Goal: Transaction & Acquisition: Book appointment/travel/reservation

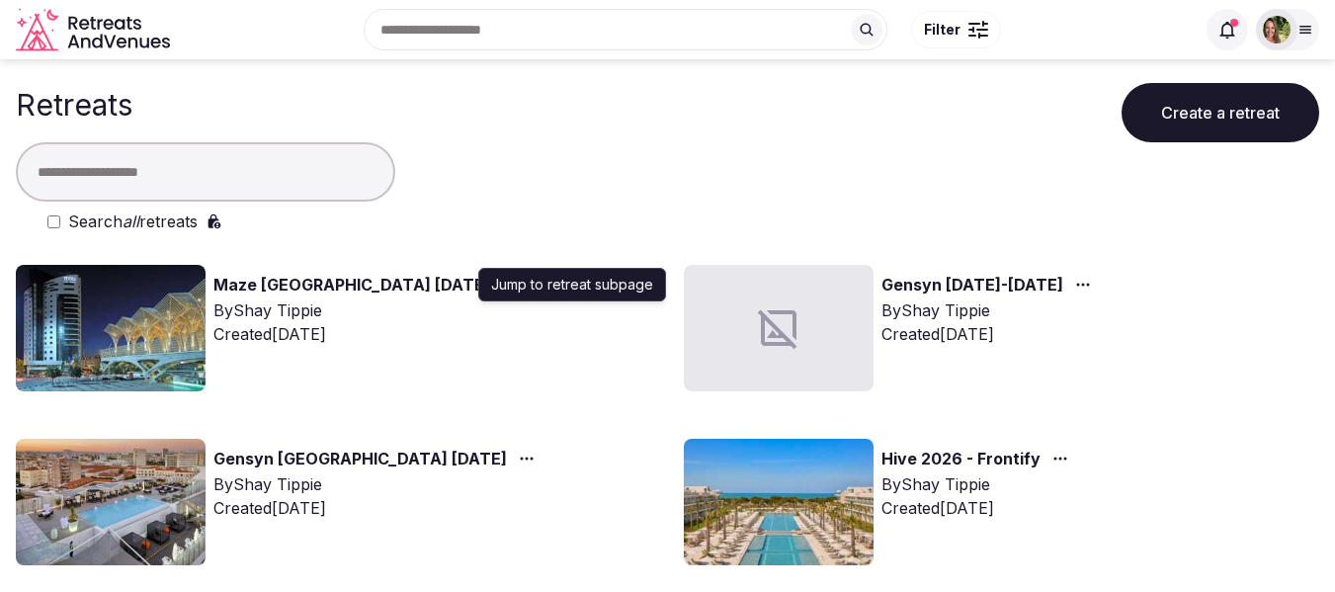
click at [502, 289] on icon "button" at bounding box center [510, 285] width 16 height 16
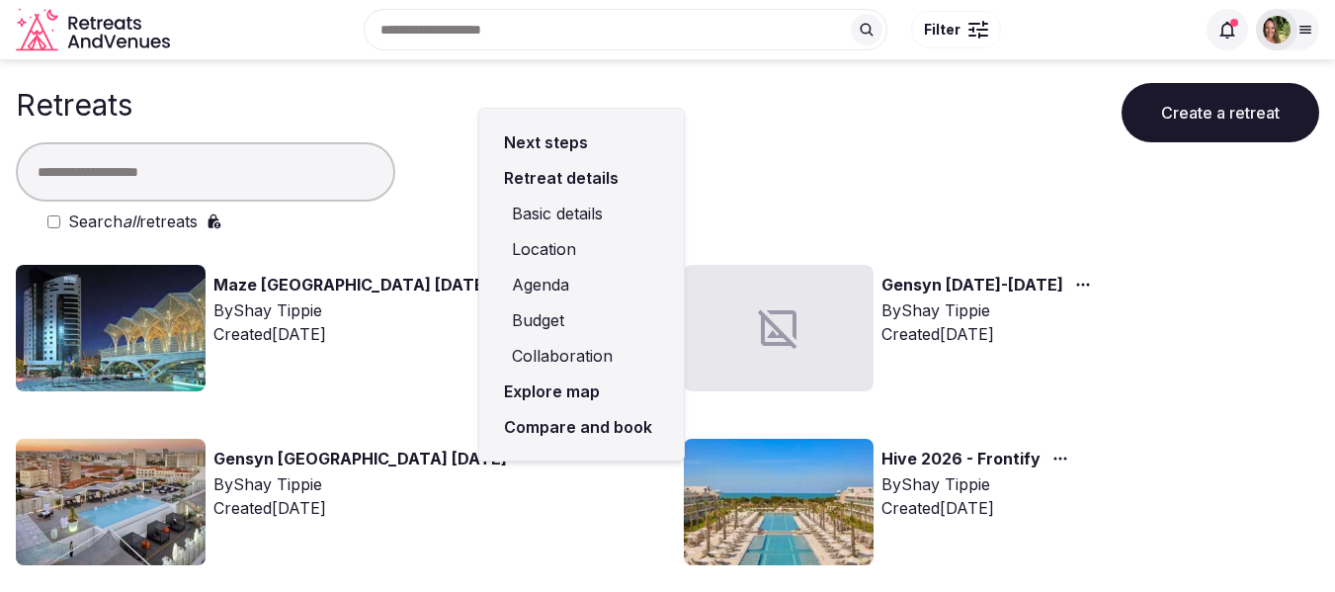
click at [573, 419] on link "Compare and book" at bounding box center [581, 427] width 173 height 36
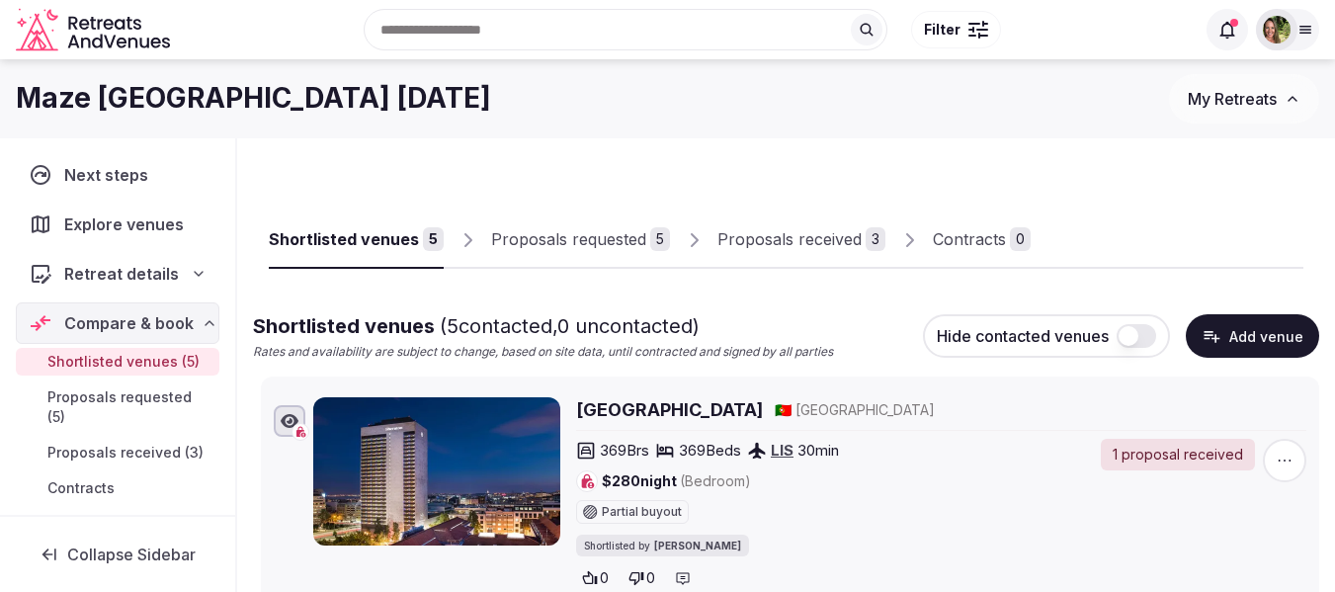
click at [804, 240] on div "Proposals received" at bounding box center [789, 239] width 144 height 24
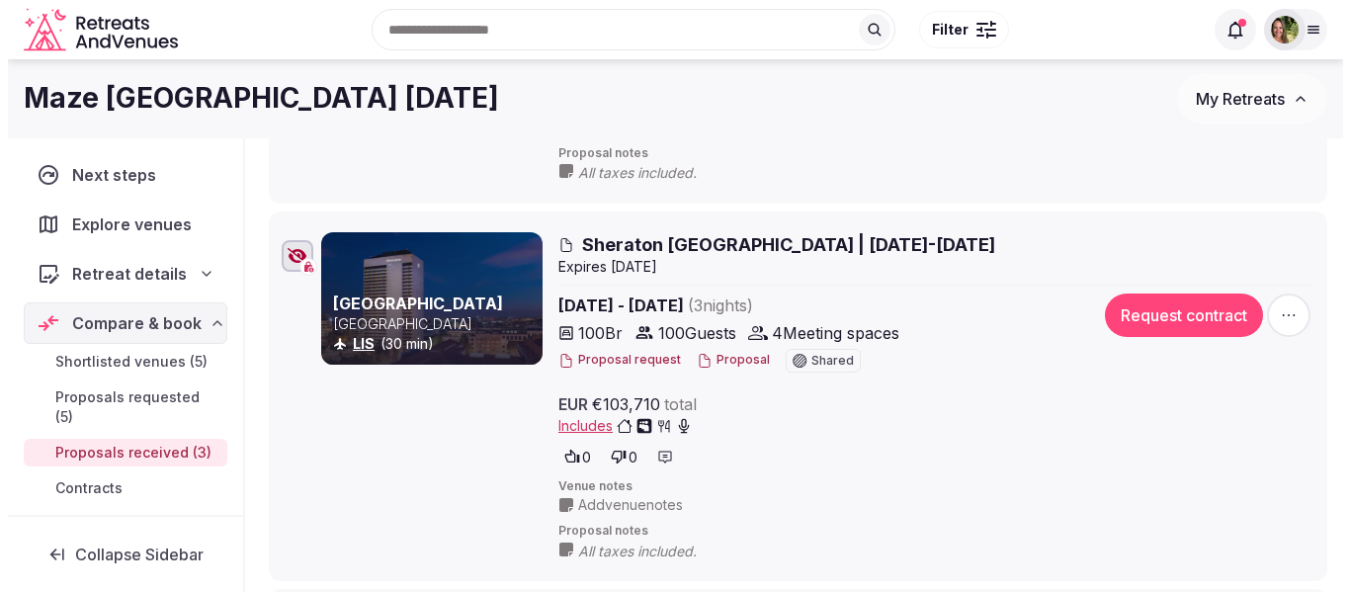
scroll to position [494, 0]
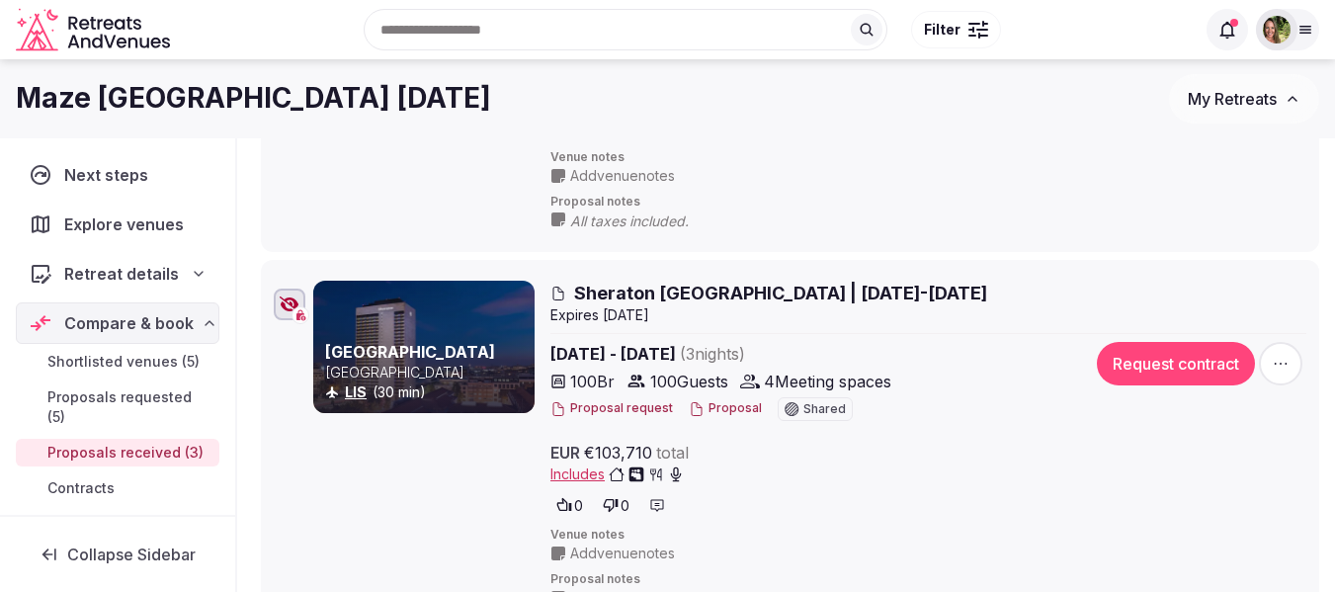
click at [728, 411] on button "Proposal" at bounding box center [725, 408] width 73 height 17
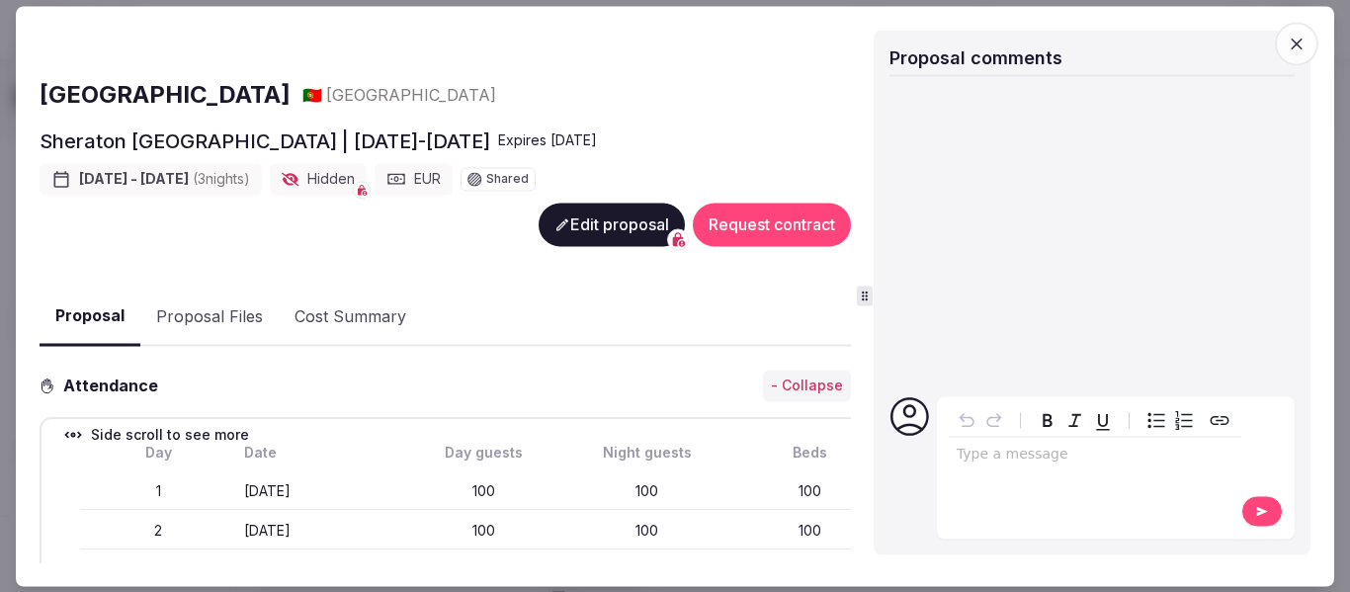
scroll to position [198, 0]
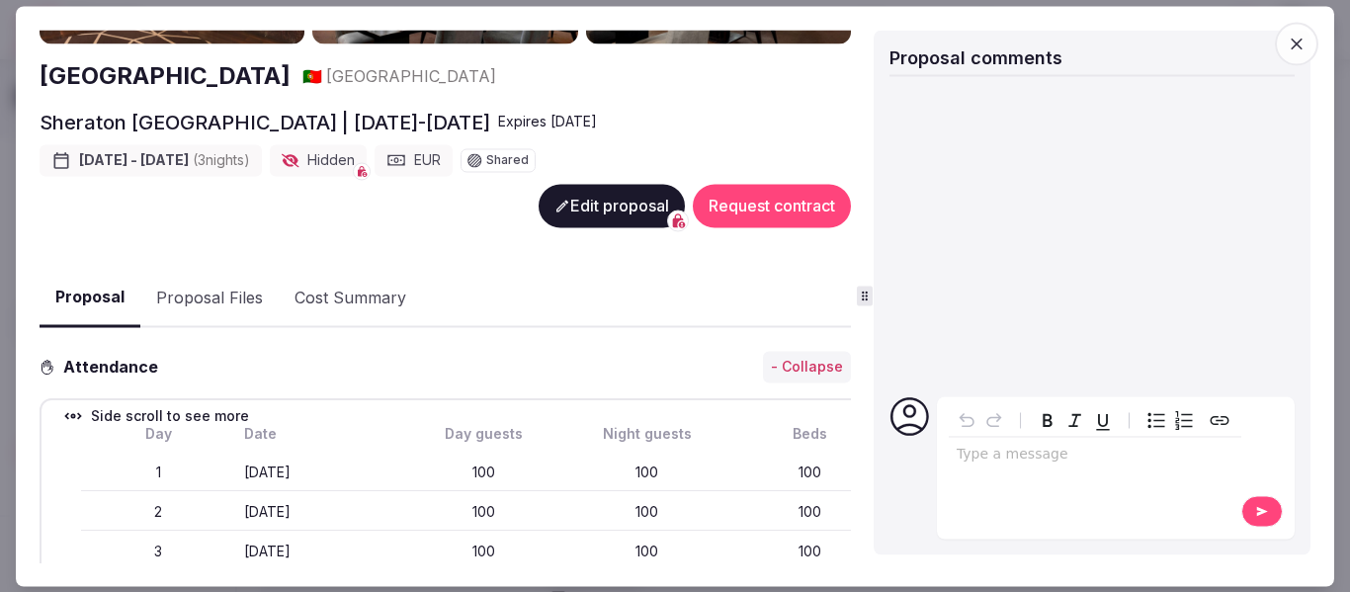
click at [193, 276] on button "Proposal Files" at bounding box center [209, 298] width 138 height 57
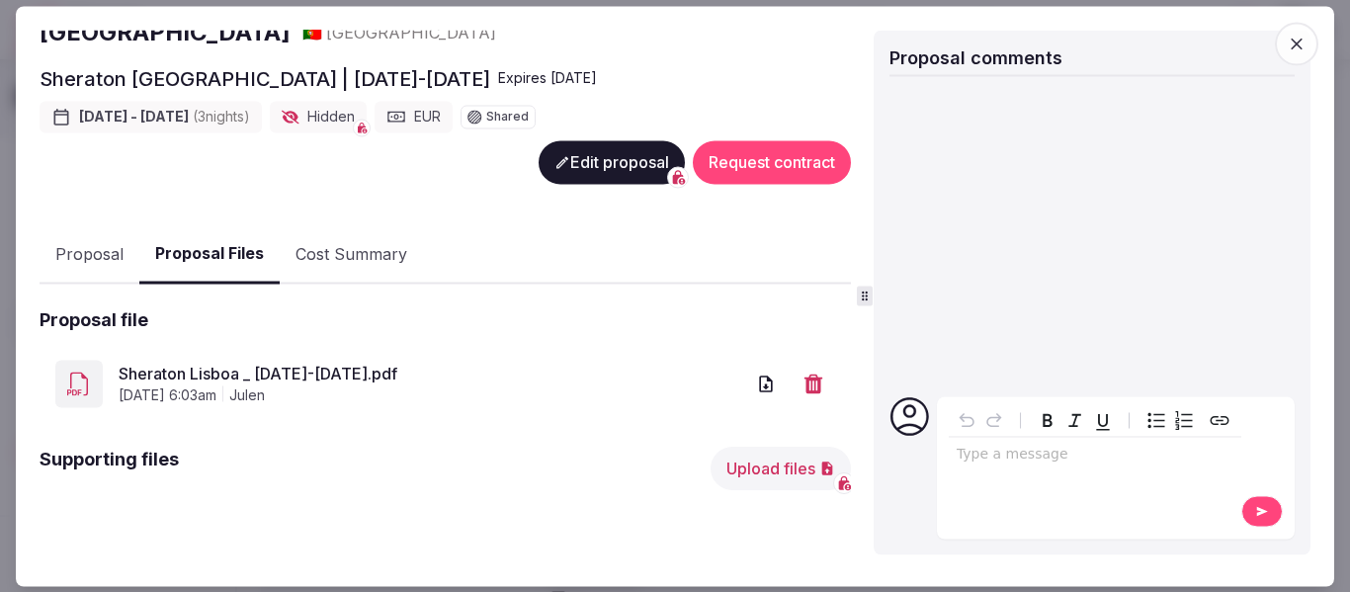
scroll to position [262, 0]
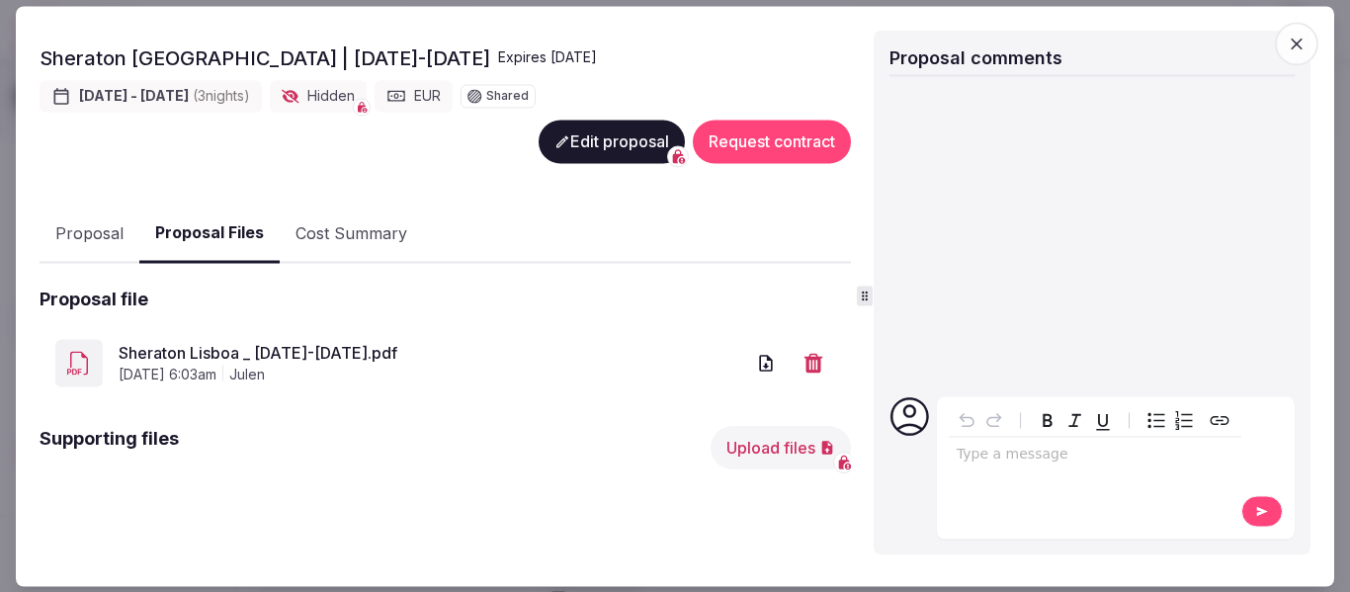
click at [352, 348] on link "Sheraton Lisboa _ 16-19 Nov 2025.pdf" at bounding box center [431, 354] width 625 height 24
click at [83, 217] on button "Proposal" at bounding box center [90, 234] width 100 height 57
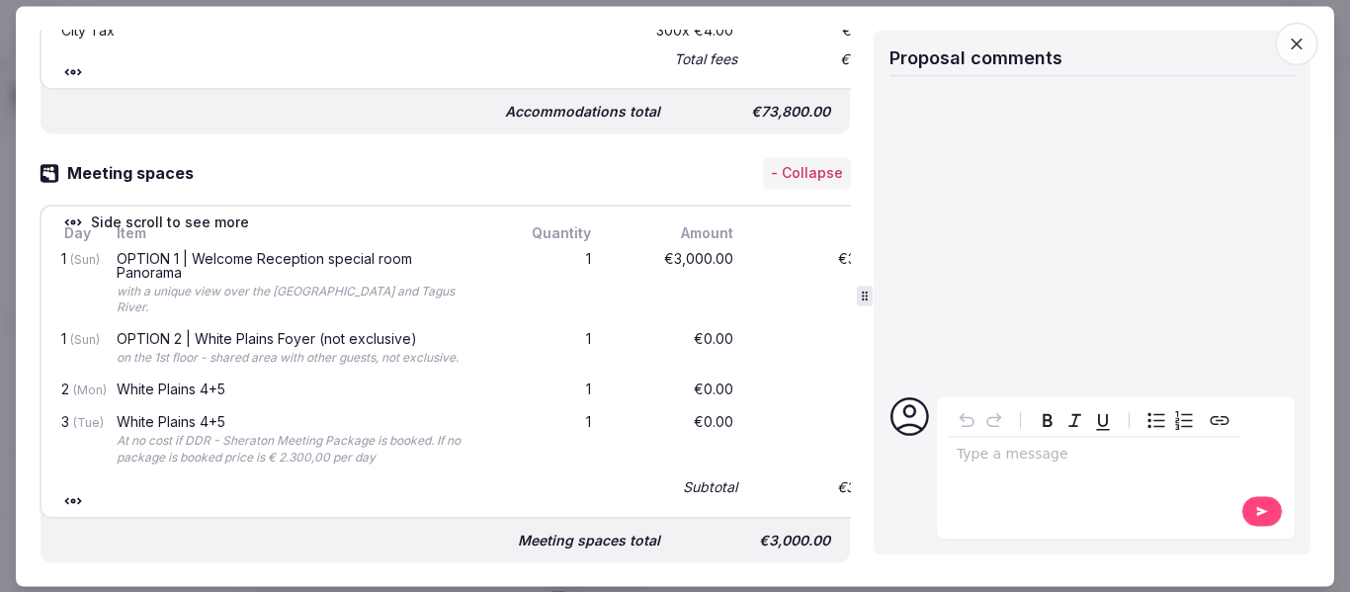
scroll to position [1151, 0]
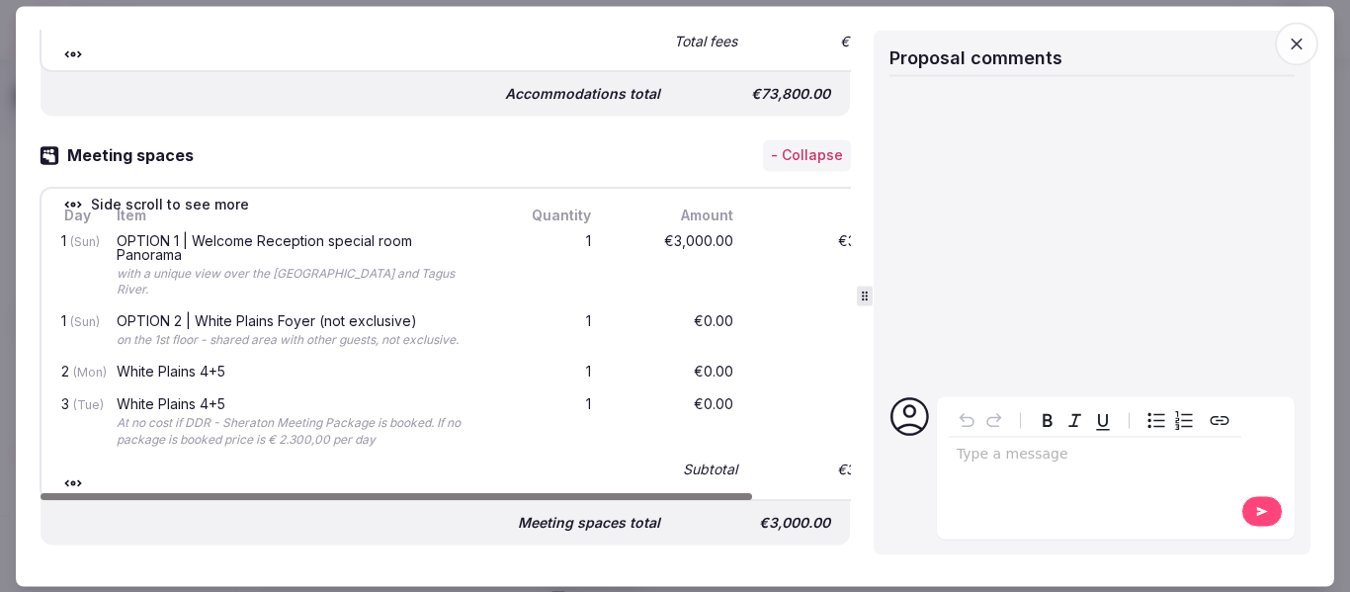
click at [1000, 457] on p "editable markdown" at bounding box center [1094, 455] width 277 height 20
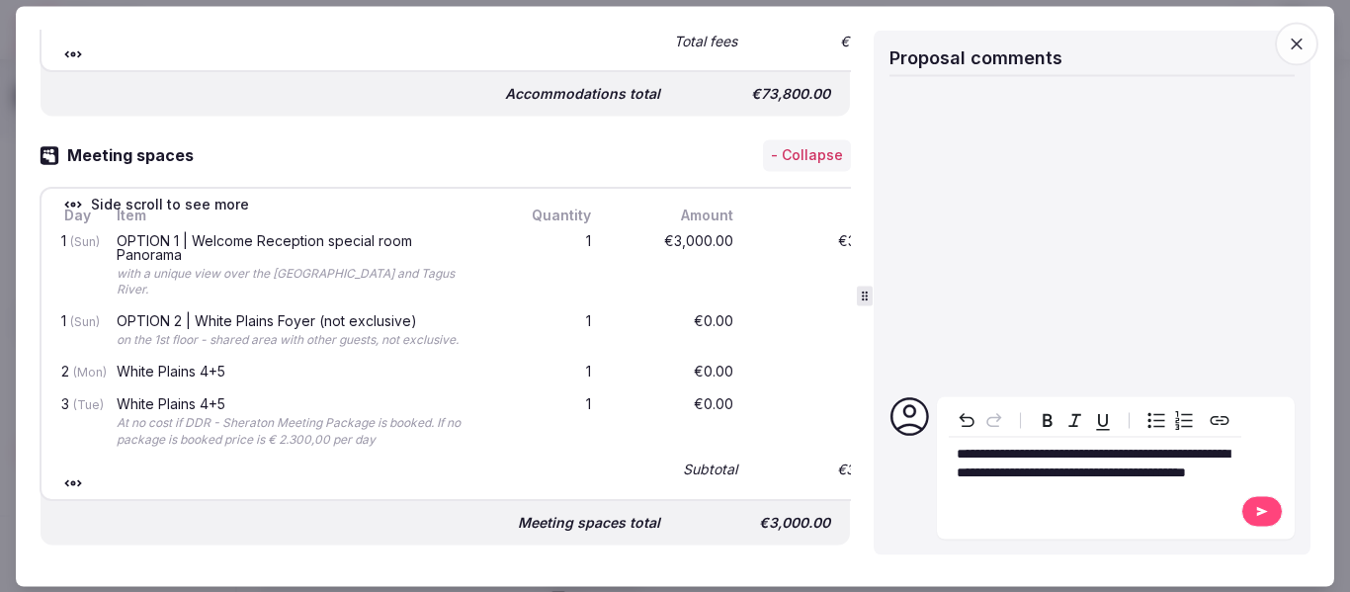
click at [1122, 483] on p "**********" at bounding box center [1094, 464] width 277 height 39
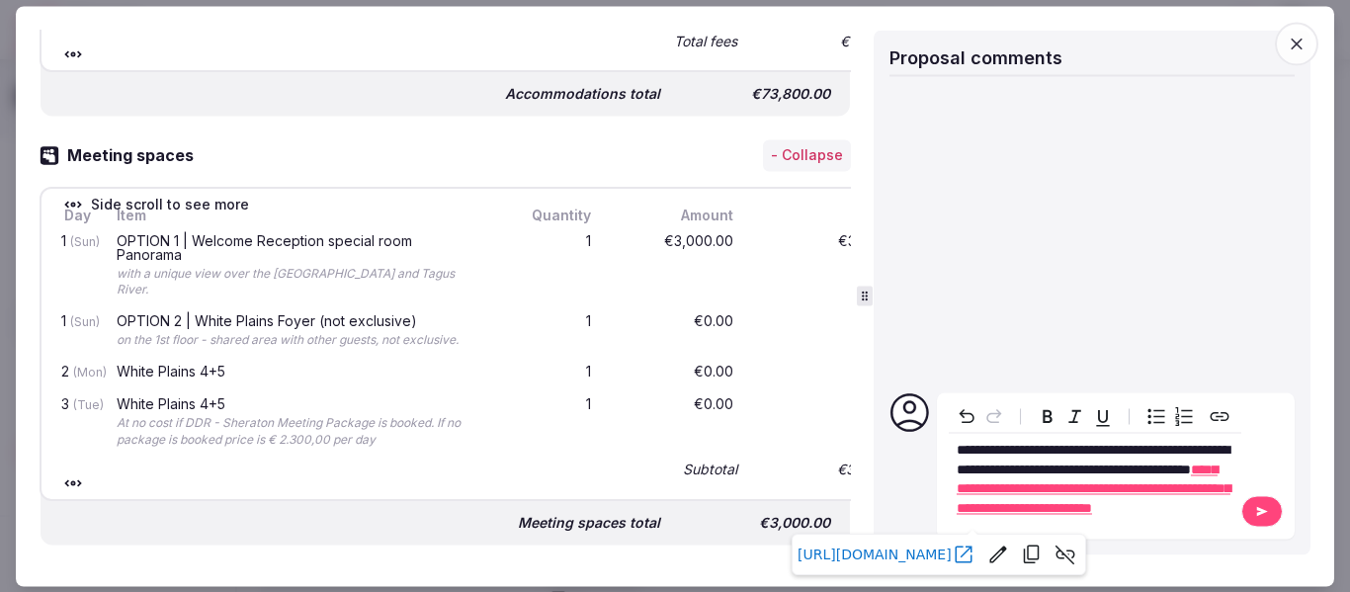
click at [1245, 515] on button at bounding box center [1262, 511] width 42 height 32
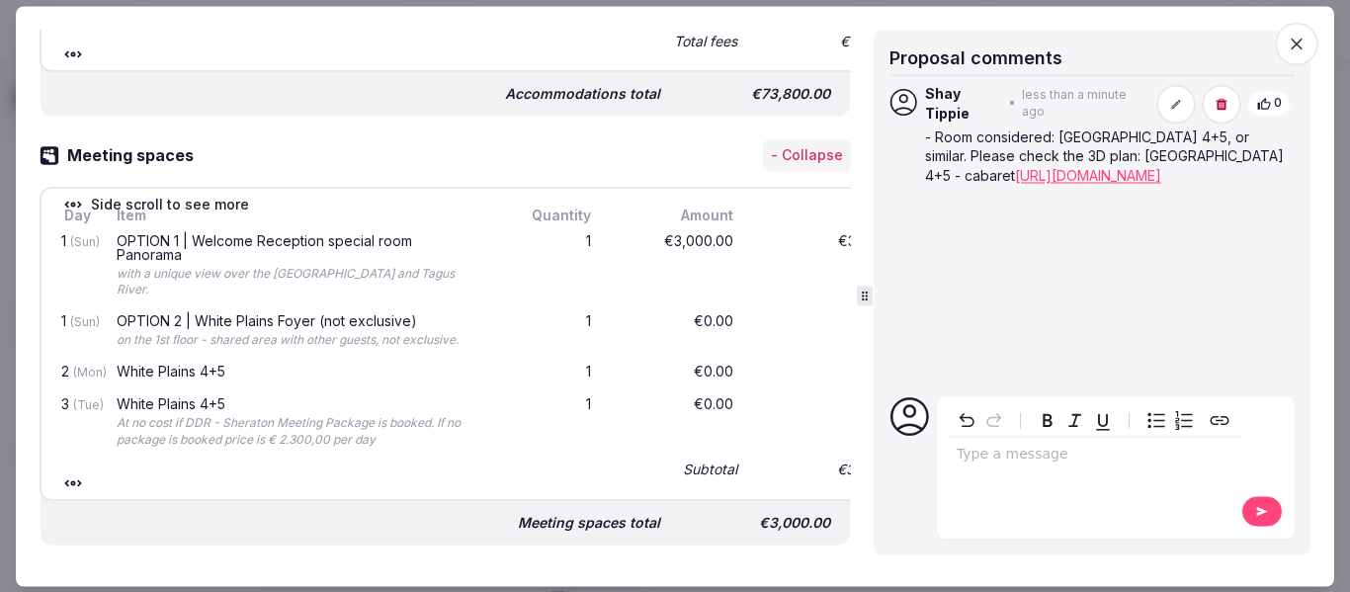
click at [1310, 35] on span "button" at bounding box center [1296, 43] width 43 height 43
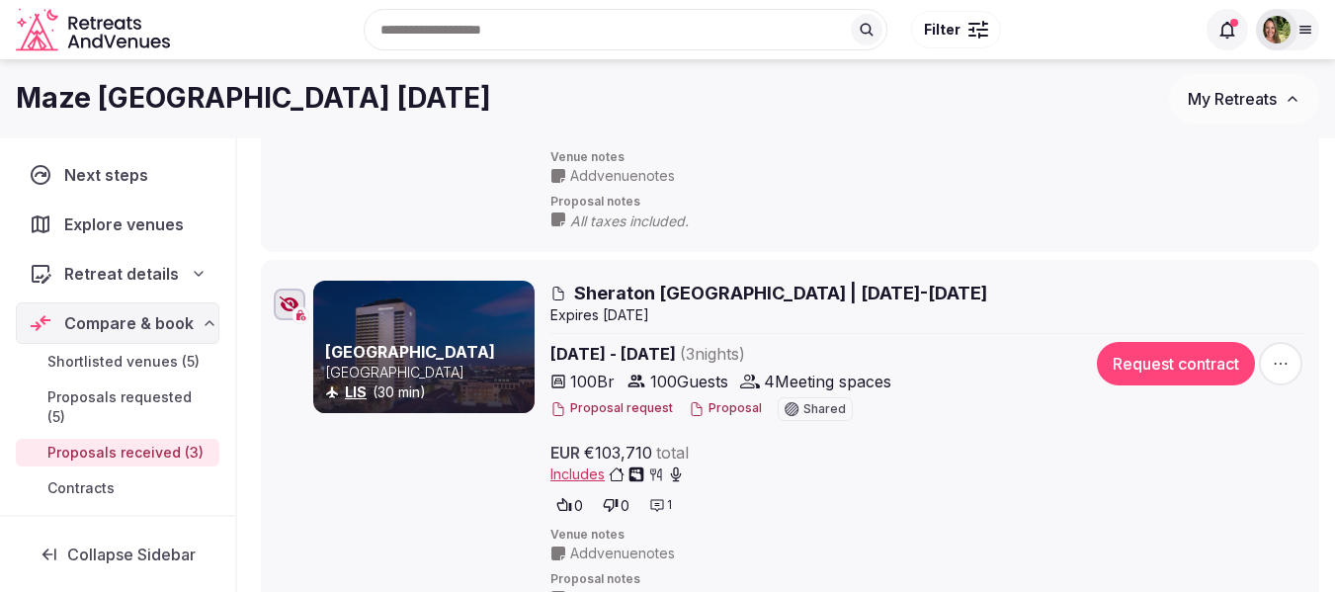
click at [736, 406] on button "Proposal" at bounding box center [725, 408] width 73 height 17
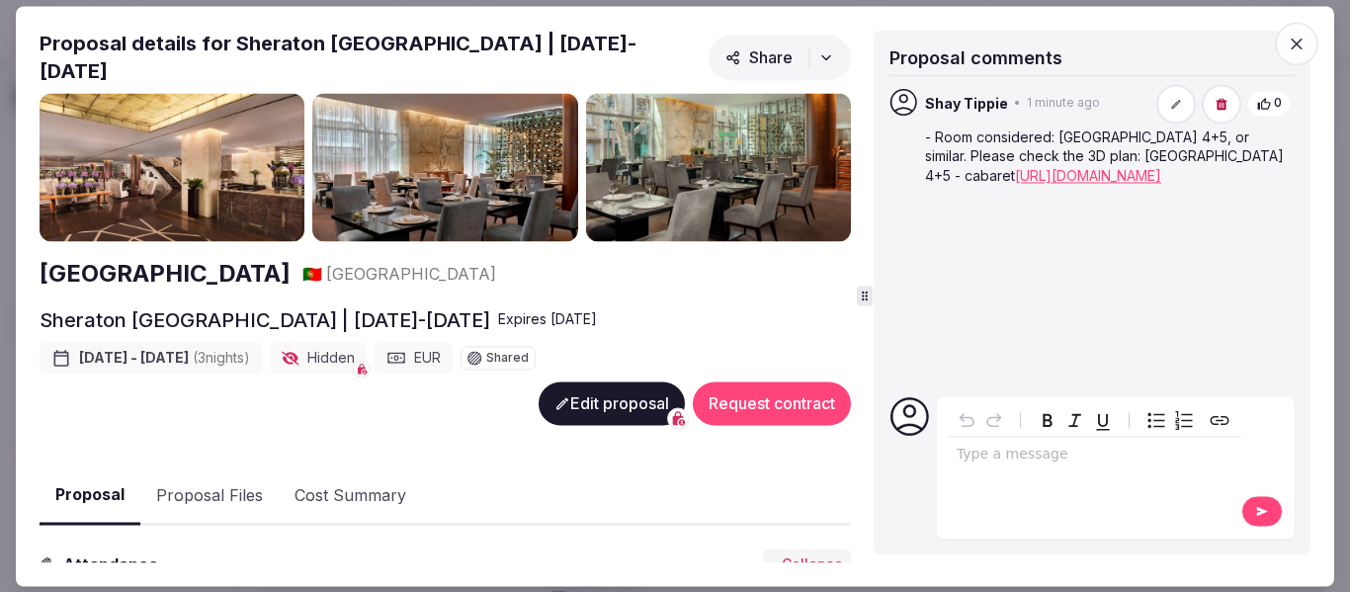
click at [1182, 101] on icon at bounding box center [1176, 104] width 12 height 12
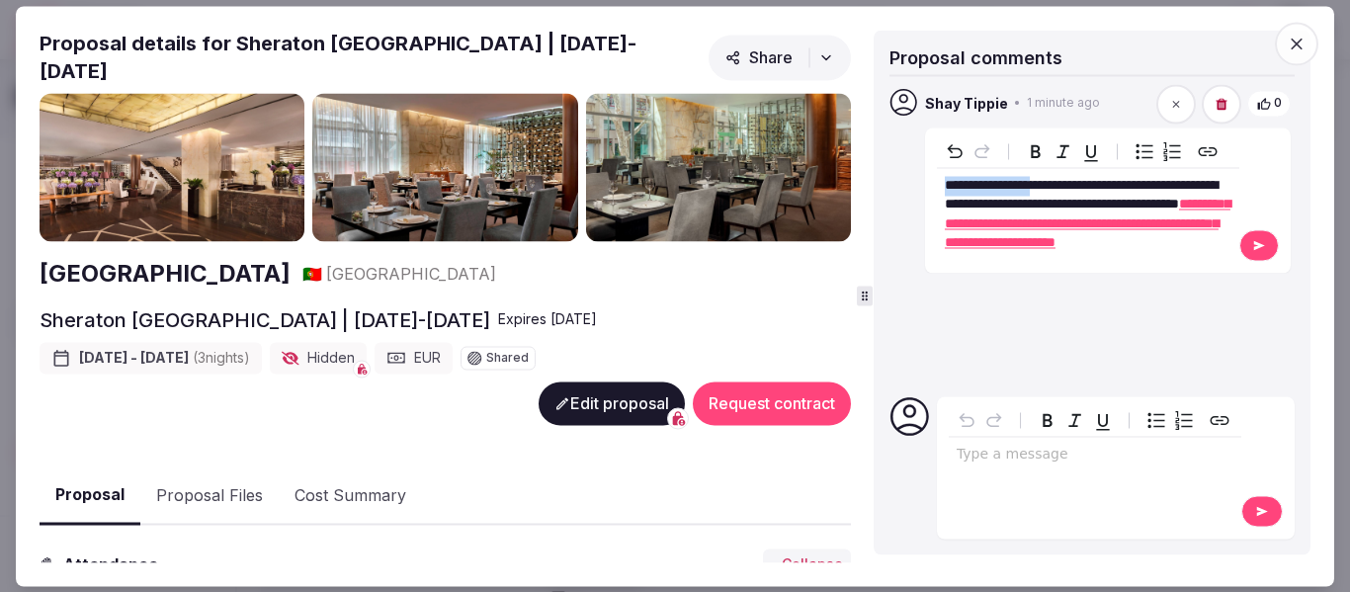
drag, startPoint x: 1060, startPoint y: 187, endPoint x: 914, endPoint y: 193, distance: 146.4
click at [914, 193] on div "**********" at bounding box center [1091, 178] width 405 height 189
click at [1252, 253] on icon at bounding box center [1259, 246] width 14 height 14
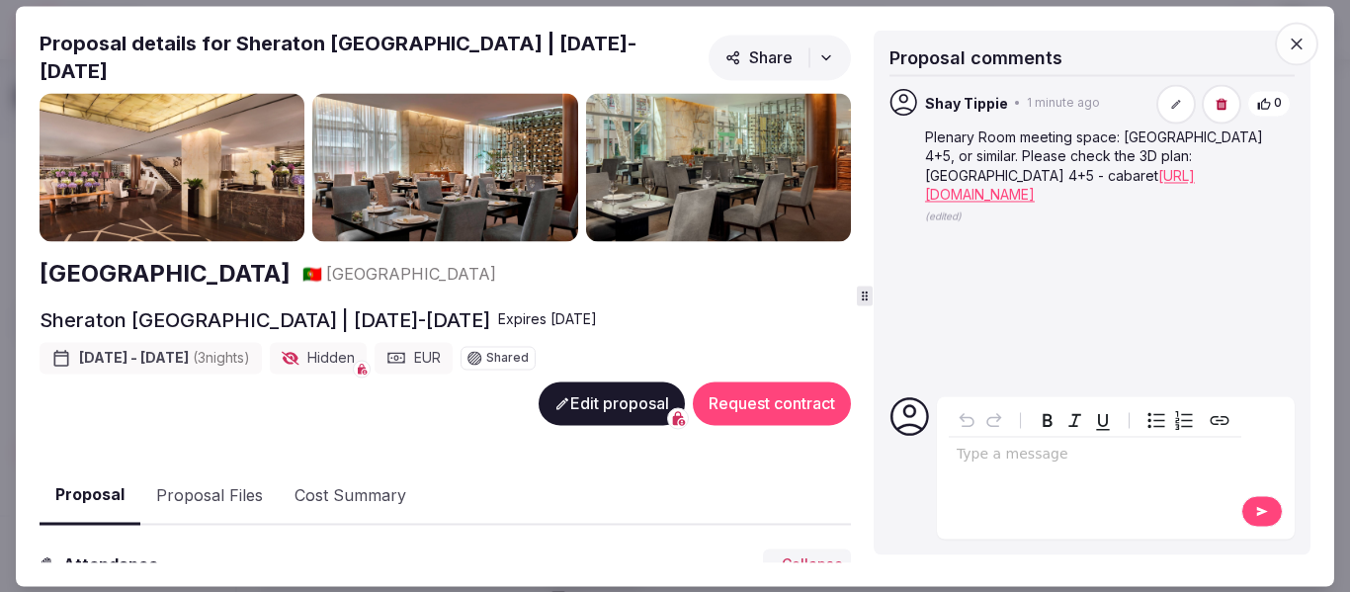
click at [202, 474] on button "Proposal Files" at bounding box center [209, 495] width 138 height 57
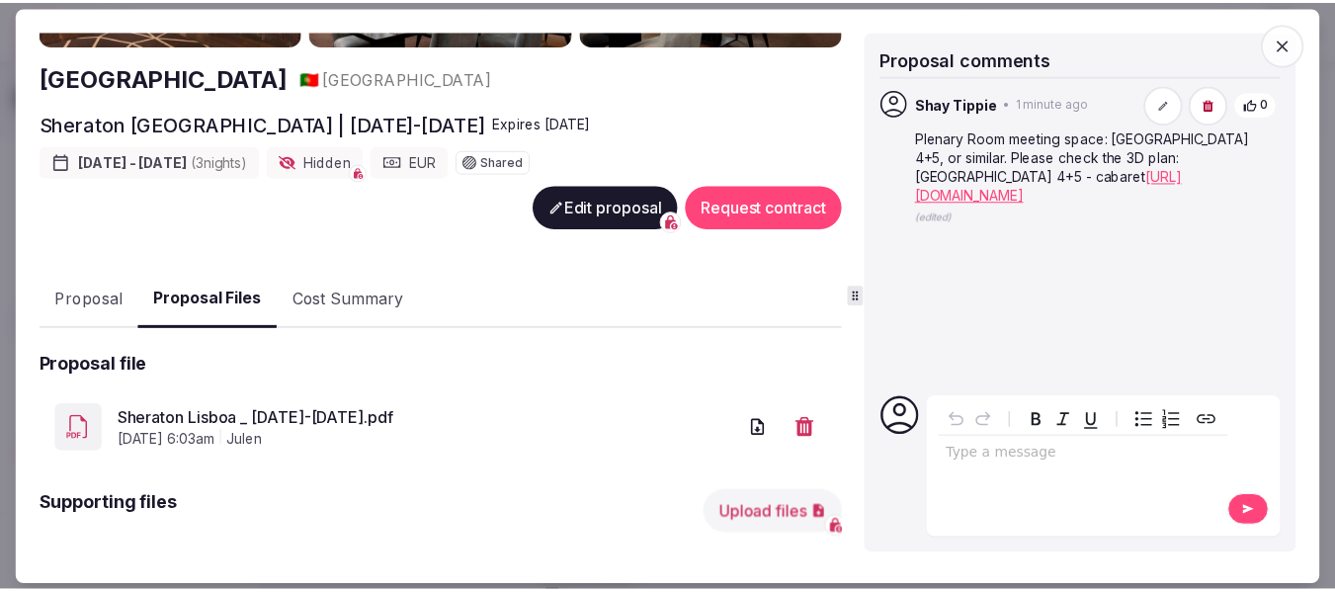
scroll to position [262, 0]
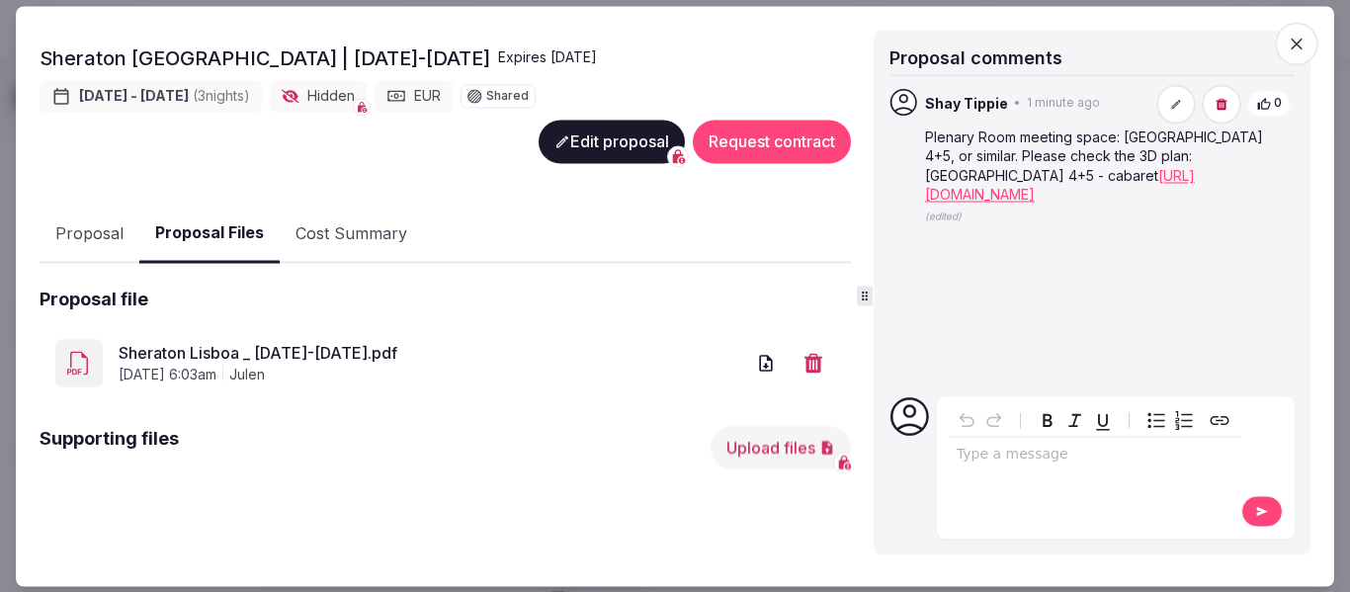
click at [765, 433] on button "Upload files" at bounding box center [780, 448] width 140 height 43
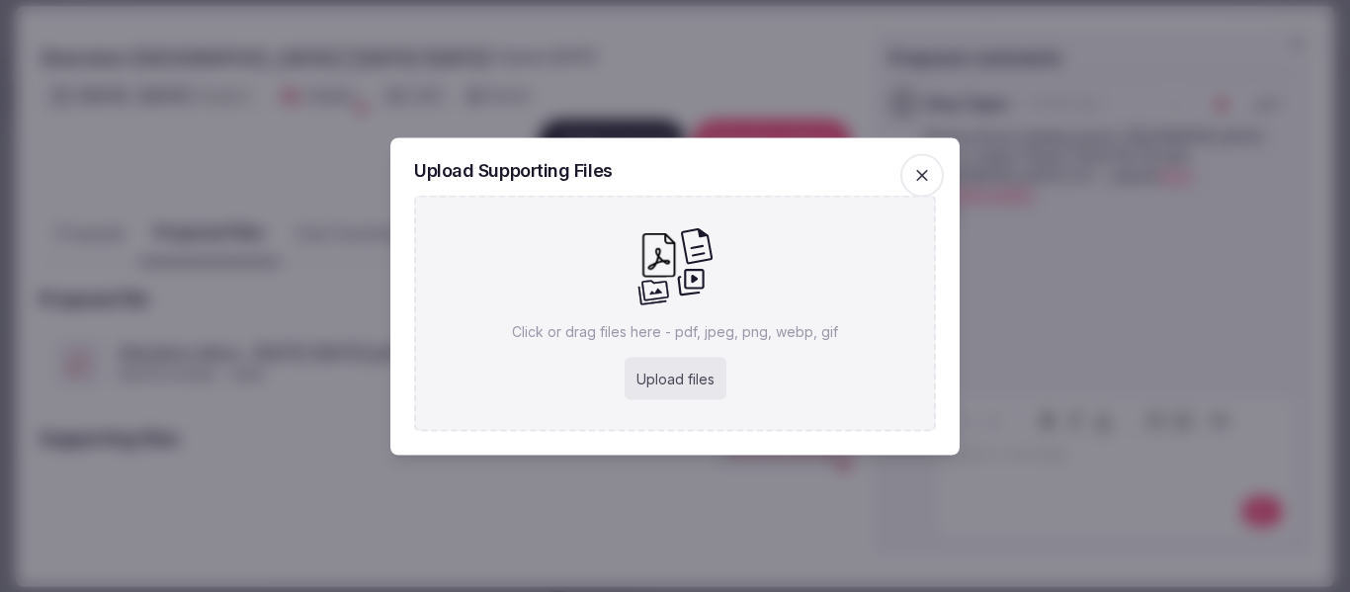
click at [693, 370] on div "Upload files" at bounding box center [675, 378] width 102 height 43
type input "**********"
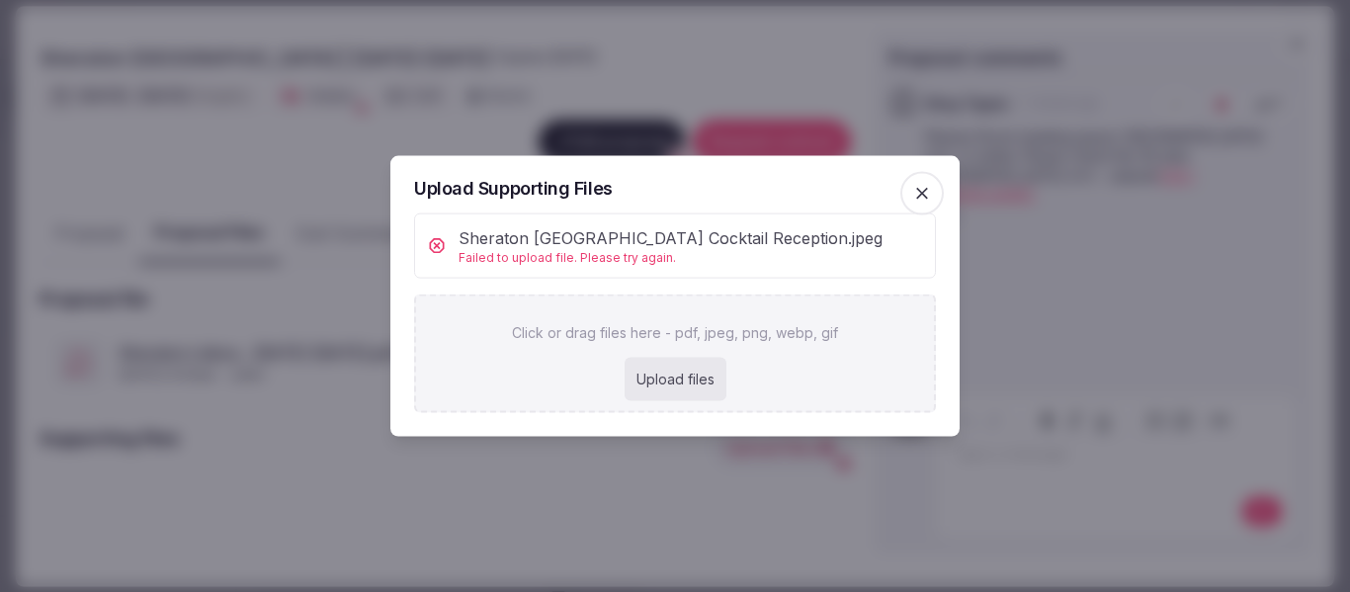
click at [922, 190] on icon "button" at bounding box center [922, 193] width 20 height 20
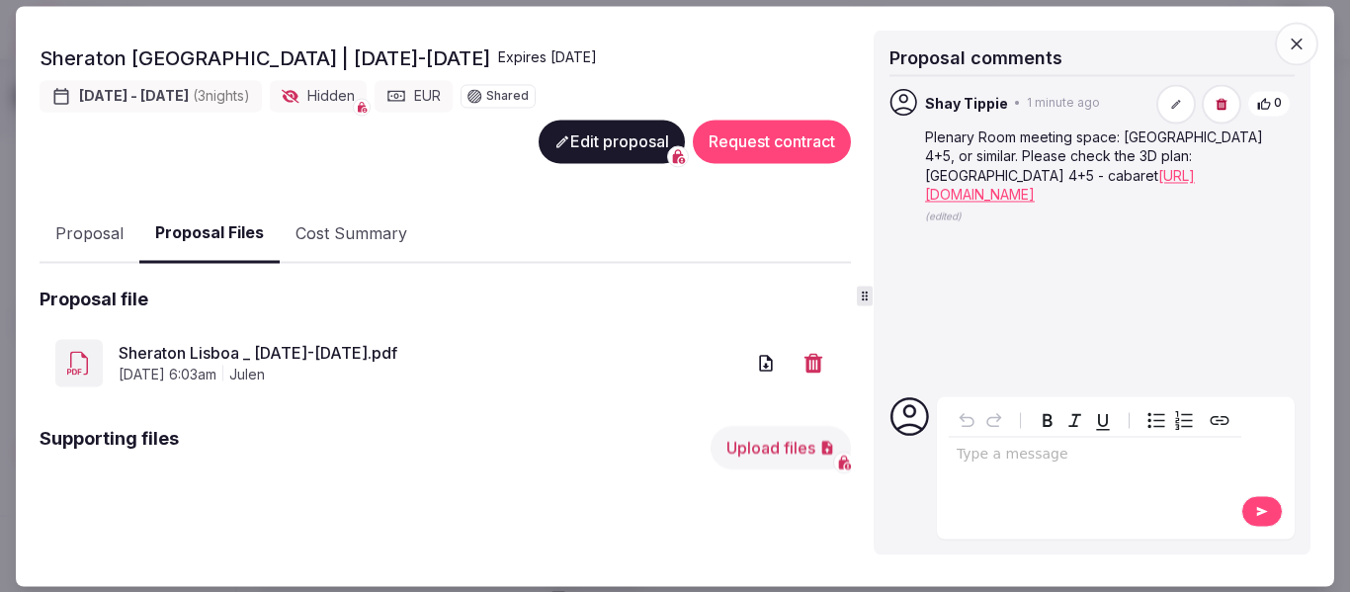
click at [710, 441] on button "Upload files" at bounding box center [780, 448] width 140 height 43
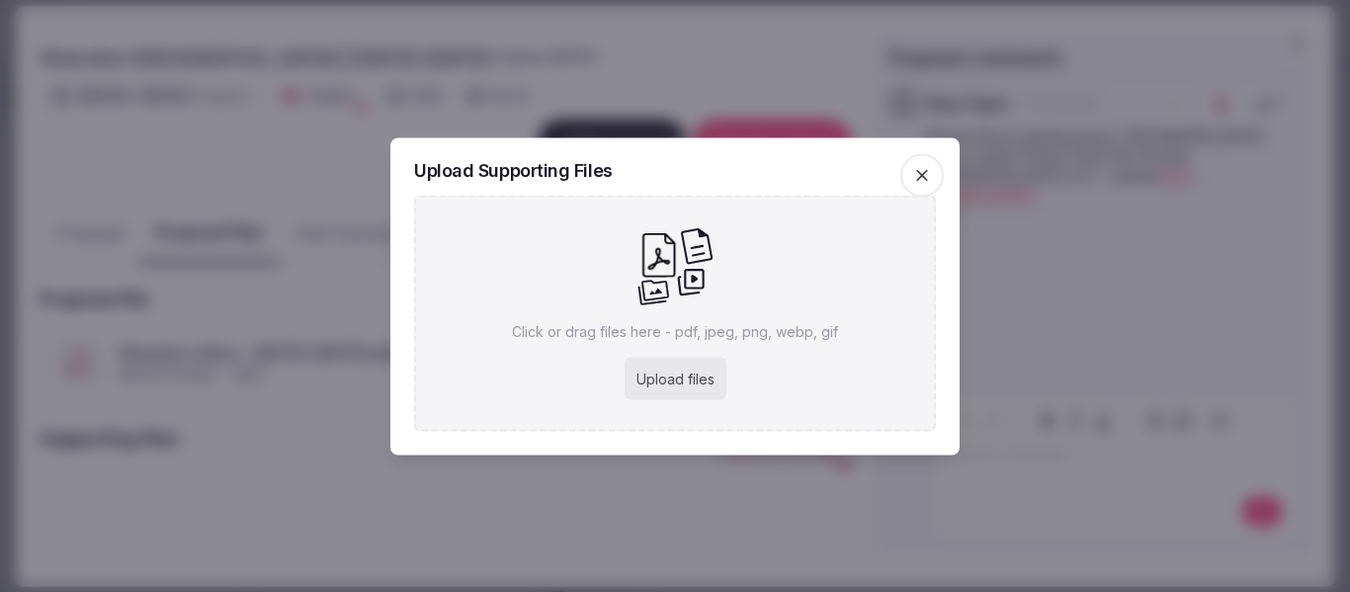
click at [715, 281] on div "Click or drag files here - pdf, jpeg, png, webp, gif Upload files" at bounding box center [675, 313] width 522 height 236
type input "**********"
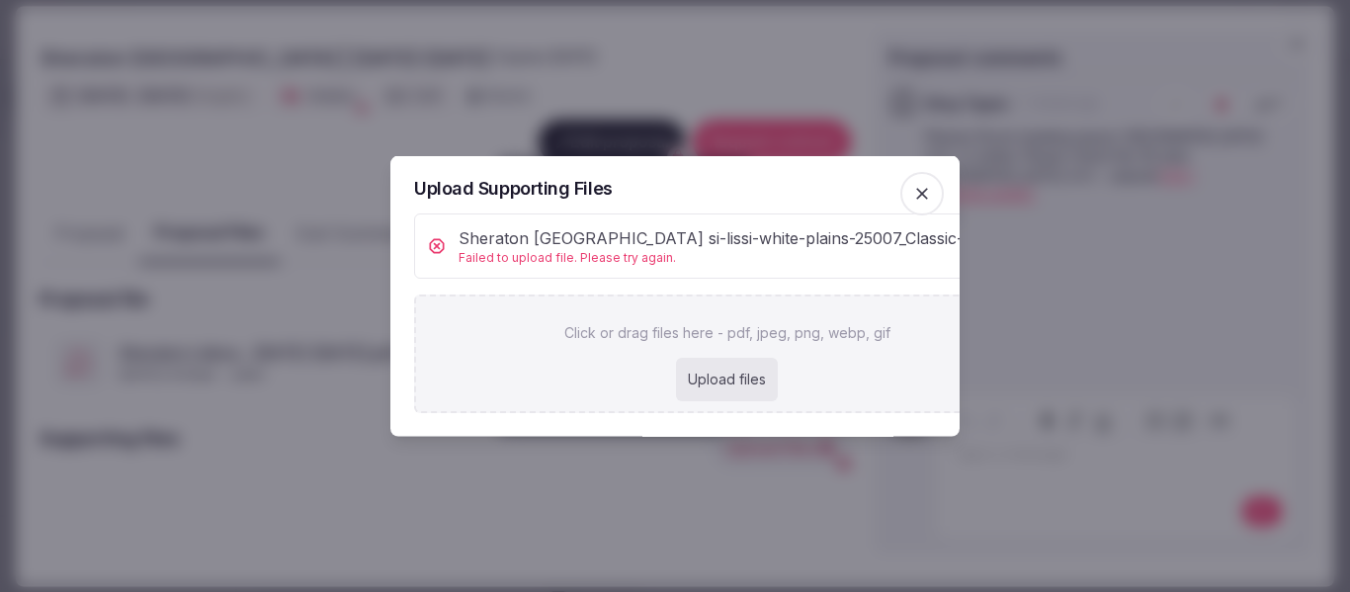
click at [913, 183] on icon "button" at bounding box center [922, 193] width 20 height 20
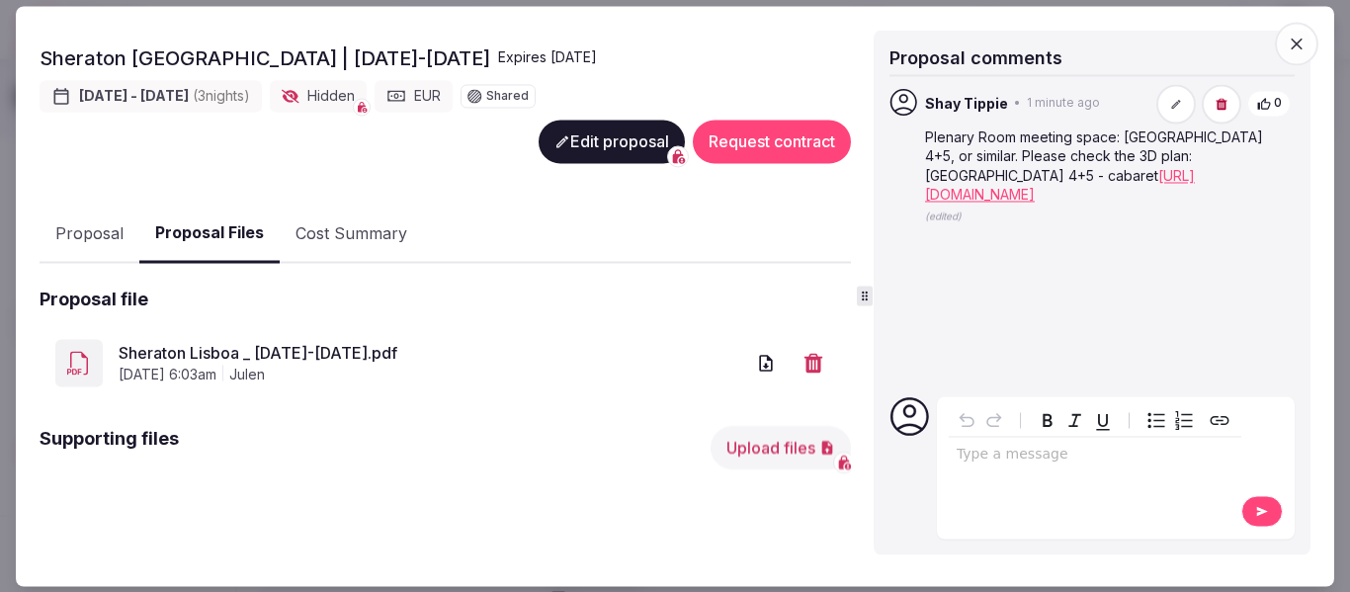
click at [1304, 41] on icon "button" at bounding box center [1297, 44] width 20 height 20
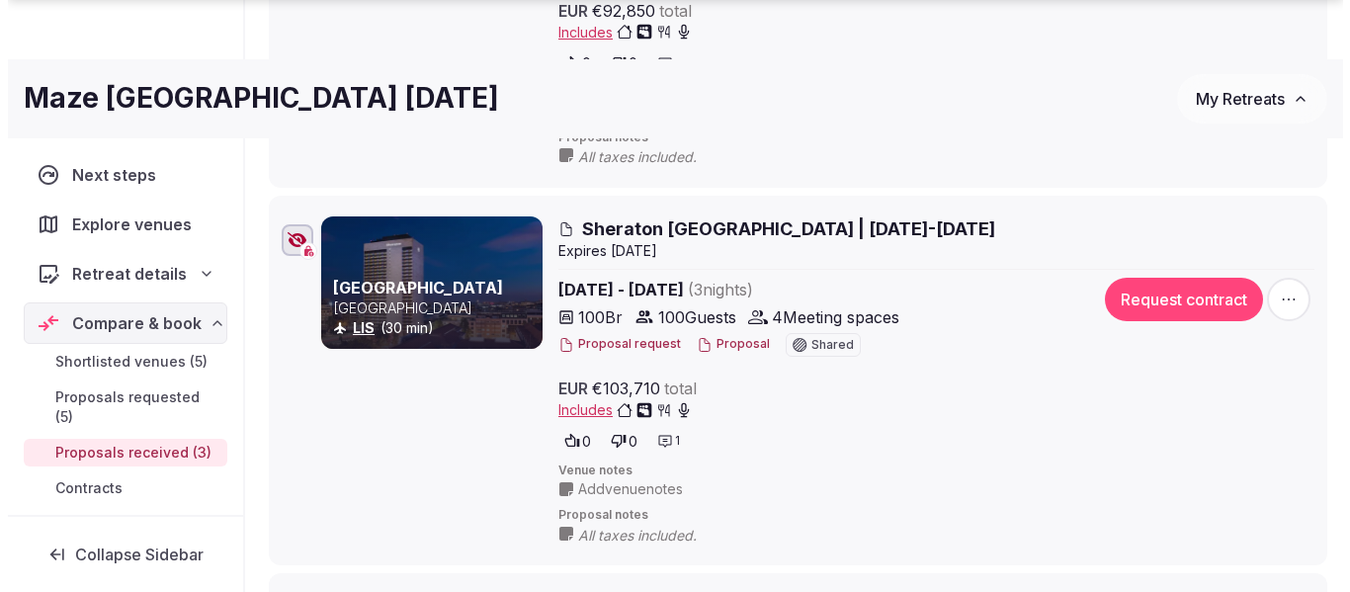
scroll to position [593, 0]
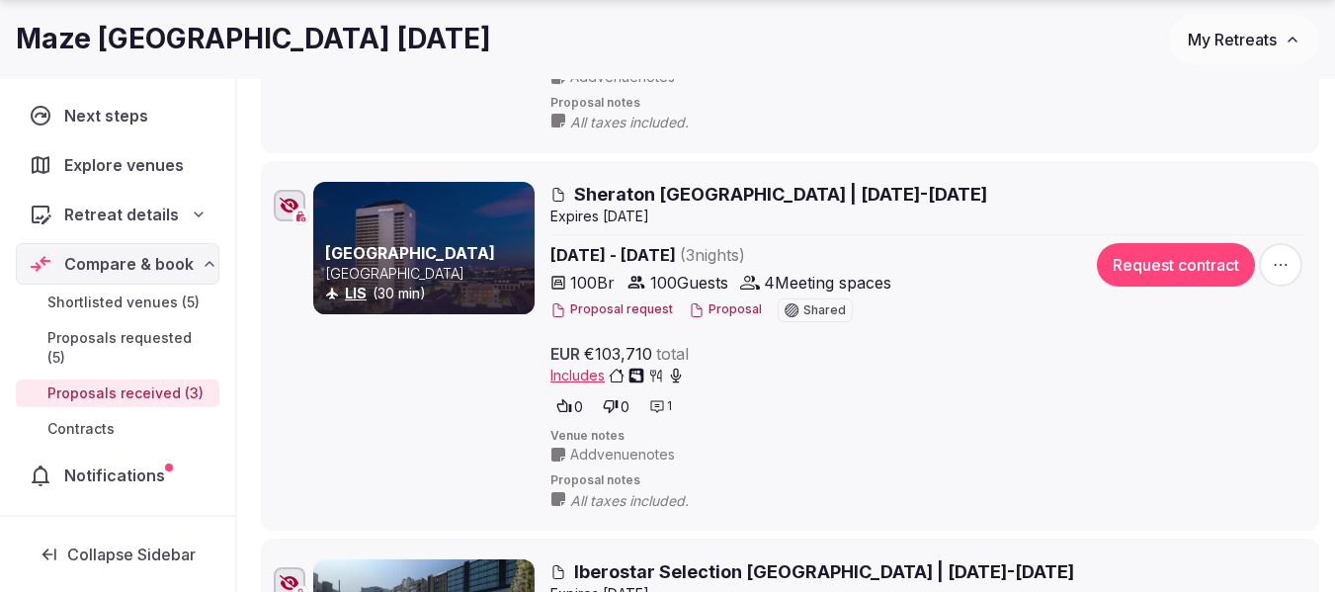
click at [734, 308] on button "Proposal" at bounding box center [725, 309] width 73 height 17
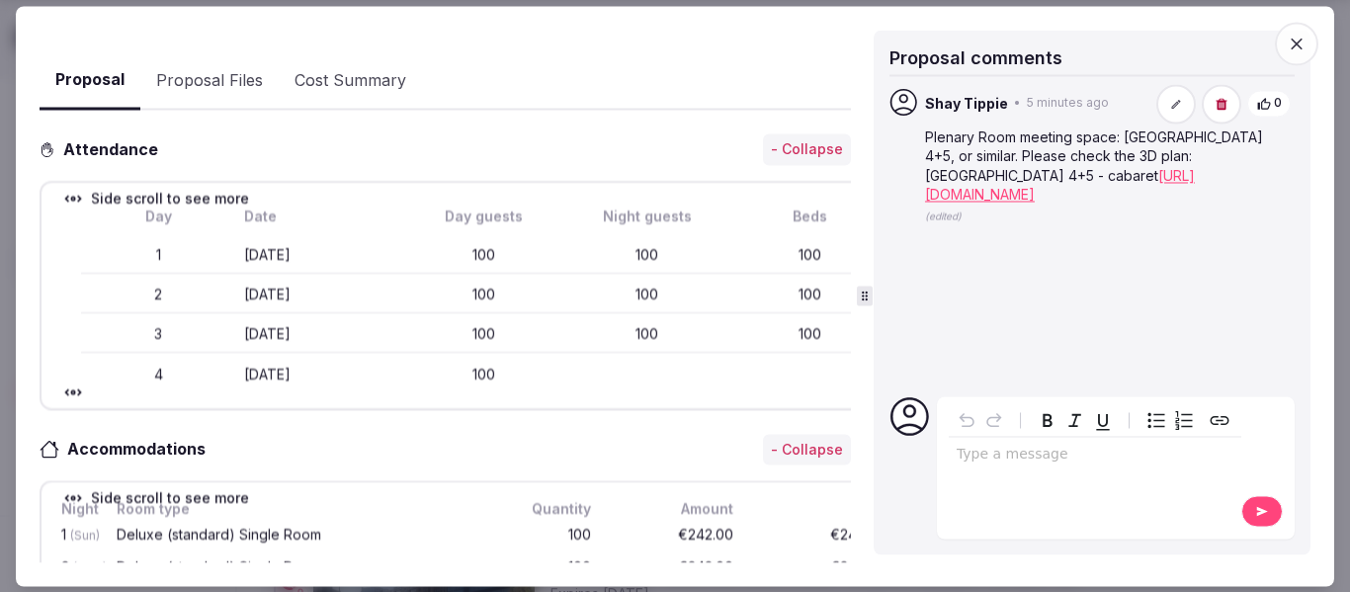
scroll to position [192, 0]
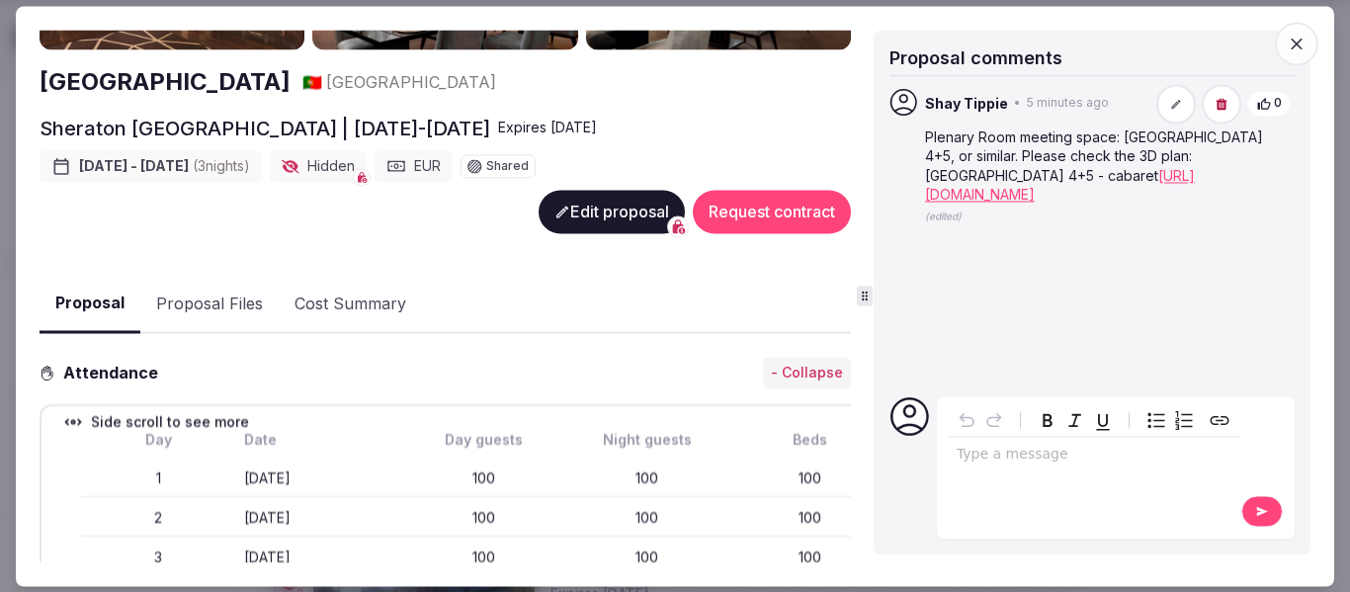
click at [591, 205] on button "Edit proposal" at bounding box center [612, 212] width 146 height 43
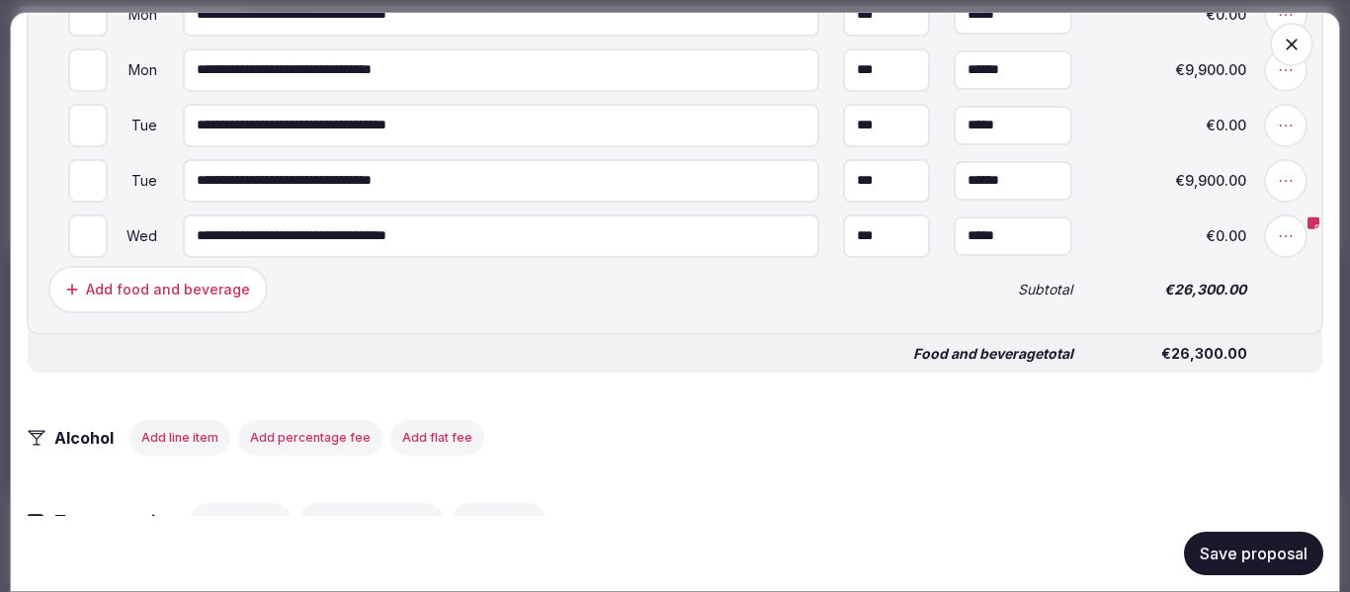
scroll to position [2043, 0]
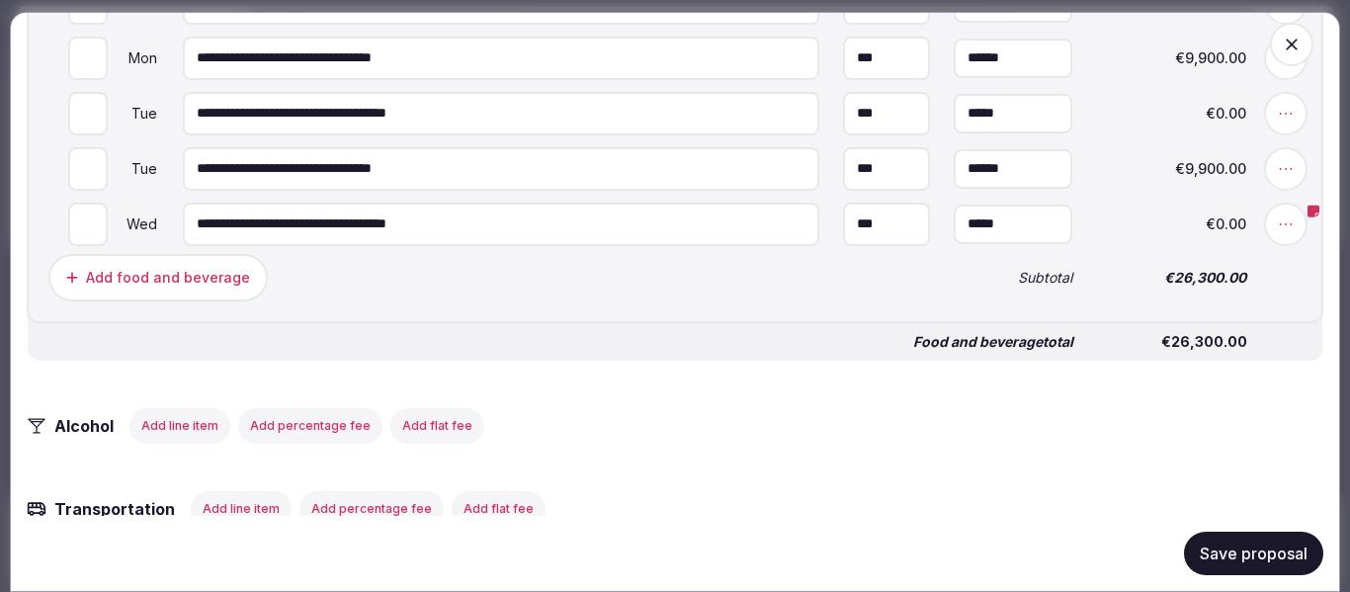
click at [1307, 218] on icon at bounding box center [1313, 212] width 12 height 14
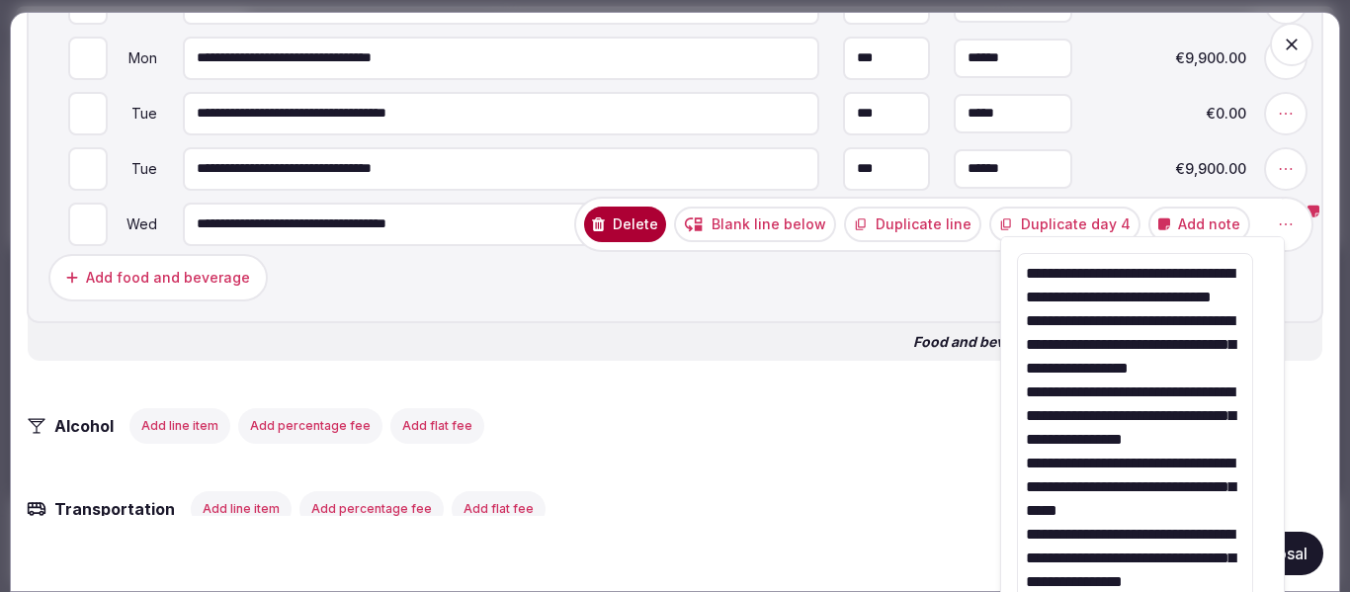
drag, startPoint x: 1023, startPoint y: 276, endPoint x: 1224, endPoint y: 638, distance: 414.9
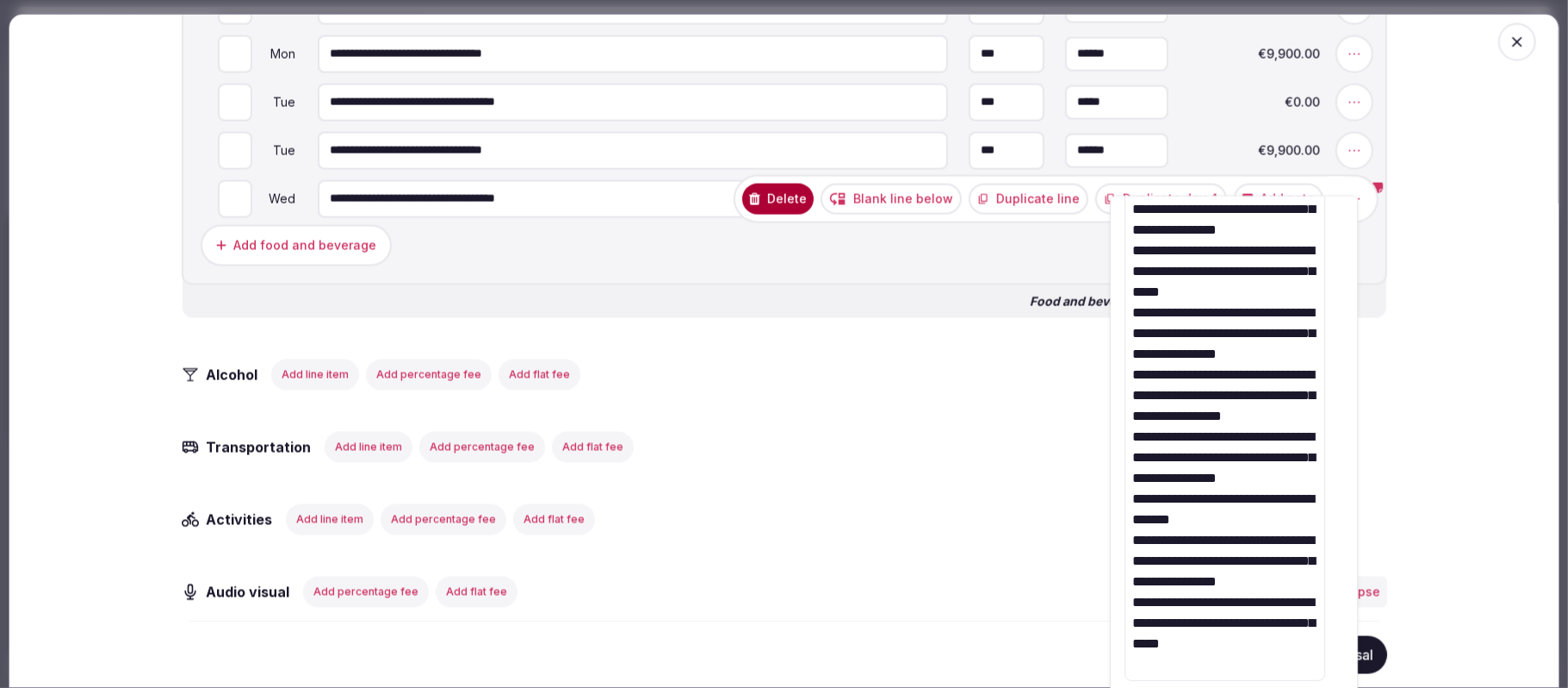
scroll to position [0, 0]
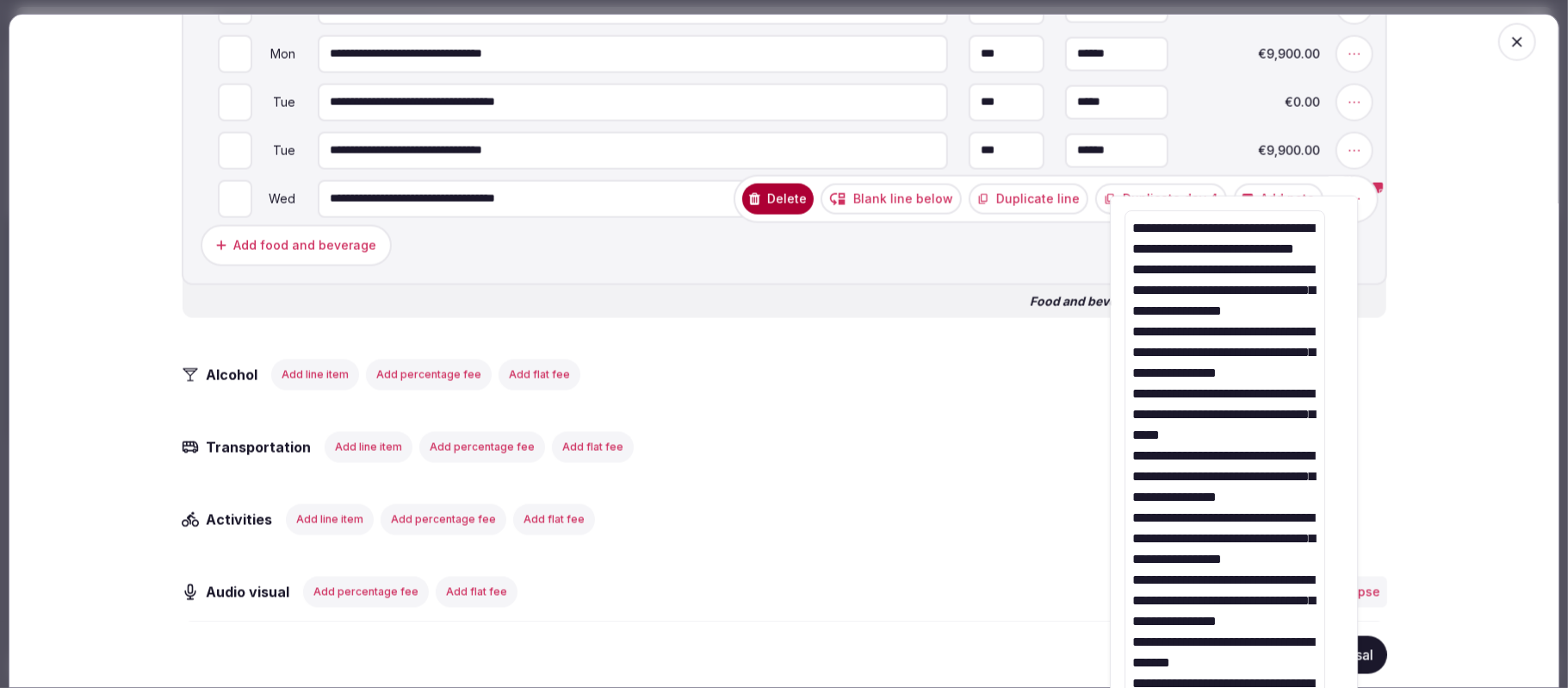
drag, startPoint x: 1321, startPoint y: 667, endPoint x: 1111, endPoint y: 201, distance: 511.1
click at [1111, 201] on div "**********" at bounding box center [1234, 470] width 248 height 549
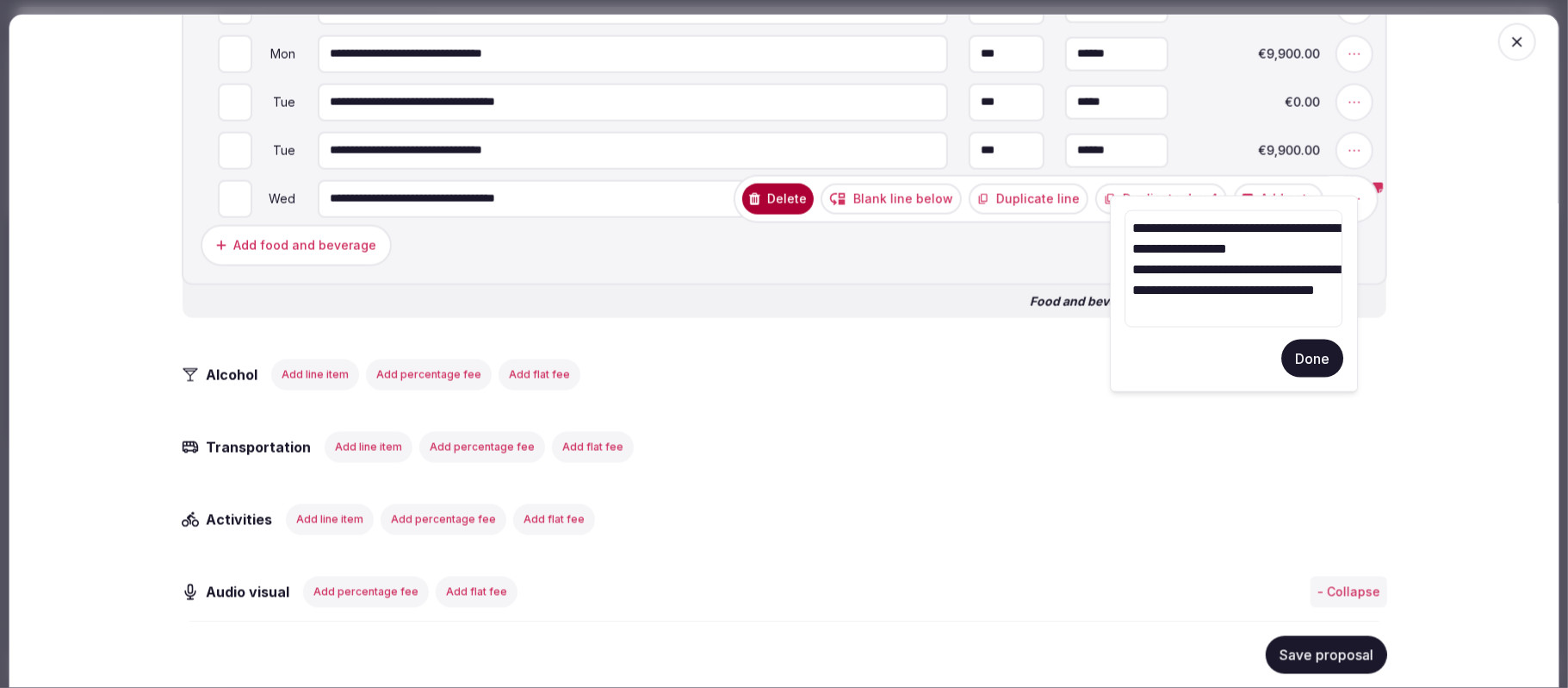
type textarea "**********"
drag, startPoint x: 1268, startPoint y: 307, endPoint x: 1134, endPoint y: 214, distance: 163.1
click at [1134, 214] on textarea "**********" at bounding box center [1233, 269] width 218 height 117
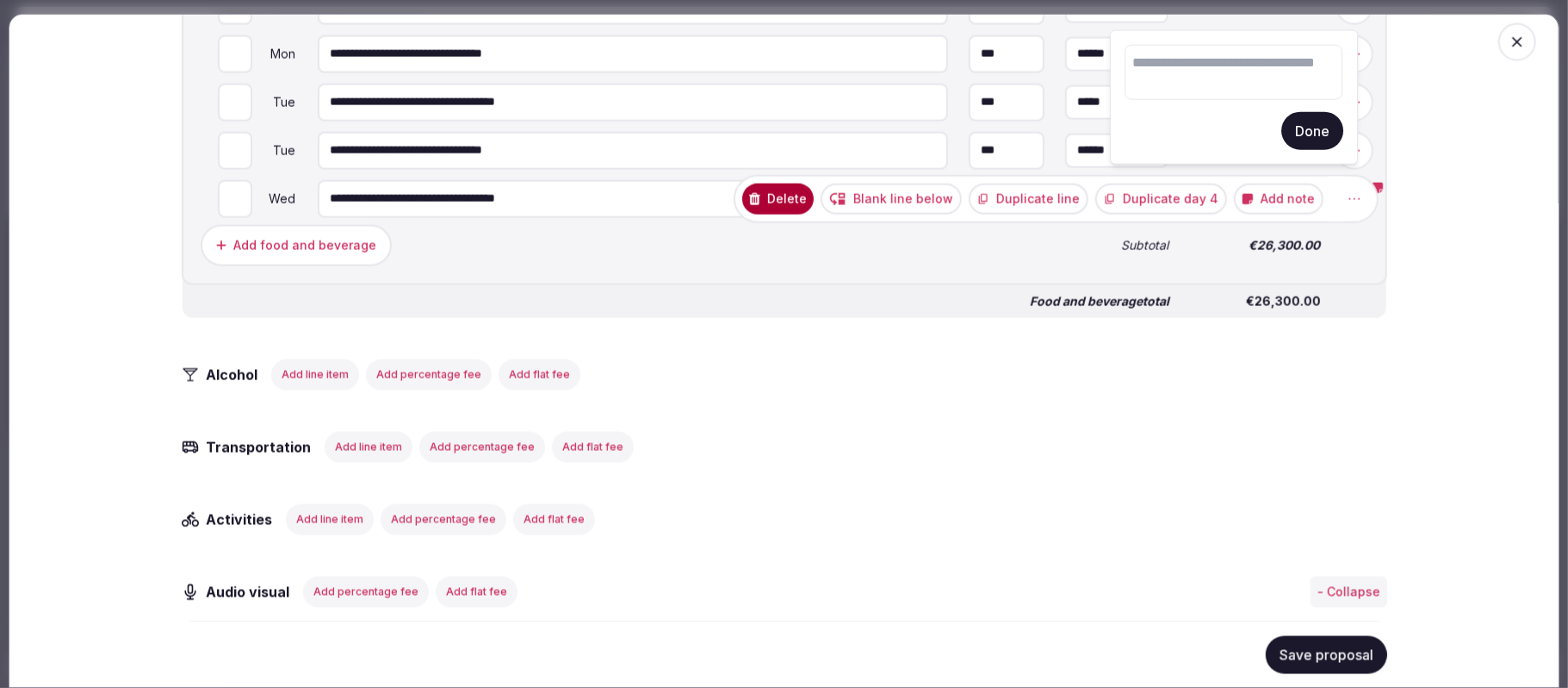
click at [1163, 128] on button "Done" at bounding box center [1312, 130] width 62 height 37
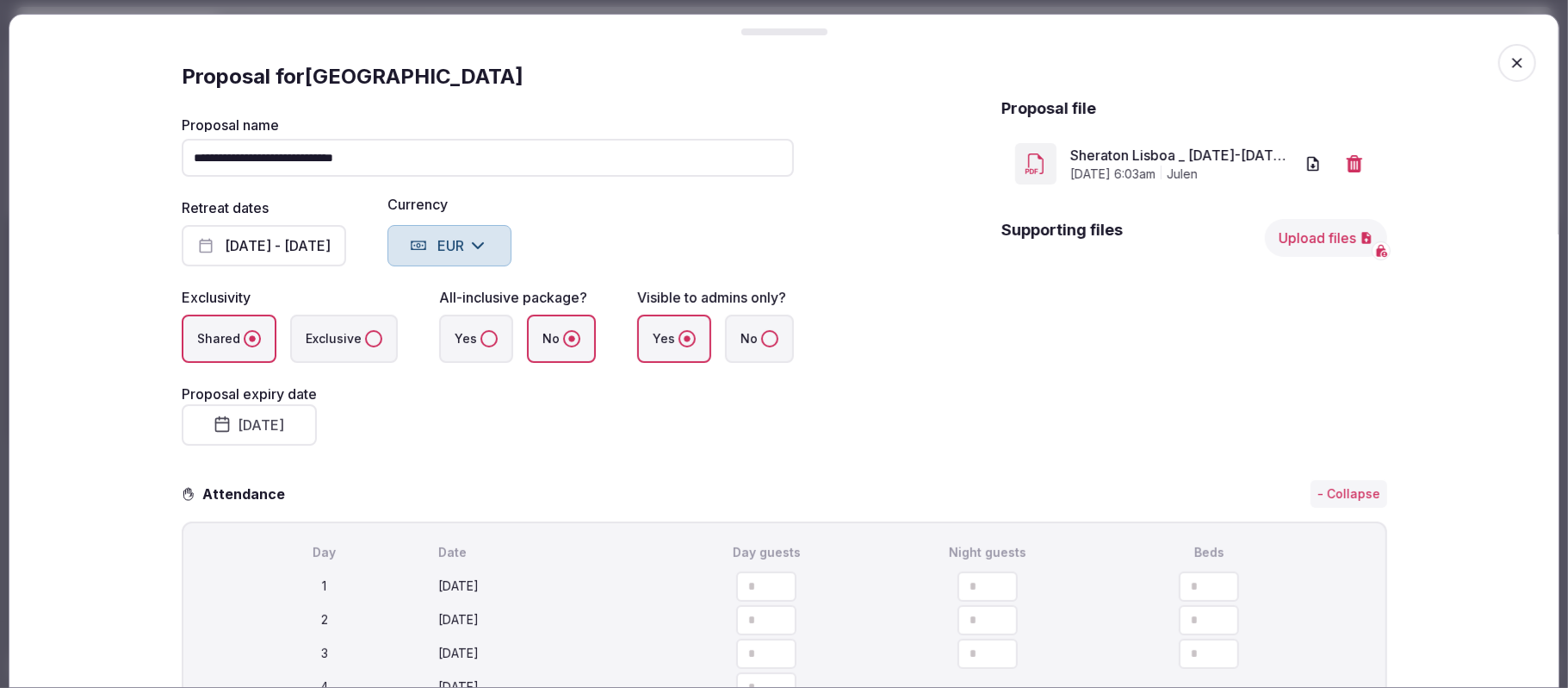
click at [1163, 160] on link "Sheraton Lisboa _ 16-19 Nov 2025.pdf" at bounding box center [1182, 155] width 224 height 21
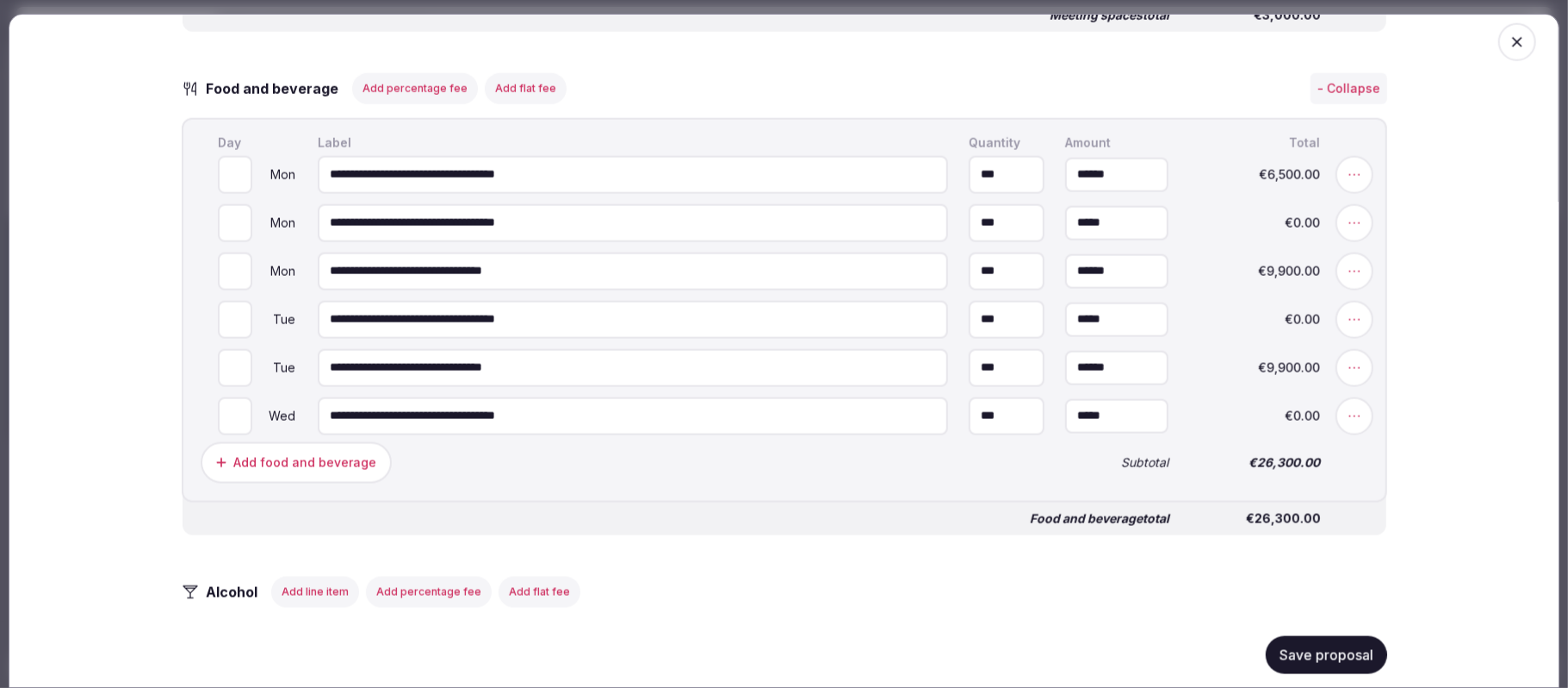
scroll to position [1608, 0]
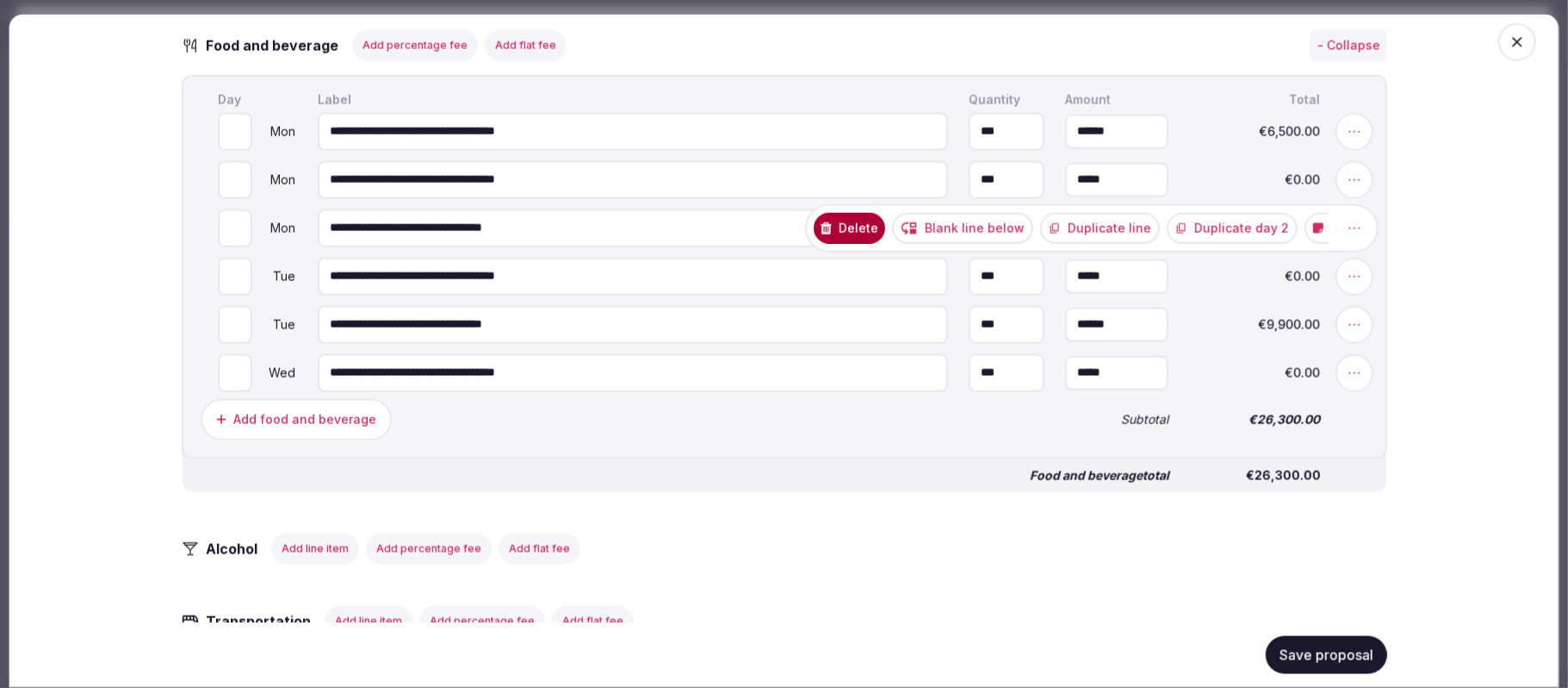
click at [1163, 220] on icon at bounding box center [1354, 228] width 17 height 17
click at [1163, 219] on button "Add note" at bounding box center [1279, 228] width 89 height 31
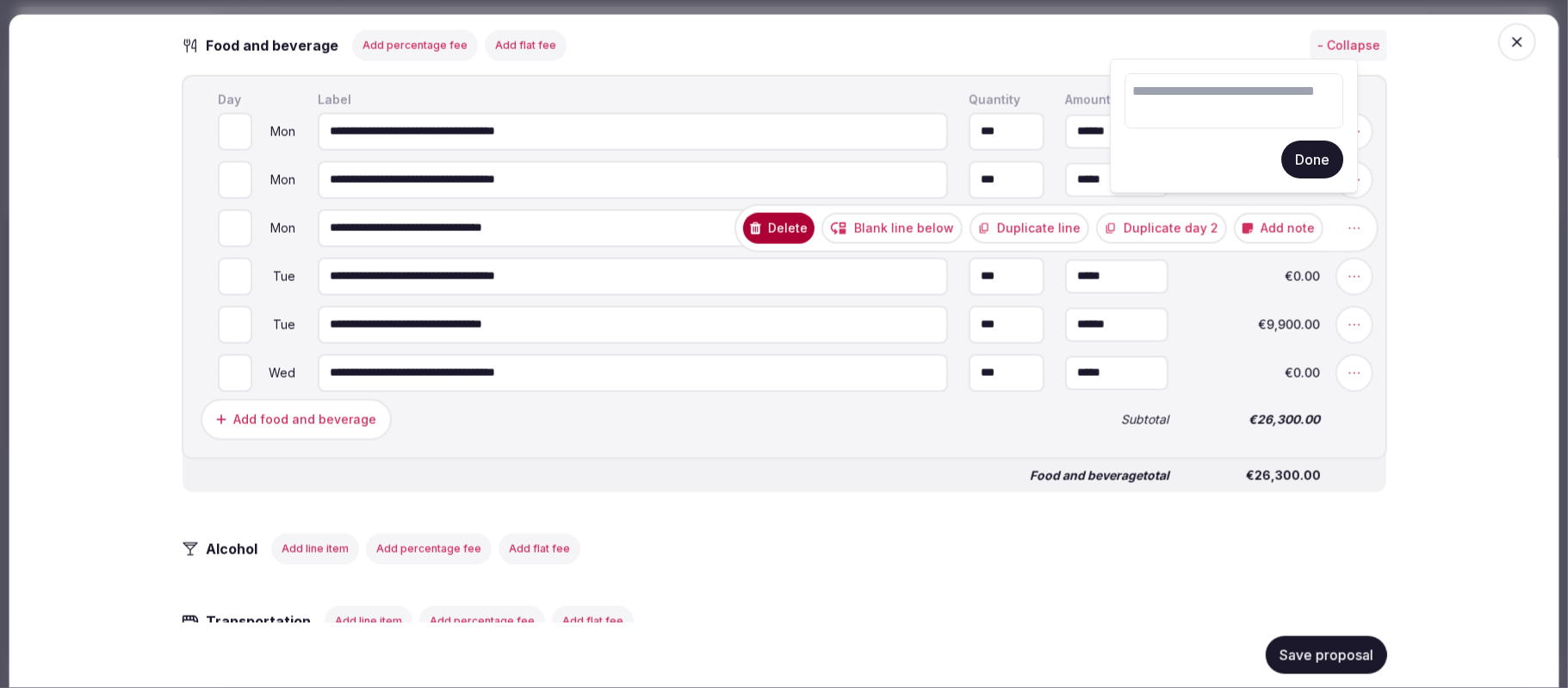
click at [1163, 81] on textarea at bounding box center [1233, 100] width 219 height 55
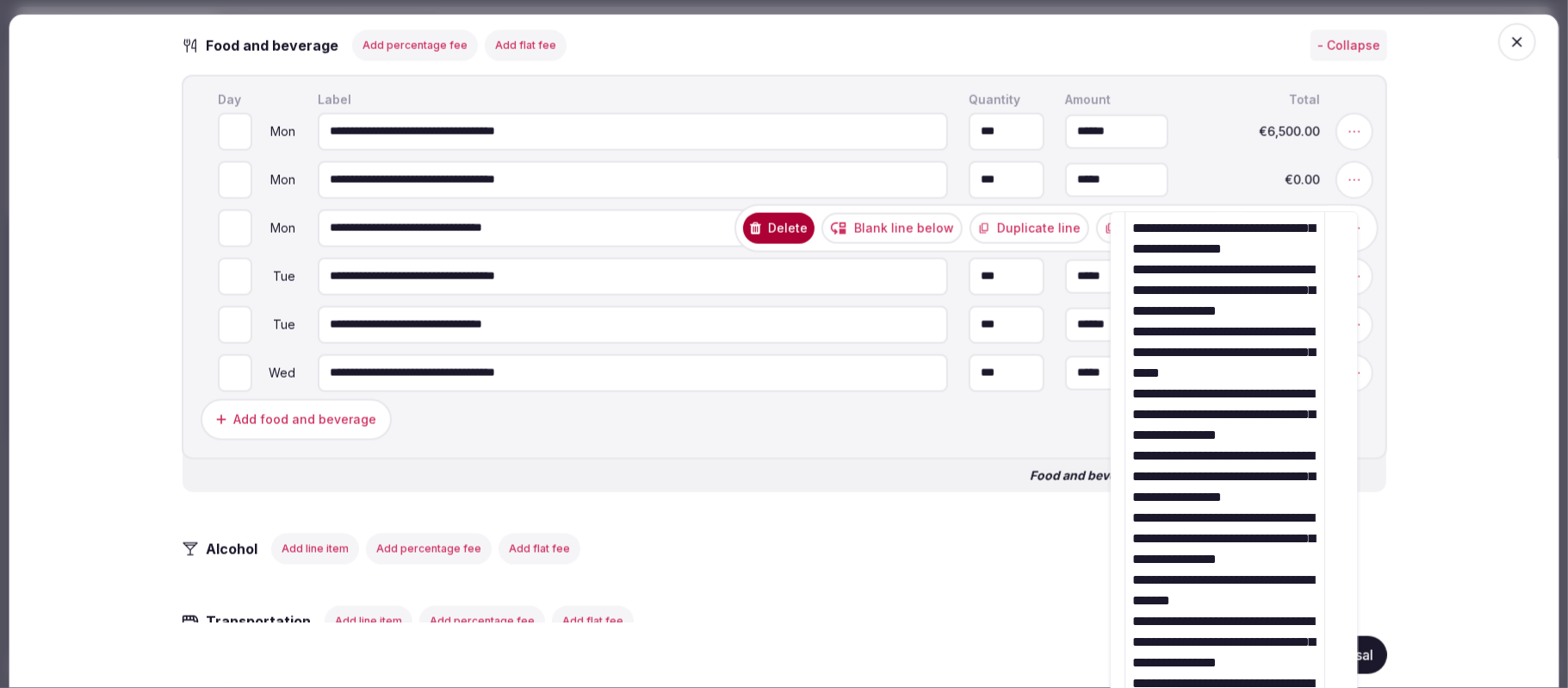
scroll to position [1952, 0]
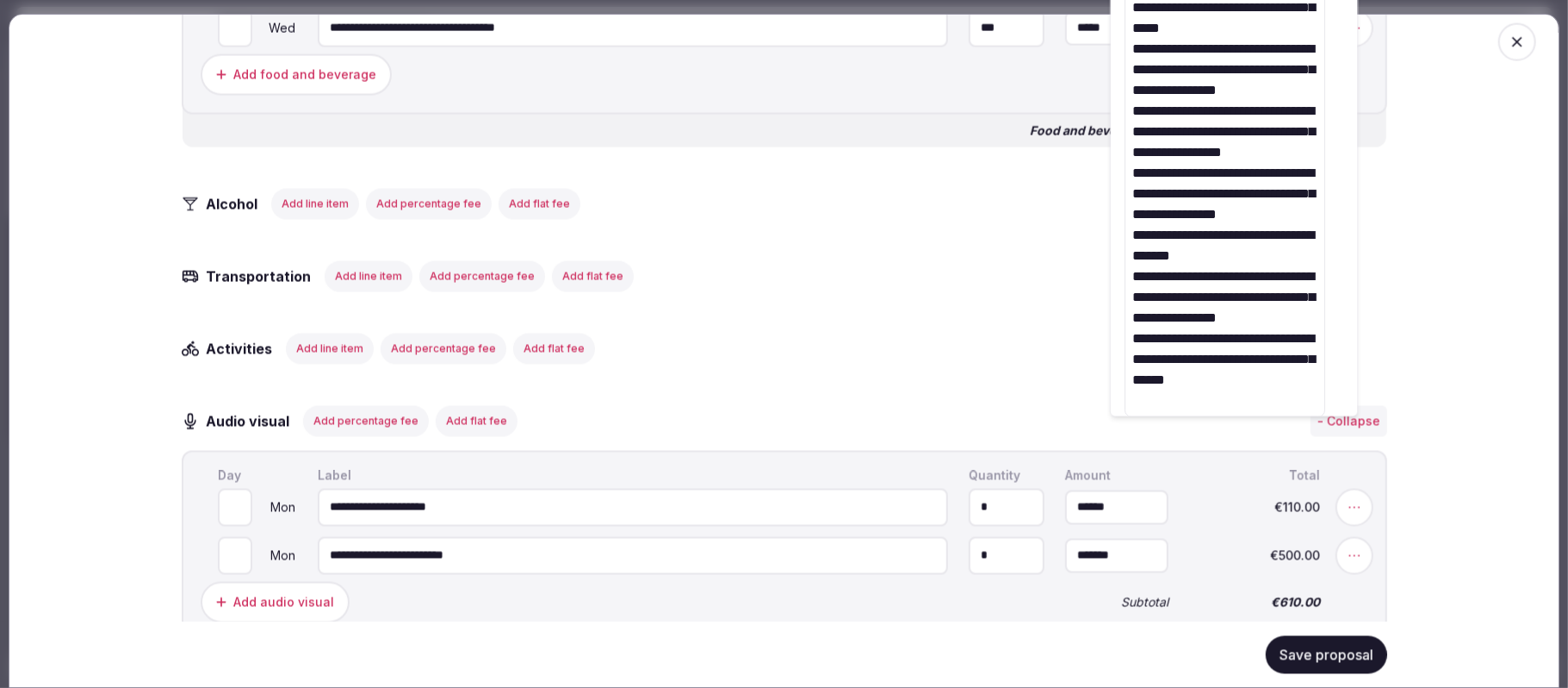
type textarea "**********"
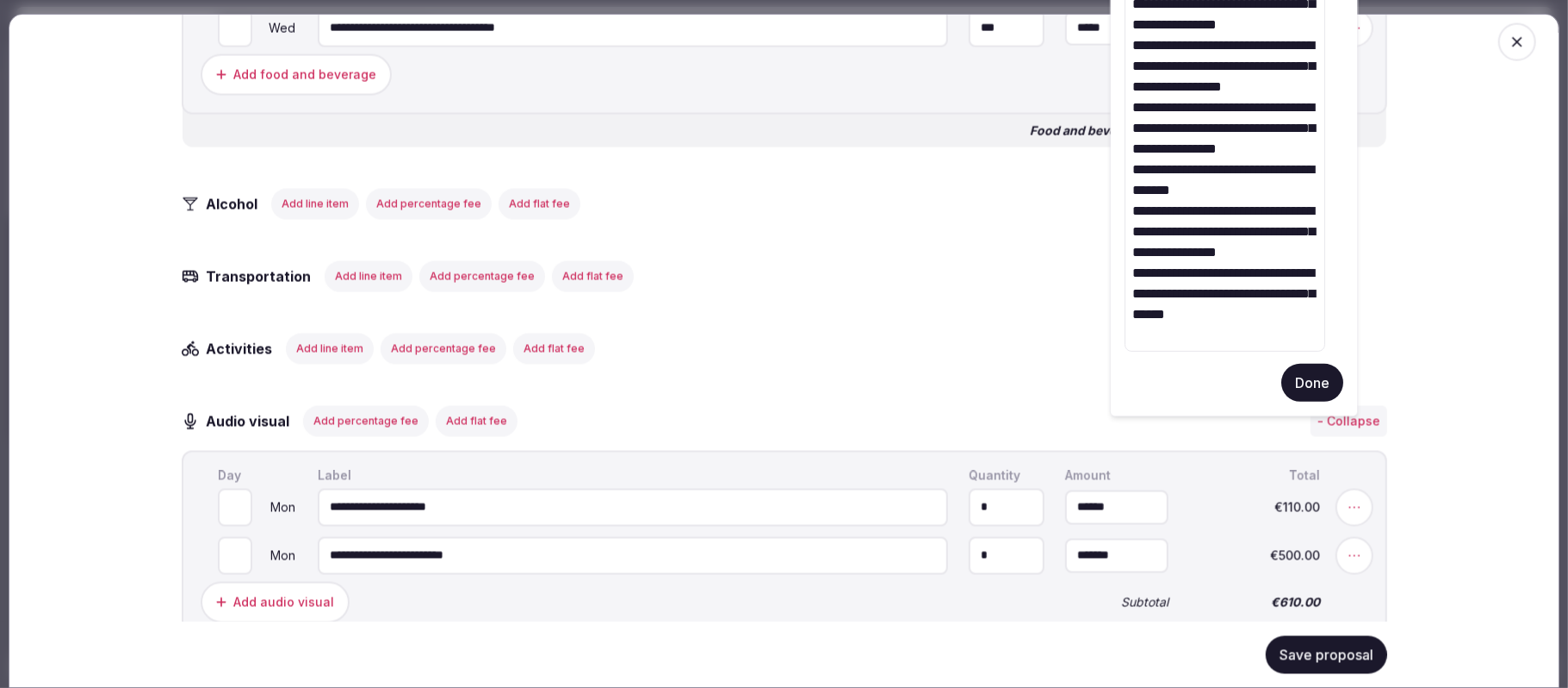
click at [1163, 378] on button "Done" at bounding box center [1312, 382] width 62 height 37
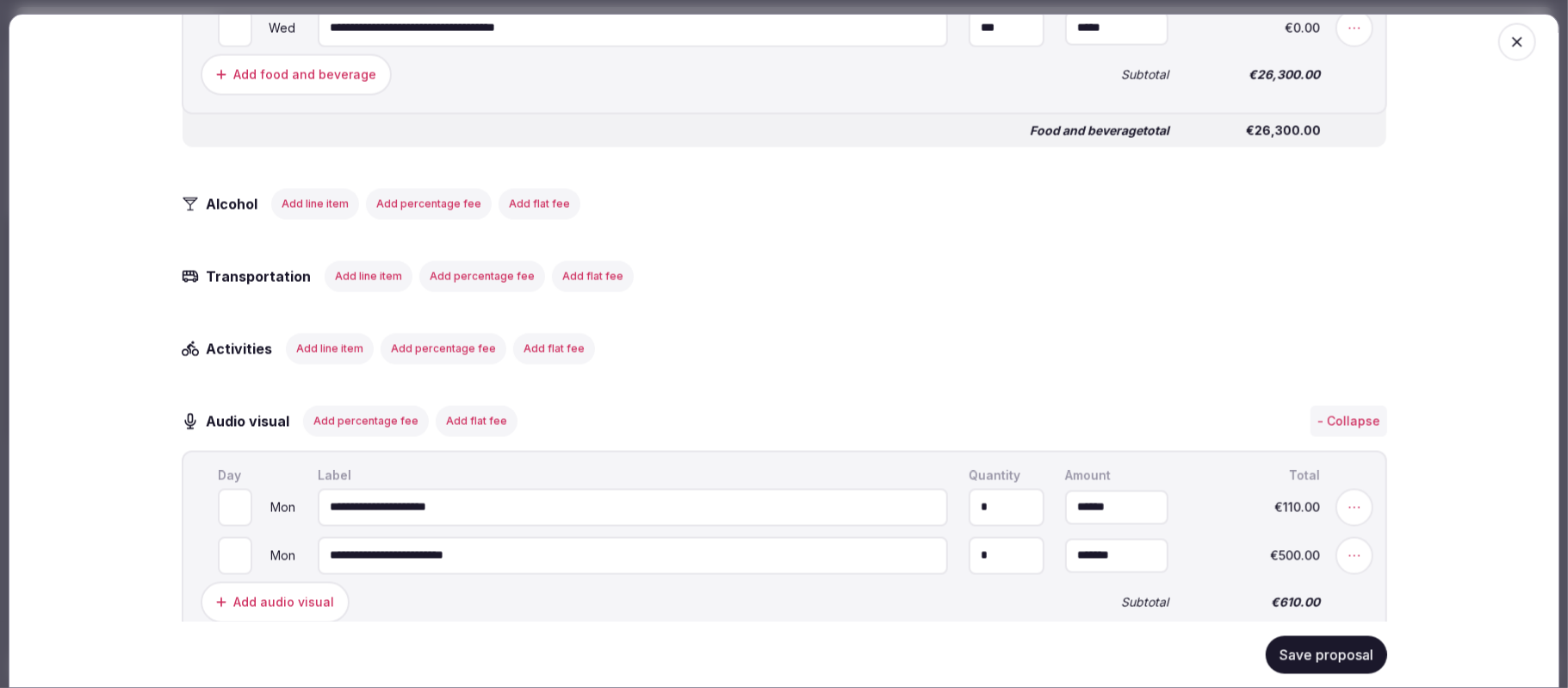
click at [1163, 515] on button "Save proposal" at bounding box center [1327, 653] width 121 height 37
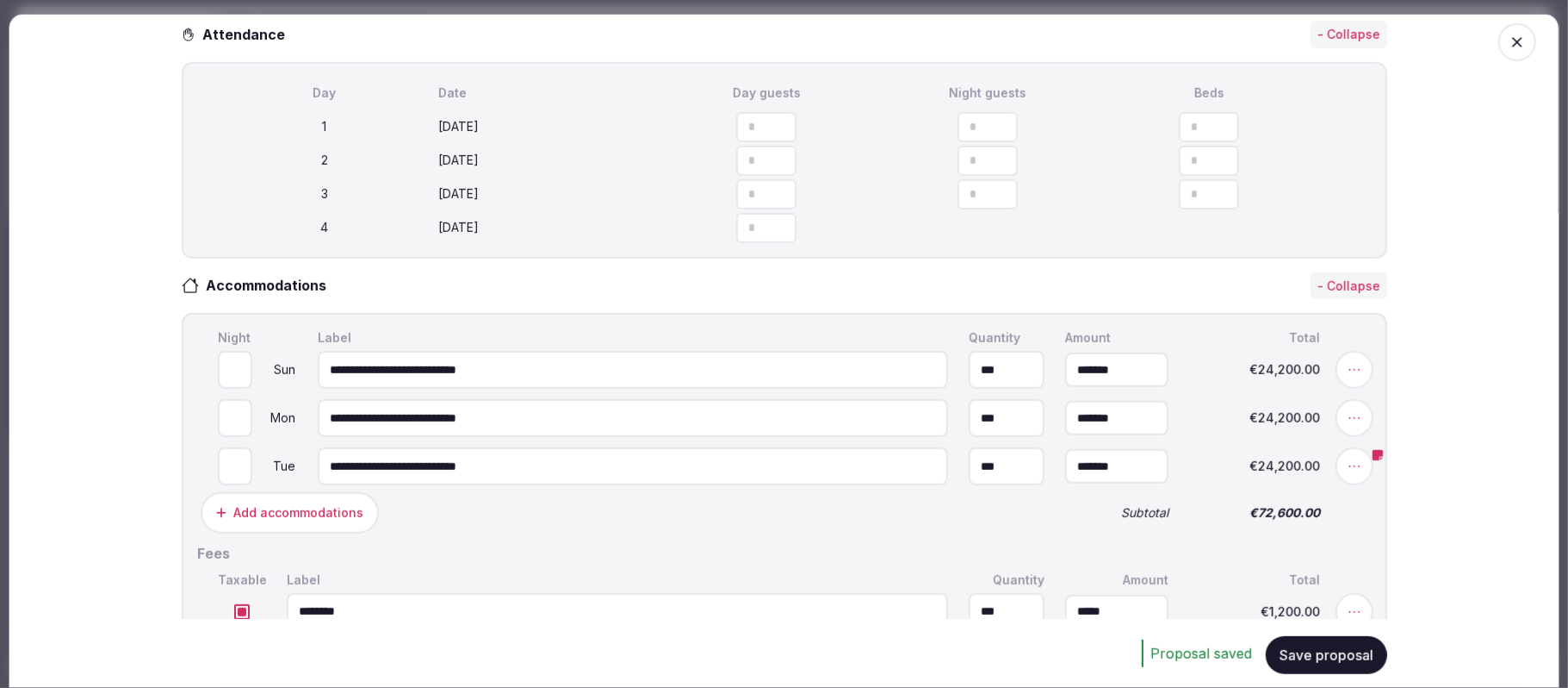
scroll to position [0, 0]
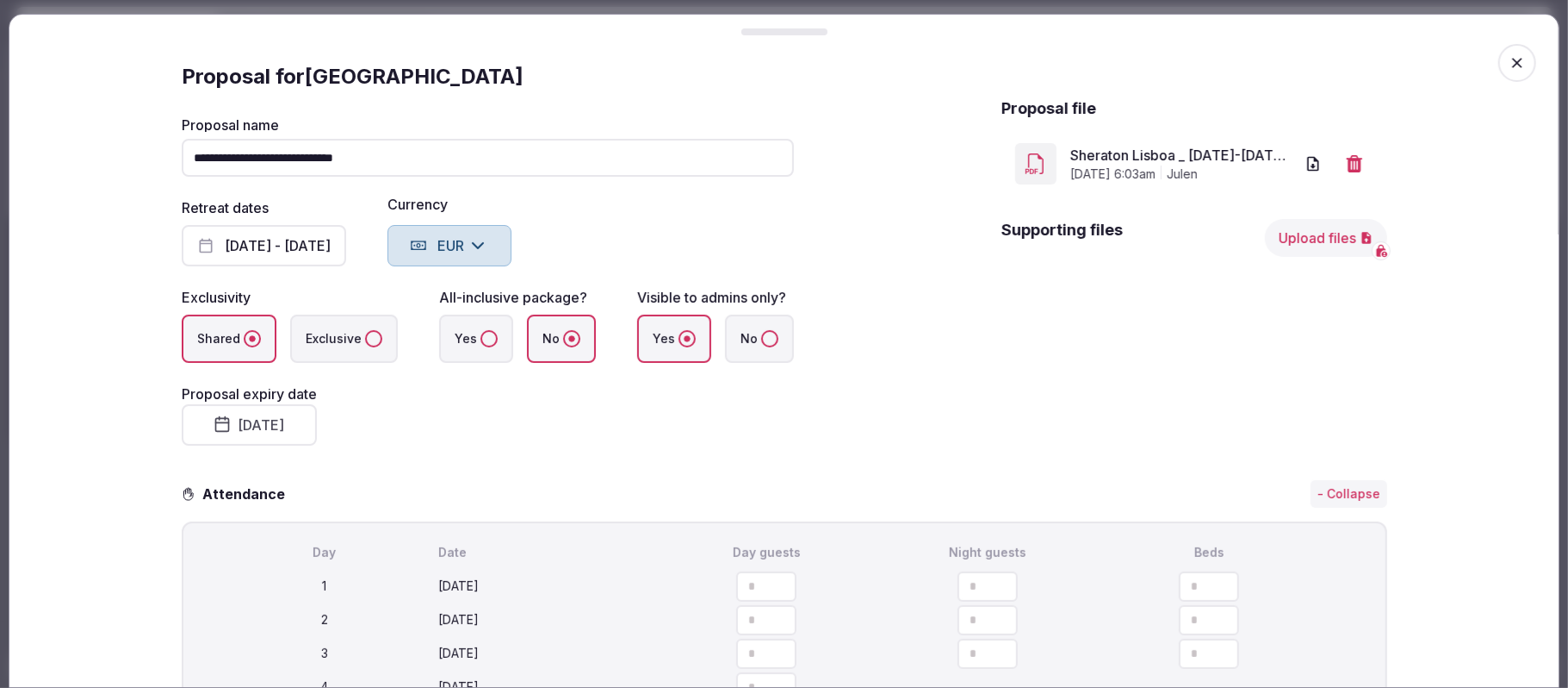
click at [1163, 67] on icon "button" at bounding box center [1517, 63] width 17 height 17
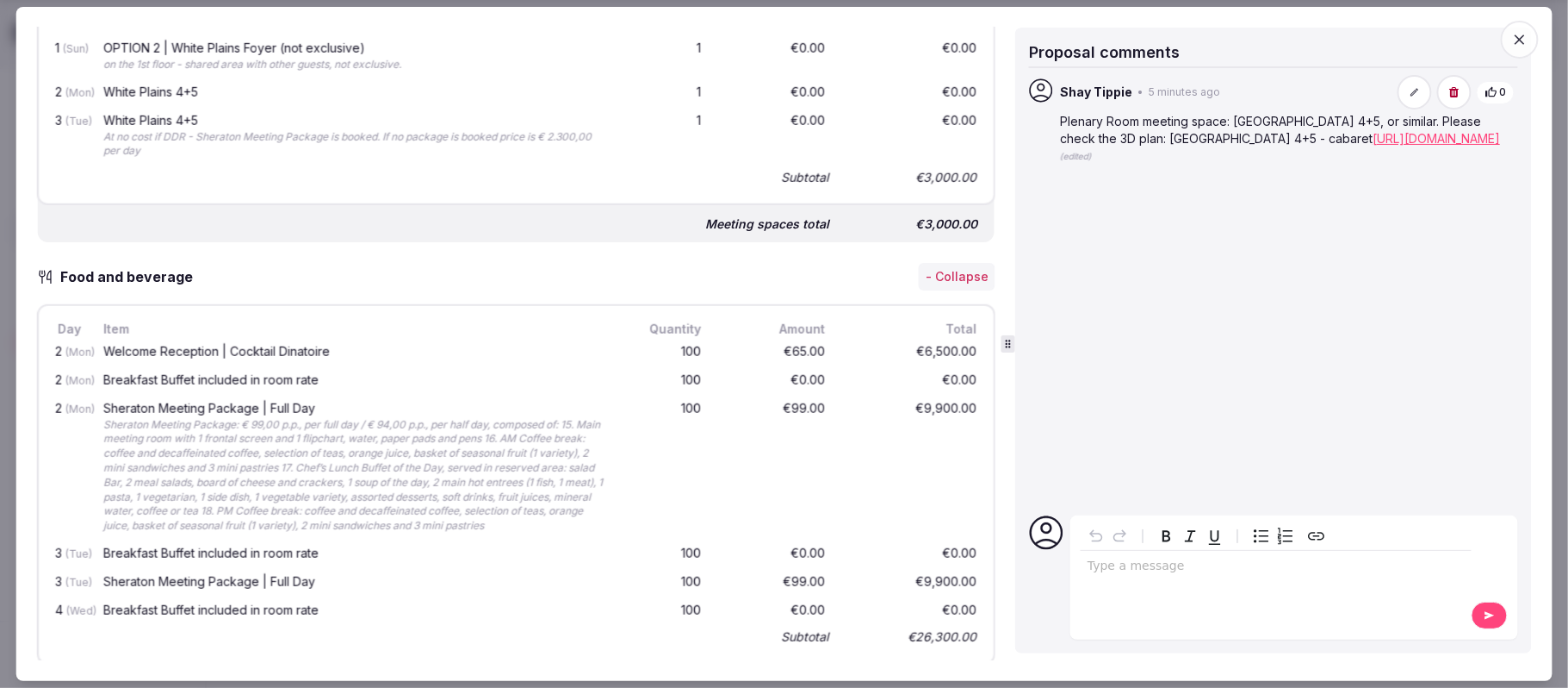
scroll to position [1431, 0]
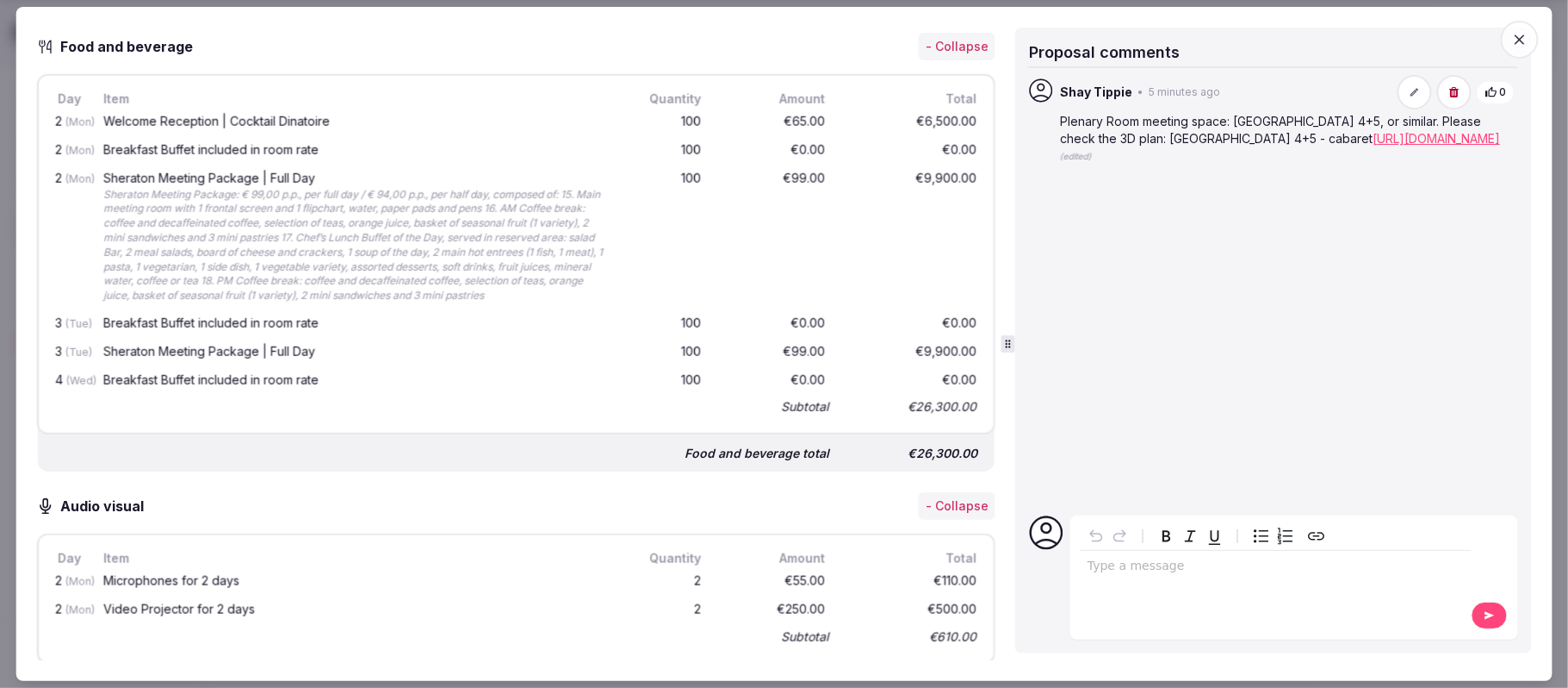
click at [1163, 38] on icon "button" at bounding box center [1520, 40] width 10 height 10
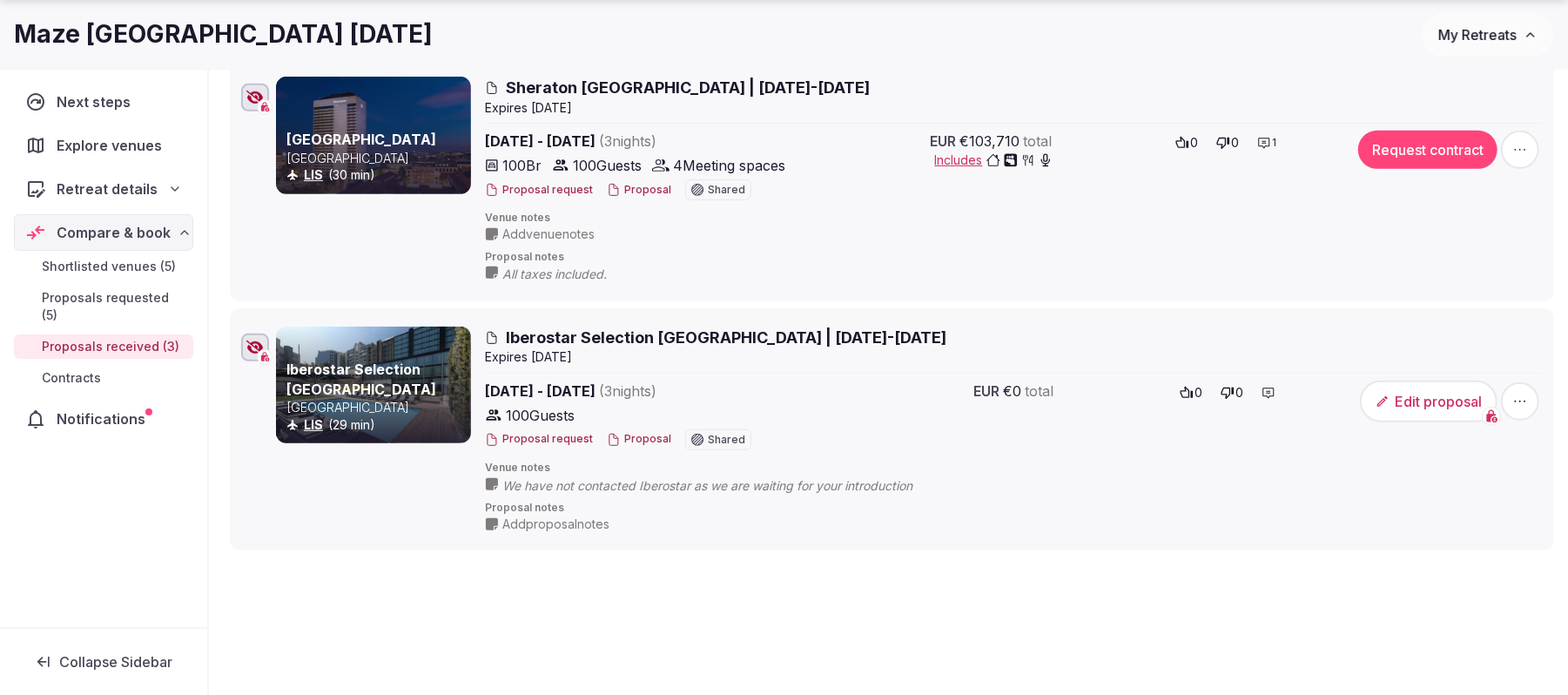
click at [627, 195] on button "Proposal" at bounding box center [639, 190] width 64 height 15
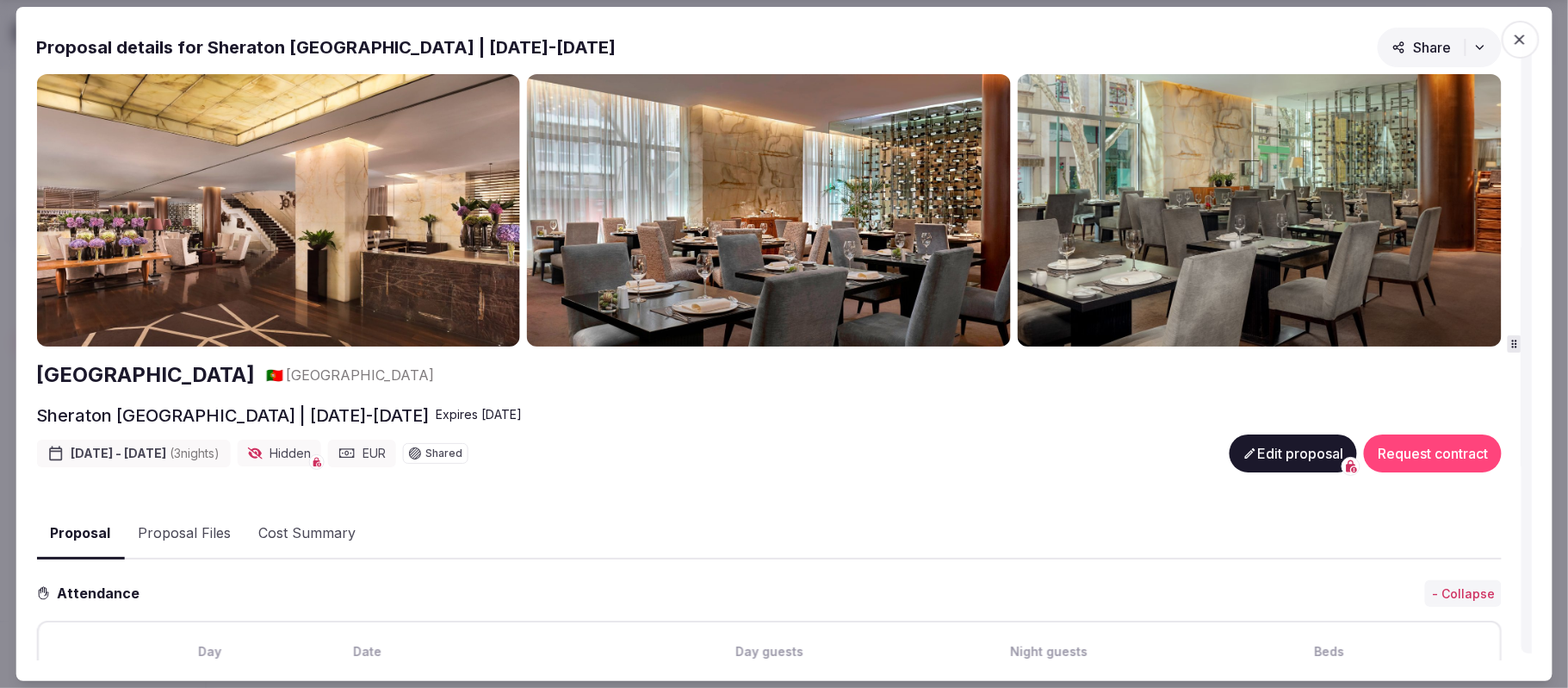
click at [1163, 362] on body "Recent searches Canary Islands, Spain Palma, Balearic Islands, Spain 07800 Ibiz…" at bounding box center [776, 103] width 1551 height 1241
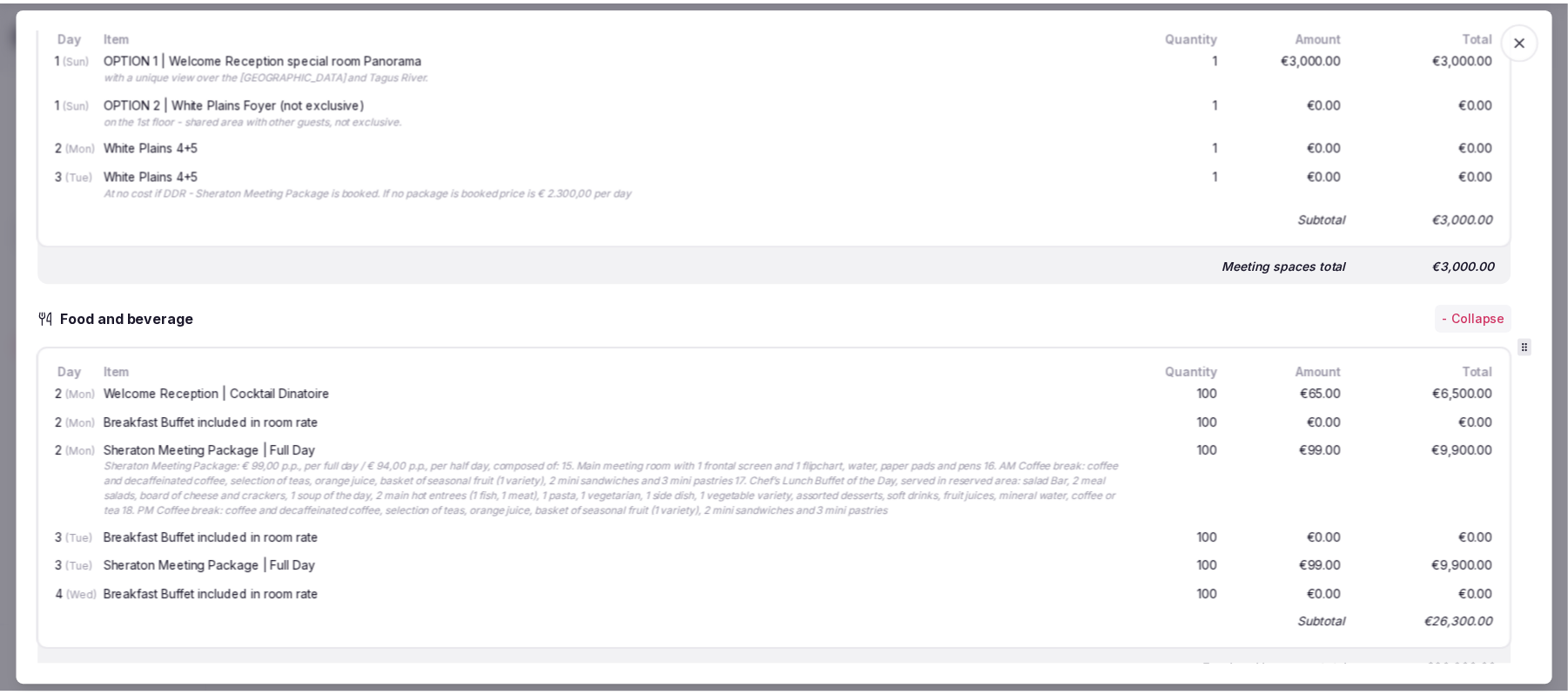
scroll to position [1393, 0]
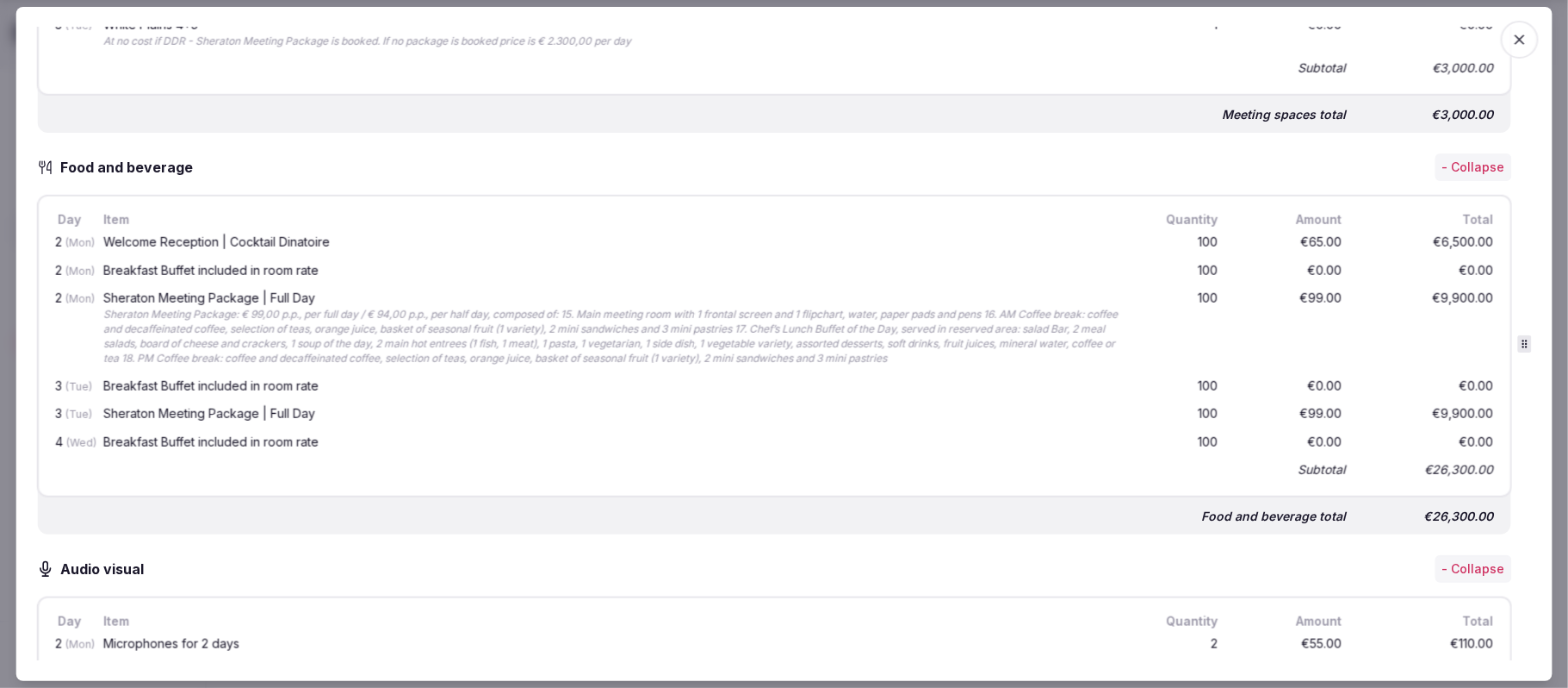
drag, startPoint x: 1513, startPoint y: 42, endPoint x: 862, endPoint y: 393, distance: 739.6
click at [861, 392] on div "Proposal Proposal Proposal details for Sheraton Lisboa | 16-19 Nov 2025 Share S…" at bounding box center [784, 344] width 1537 height 674
click at [1163, 37] on icon "button" at bounding box center [1520, 40] width 17 height 17
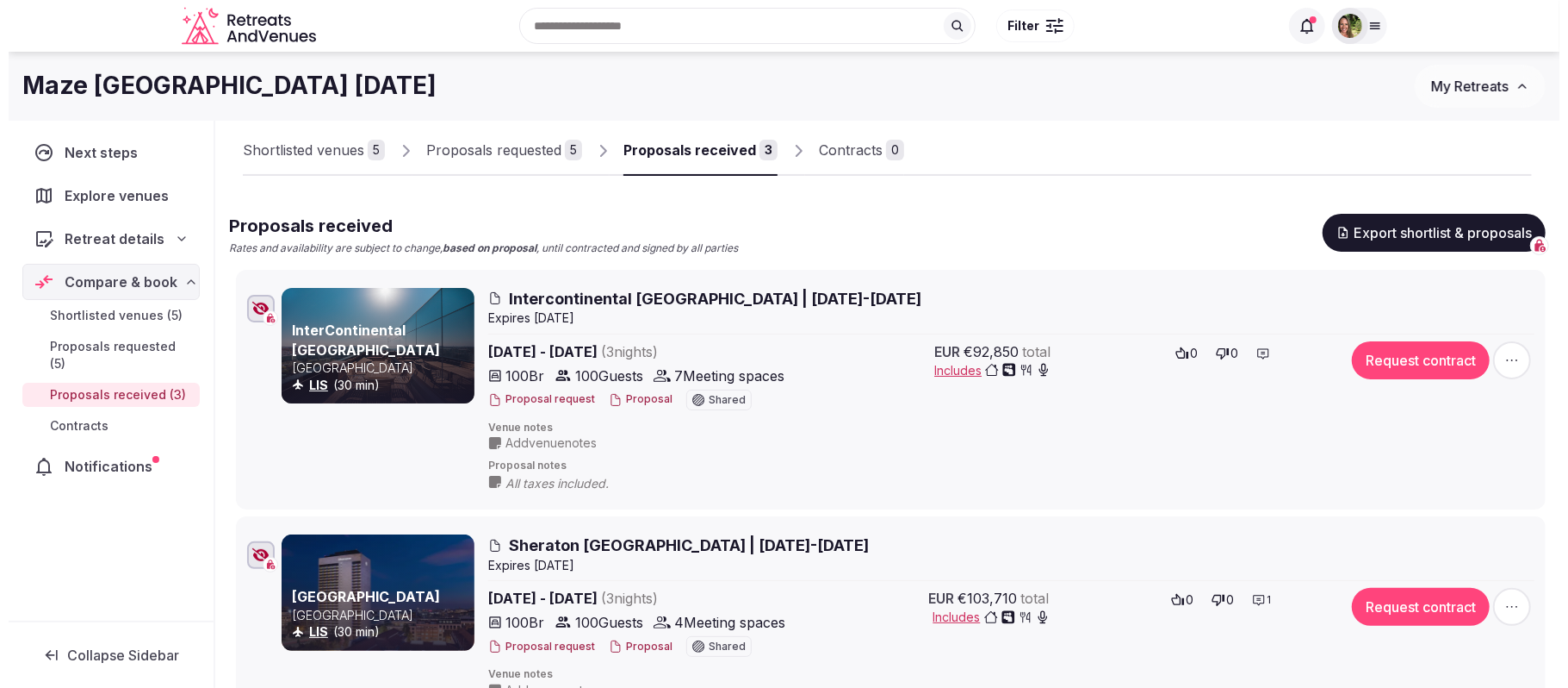
scroll to position [57, 0]
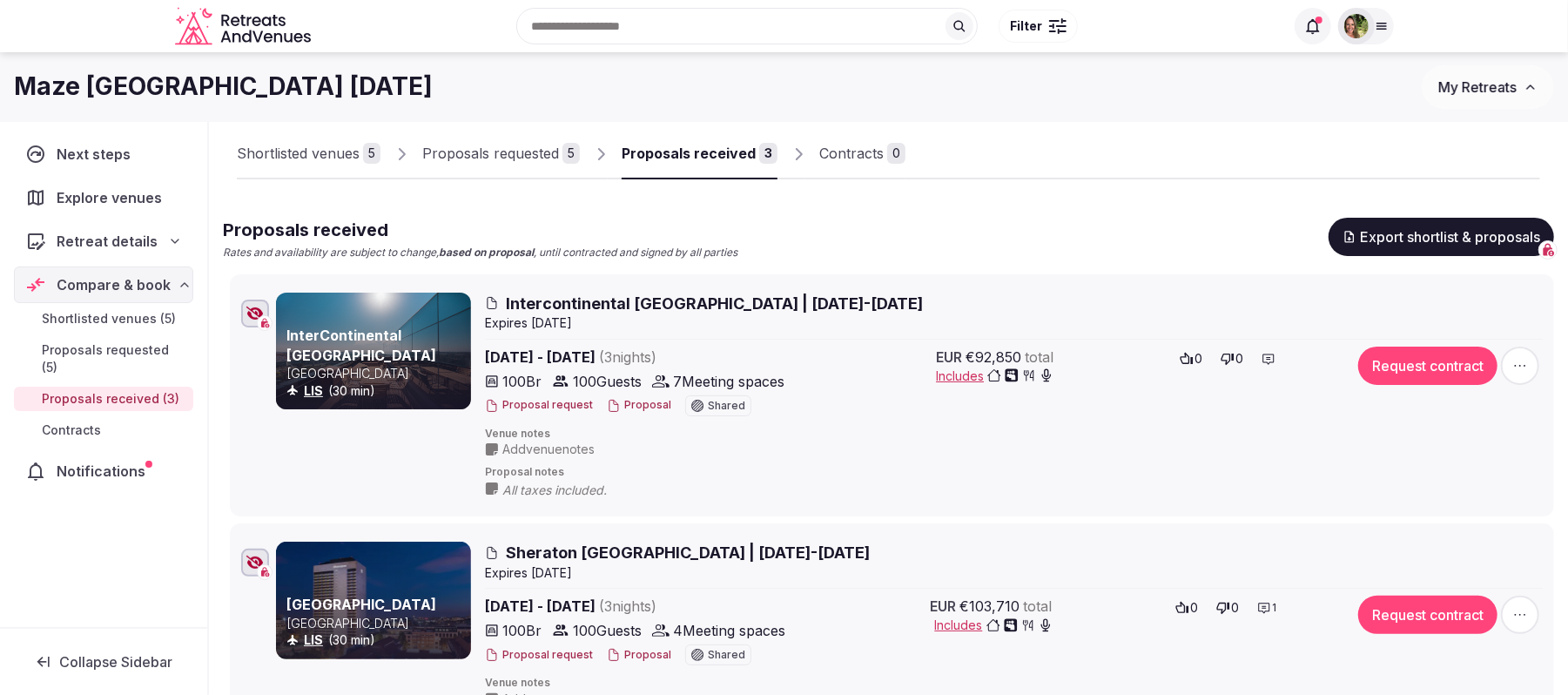
click at [635, 402] on button "Proposal" at bounding box center [639, 405] width 64 height 15
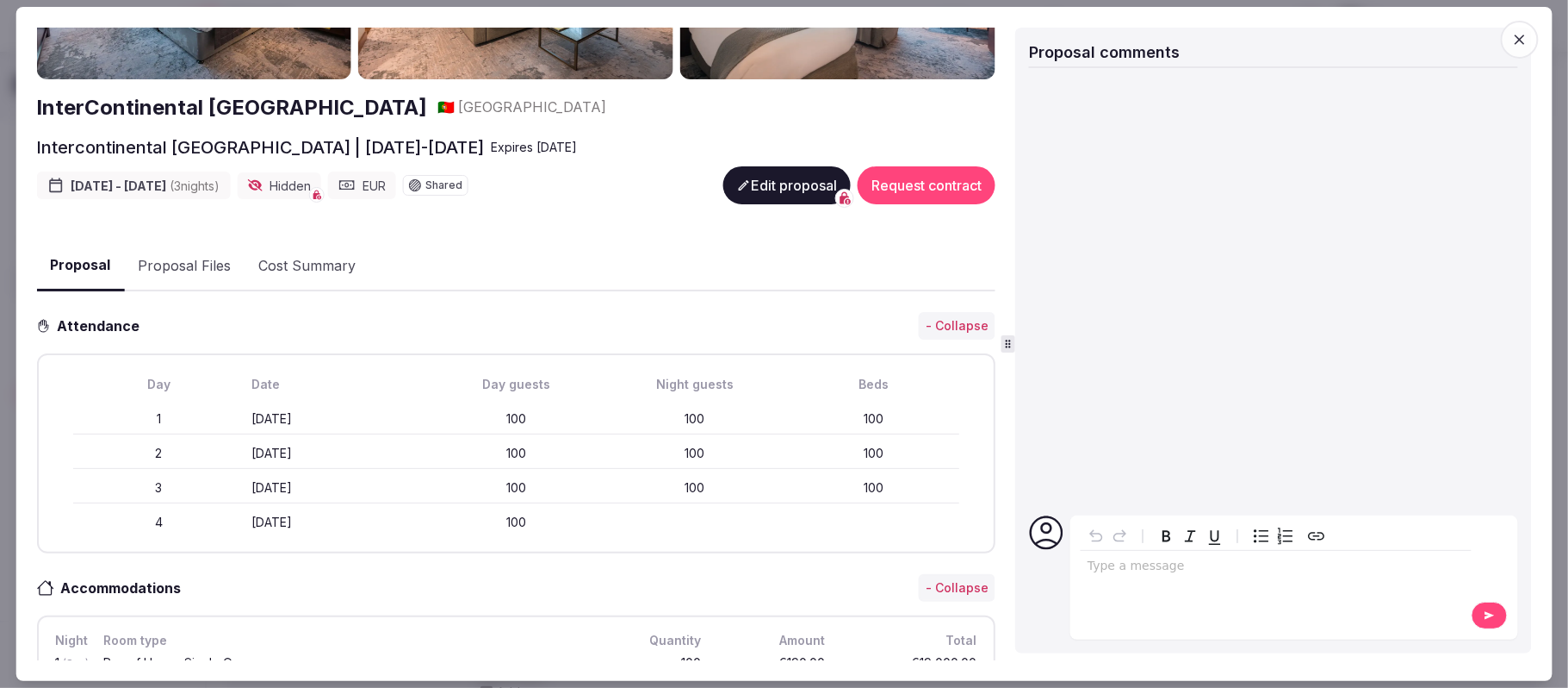
scroll to position [51, 0]
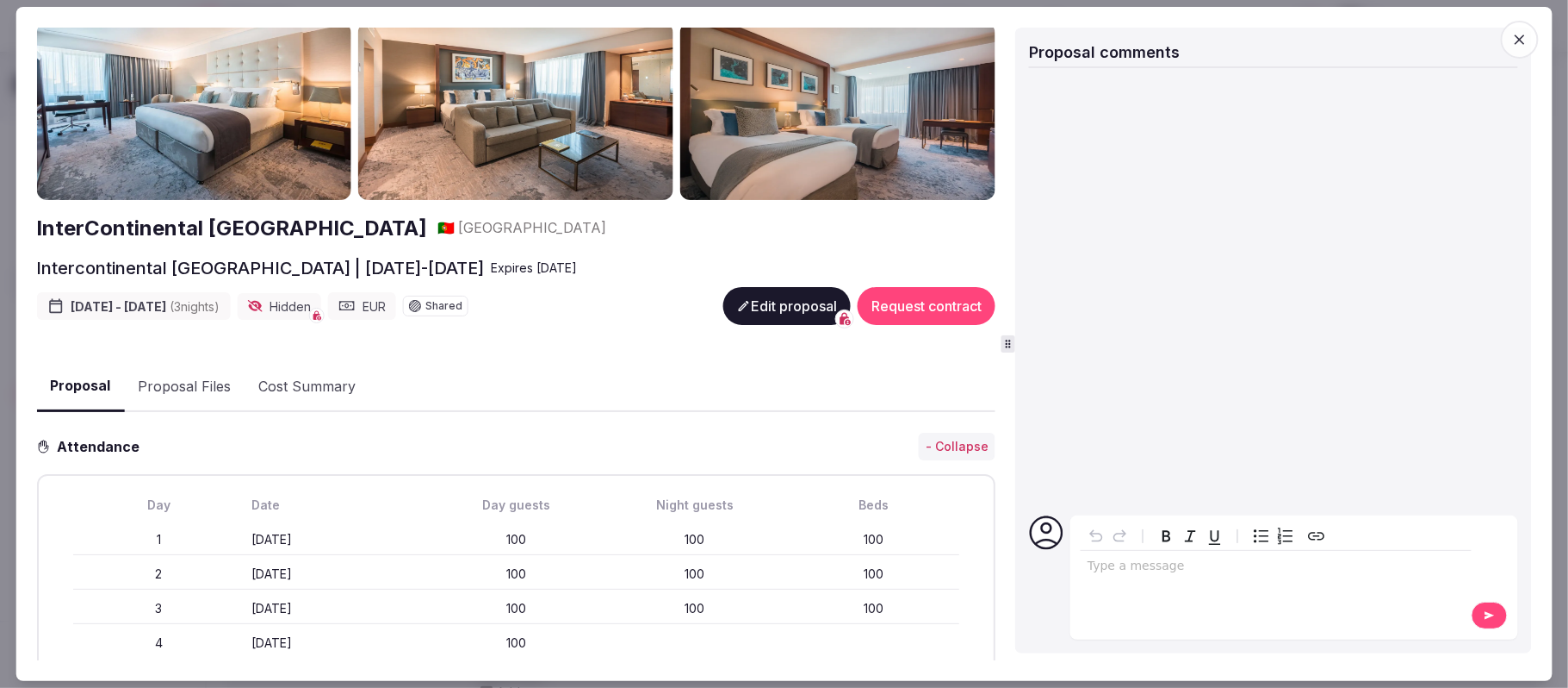
click at [167, 380] on button "Proposal Files" at bounding box center [184, 386] width 120 height 50
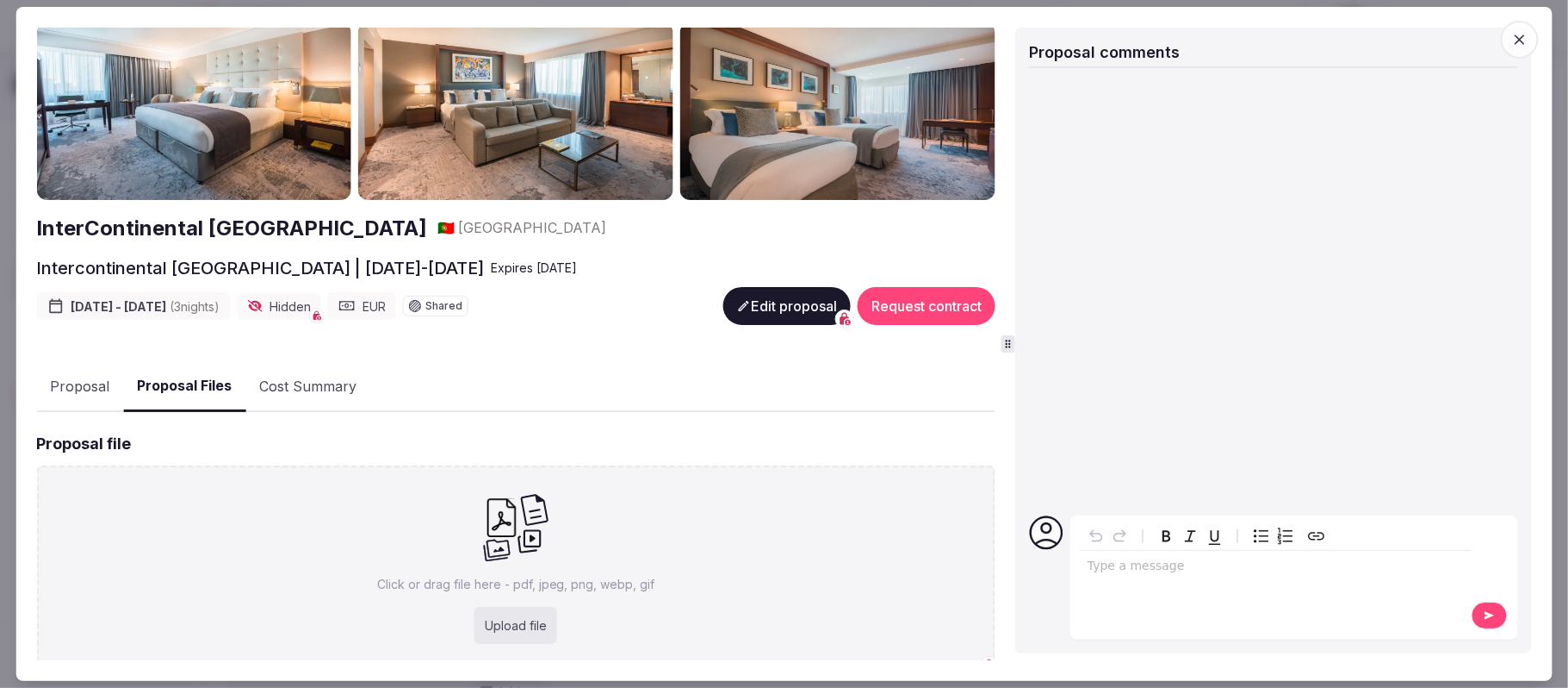
scroll to position [0, 0]
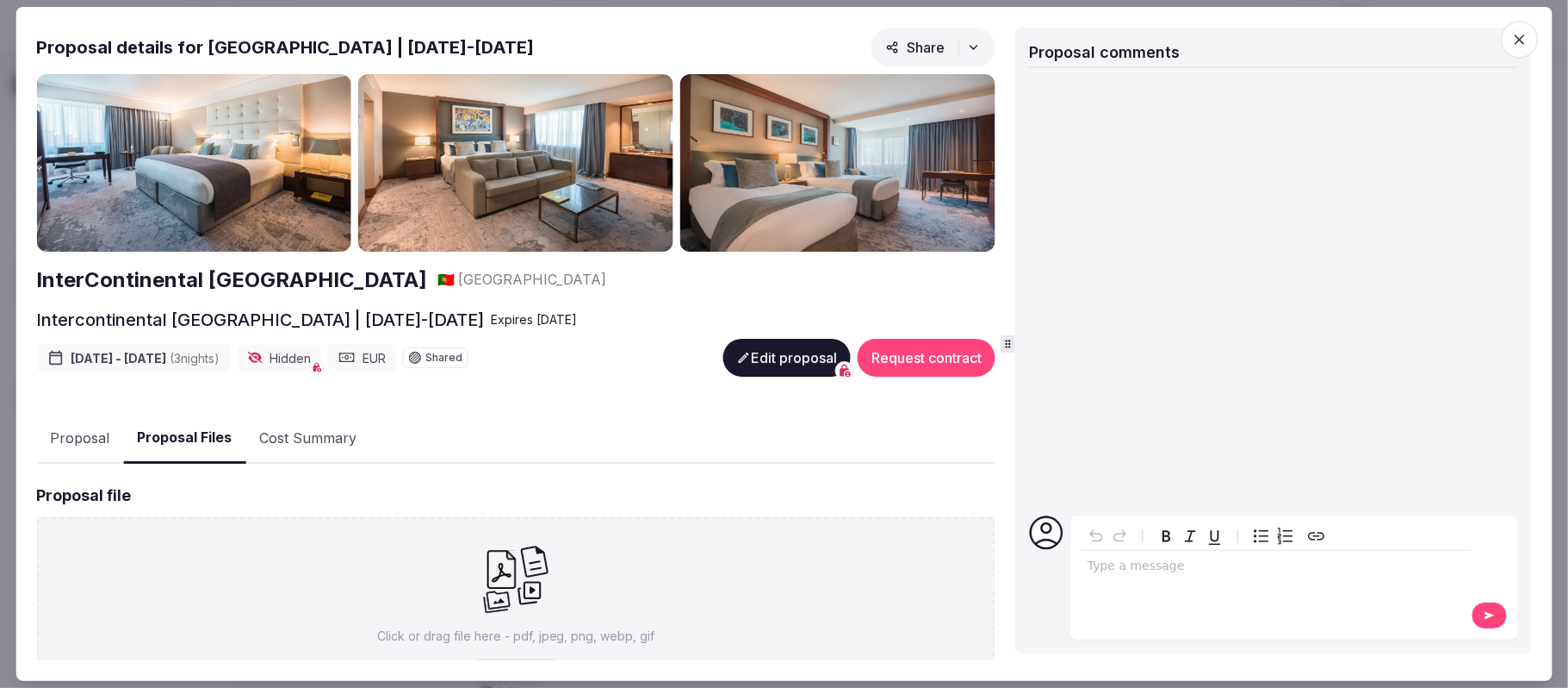
click at [1154, 515] on div "editable markdown" at bounding box center [1276, 568] width 391 height 35
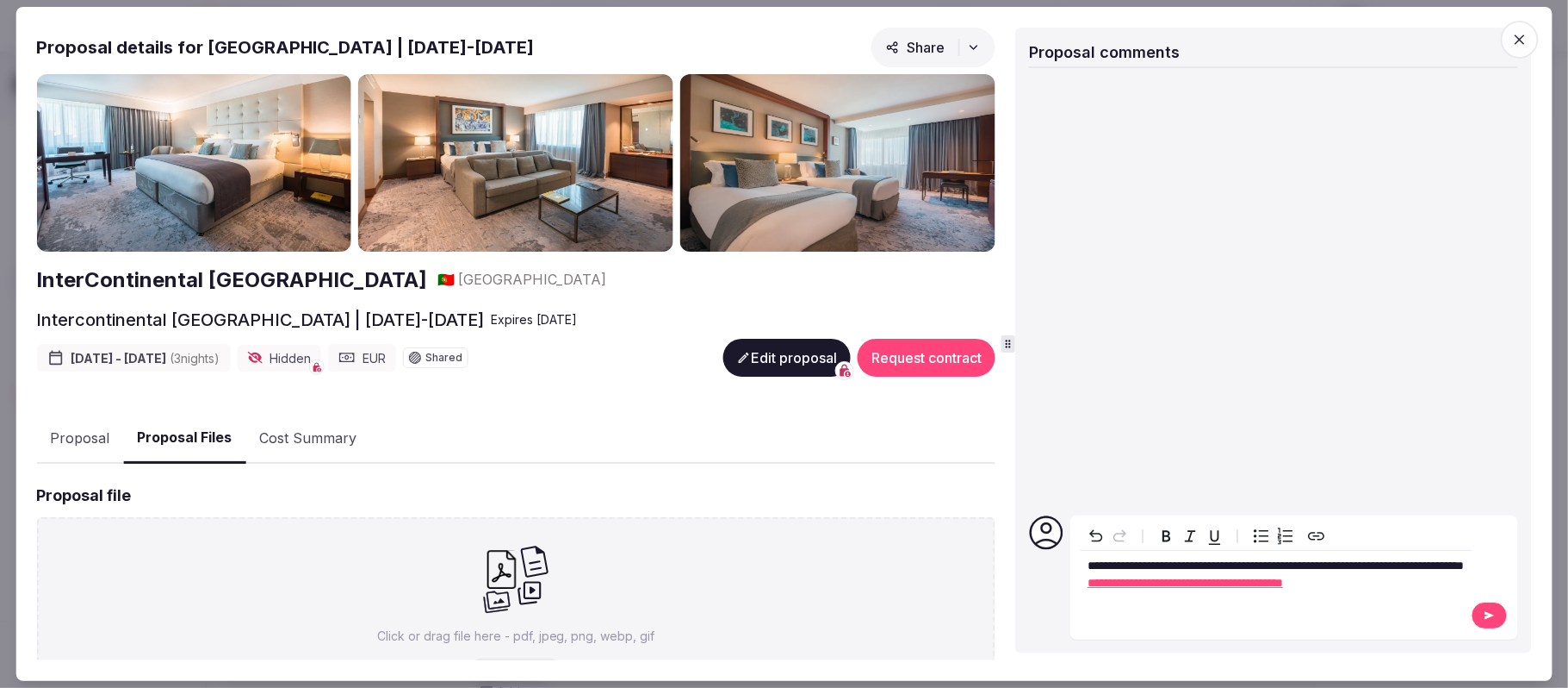
click at [1163, 515] on button at bounding box center [1490, 616] width 37 height 28
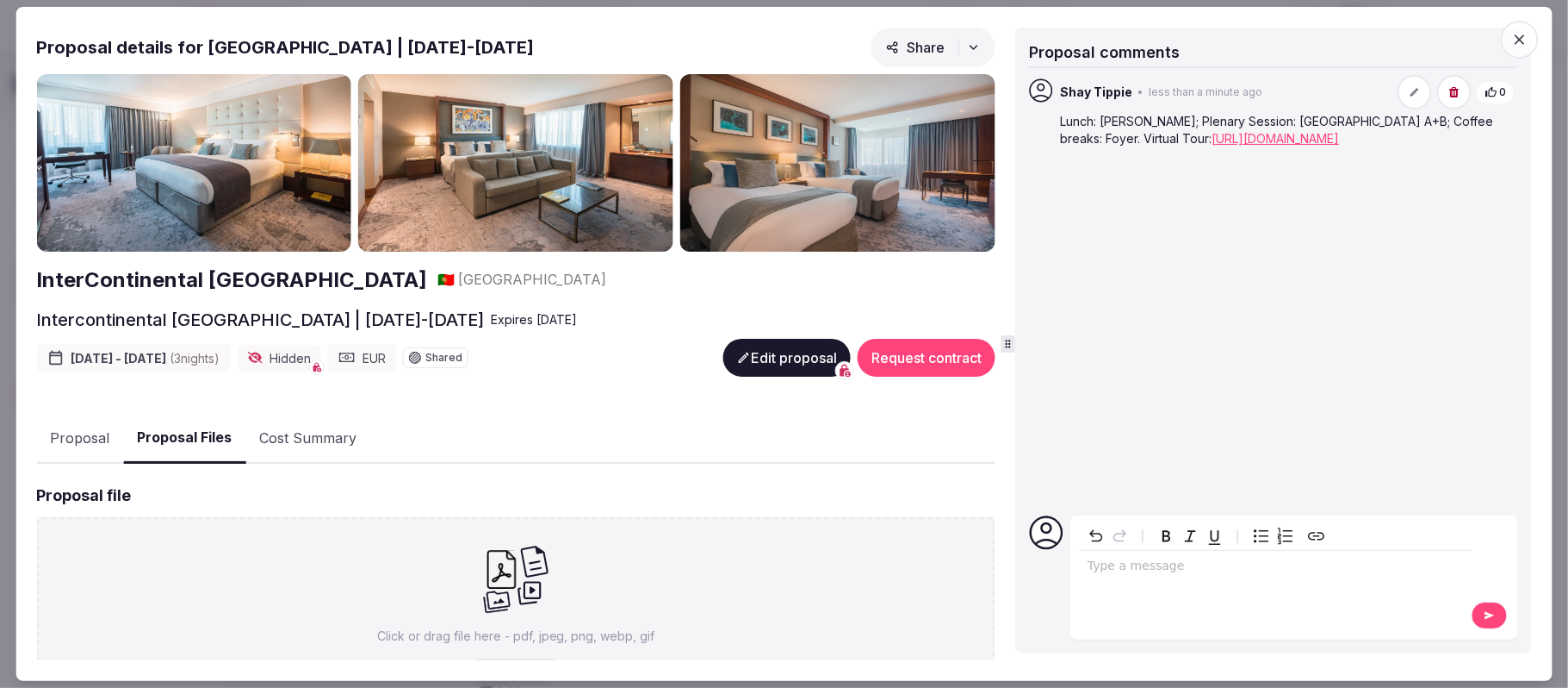
click at [60, 442] on button "Proposal" at bounding box center [80, 438] width 87 height 50
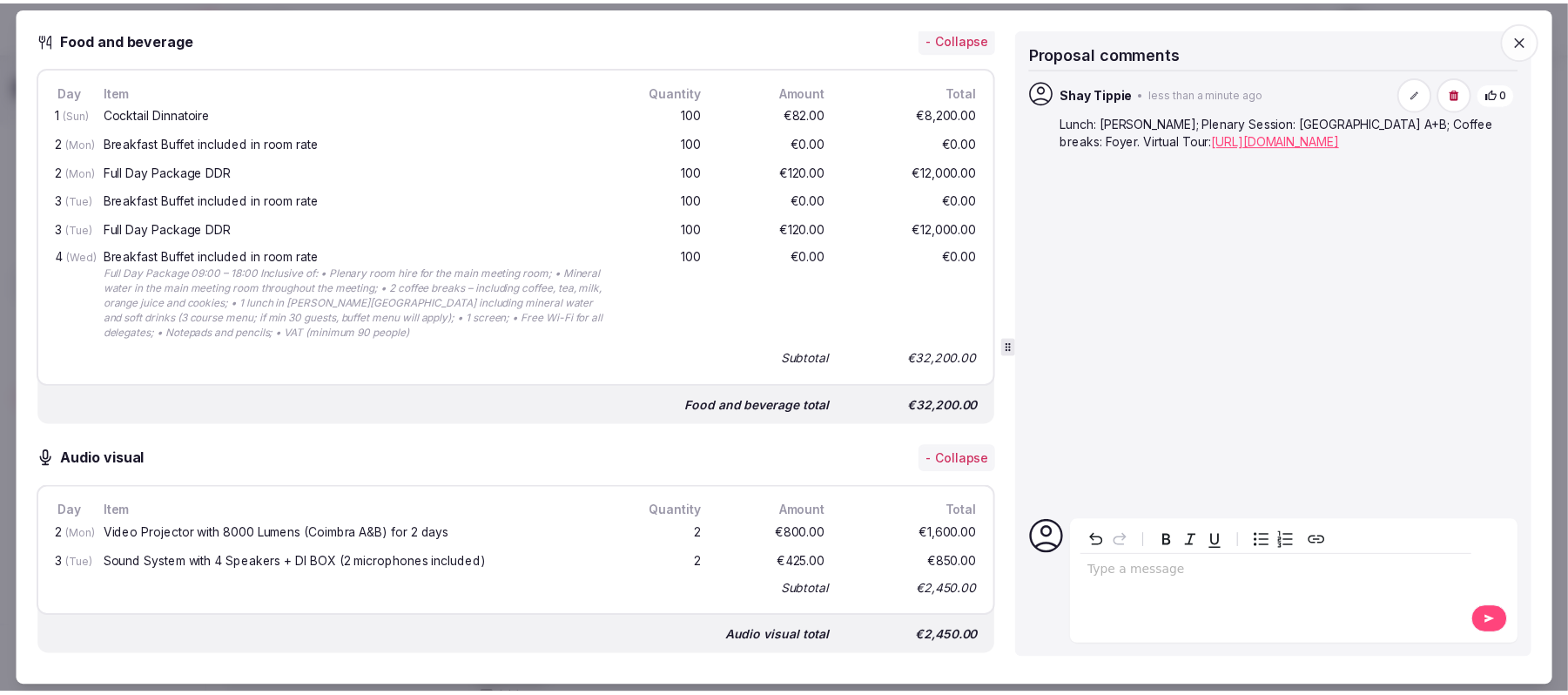
scroll to position [1741, 0]
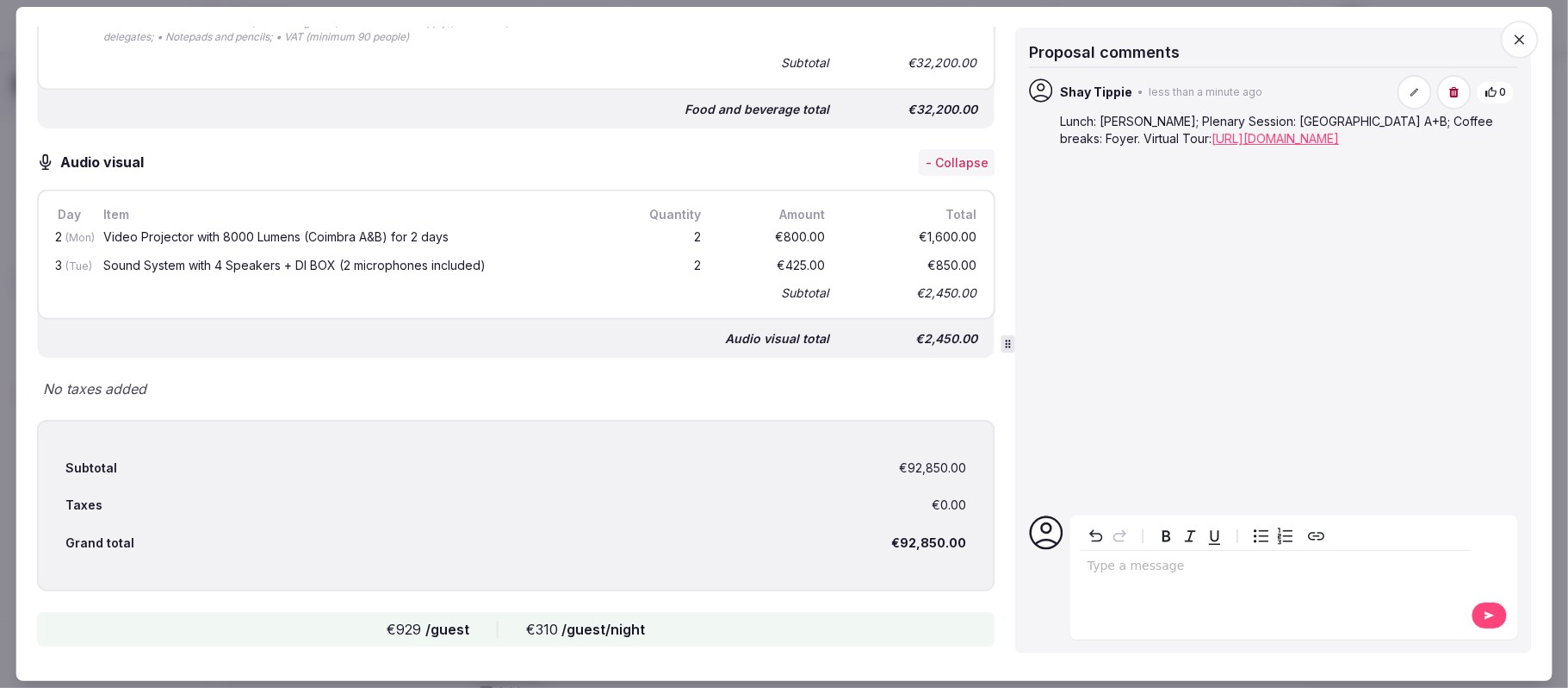
click at [1163, 33] on icon "button" at bounding box center [1520, 40] width 17 height 17
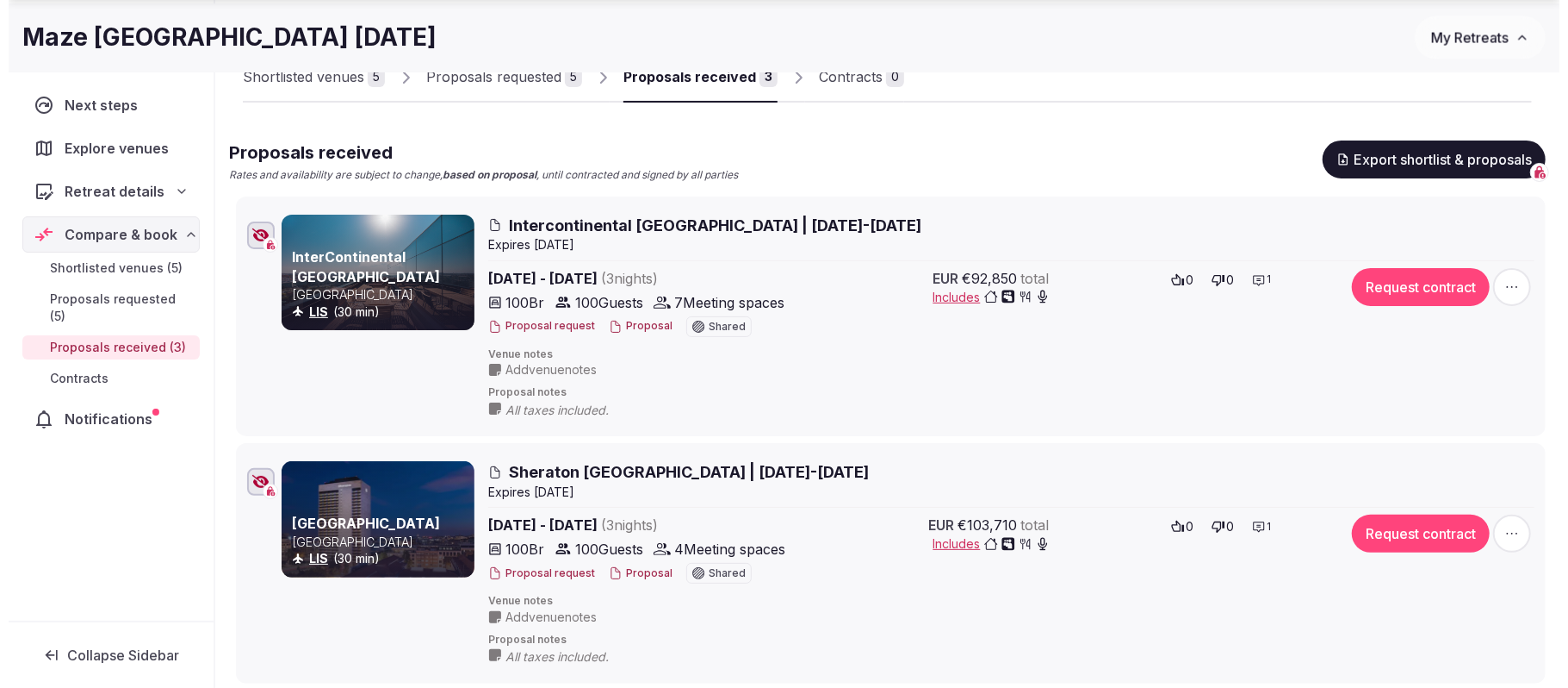
scroll to position [173, 0]
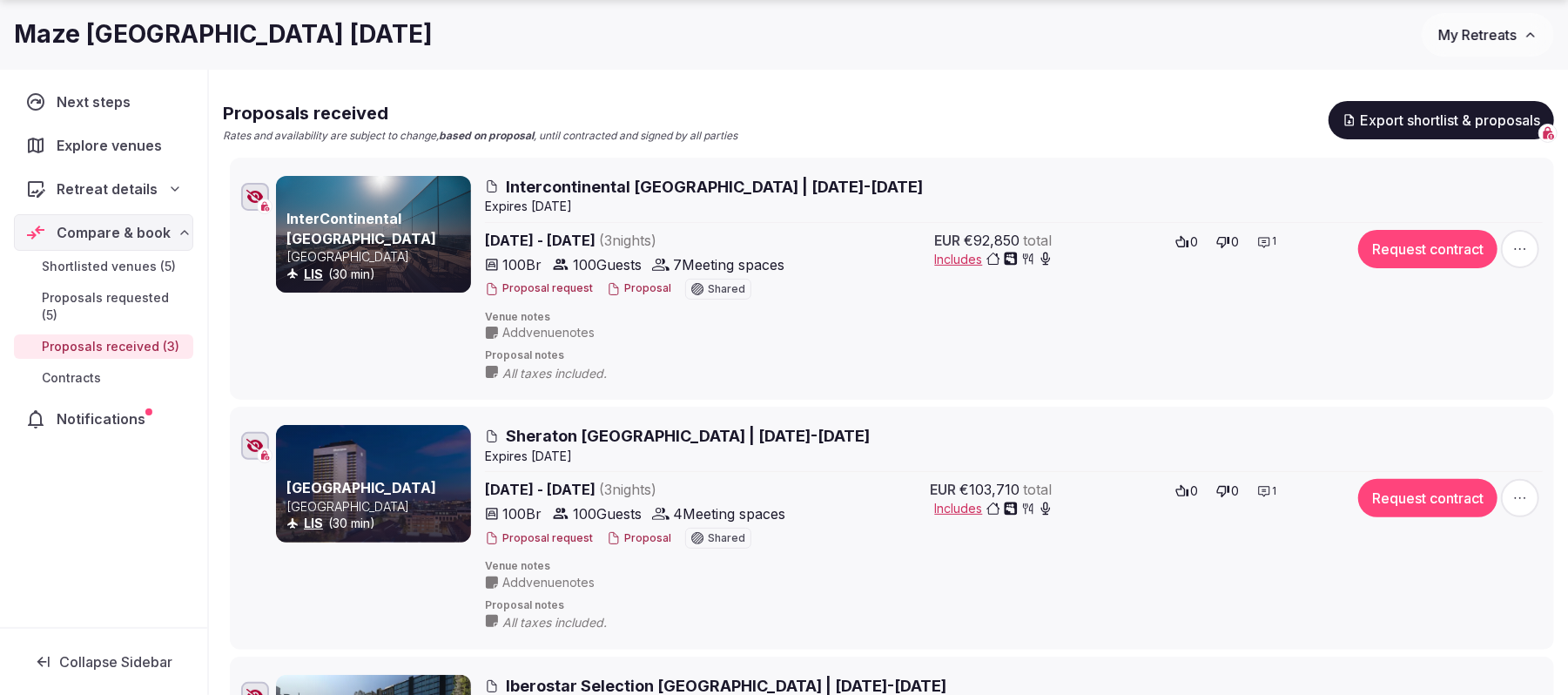
click at [642, 521] on button "Proposal" at bounding box center [639, 538] width 64 height 15
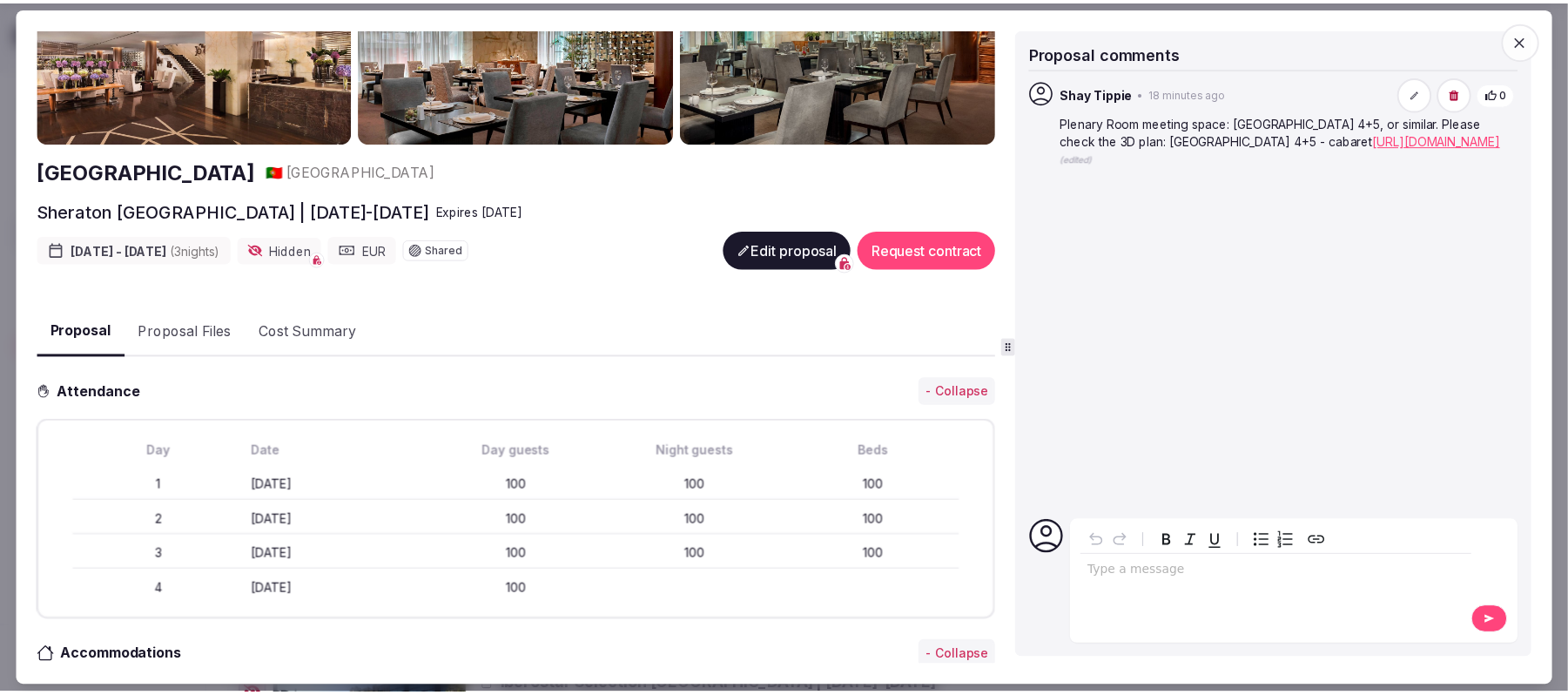
scroll to position [0, 0]
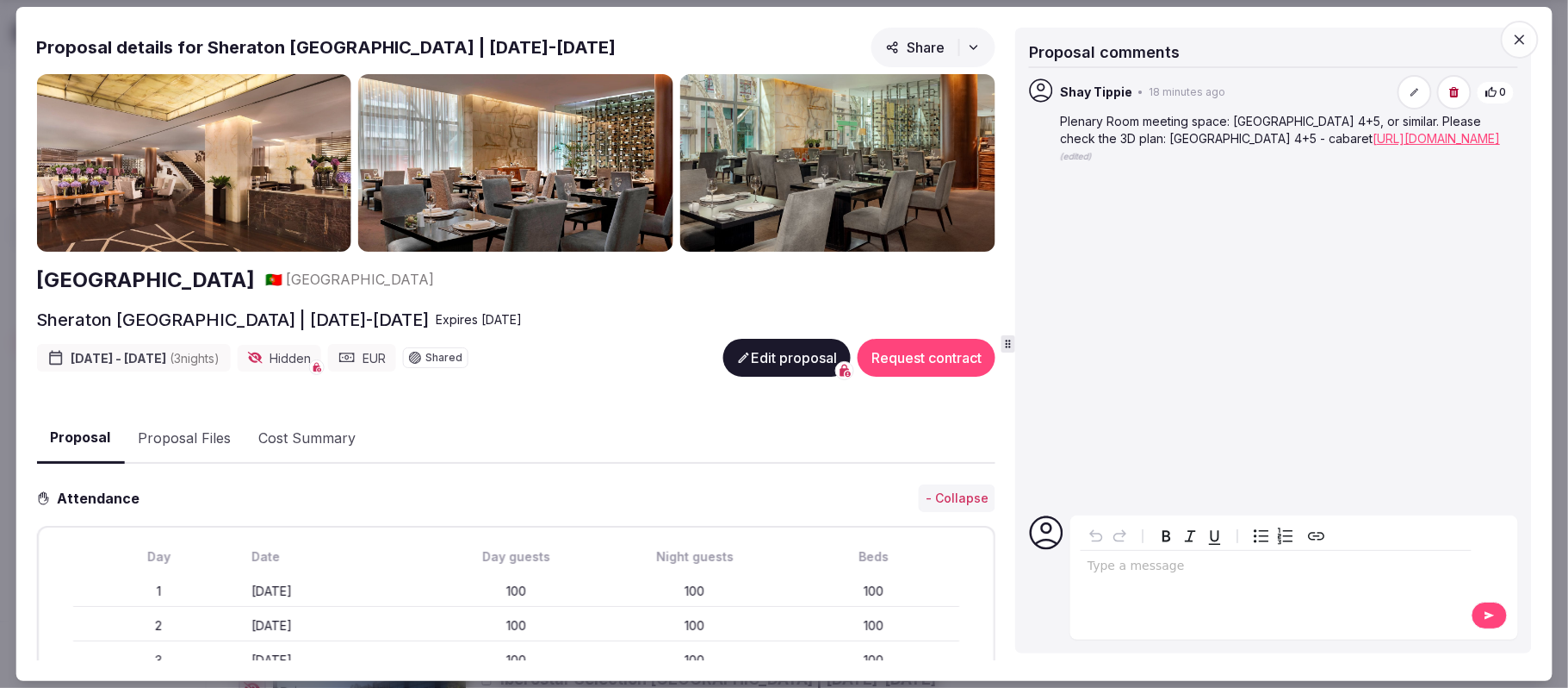
click at [1163, 35] on icon "button" at bounding box center [1520, 40] width 17 height 17
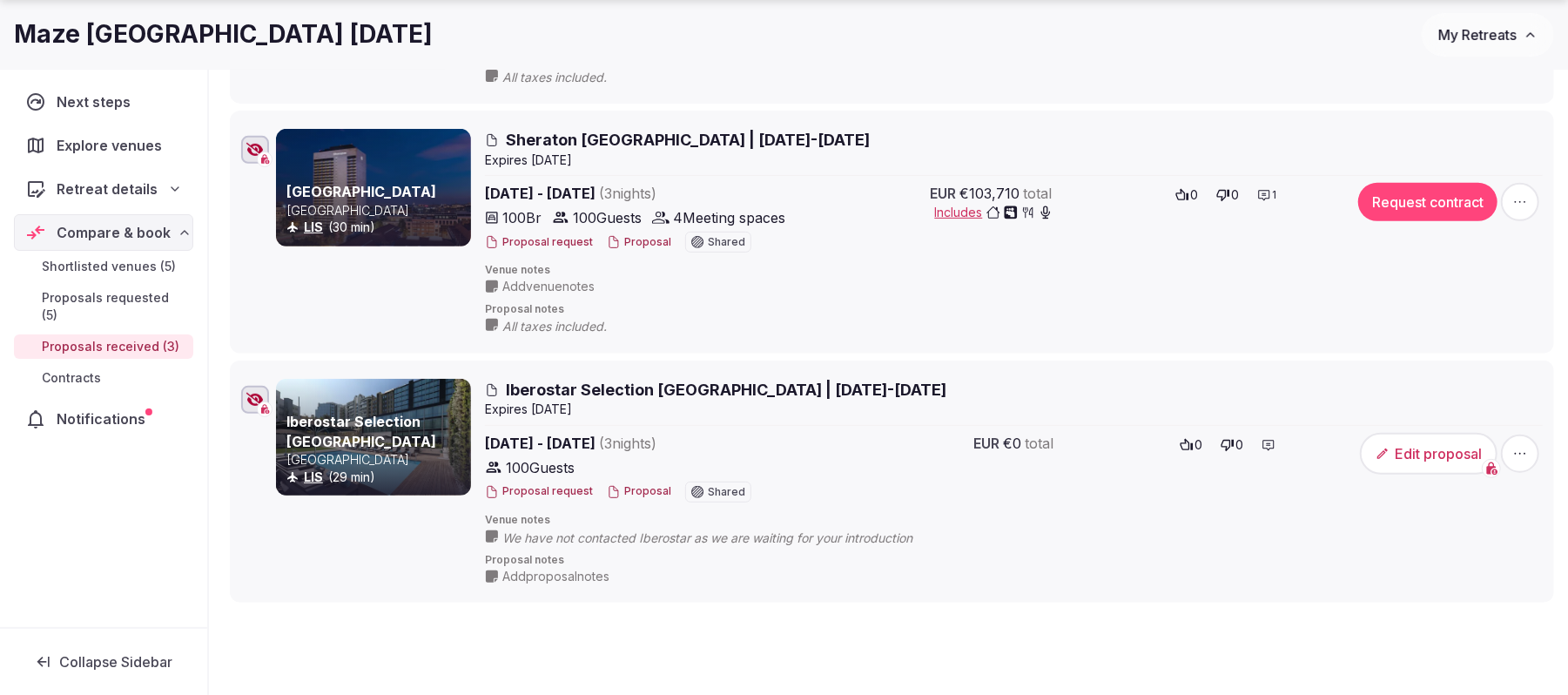
scroll to position [522, 0]
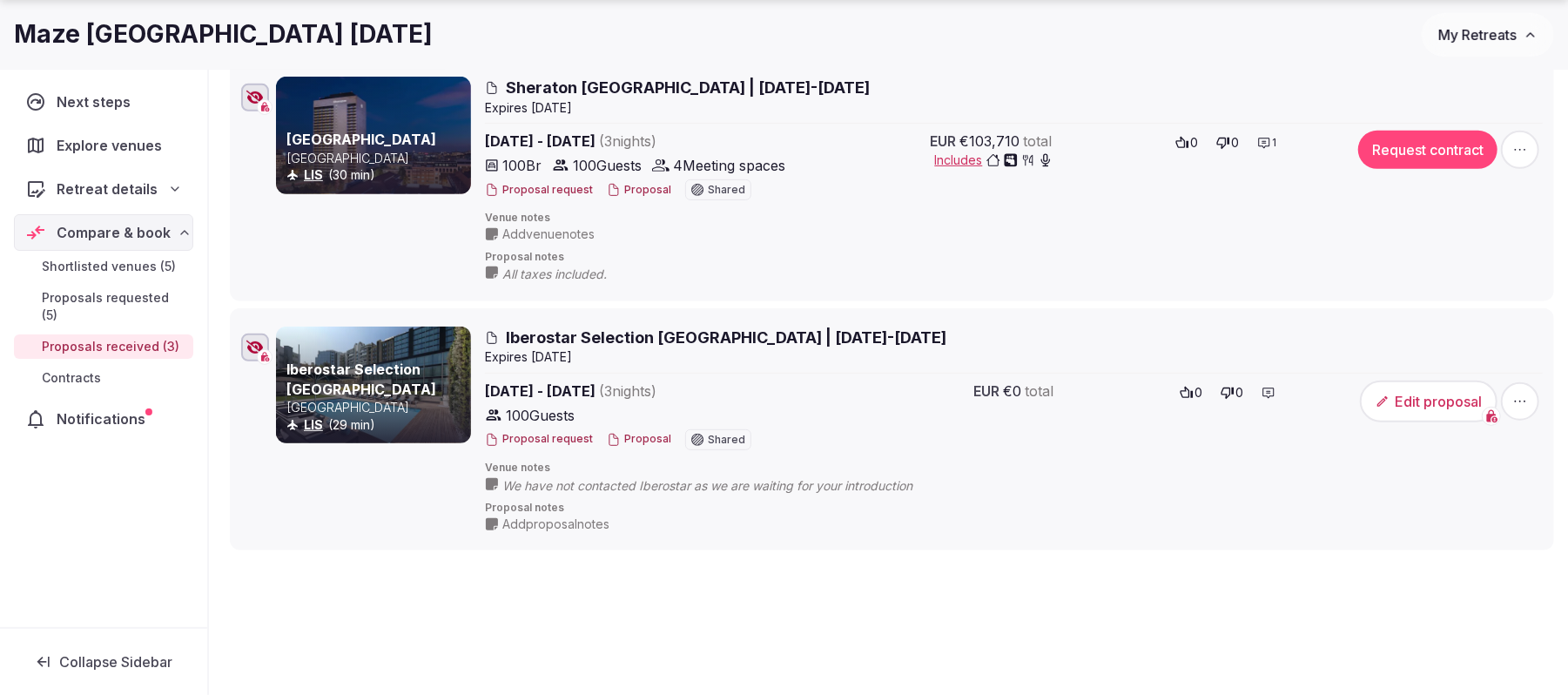
click at [635, 435] on button "Proposal" at bounding box center [639, 439] width 64 height 15
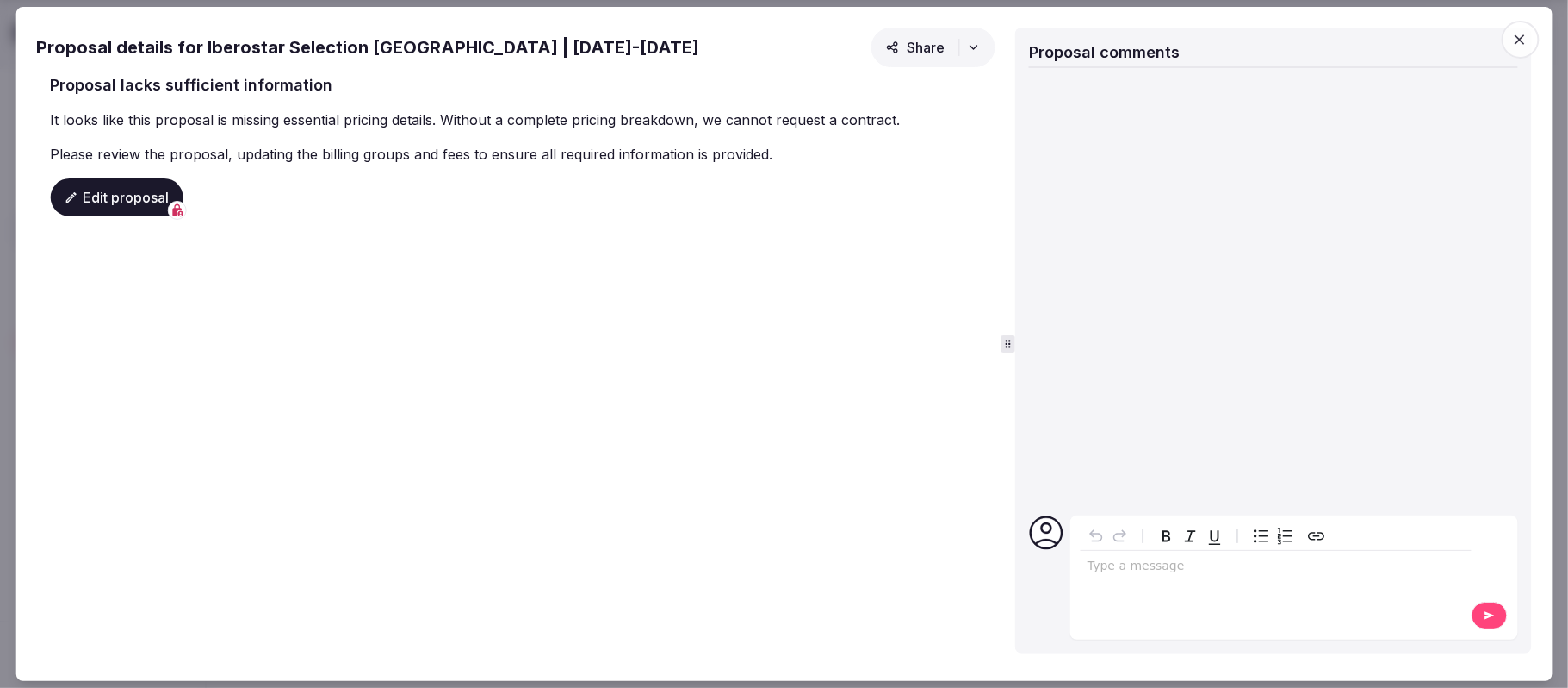
click at [1163, 26] on span "button" at bounding box center [1519, 39] width 37 height 37
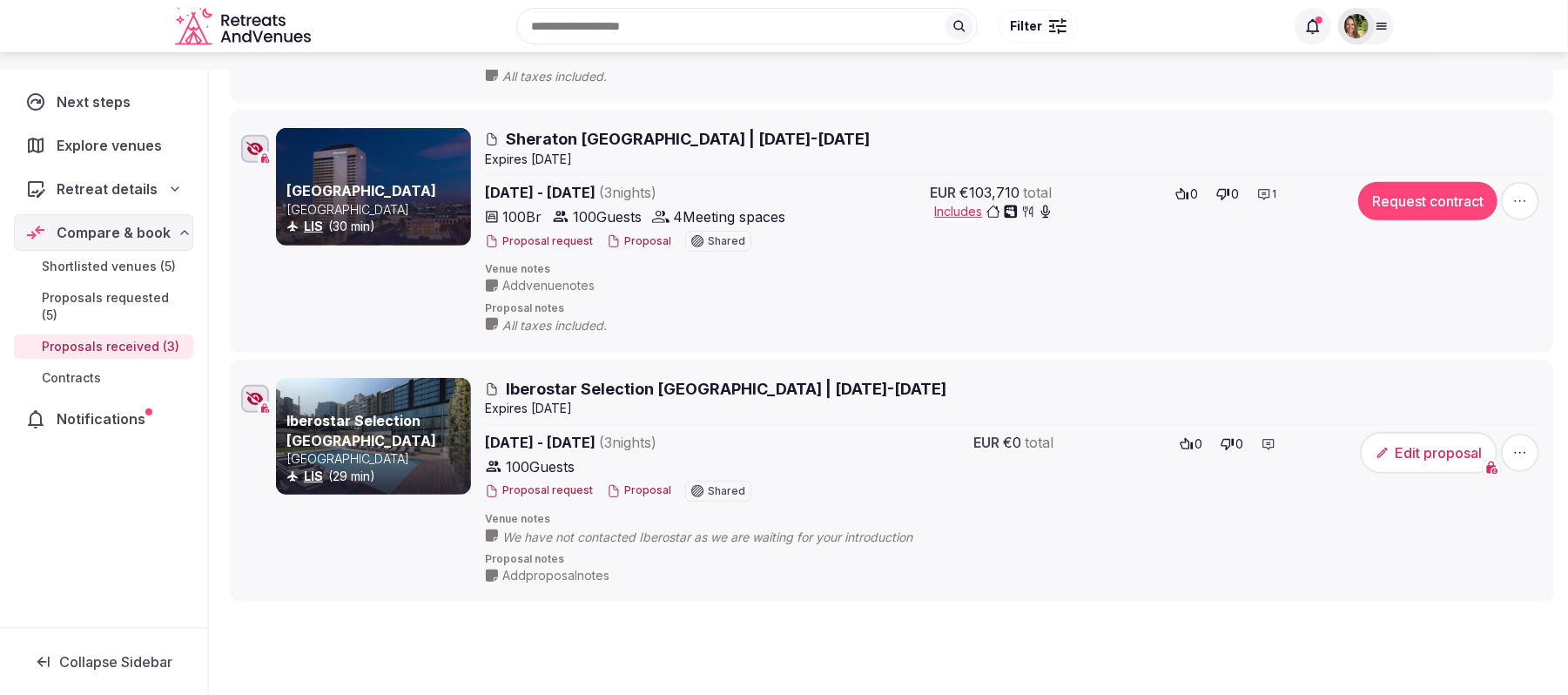
scroll to position [0, 0]
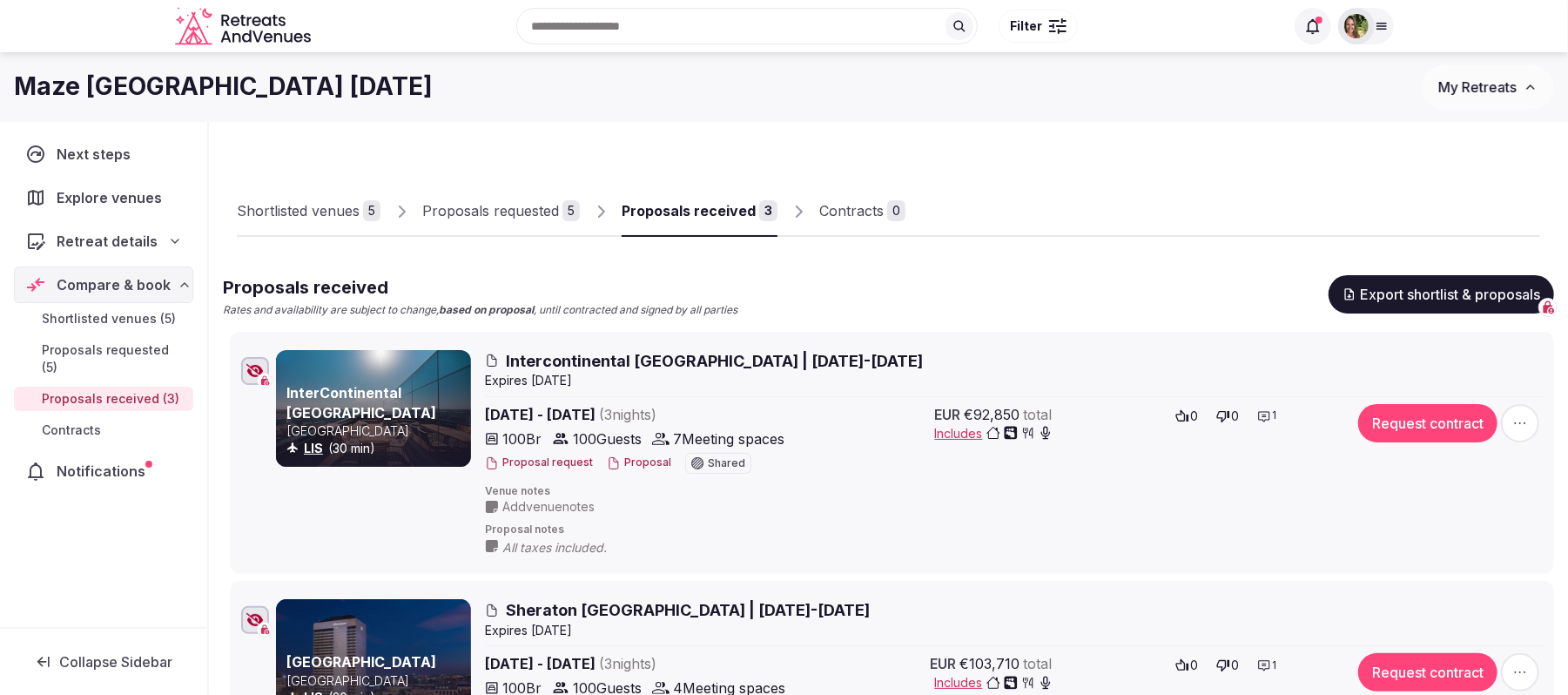
click at [492, 202] on div "Proposals requested" at bounding box center [490, 211] width 137 height 21
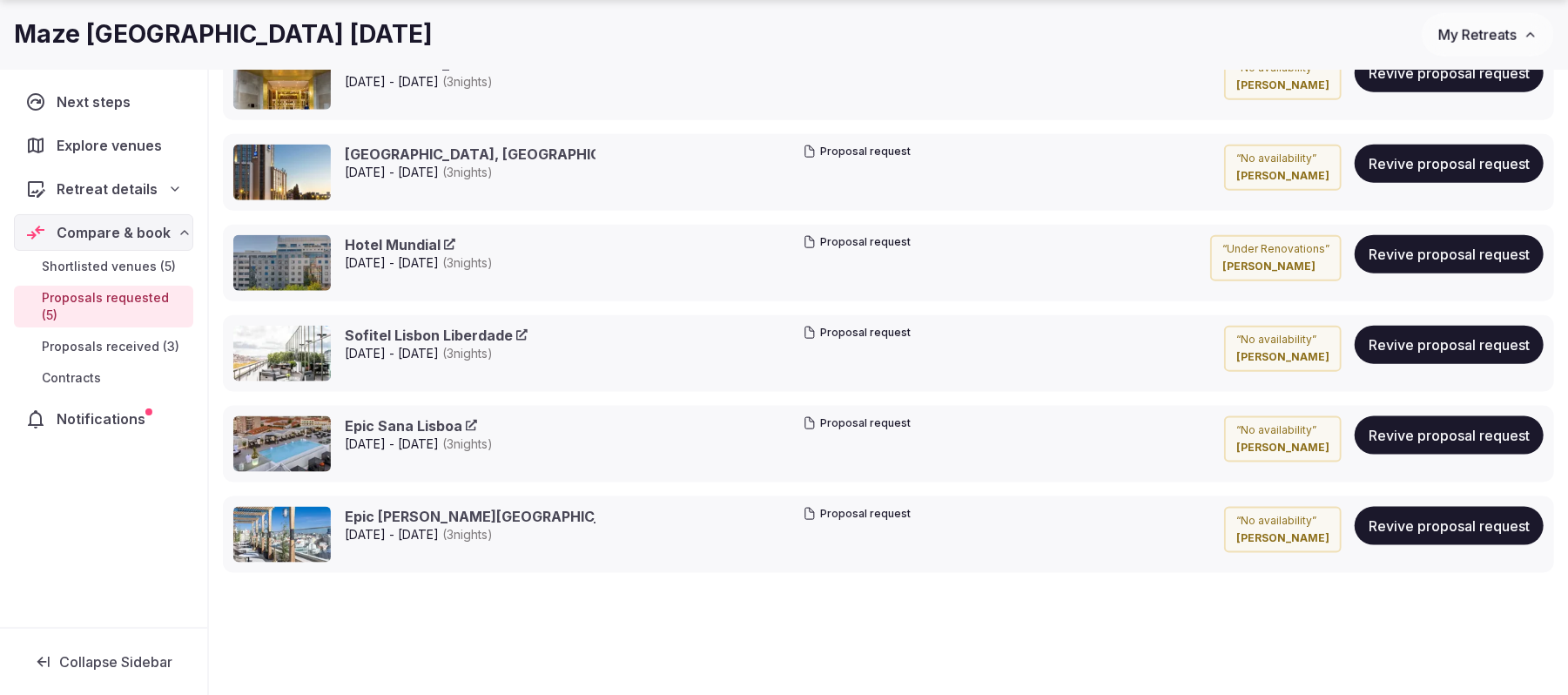
scroll to position [1393, 0]
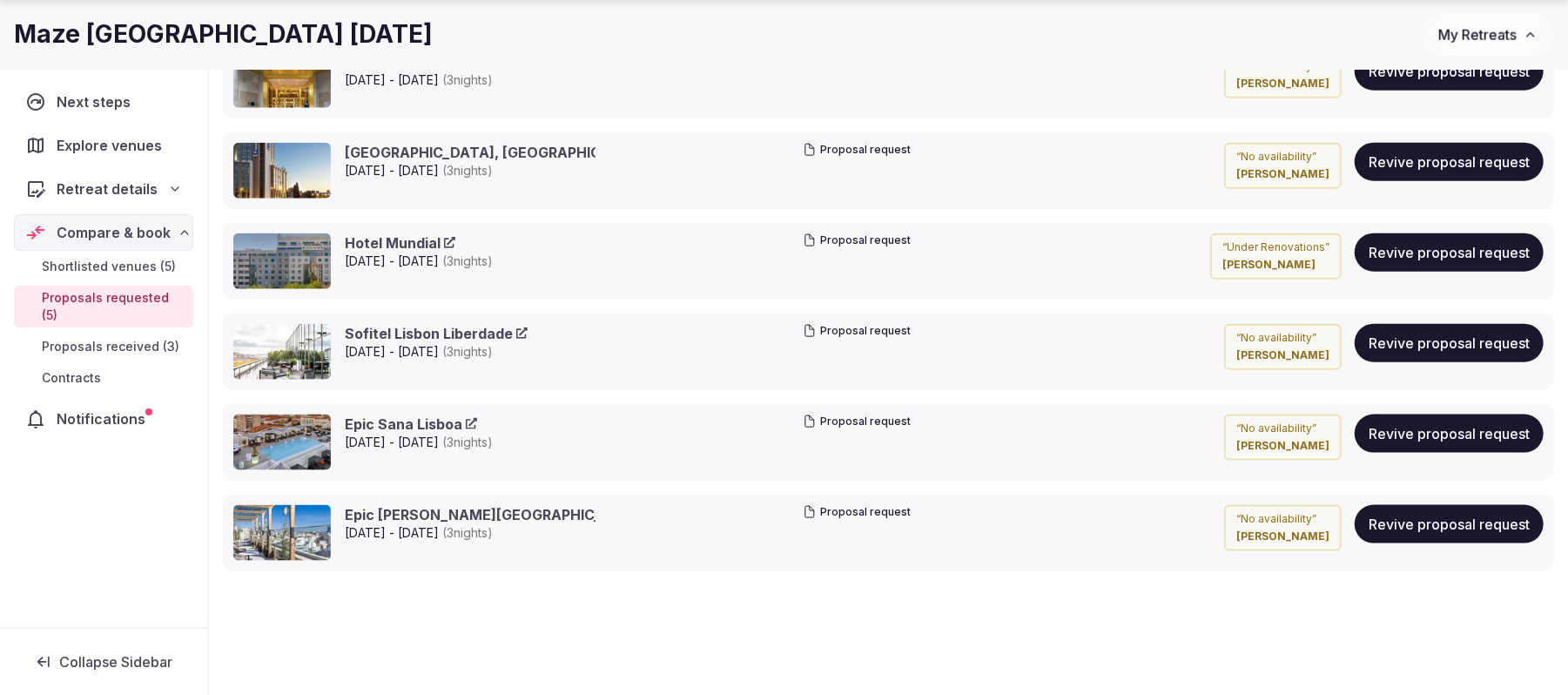
click at [1175, 33] on span "My Retreats" at bounding box center [1476, 35] width 78 height 18
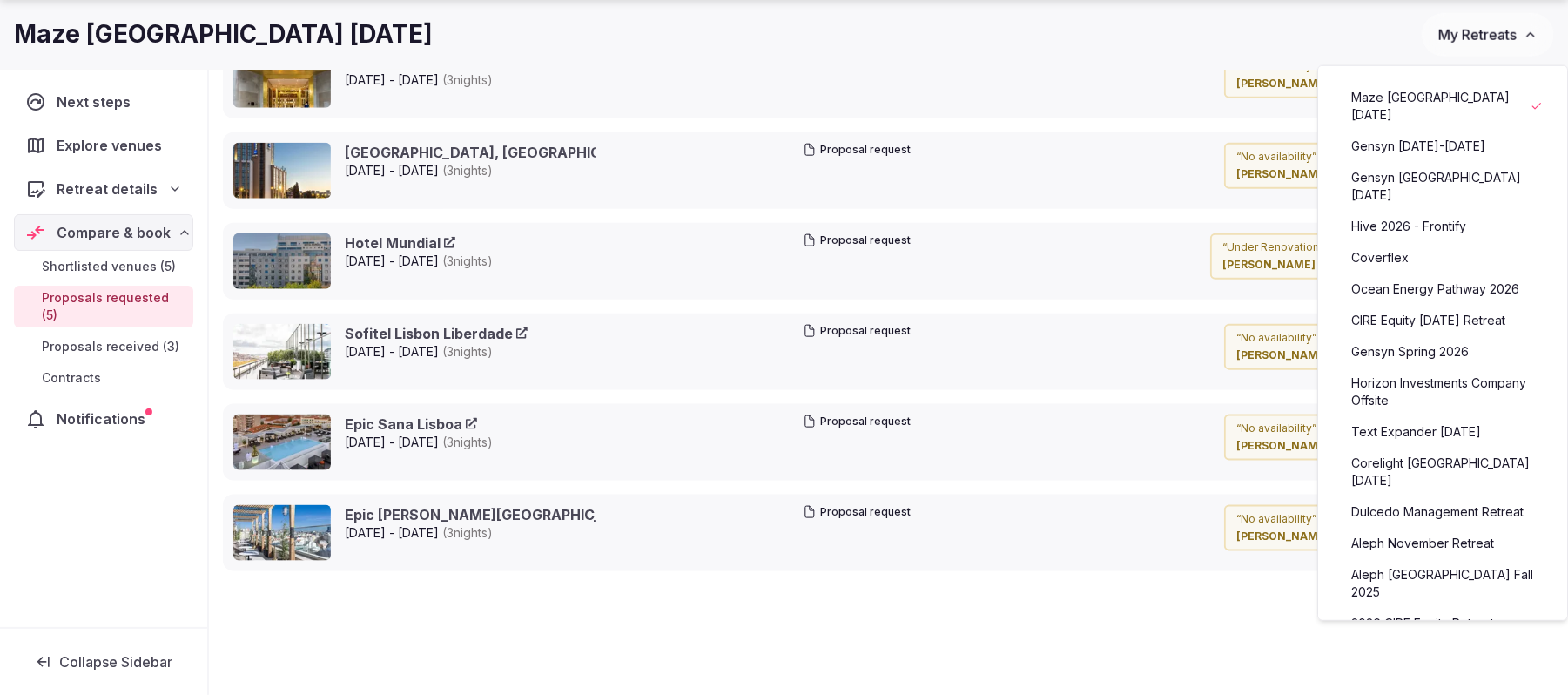
click at [1175, 151] on link "Gensyn [DATE]-[DATE]" at bounding box center [1442, 146] width 214 height 28
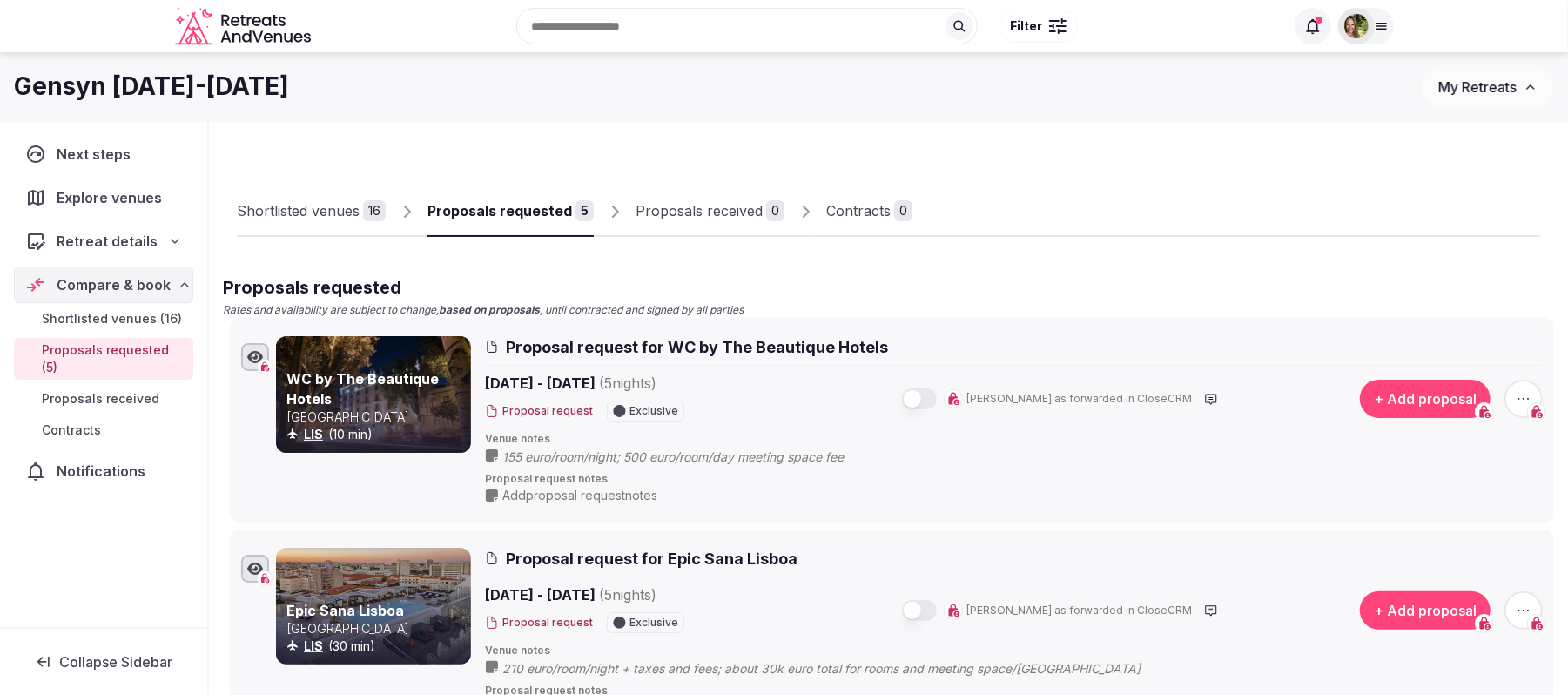
click at [317, 209] on div "Shortlisted venues" at bounding box center [298, 211] width 122 height 21
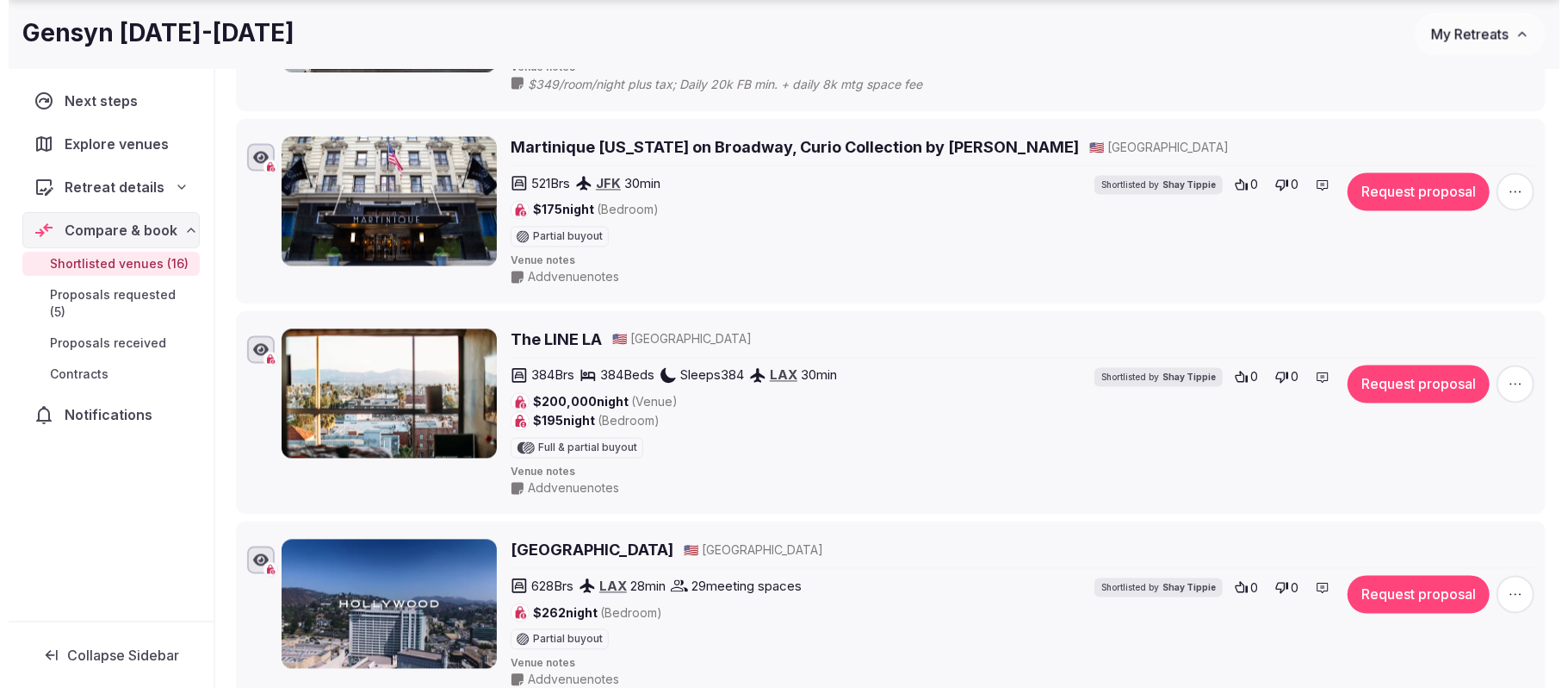
scroll to position [2413, 0]
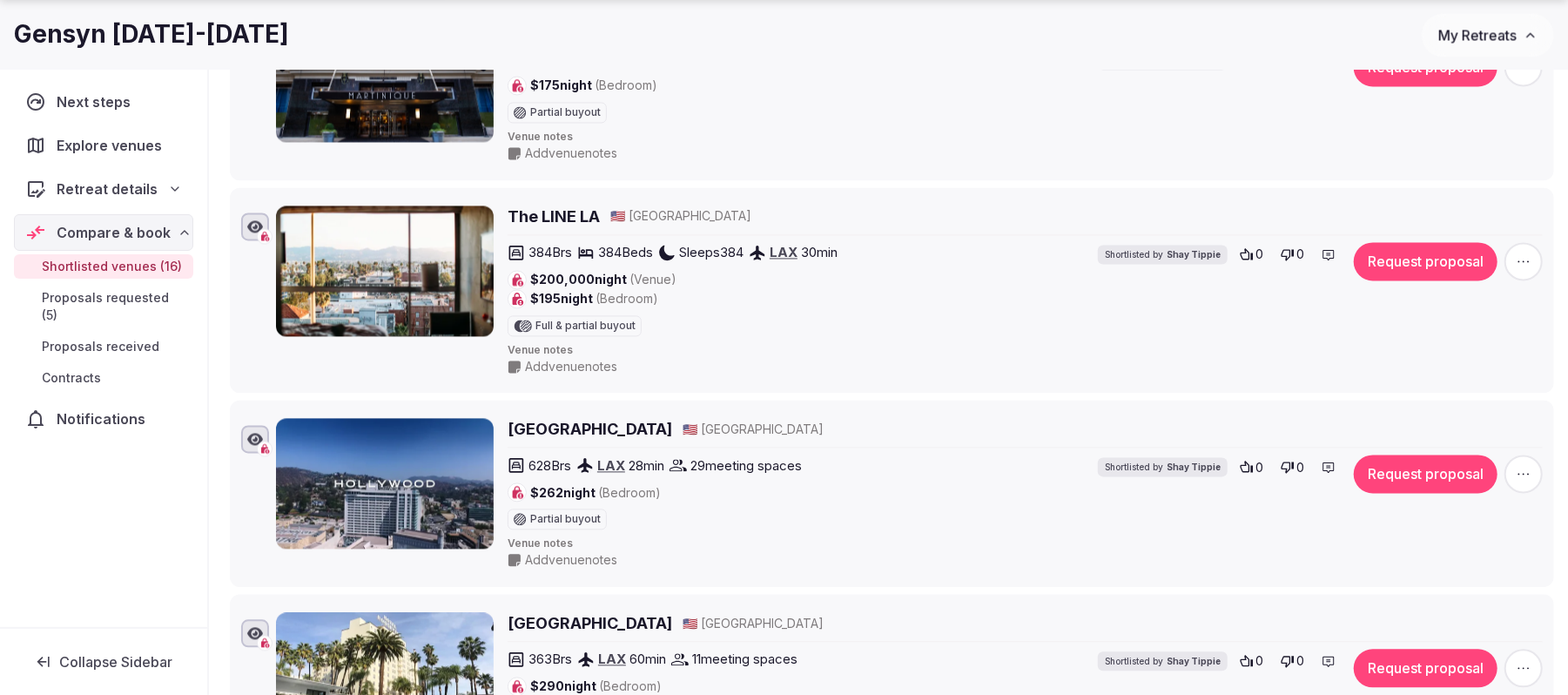
click at [1175, 492] on button "Request proposal" at bounding box center [1425, 473] width 144 height 38
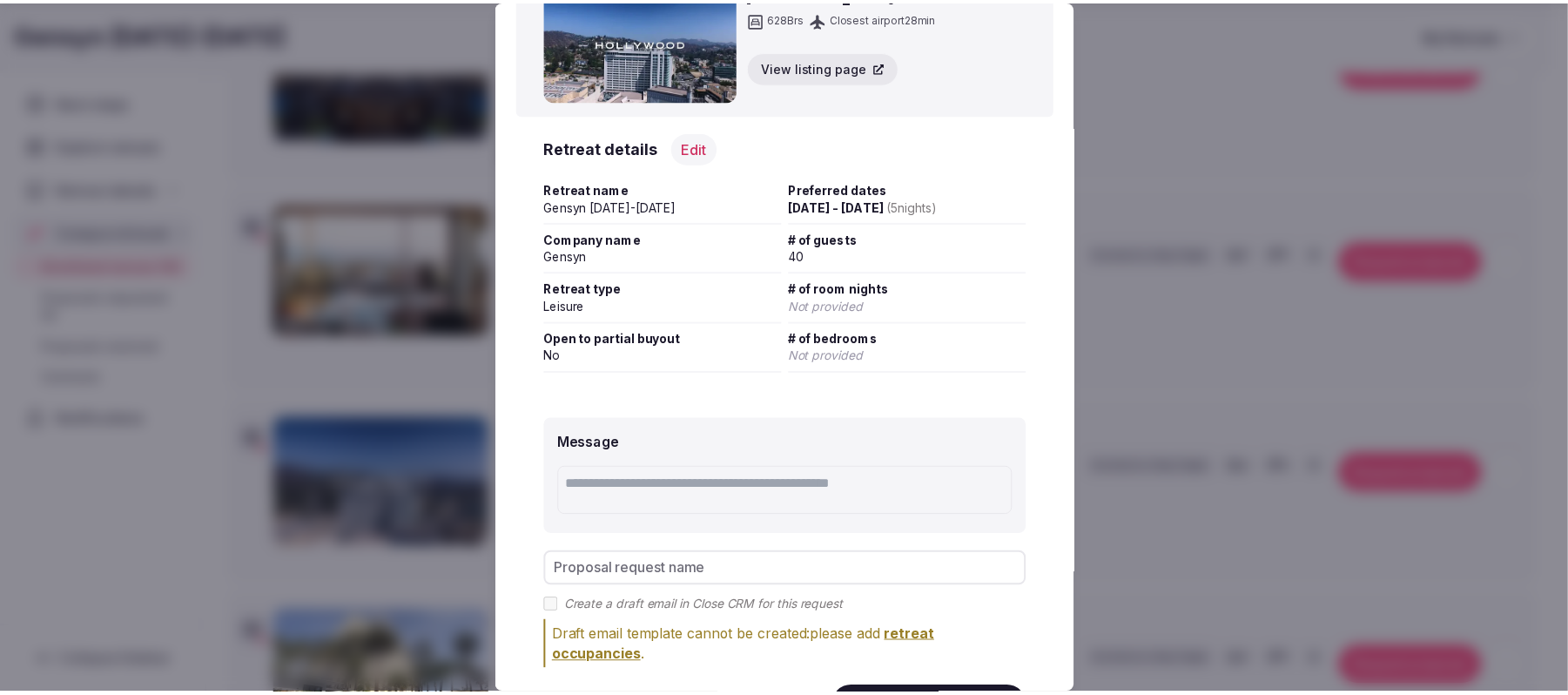
scroll to position [175, 0]
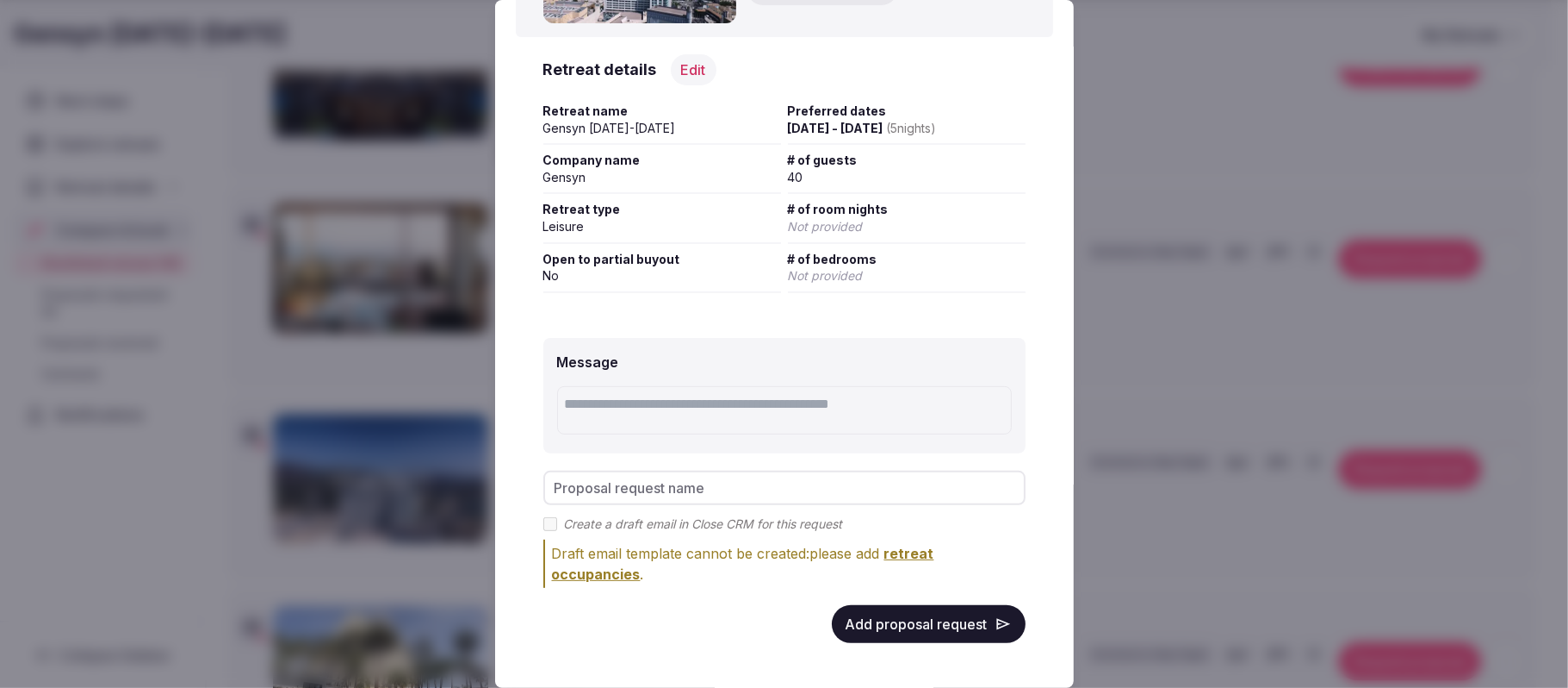
click at [884, 515] on button "Add proposal request" at bounding box center [929, 623] width 193 height 37
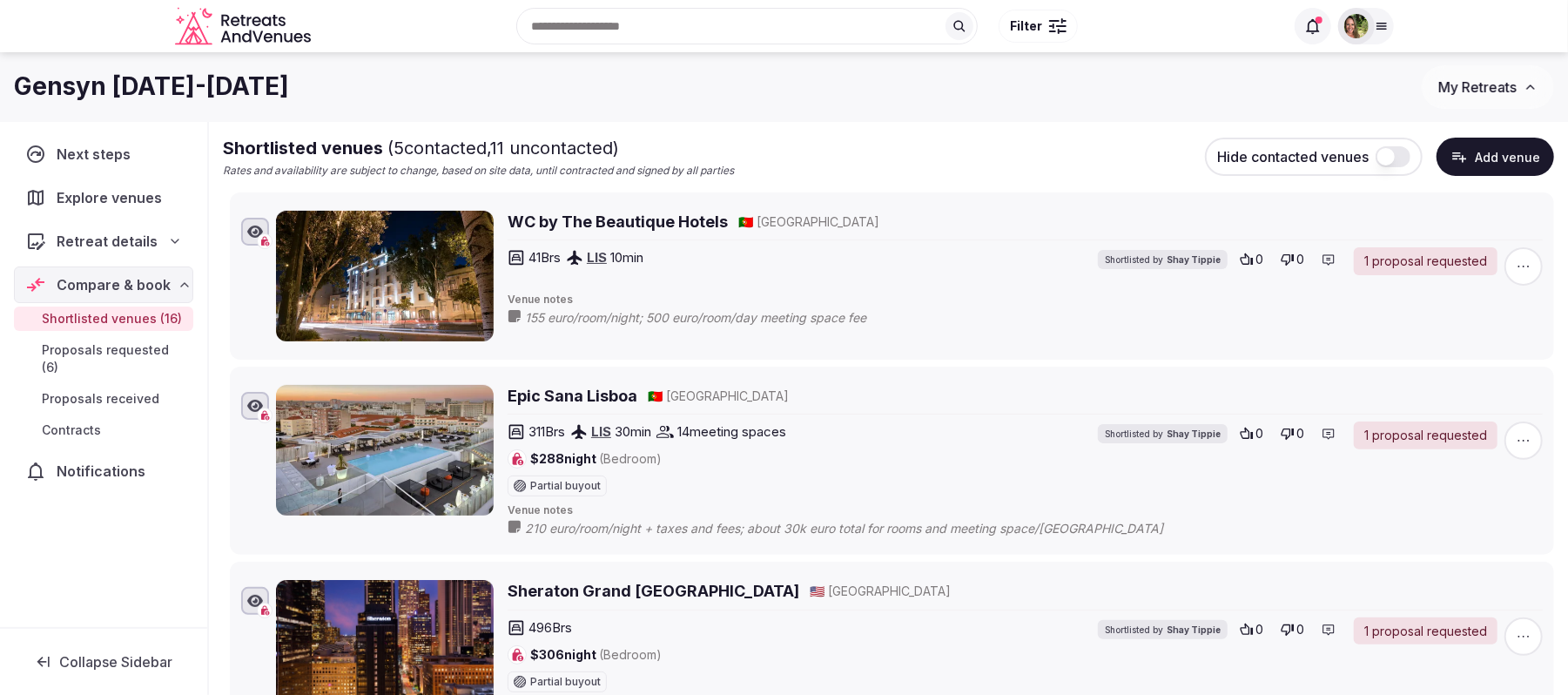
scroll to position [0, 0]
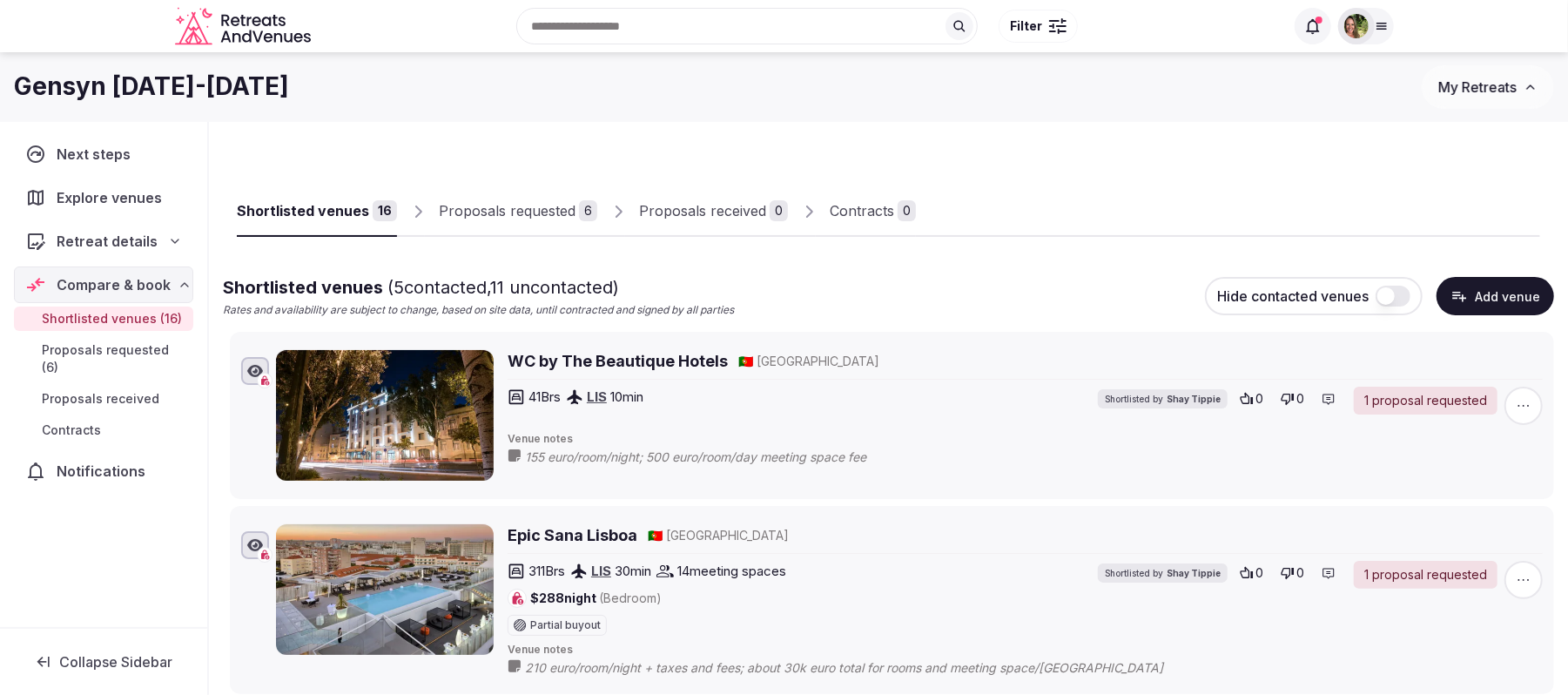
click at [485, 200] on div "Proposals requested" at bounding box center [507, 211] width 137 height 21
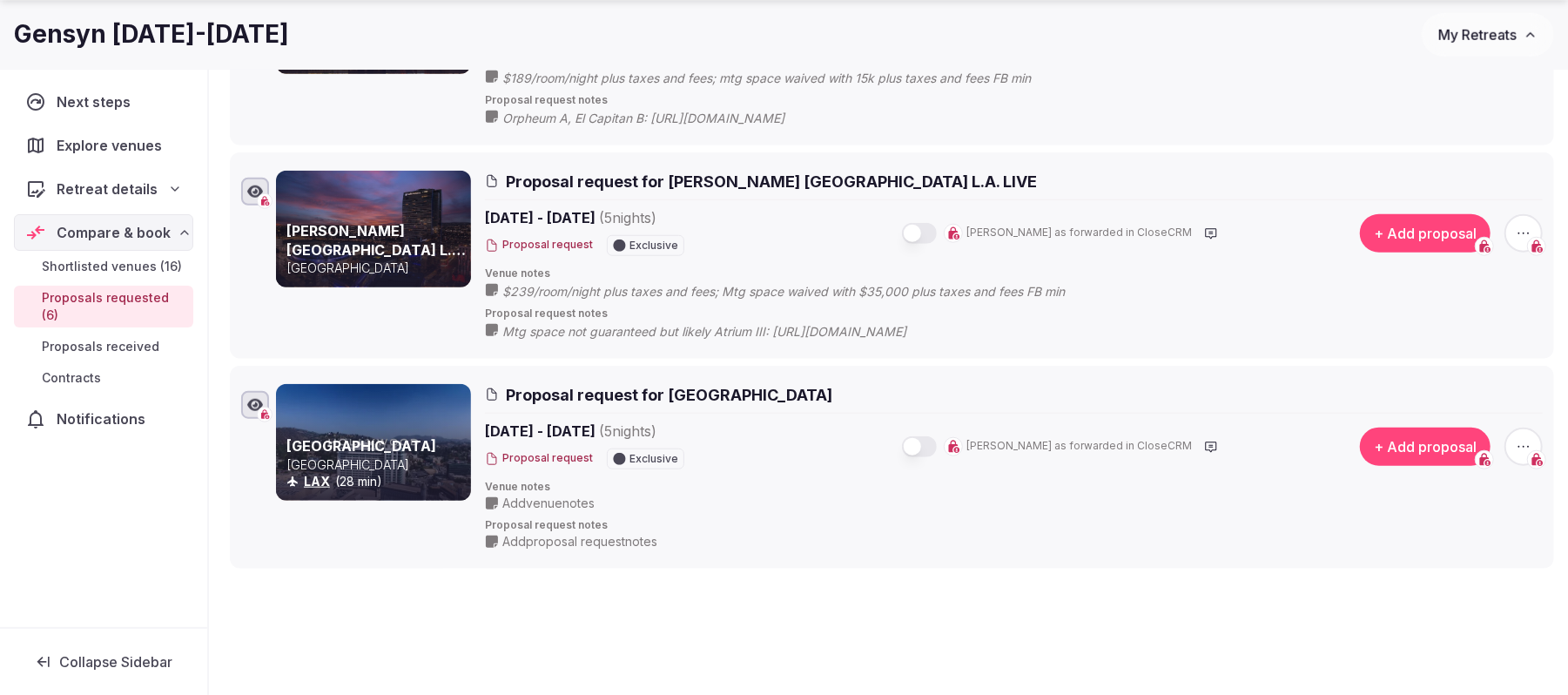
scroll to position [1045, 0]
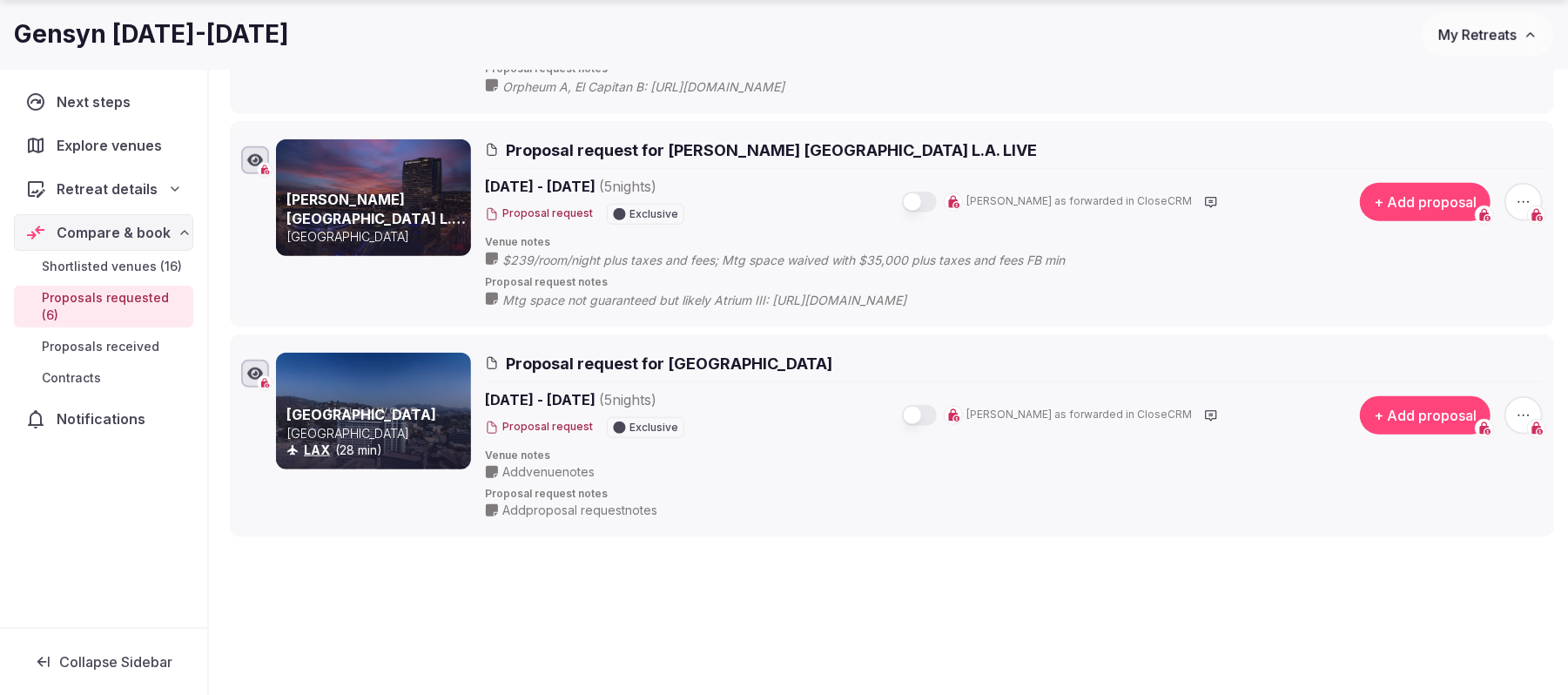
click at [551, 469] on span "Add venue notes" at bounding box center [548, 472] width 92 height 18
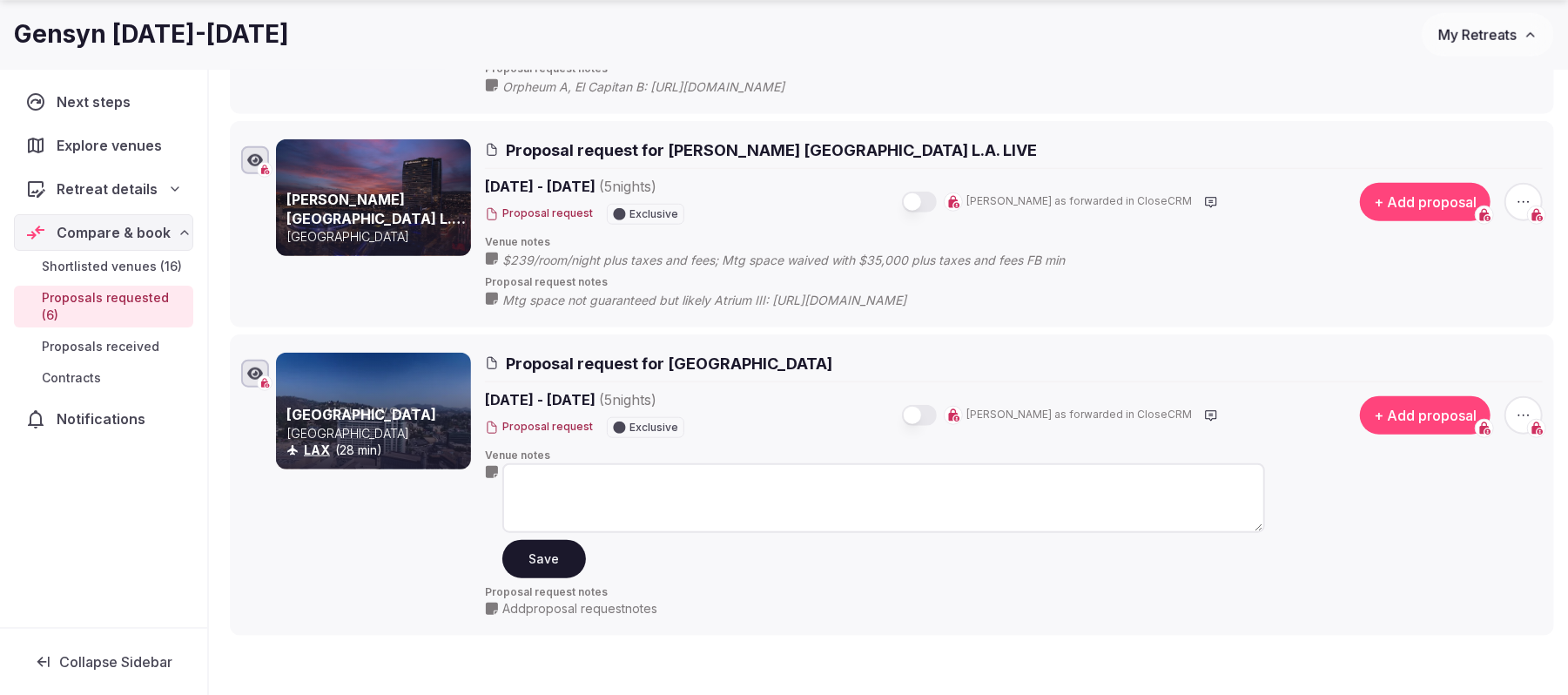
click at [569, 484] on textarea at bounding box center [884, 498] width 763 height 70
type textarea "**********"
click at [540, 521] on button "Save" at bounding box center [544, 558] width 84 height 38
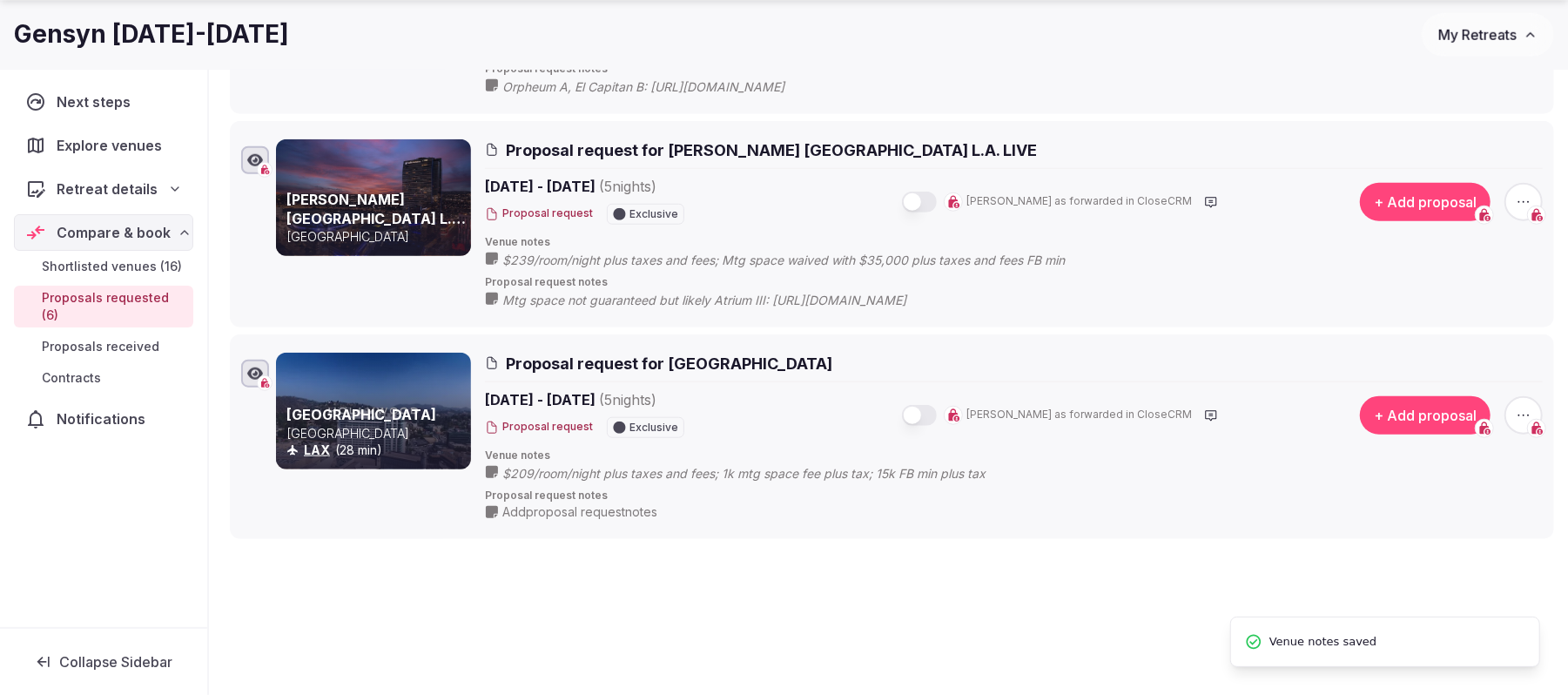
click at [578, 516] on span "Add proposal request notes" at bounding box center [580, 512] width 155 height 18
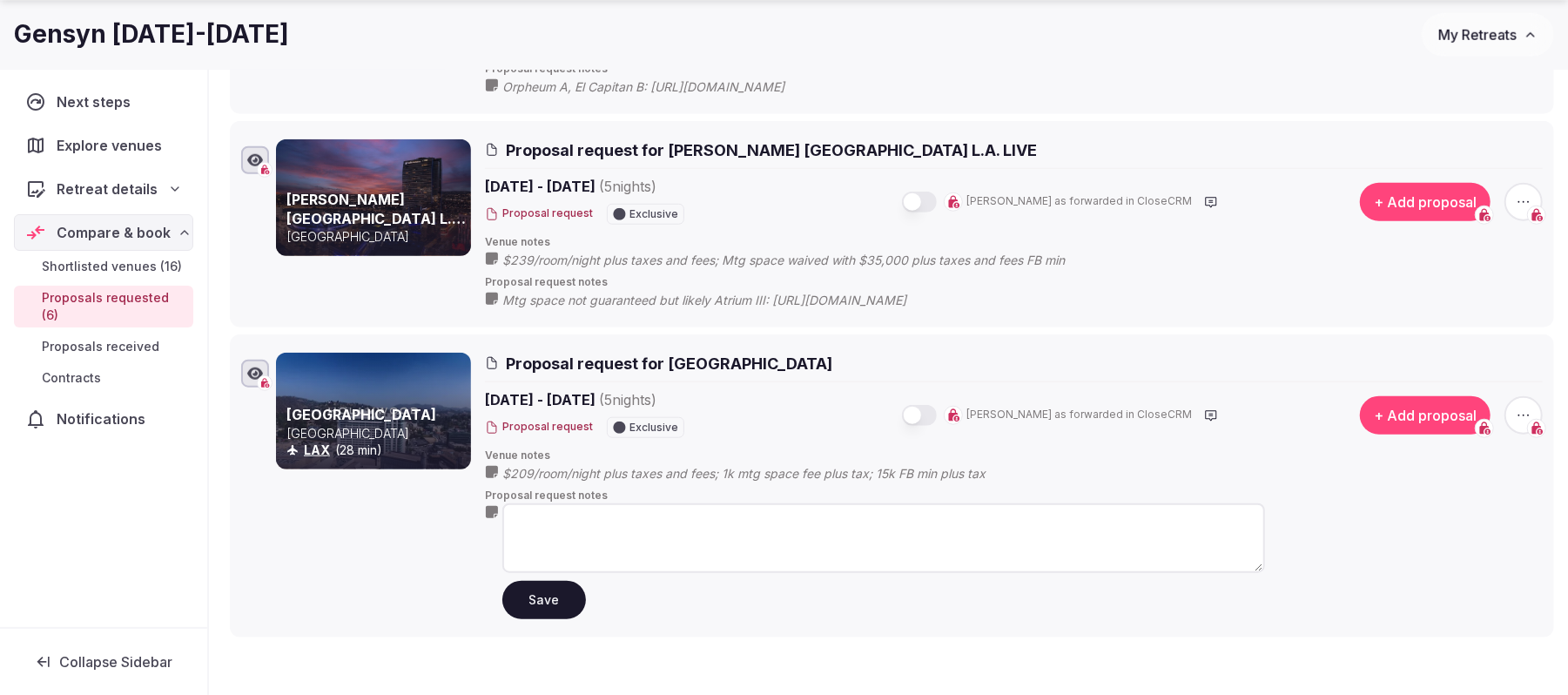
click at [0, 0] on icon at bounding box center [0, 0] width 0 height 0
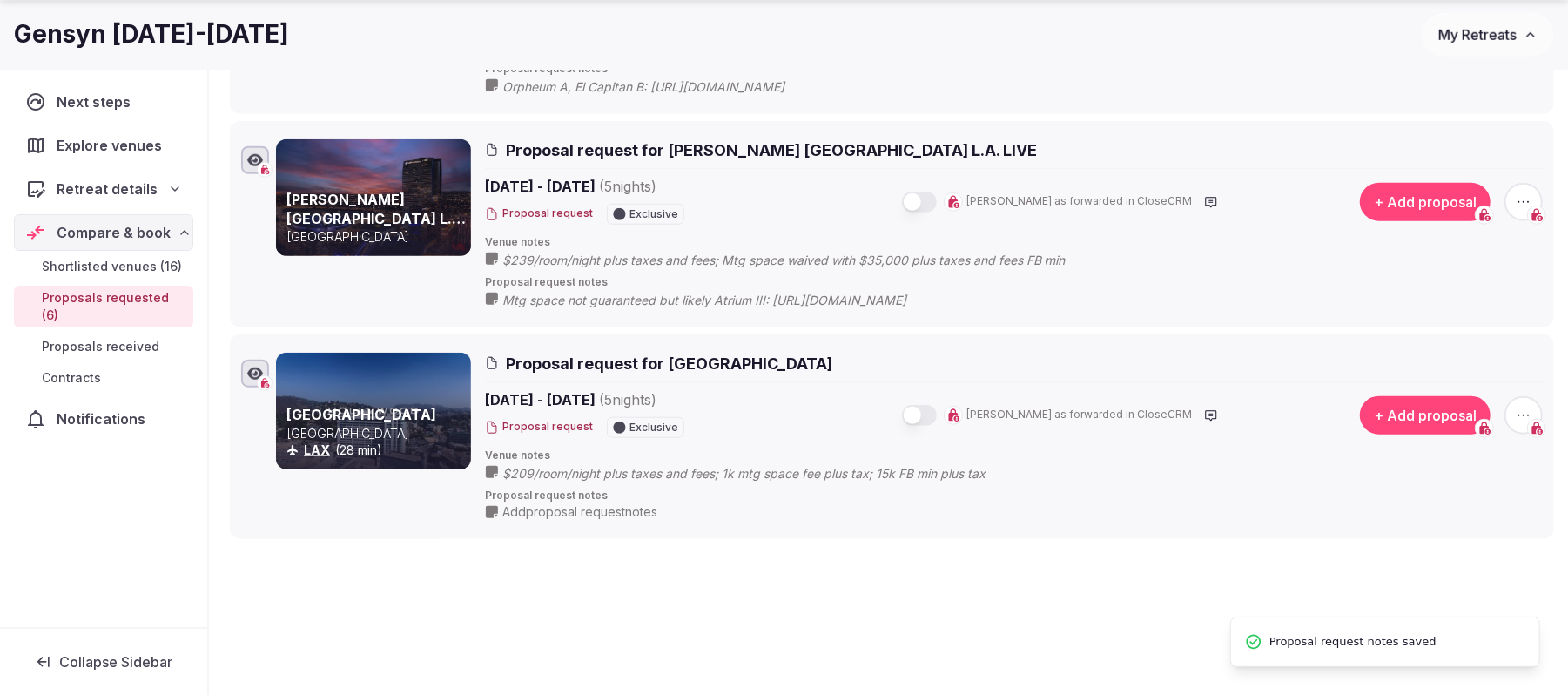
click at [521, 521] on li "Loews Hollywood Hotel United States LAX (28 min) Proposal request for Loews Hol…" at bounding box center [891, 436] width 1324 height 204
click at [529, 520] on span "Add proposal request notes" at bounding box center [580, 512] width 155 height 18
click at [599, 521] on textarea at bounding box center [884, 537] width 763 height 70
paste textarea "**********"
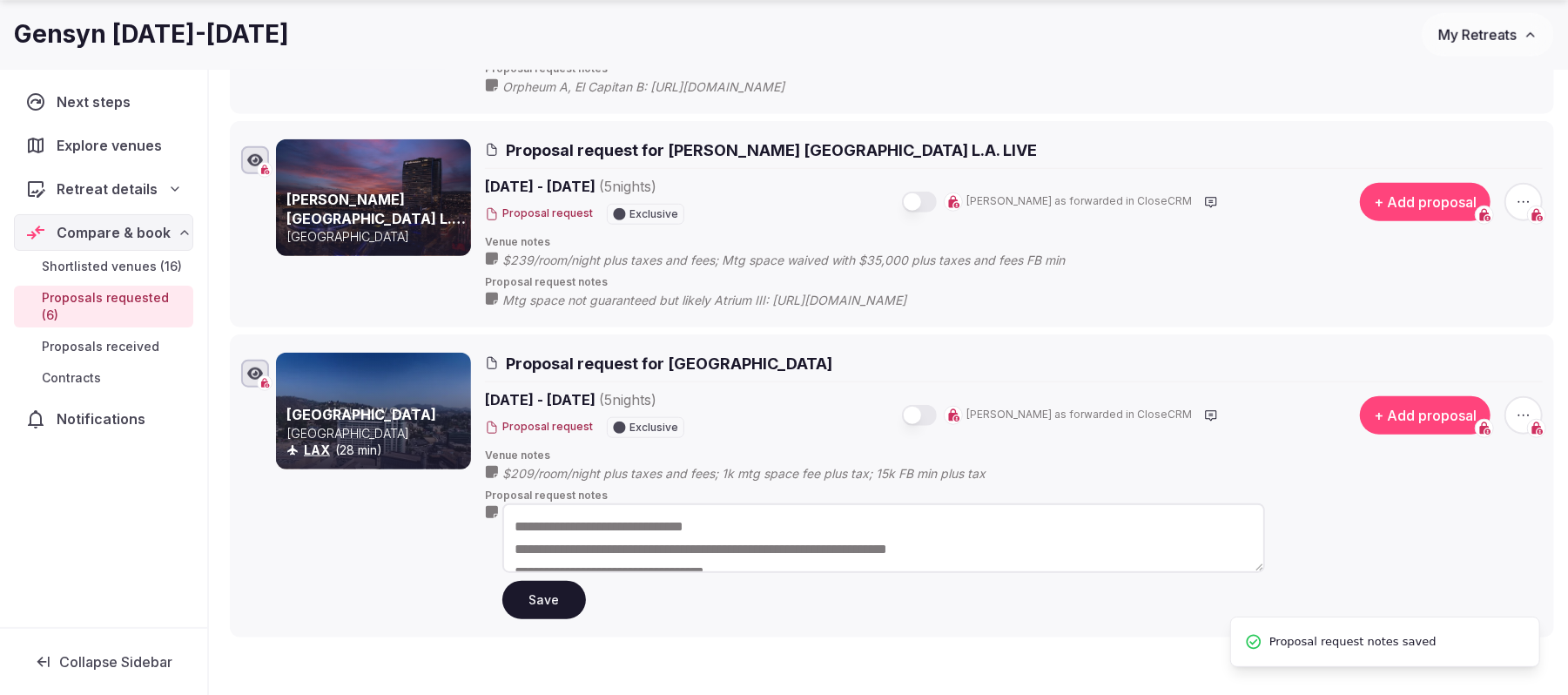
scroll to position [33, 0]
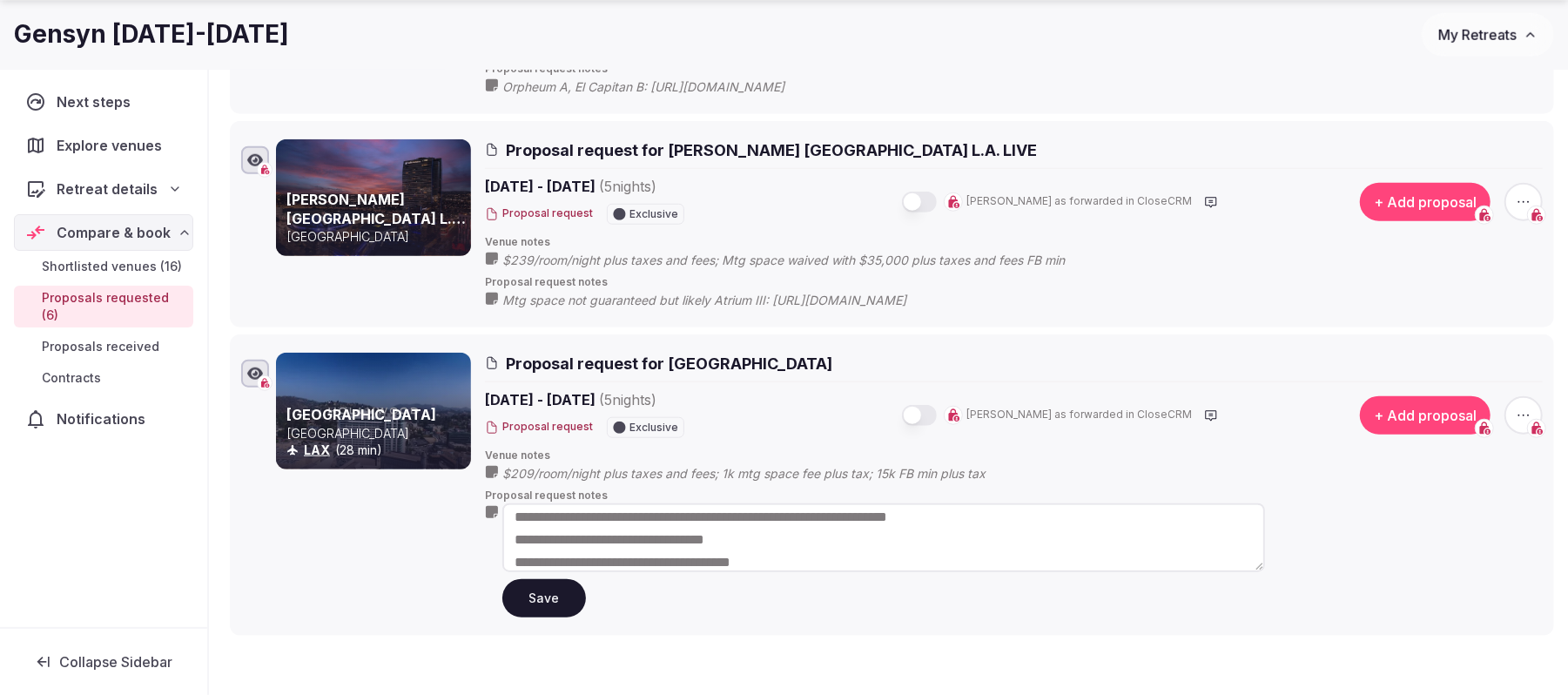
click at [574, 517] on textarea "**********" at bounding box center [884, 537] width 763 height 69
click at [512, 521] on textarea "**********" at bounding box center [884, 537] width 763 height 69
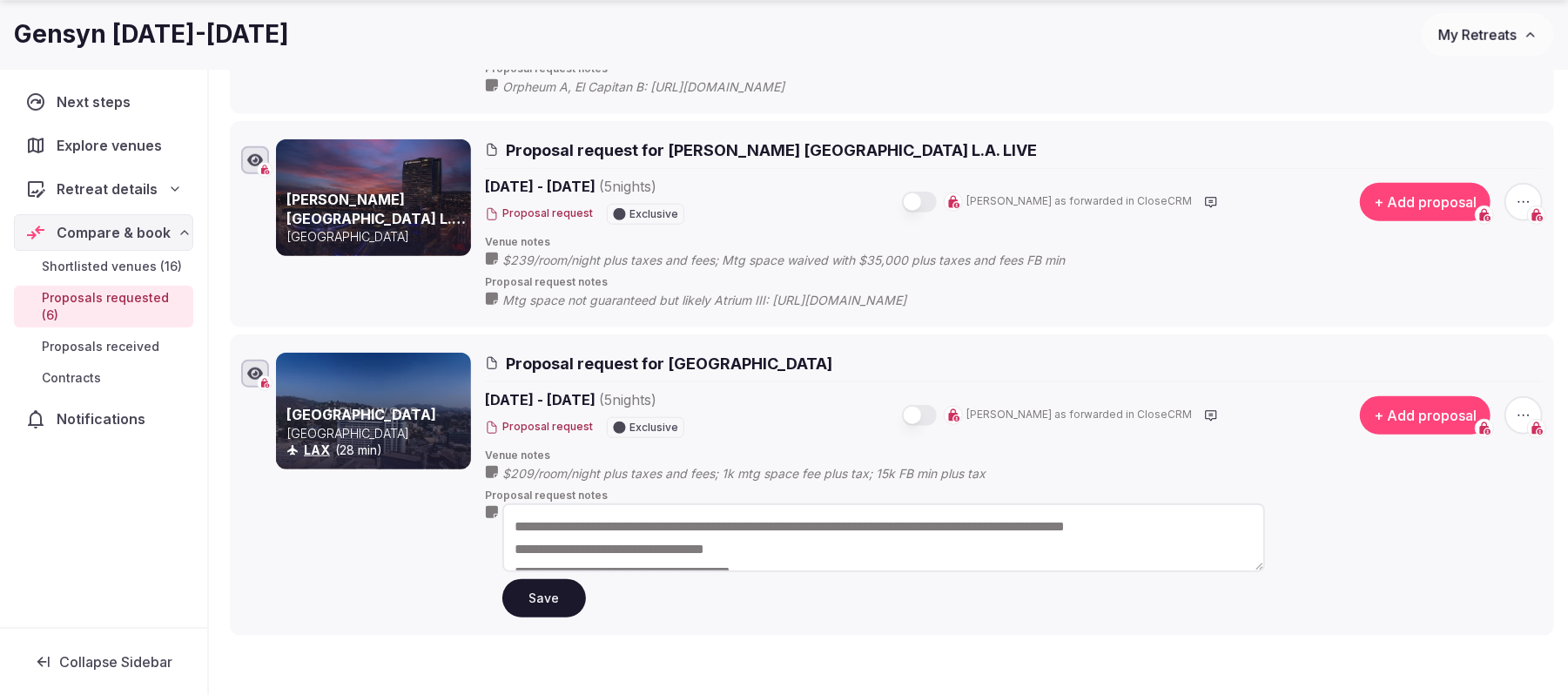
click at [1175, 521] on textarea "**********" at bounding box center [884, 537] width 763 height 69
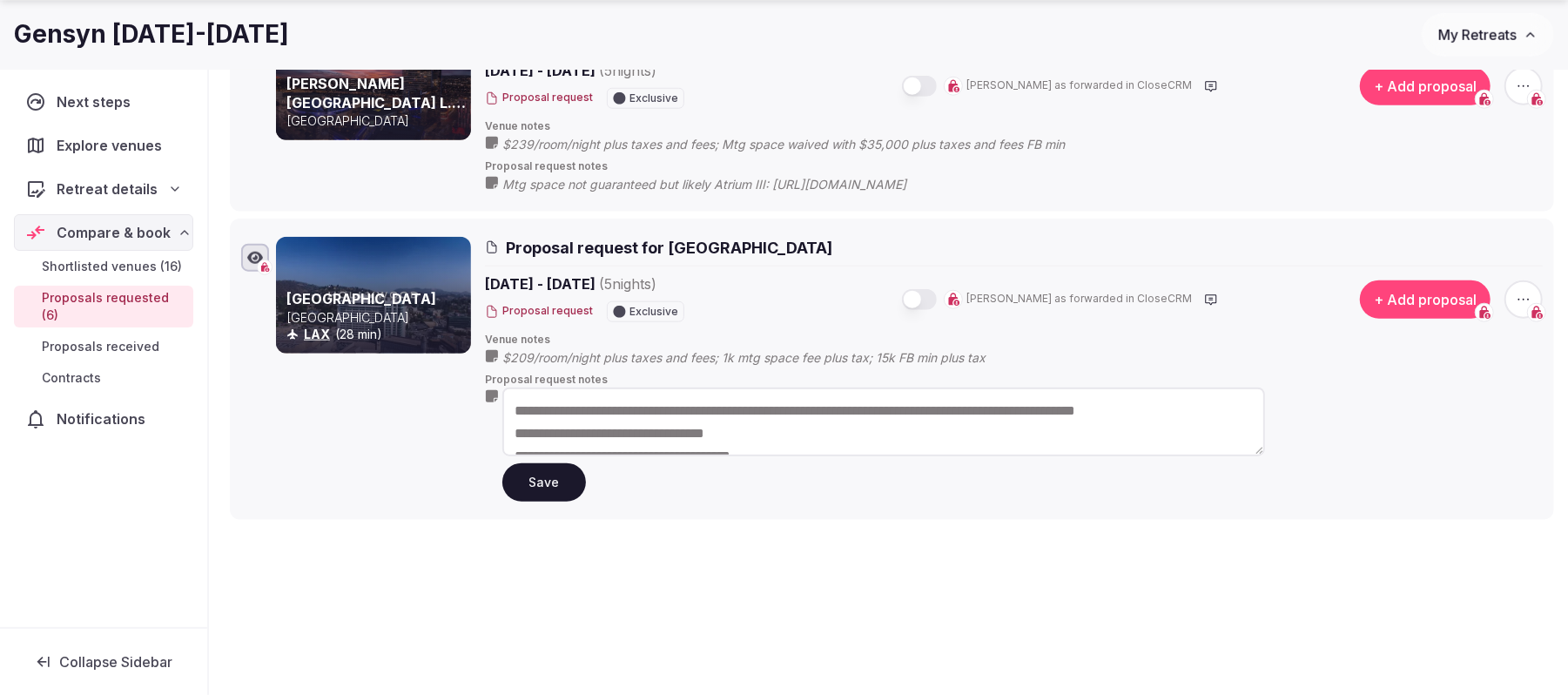
scroll to position [45, 0]
click at [516, 411] on textarea "**********" at bounding box center [884, 422] width 763 height 69
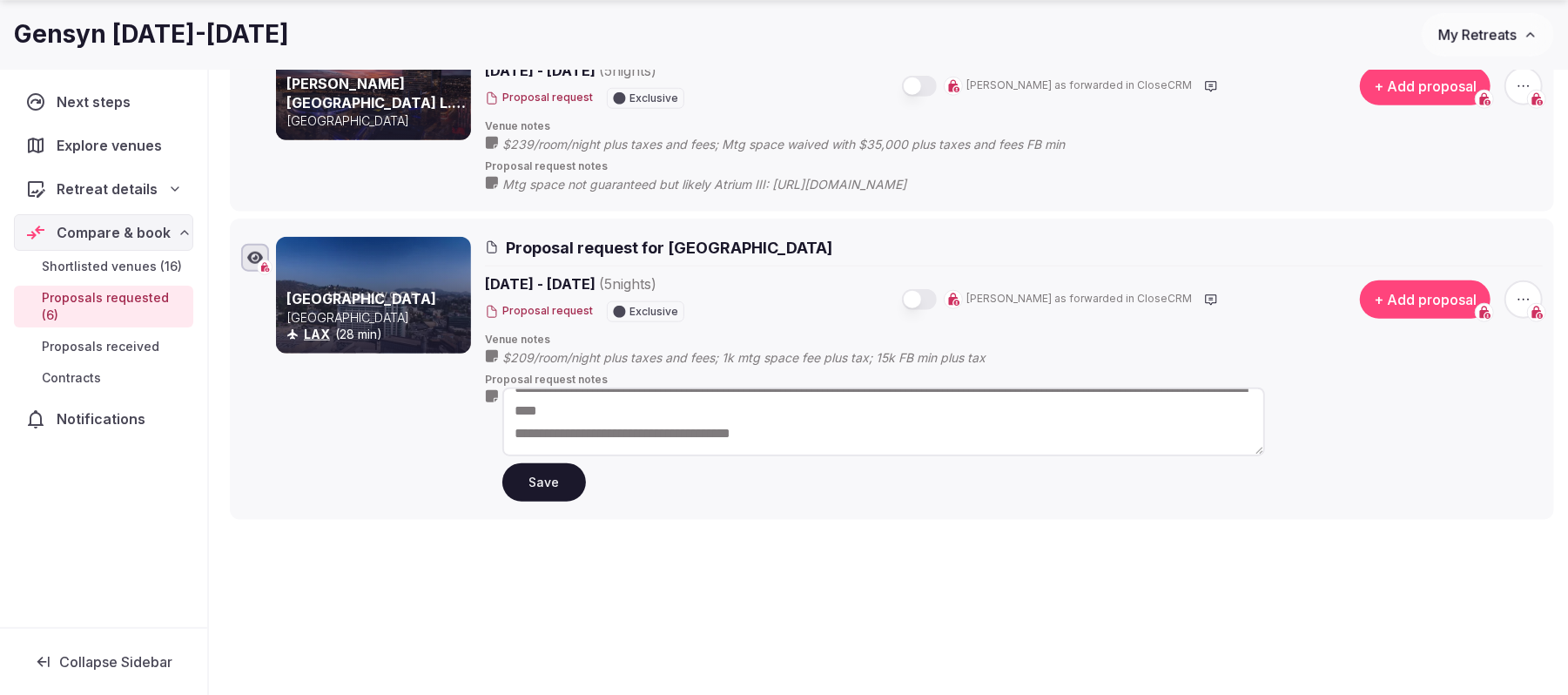
click at [516, 433] on textarea "**********" at bounding box center [884, 422] width 763 height 69
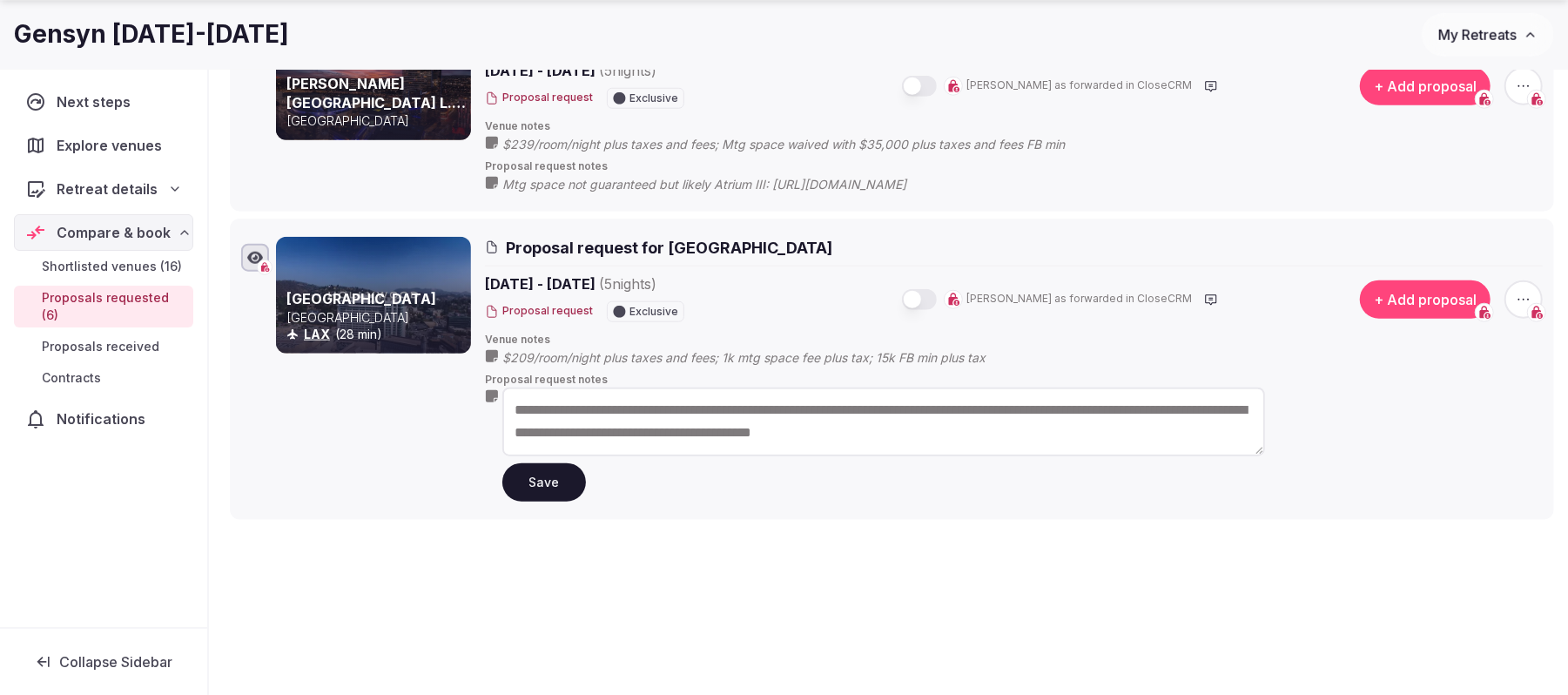
scroll to position [0, 0]
click at [1041, 433] on textarea "**********" at bounding box center [884, 422] width 763 height 69
paste textarea "**********"
type textarea "**********"
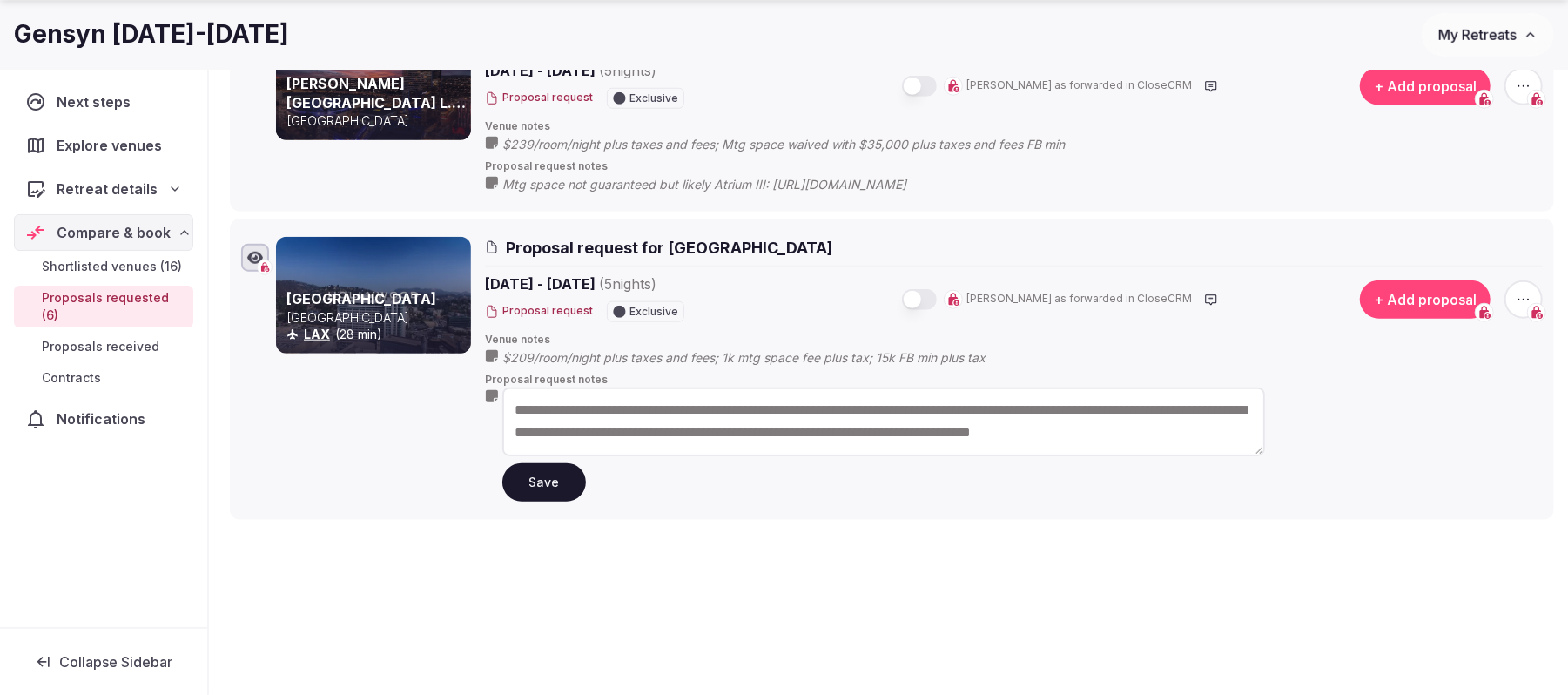
click at [524, 484] on button "Save" at bounding box center [544, 482] width 84 height 38
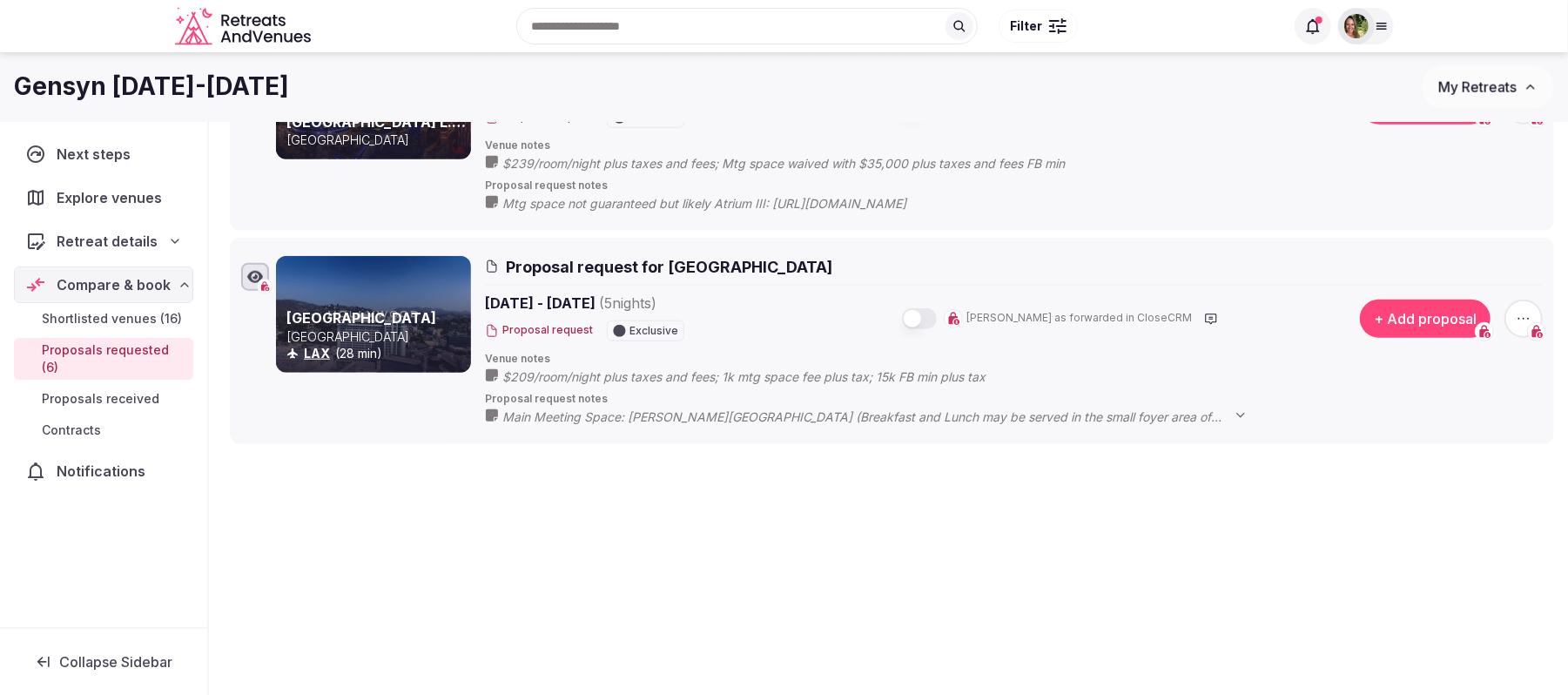
click at [1170, 419] on span "Main Meeting Space: Hancock Park (Breakfast and Lunch may be served in the smal…" at bounding box center [884, 417] width 763 height 18
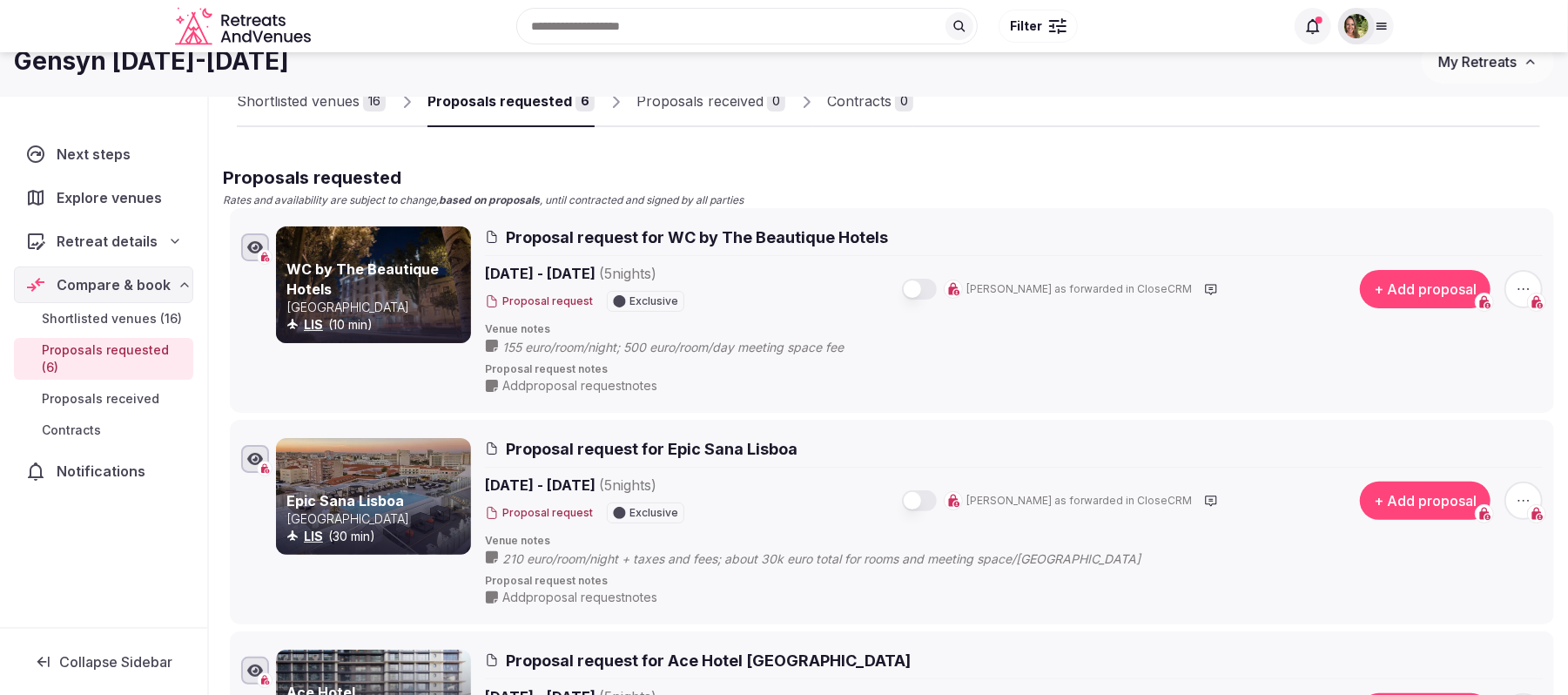
scroll to position [0, 0]
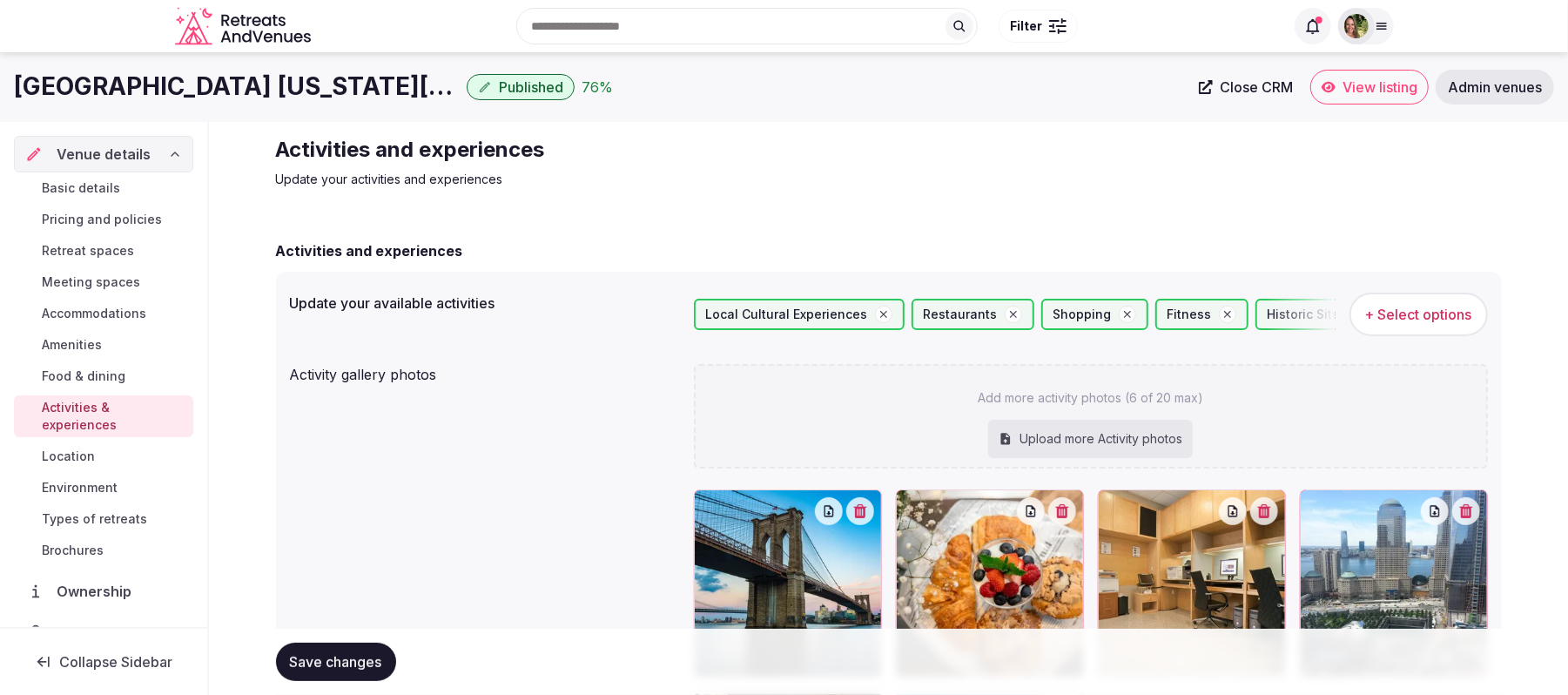
click at [1383, 82] on span "View listing" at bounding box center [1379, 87] width 75 height 18
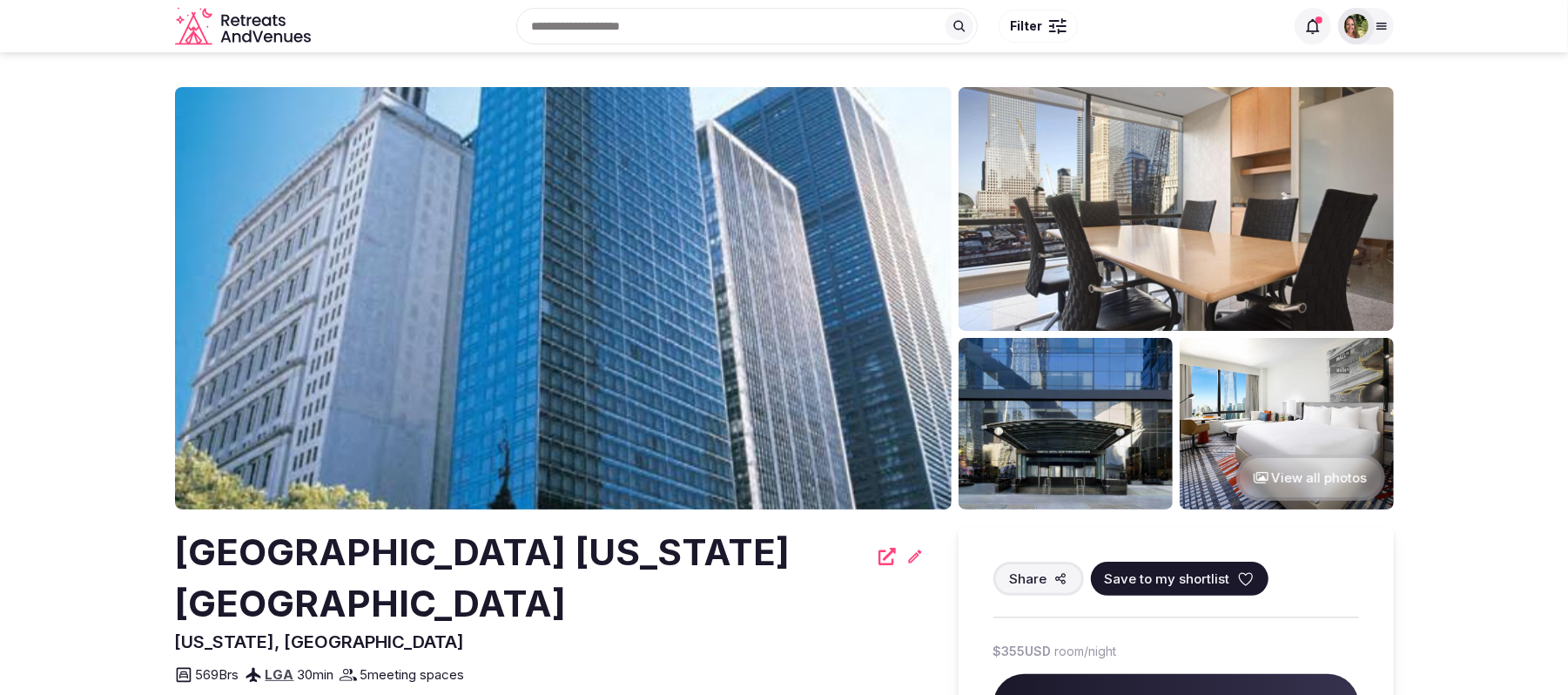
click at [1213, 586] on span "Save to my shortlist" at bounding box center [1167, 578] width 125 height 18
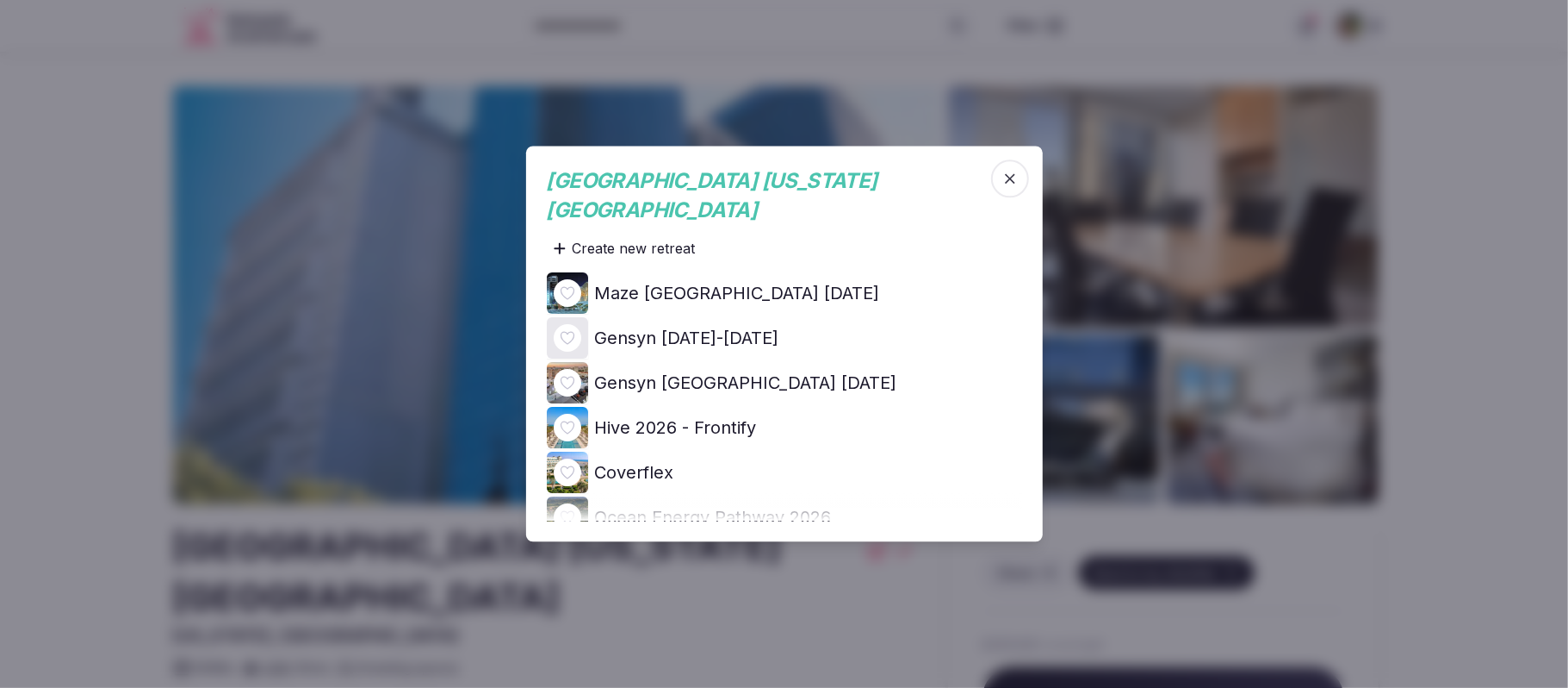
click at [0, 0] on icon at bounding box center [0, 0] width 0 height 0
click at [1462, 390] on div at bounding box center [784, 344] width 1568 height 688
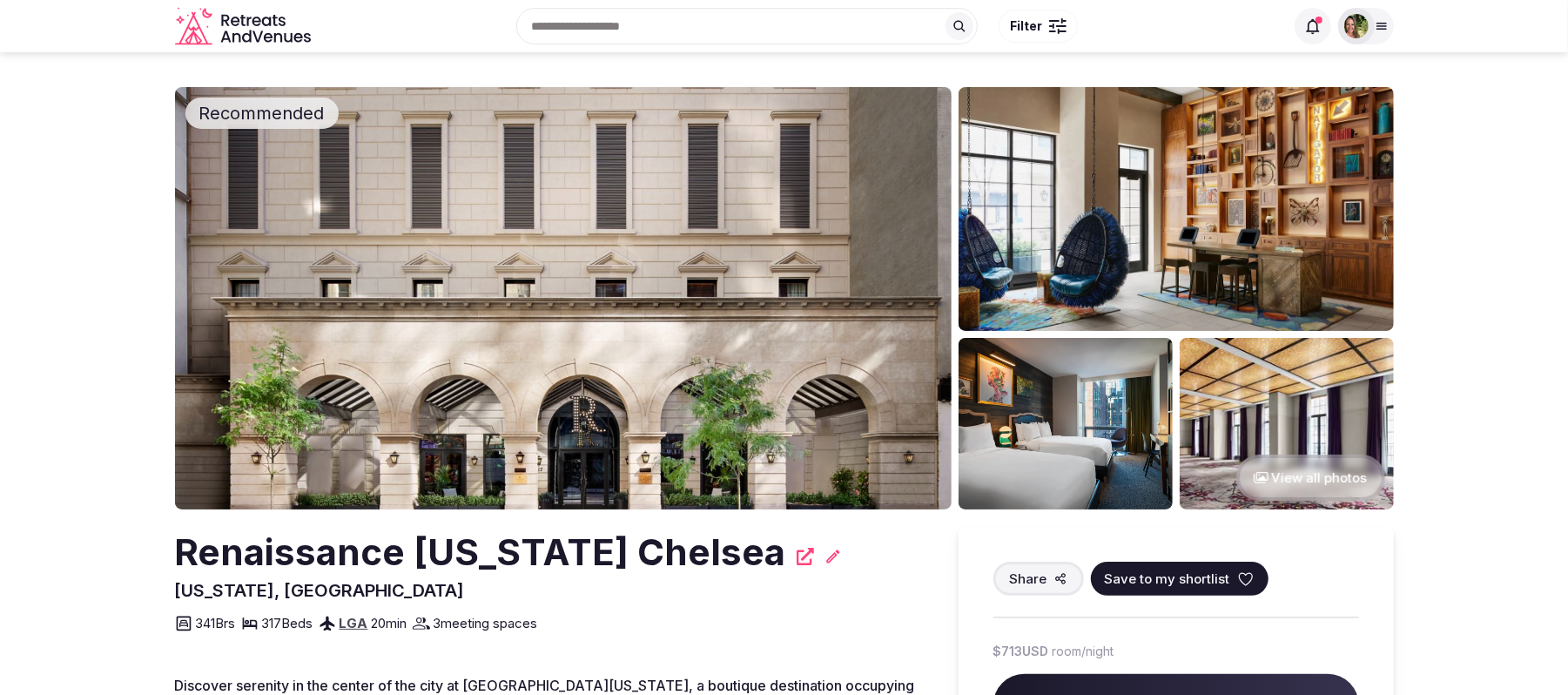
click at [1142, 569] on span "Save to my shortlist" at bounding box center [1167, 578] width 125 height 18
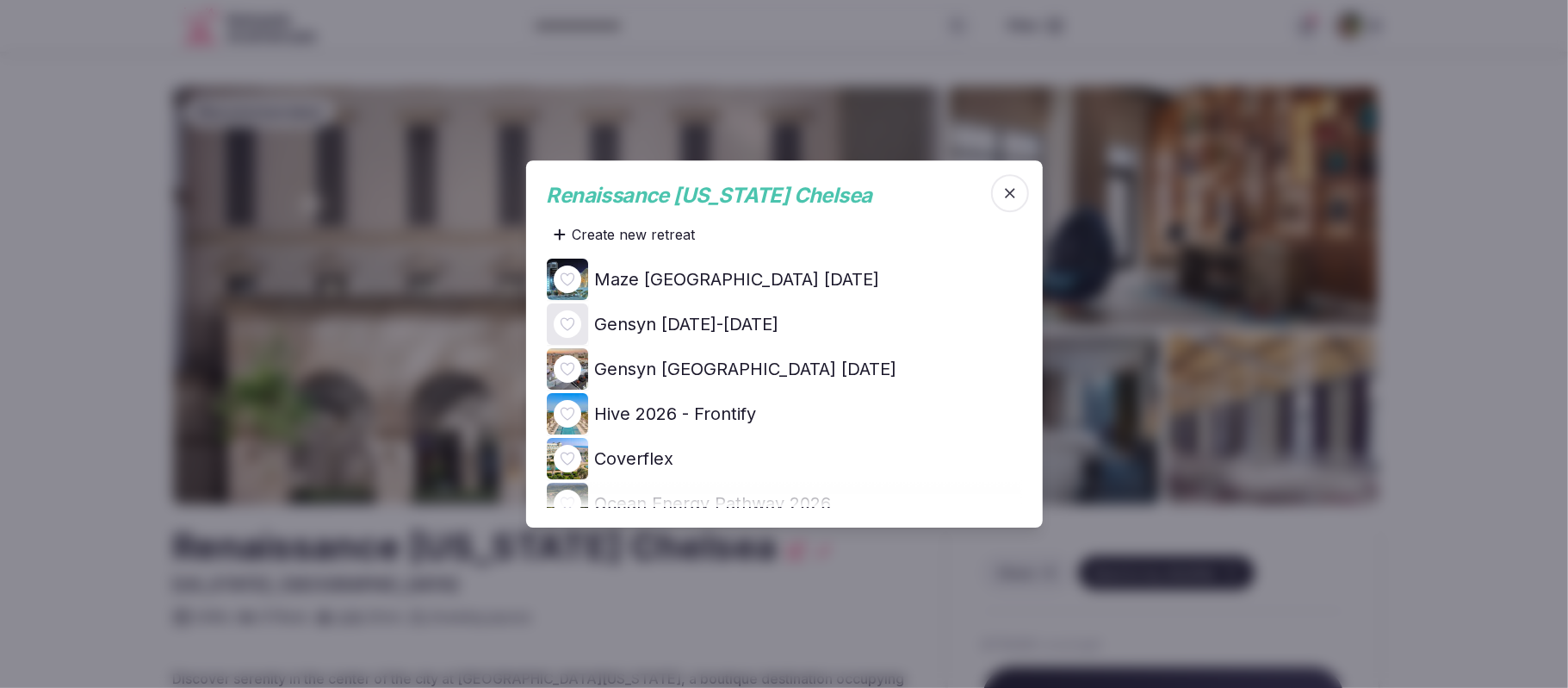
click at [0, 0] on icon at bounding box center [0, 0] width 0 height 0
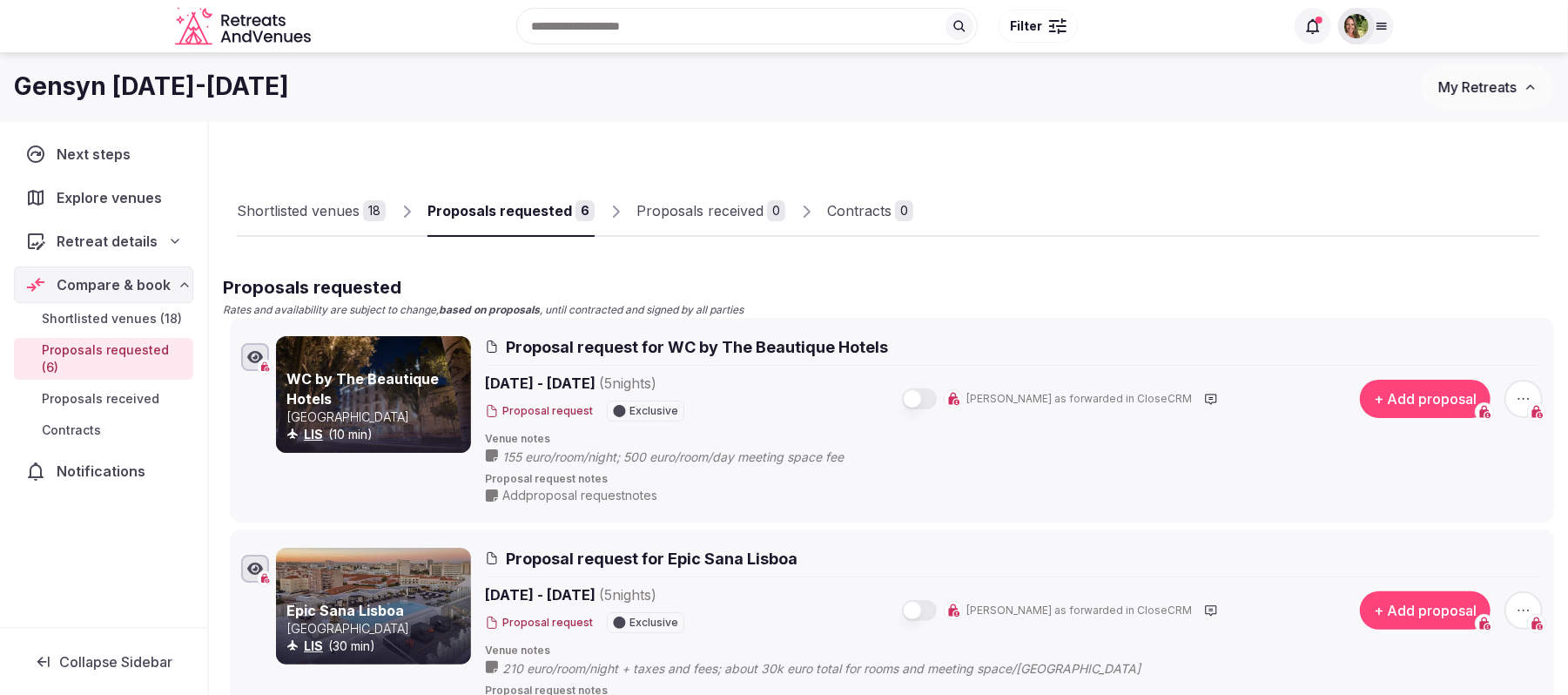
click at [278, 217] on div "Shortlisted venues" at bounding box center [298, 211] width 122 height 21
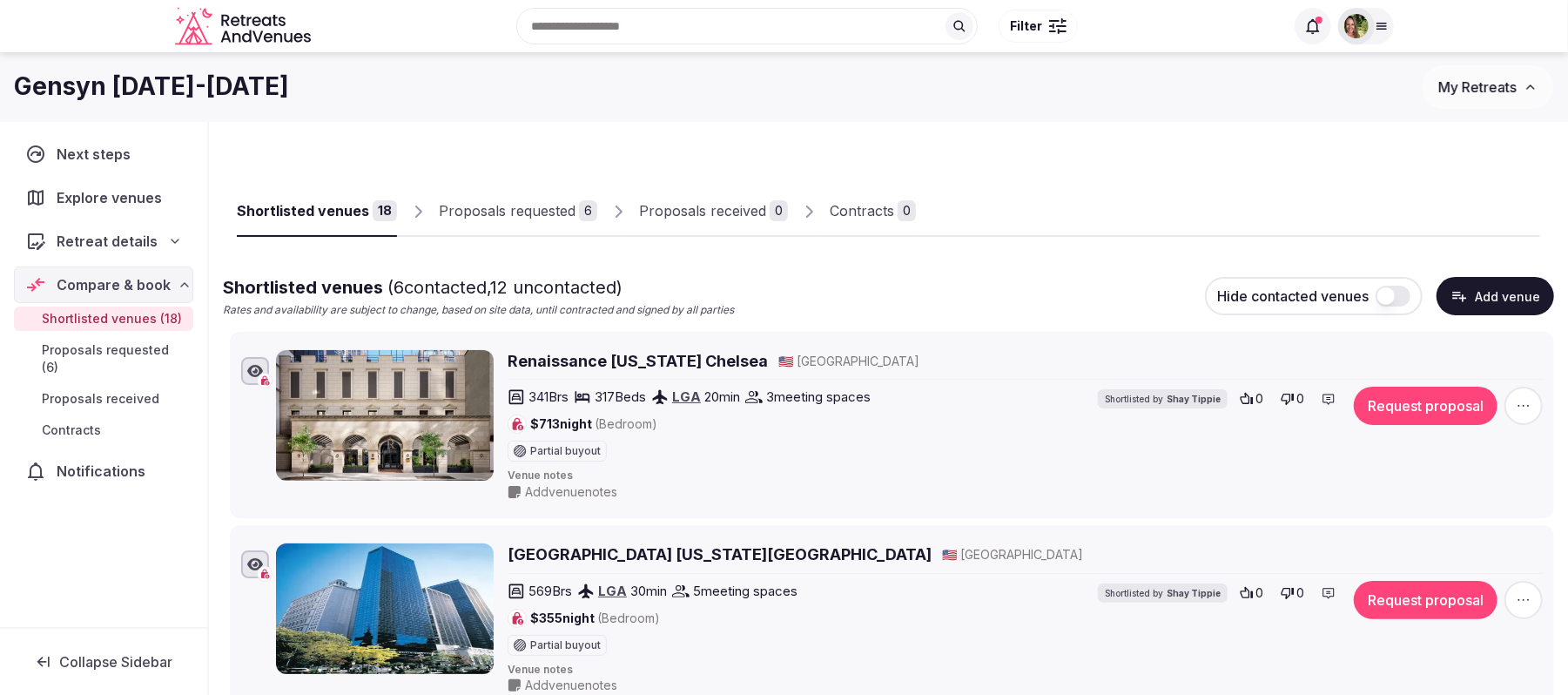
click at [1389, 410] on button "Request proposal" at bounding box center [1425, 405] width 144 height 38
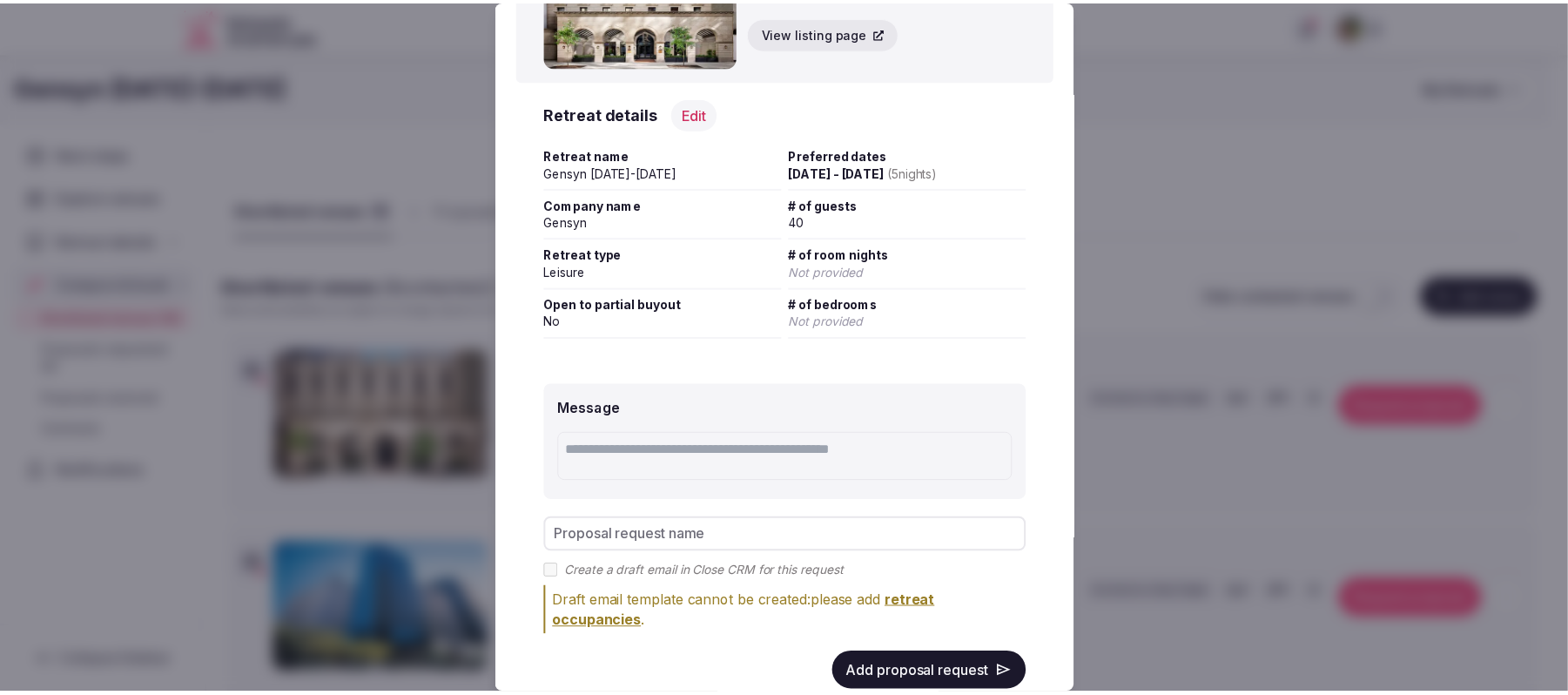
scroll to position [175, 0]
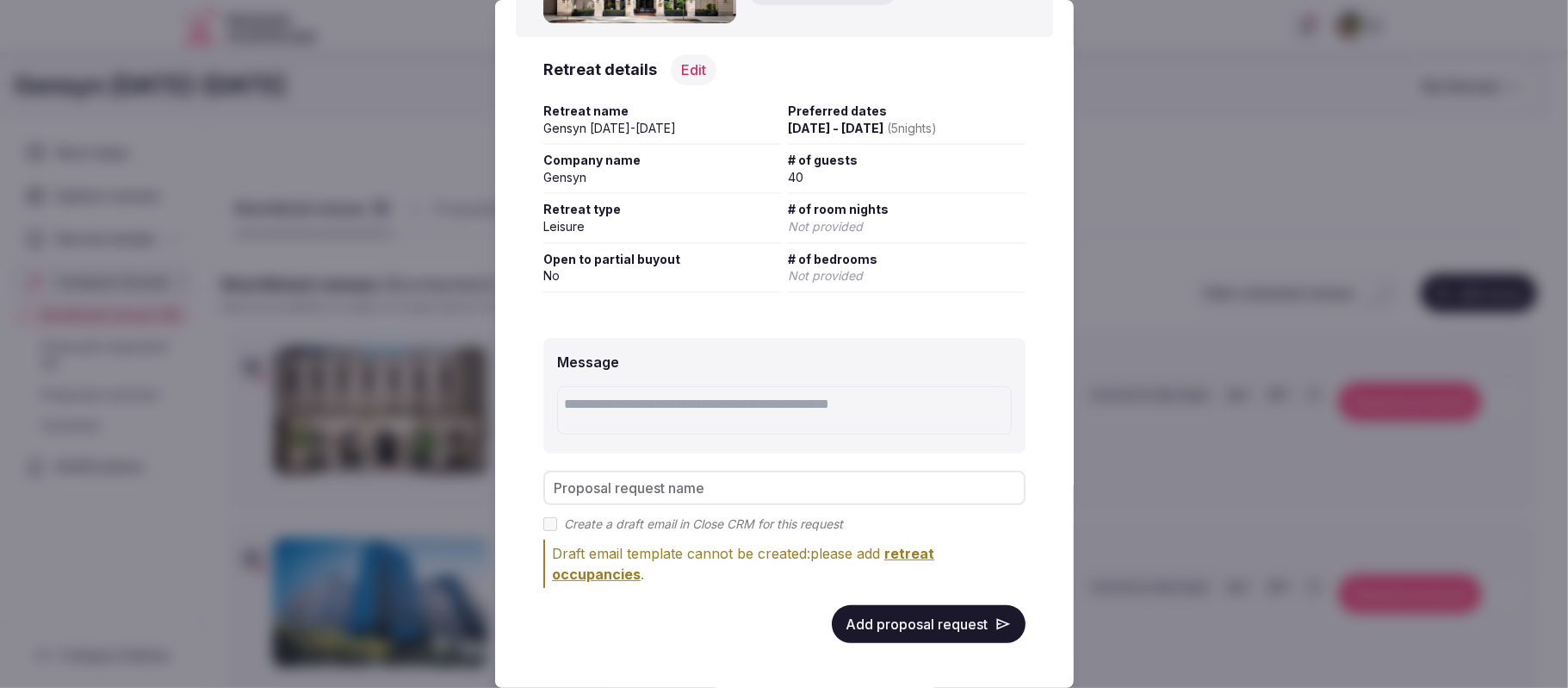
click at [920, 628] on button "Add proposal request" at bounding box center [929, 623] width 193 height 37
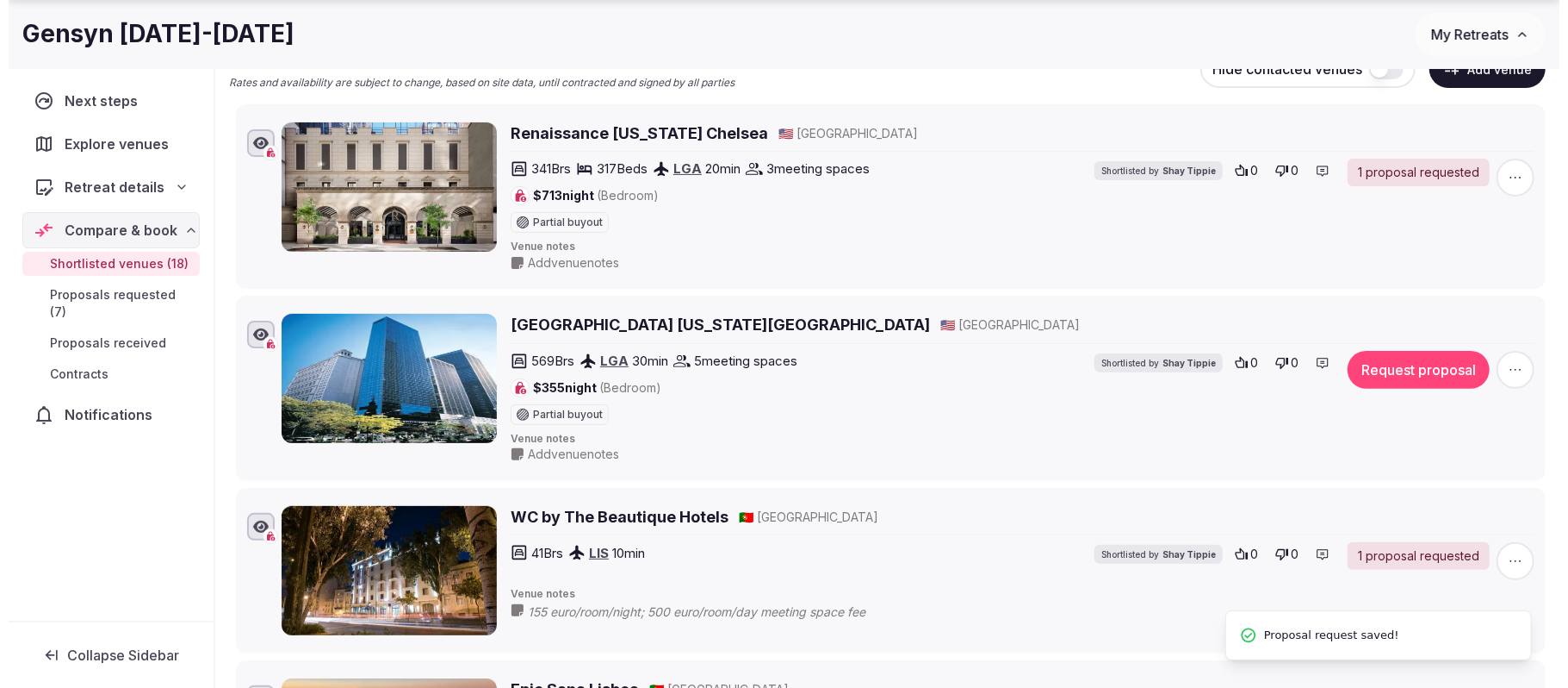
scroll to position [229, 0]
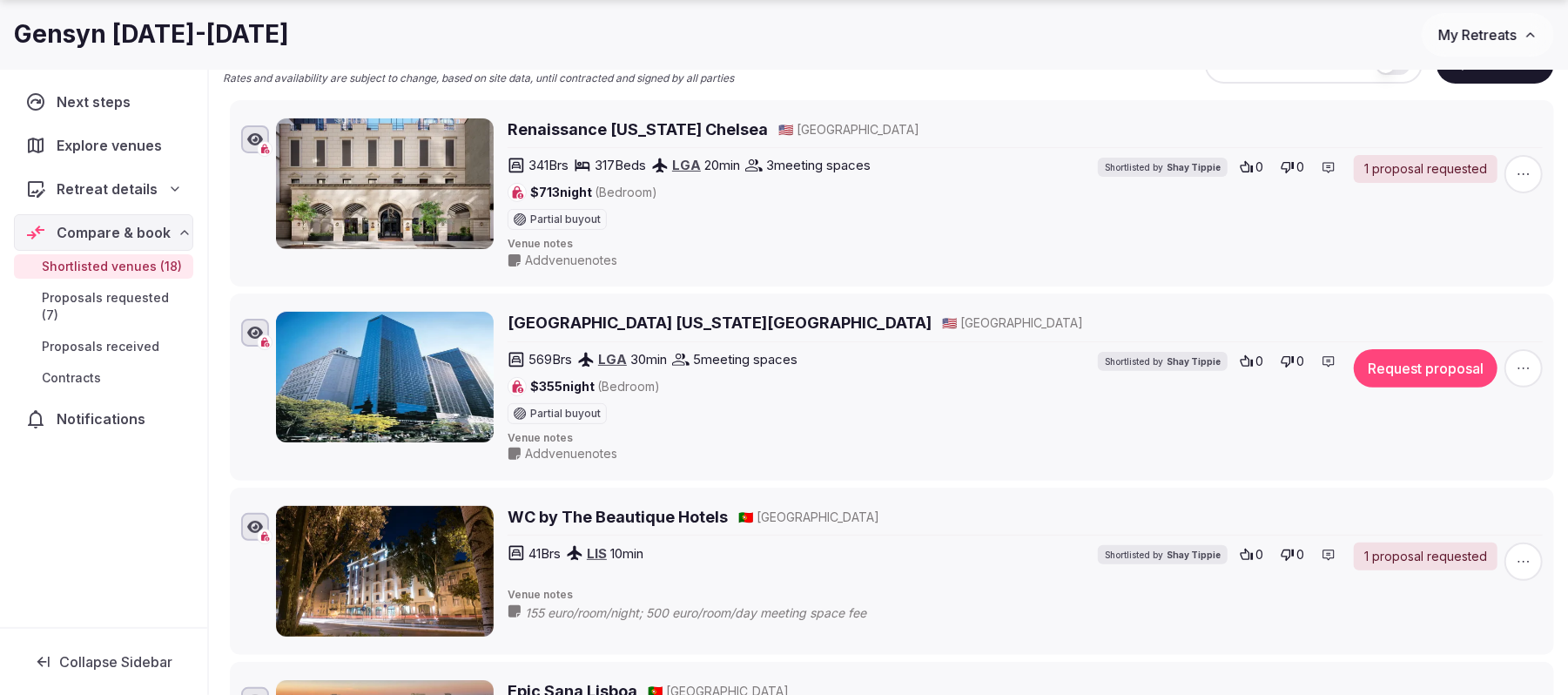
click at [1428, 367] on button "Request proposal" at bounding box center [1425, 367] width 144 height 38
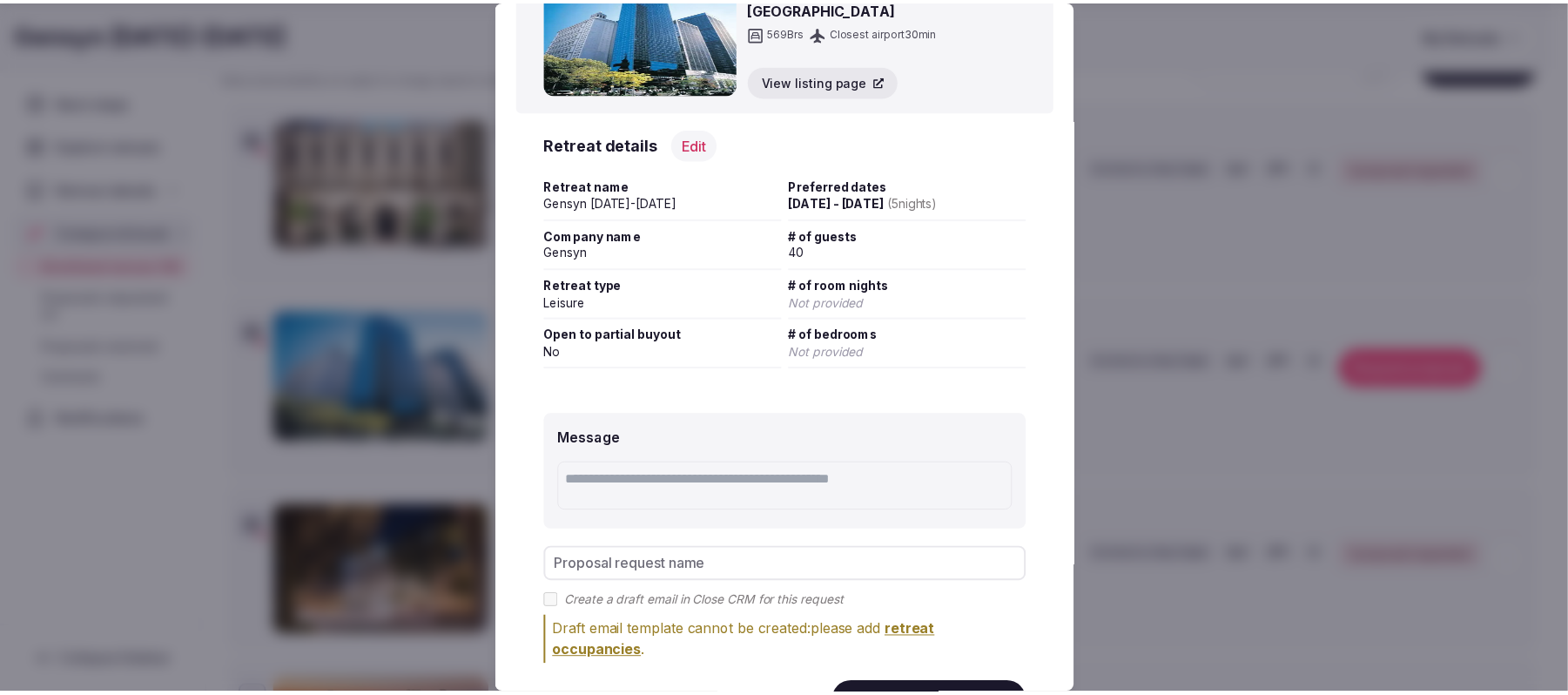
scroll to position [175, 0]
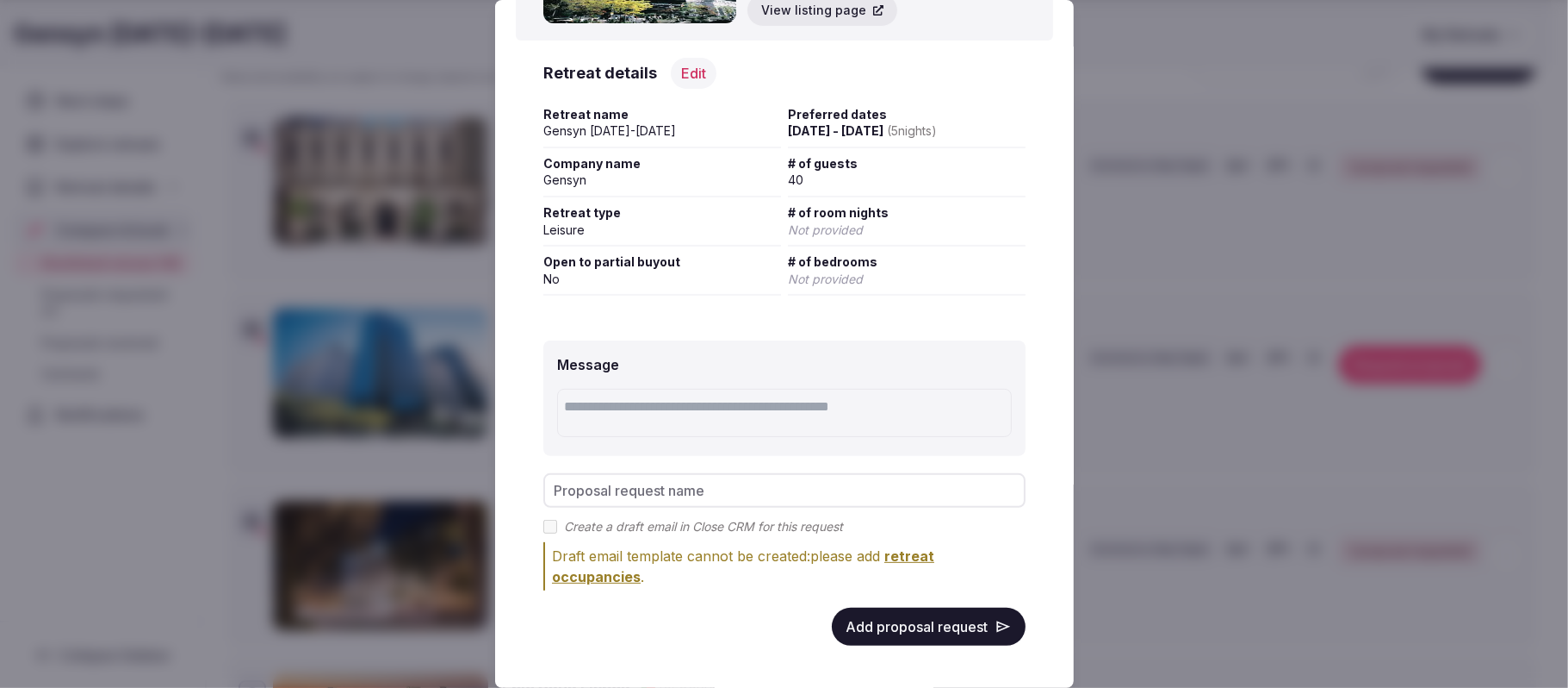
click at [897, 610] on button "Add proposal request" at bounding box center [929, 626] width 193 height 37
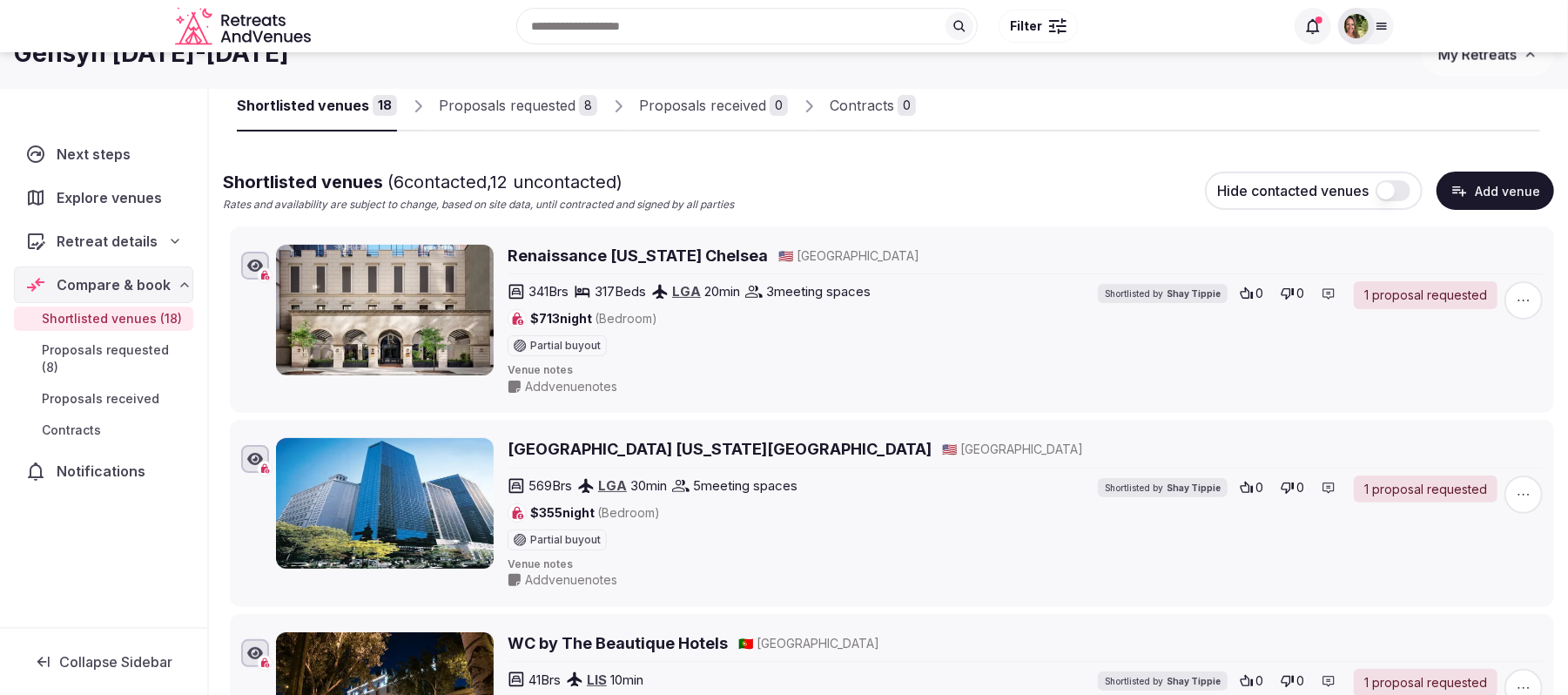
scroll to position [0, 0]
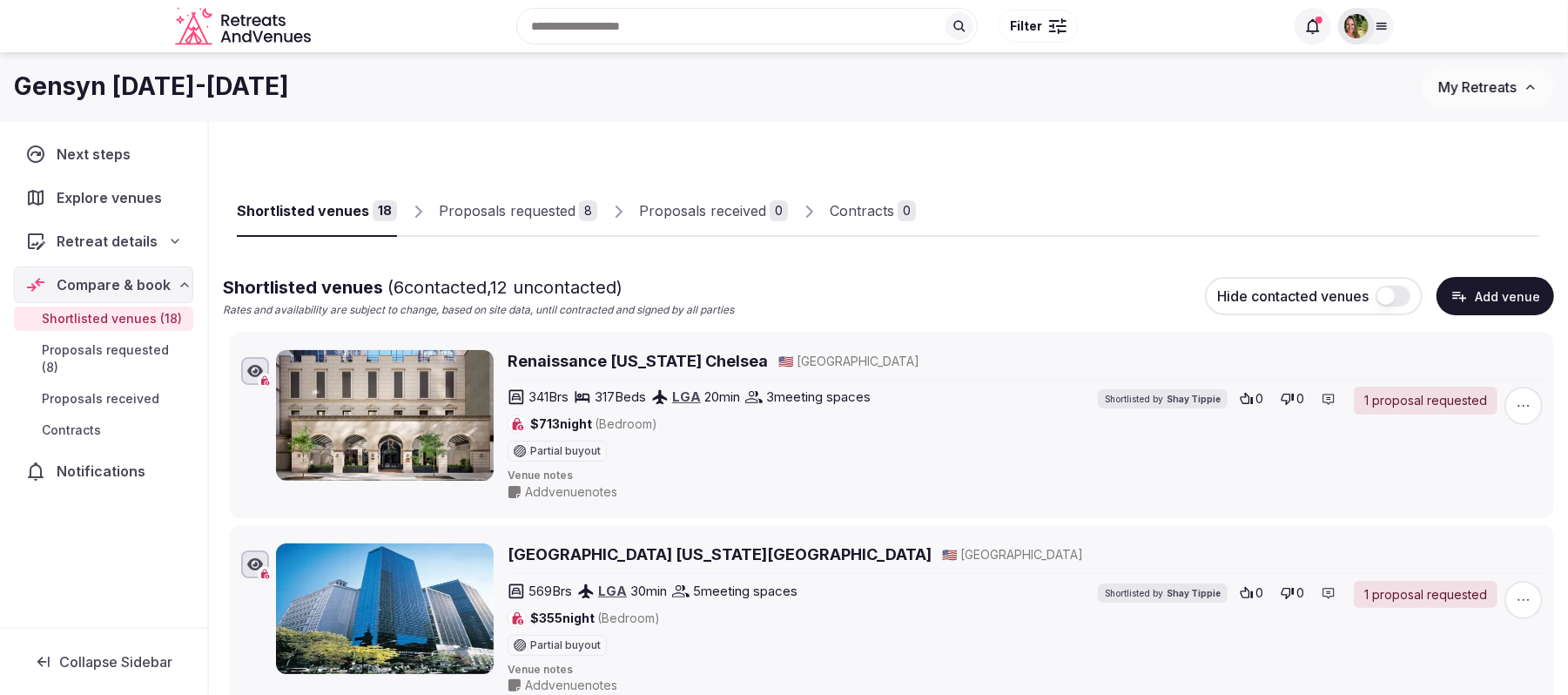
click at [537, 210] on div "Proposals requested" at bounding box center [507, 211] width 137 height 21
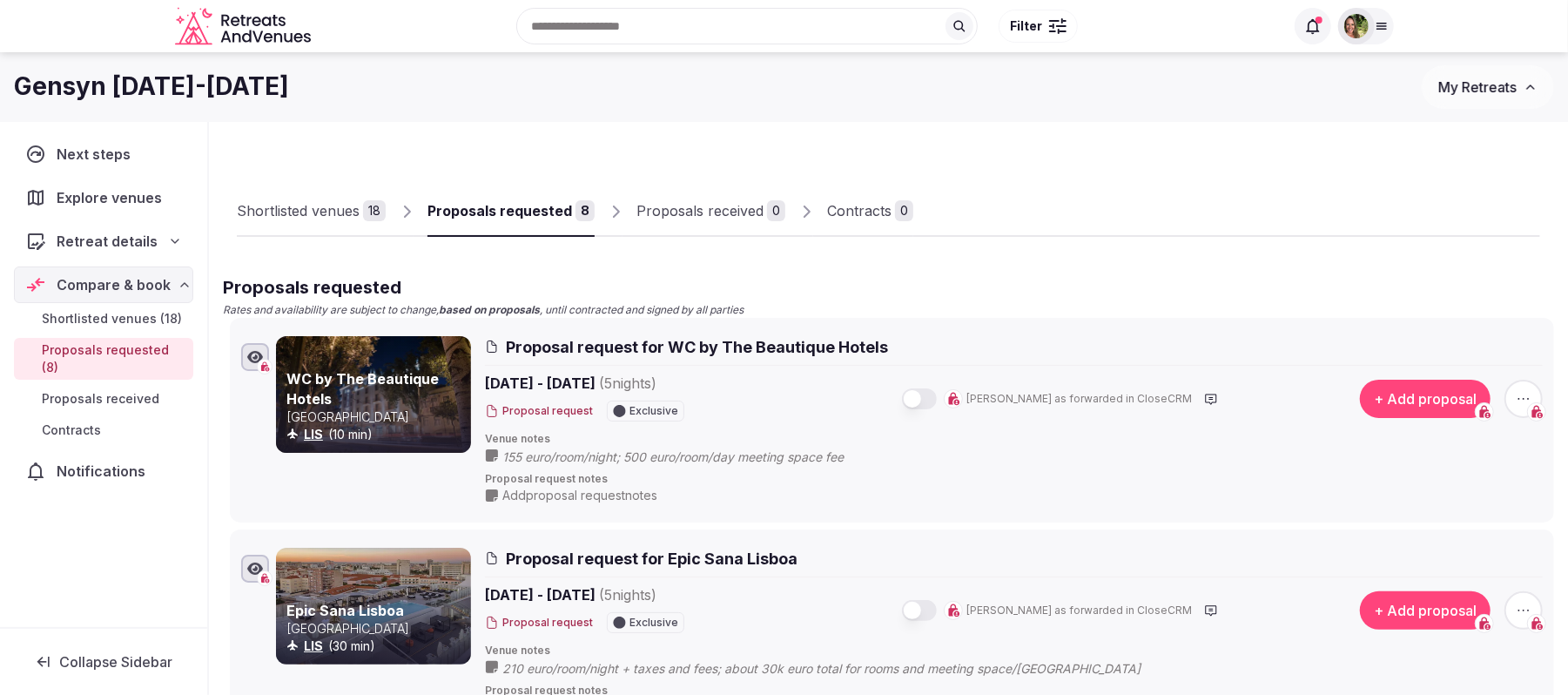
click at [1520, 403] on icon "button" at bounding box center [1523, 399] width 18 height 18
click at [1477, 345] on button "Remove proposal request" at bounding box center [1457, 340] width 199 height 28
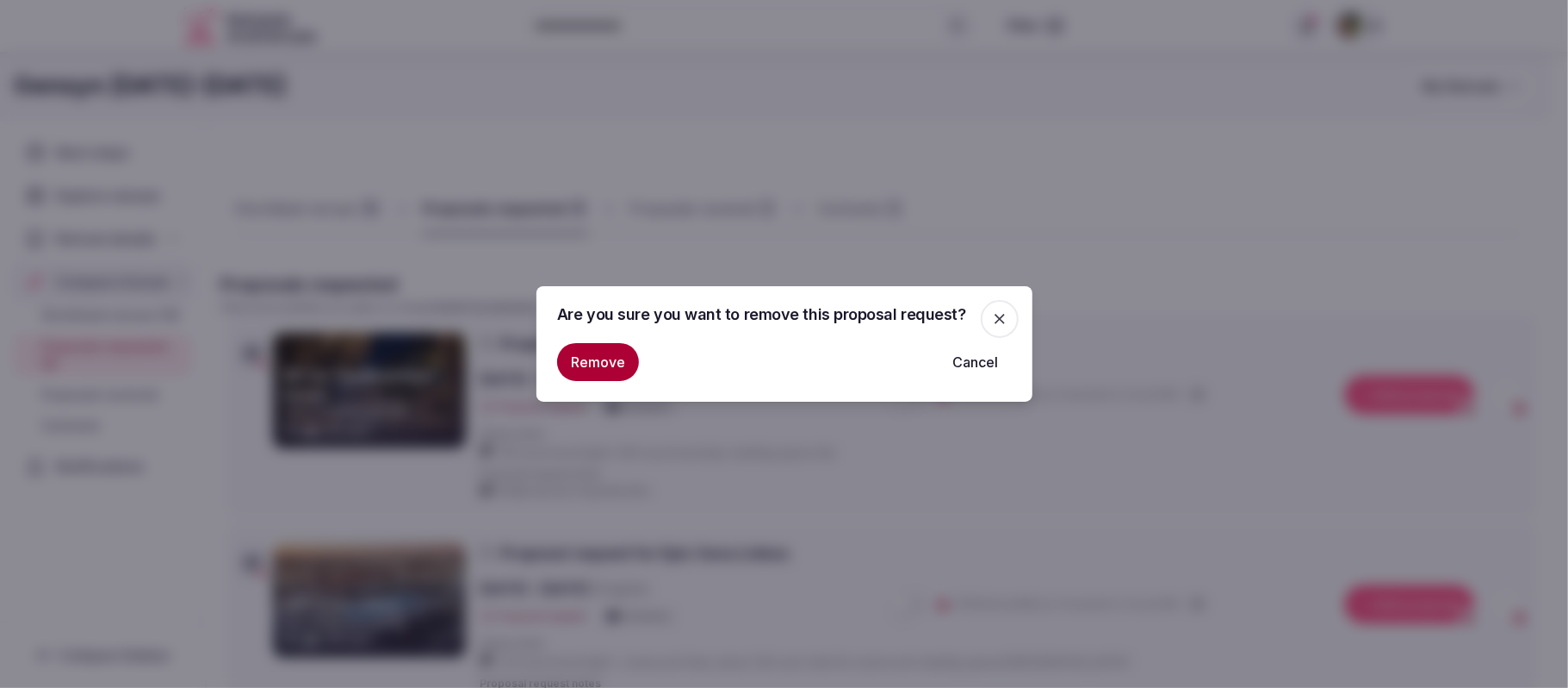
click at [584, 352] on button "Remove" at bounding box center [598, 361] width 82 height 37
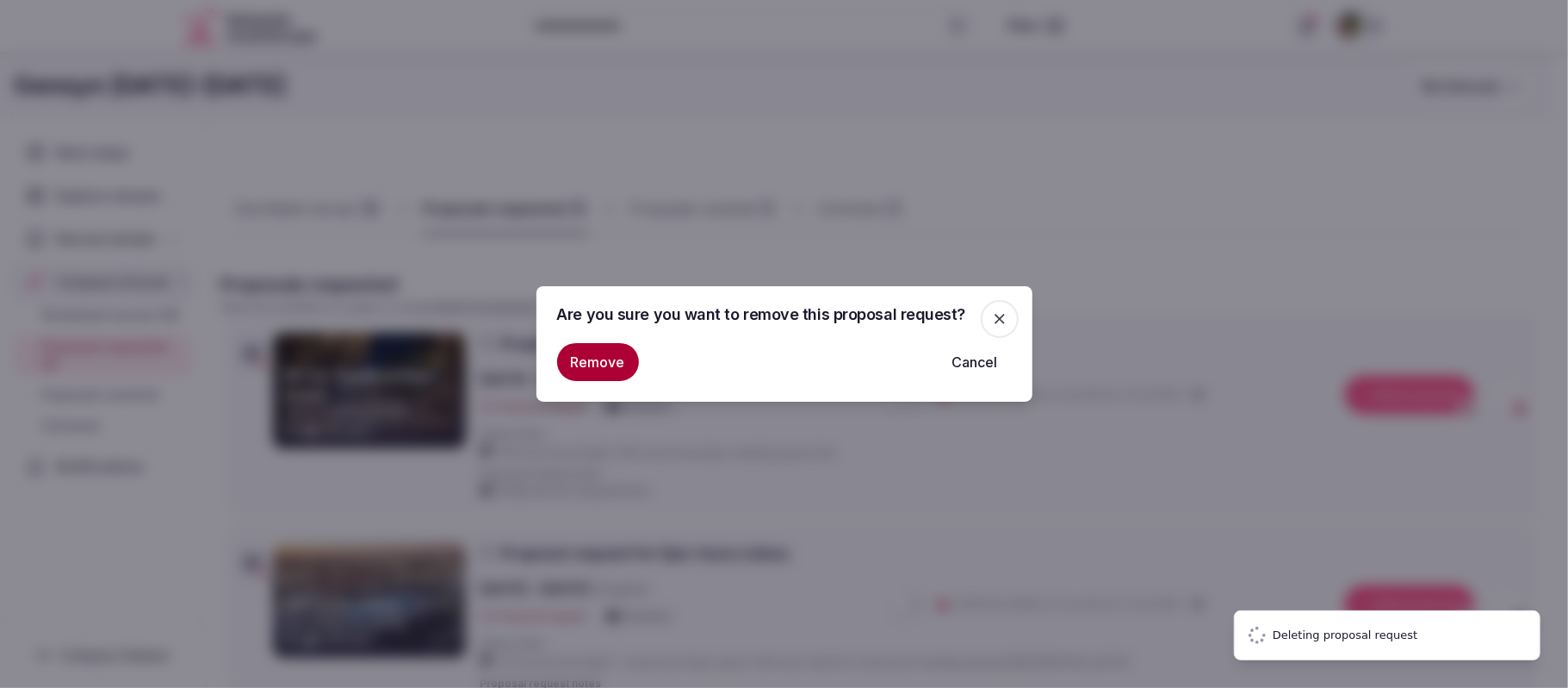
click at [587, 357] on button "Remove" at bounding box center [598, 361] width 82 height 37
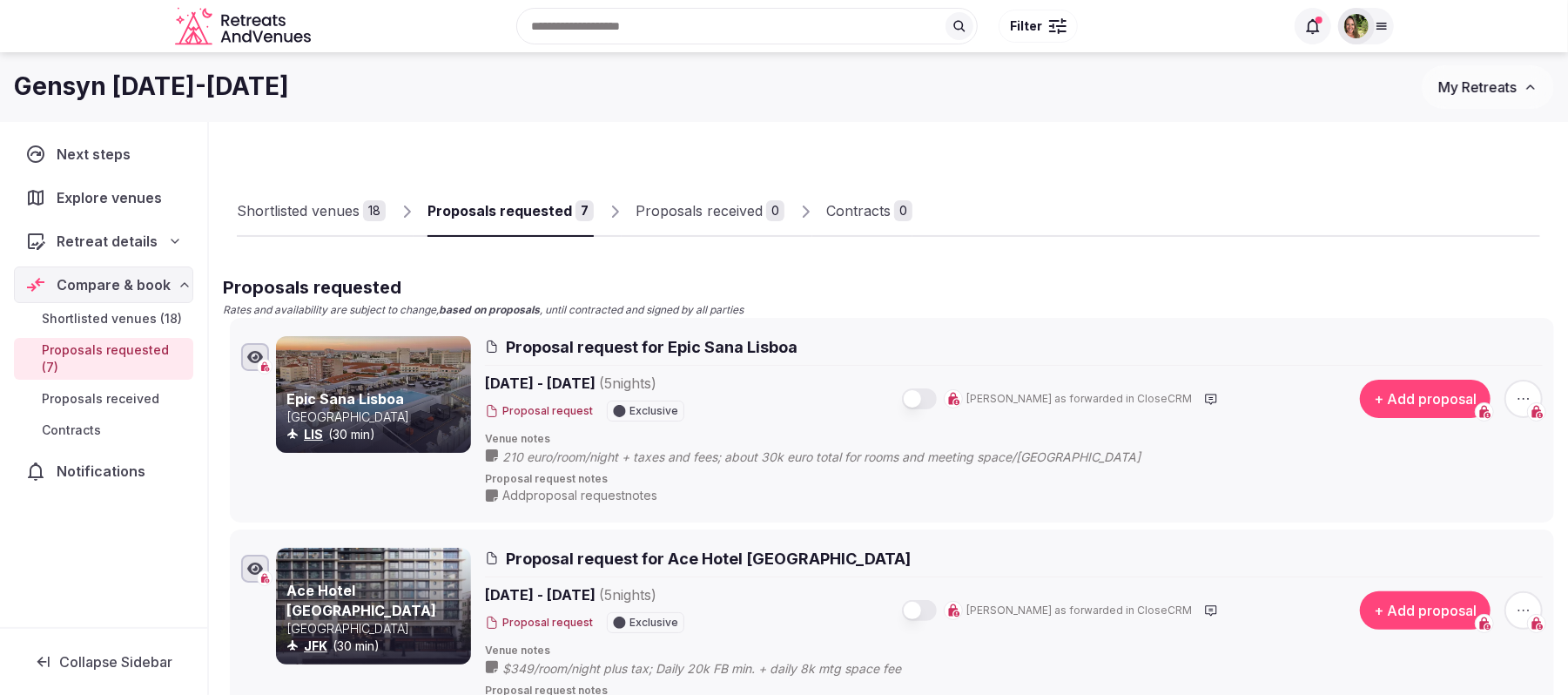
click at [282, 219] on div "Shortlisted venues" at bounding box center [298, 211] width 122 height 21
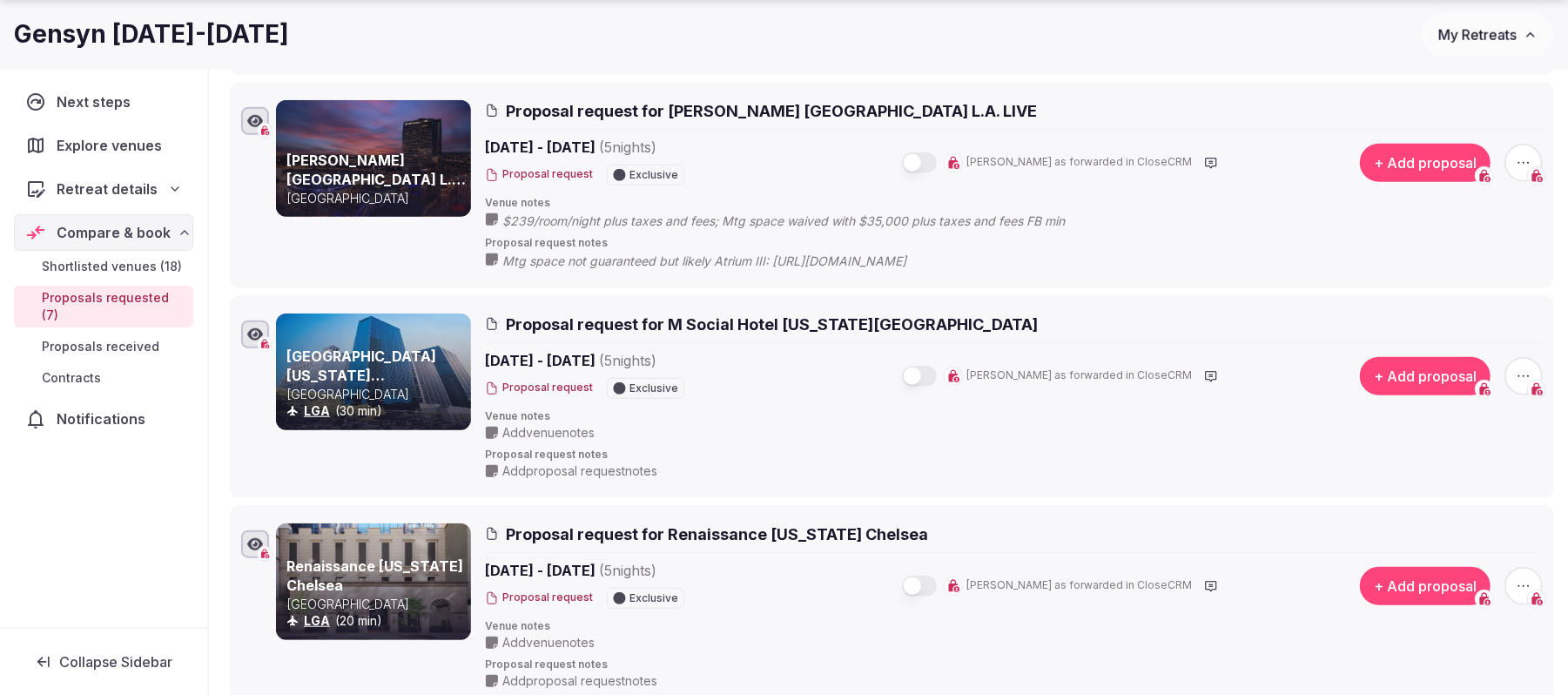
scroll to position [928, 0]
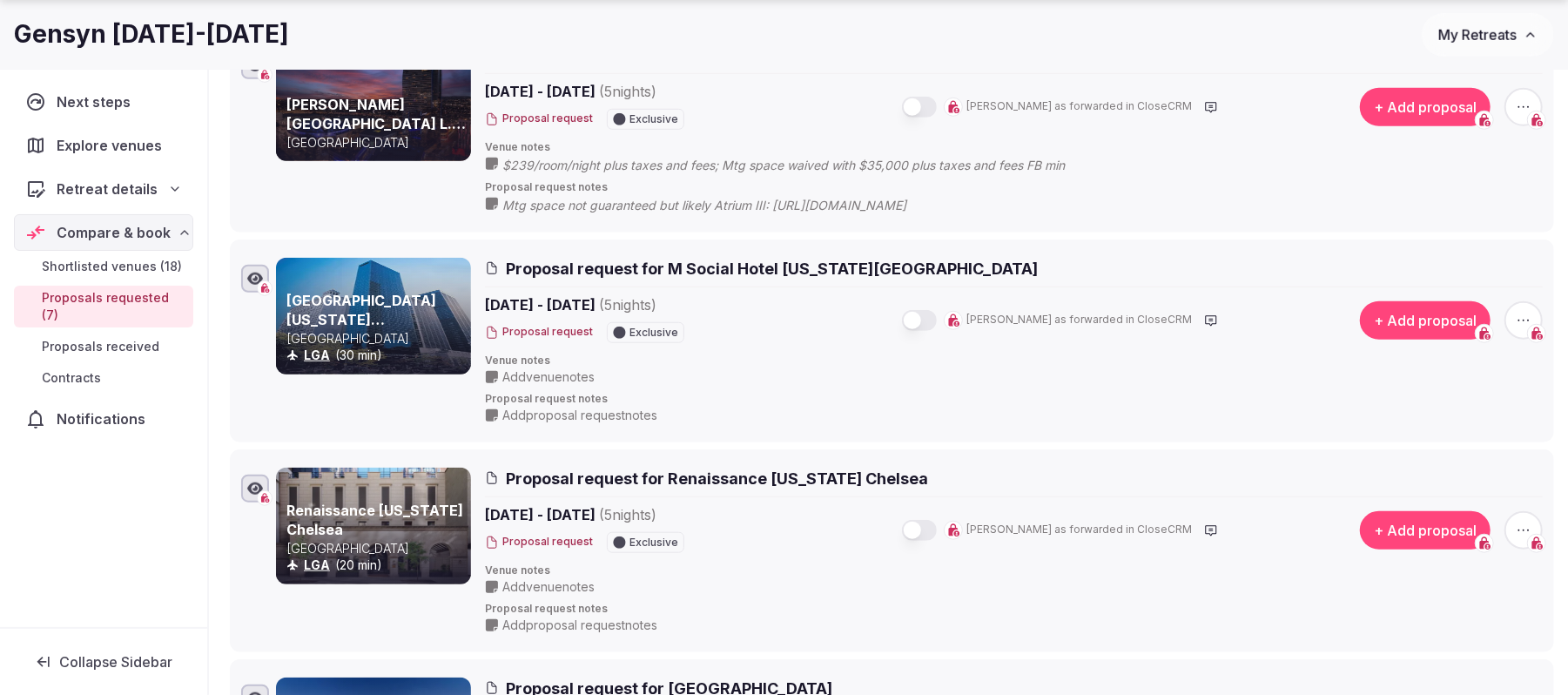
drag, startPoint x: 781, startPoint y: 370, endPoint x: 774, endPoint y: 178, distance: 192.1
click at [774, 178] on ul "Epic Sana Lisboa Portugal LIS (30 min) Proposal request for Epic Sana Lisboa No…" at bounding box center [888, 127] width 1331 height 1475
click at [206, 535] on div "Next steps Explore venues Retreat details Compare & book Shortlisted venues (18…" at bounding box center [103, 348] width 207 height 557
click at [521, 377] on span "Add venue notes" at bounding box center [548, 377] width 92 height 18
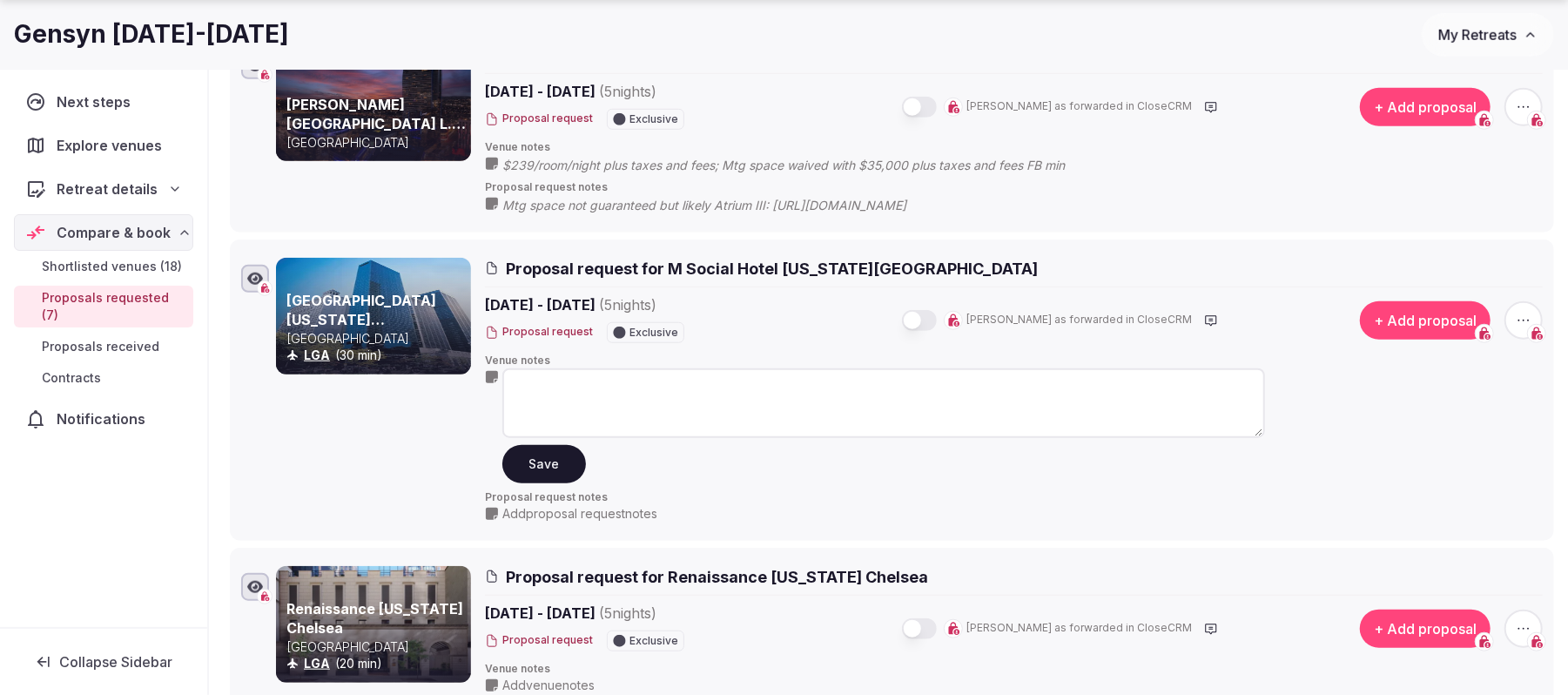
click at [557, 398] on textarea at bounding box center [884, 403] width 763 height 70
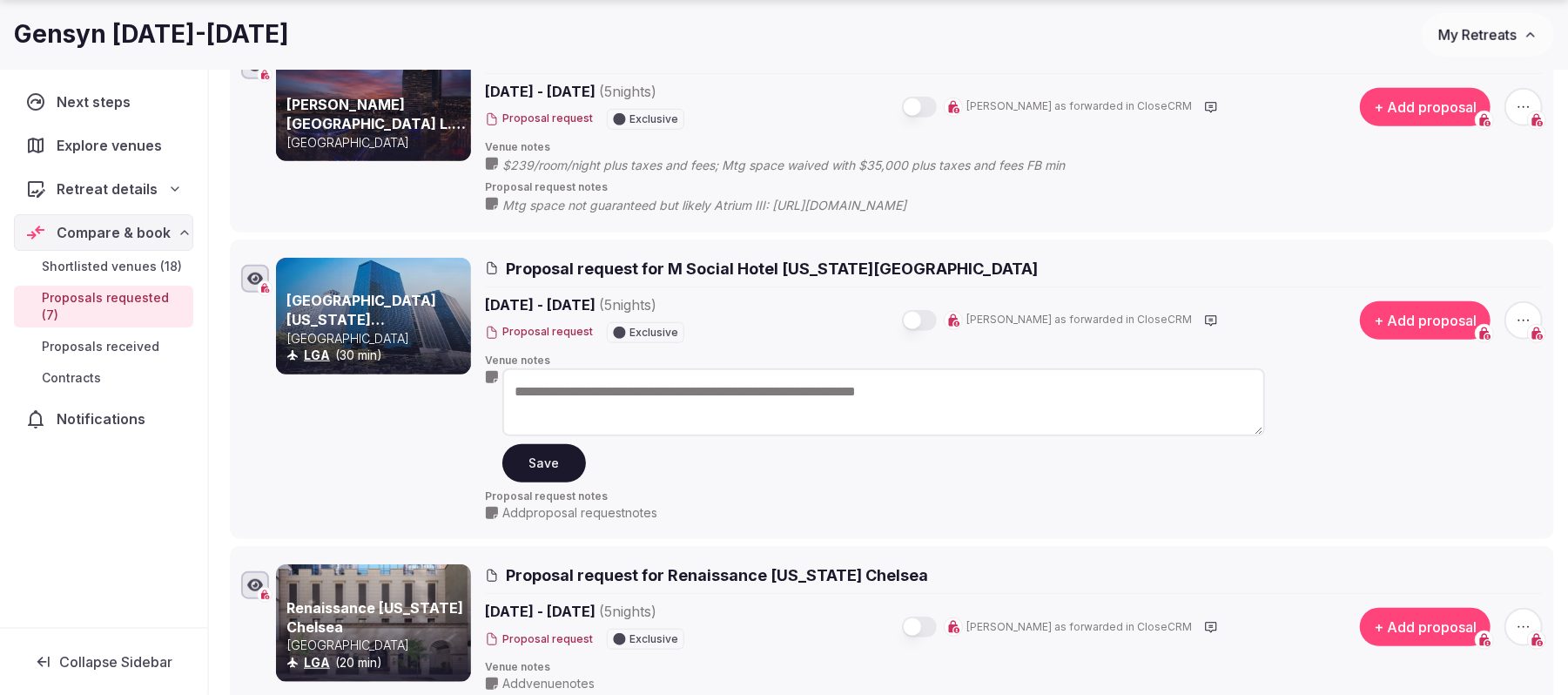
type textarea "**********"
click at [549, 480] on button "Save" at bounding box center [544, 462] width 84 height 38
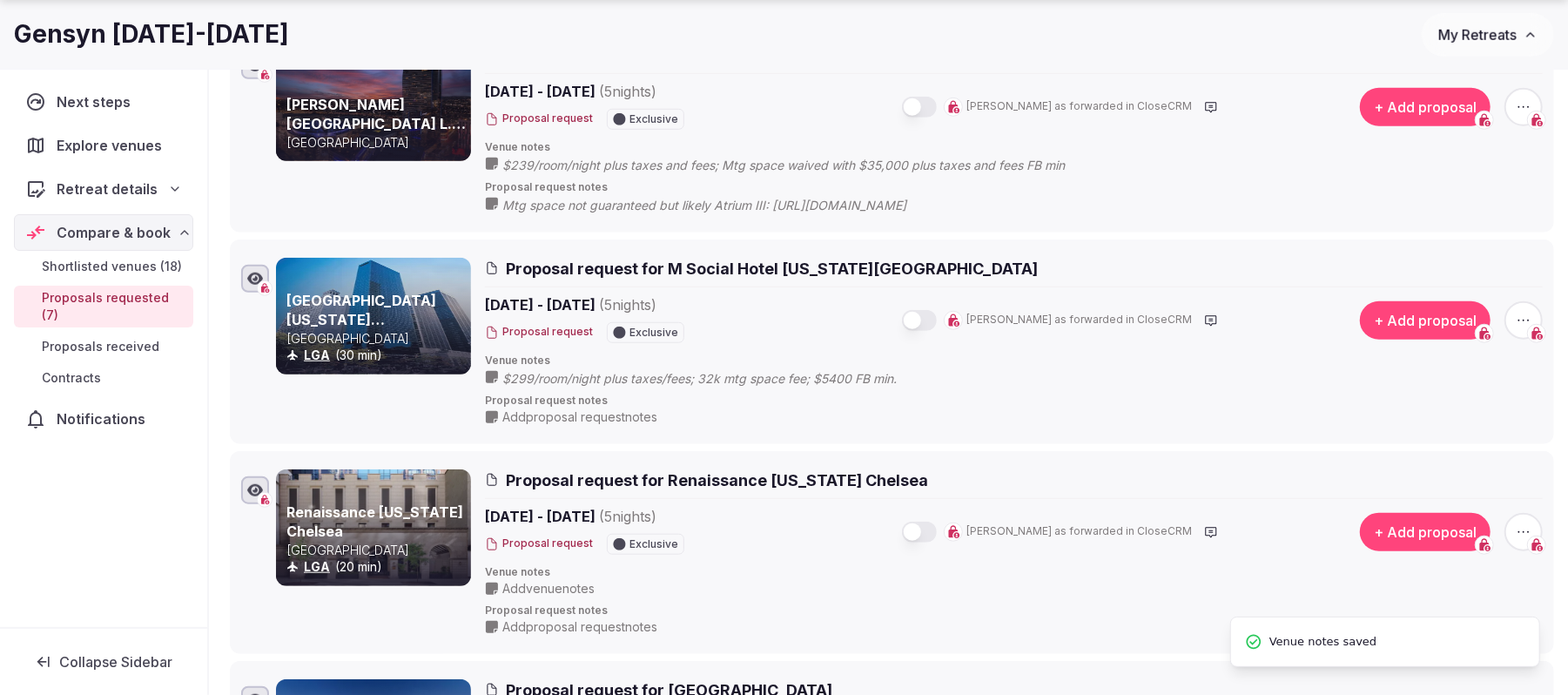
click at [555, 418] on span "Add proposal request notes" at bounding box center [580, 417] width 155 height 18
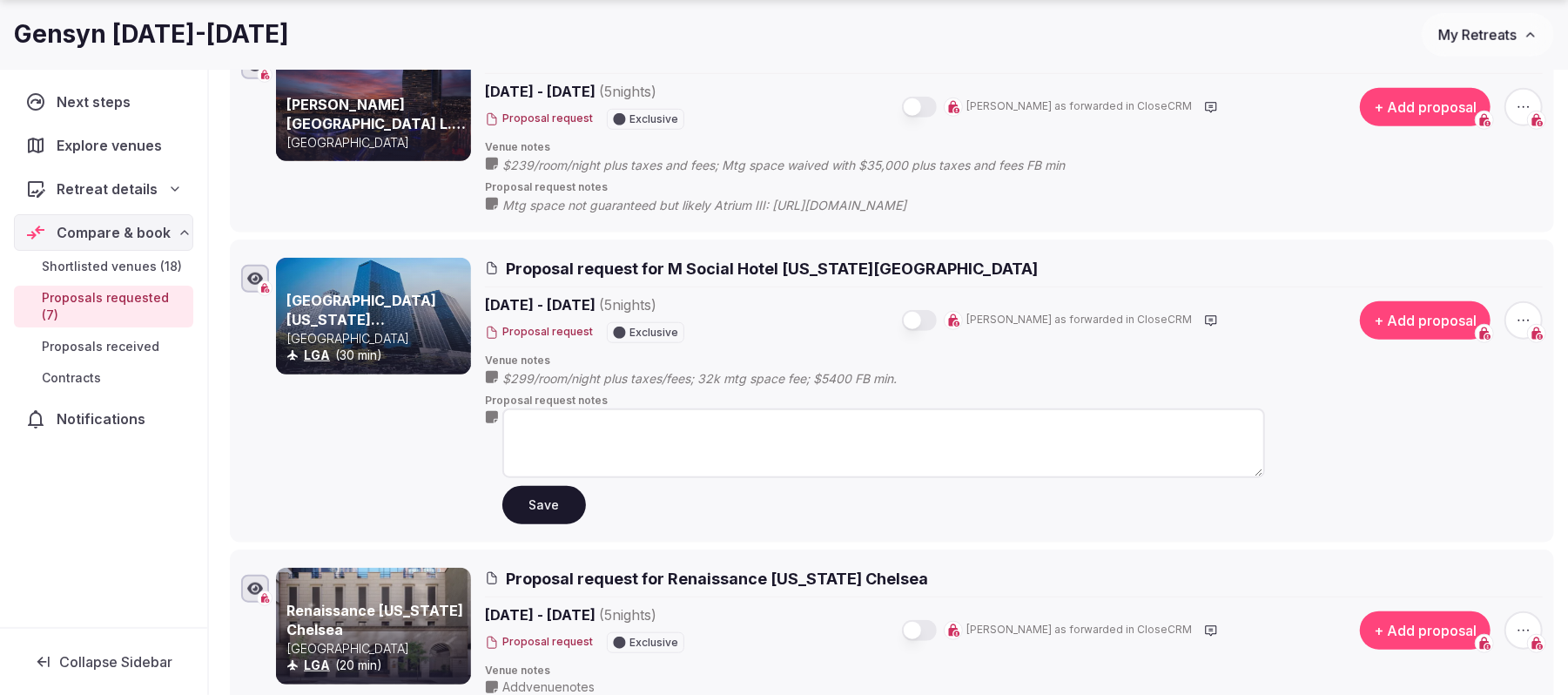
click at [569, 423] on textarea at bounding box center [884, 442] width 763 height 70
paste textarea "**********"
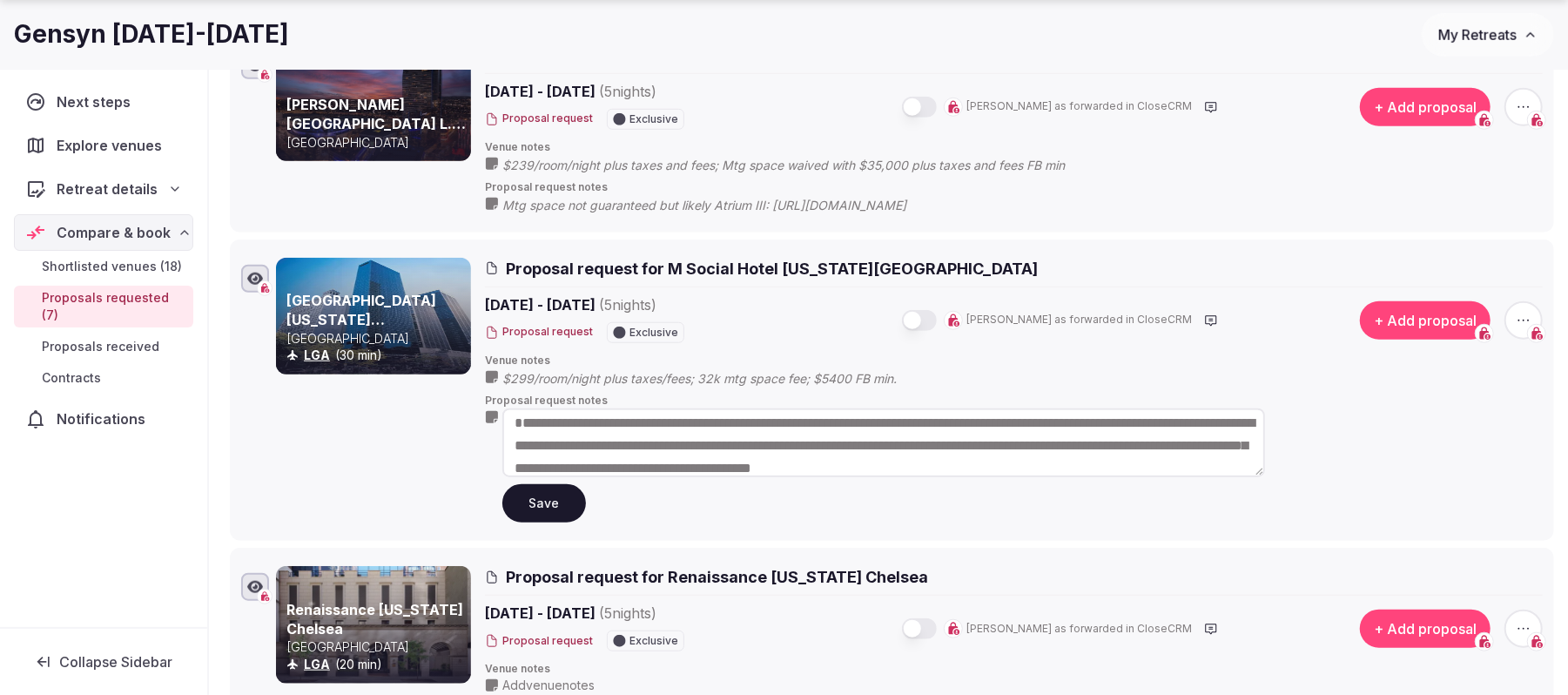
scroll to position [0, 0]
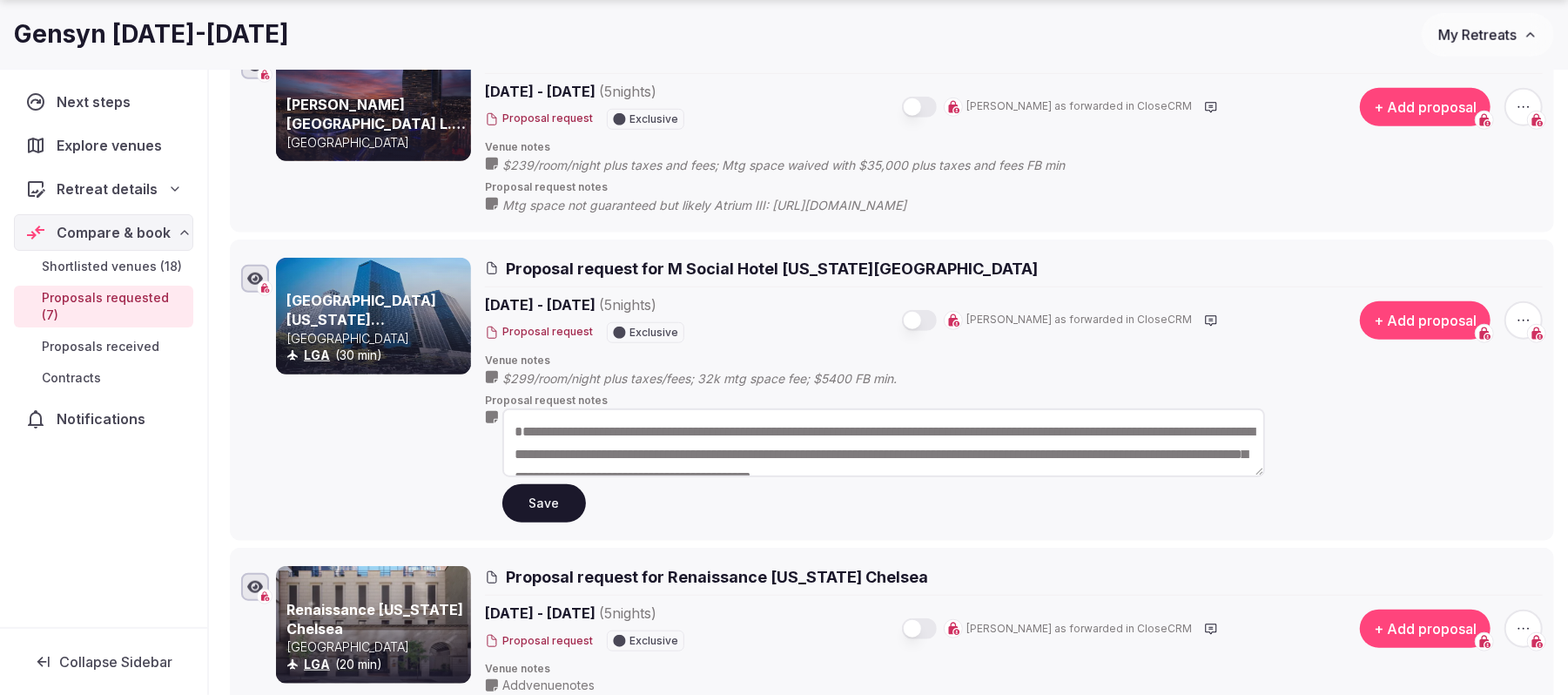
drag, startPoint x: 757, startPoint y: 423, endPoint x: 712, endPoint y: 428, distance: 45.3
click at [712, 428] on textarea "**********" at bounding box center [884, 442] width 763 height 69
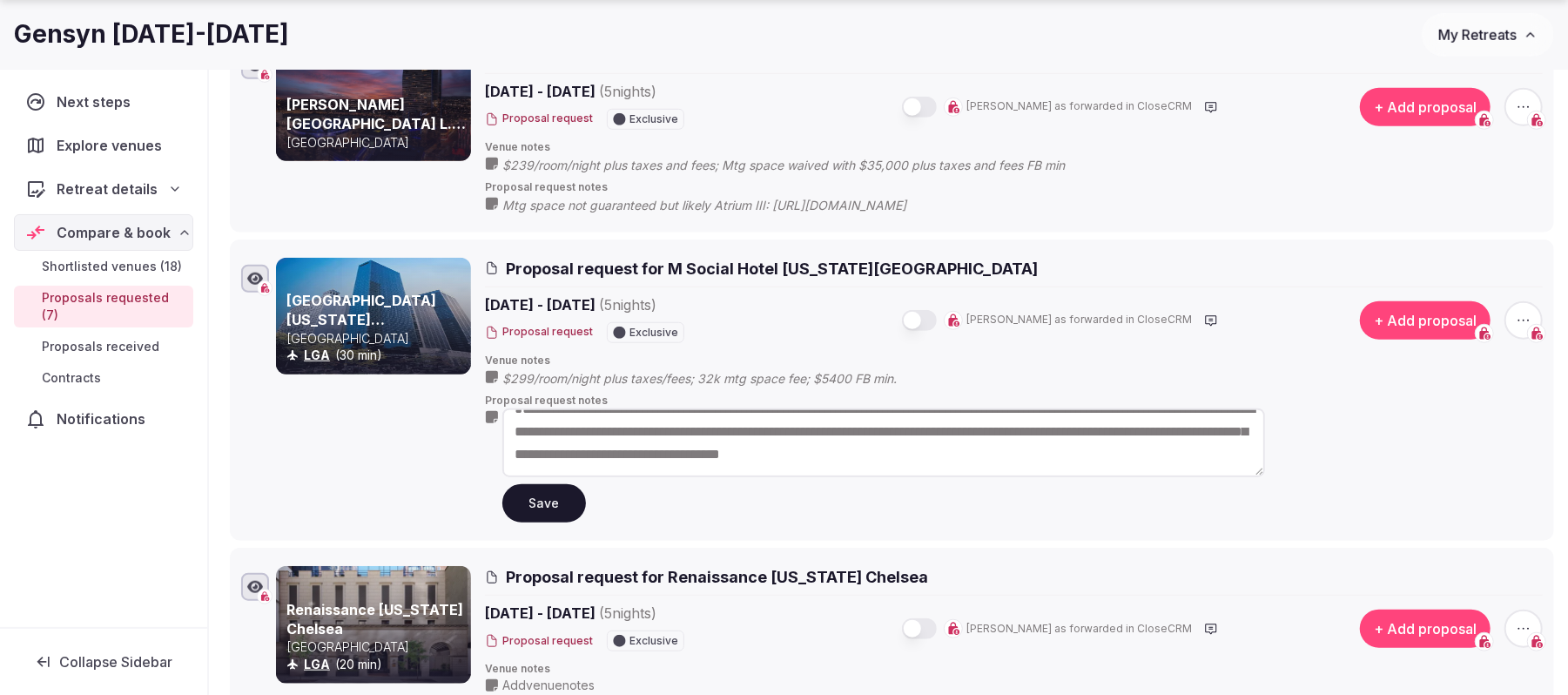
drag, startPoint x: 922, startPoint y: 425, endPoint x: 589, endPoint y: 439, distance: 333.3
click at [589, 439] on textarea "**********" at bounding box center [884, 442] width 763 height 69
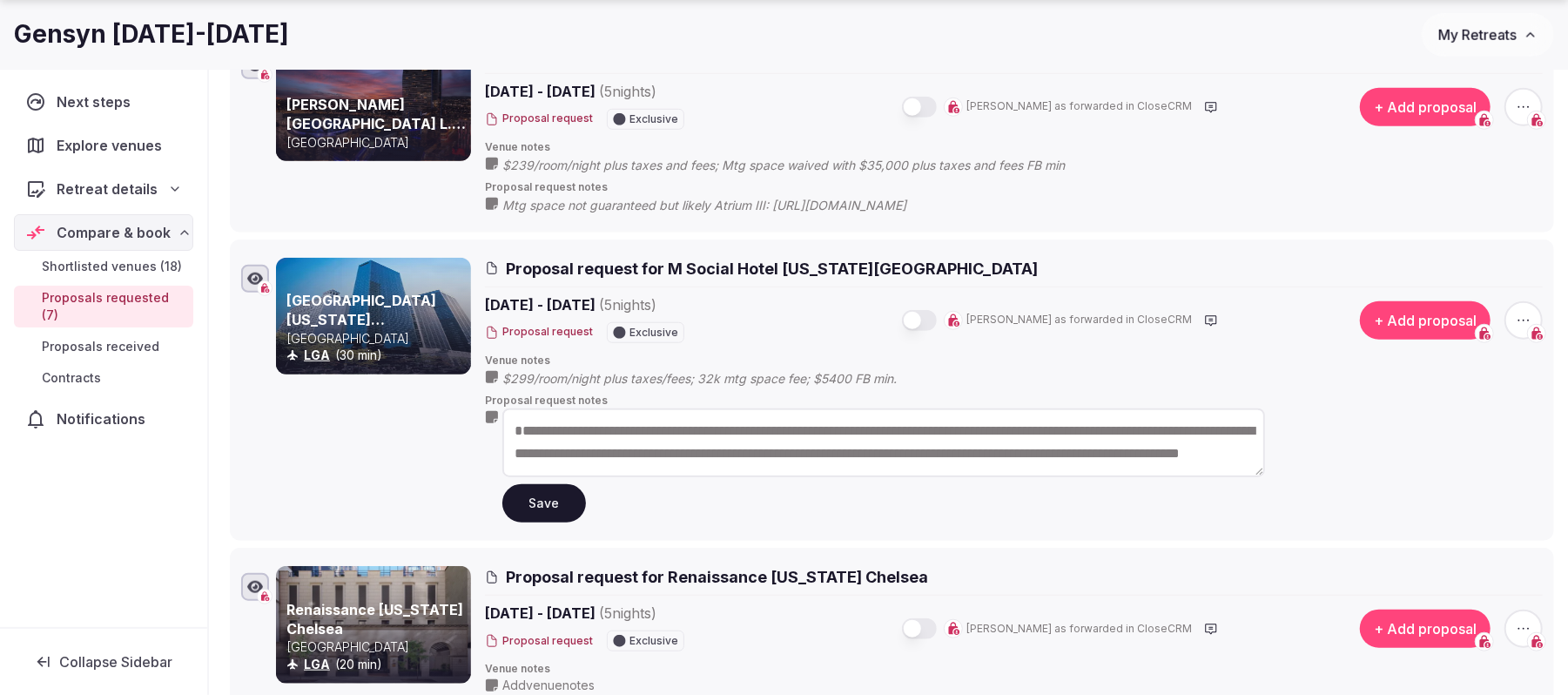
click at [881, 456] on textarea "**********" at bounding box center [884, 442] width 763 height 69
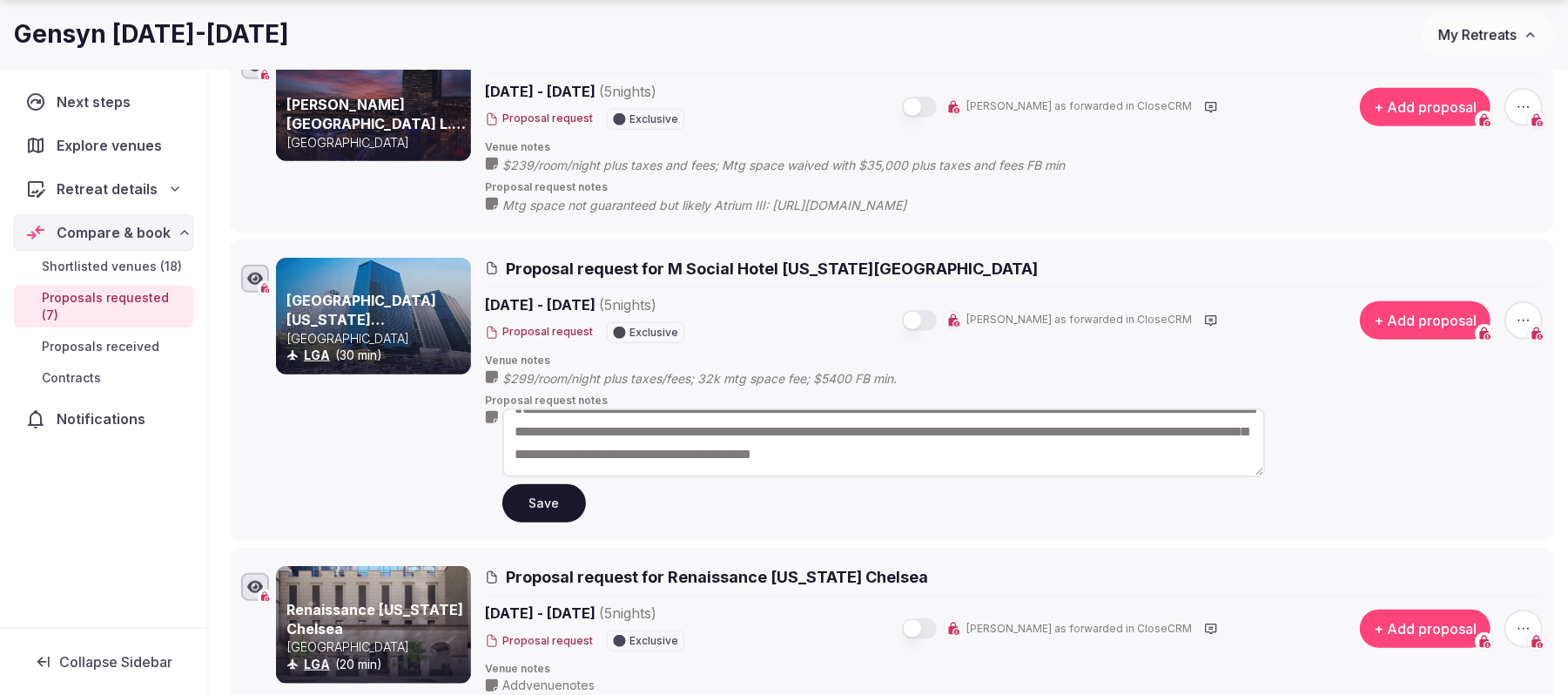
type textarea "**********"
click at [535, 499] on button "Save" at bounding box center [544, 502] width 84 height 38
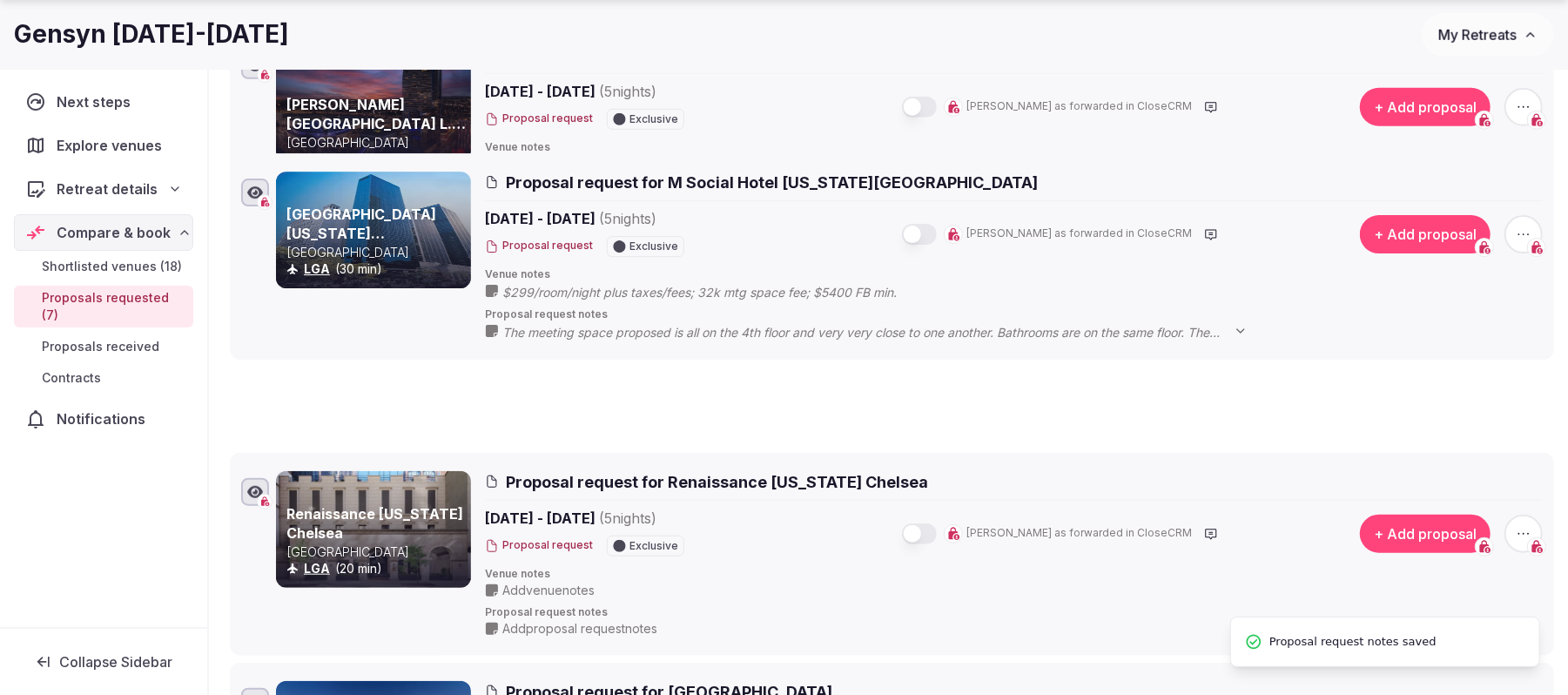
drag, startPoint x: 218, startPoint y: 262, endPoint x: 218, endPoint y: 176, distance: 86.0
click at [218, 176] on icon at bounding box center [217, 168] width 26 height 26
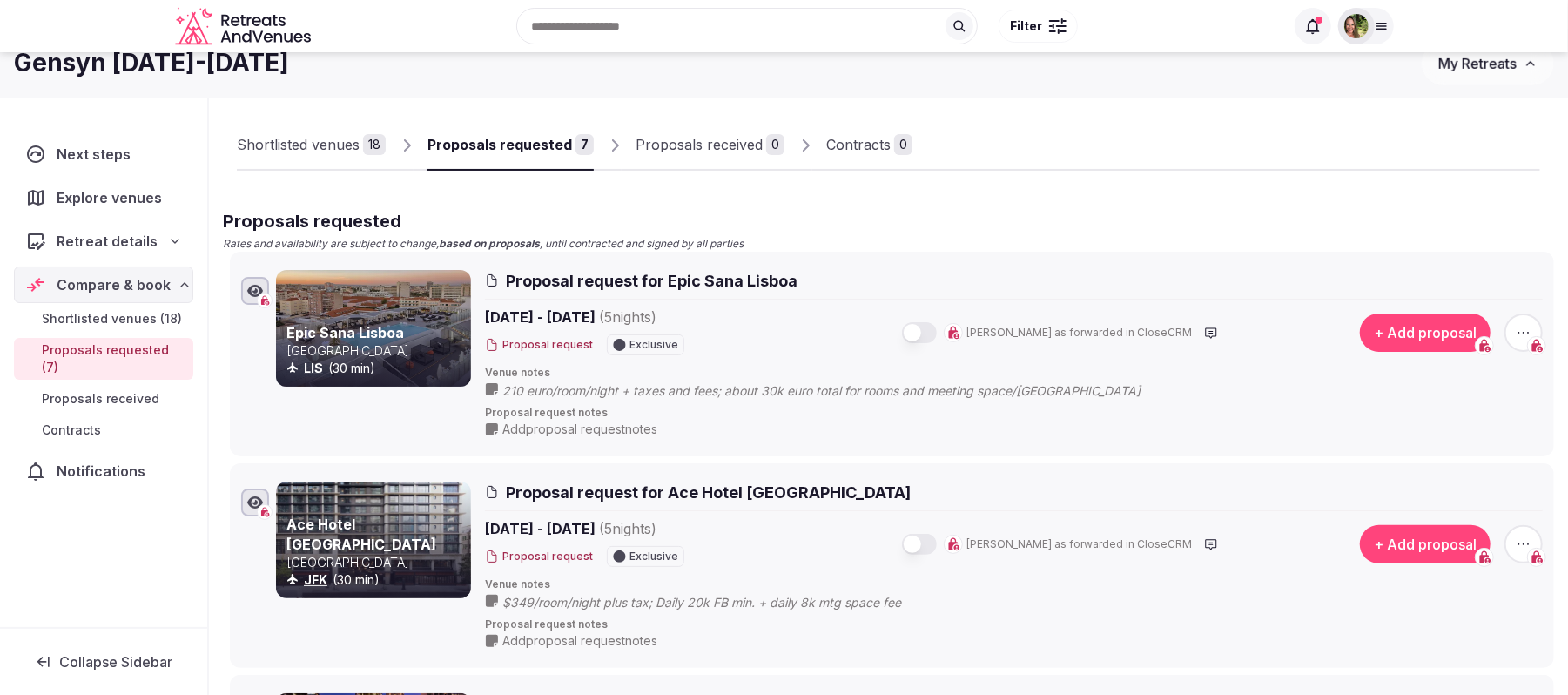
scroll to position [0, 0]
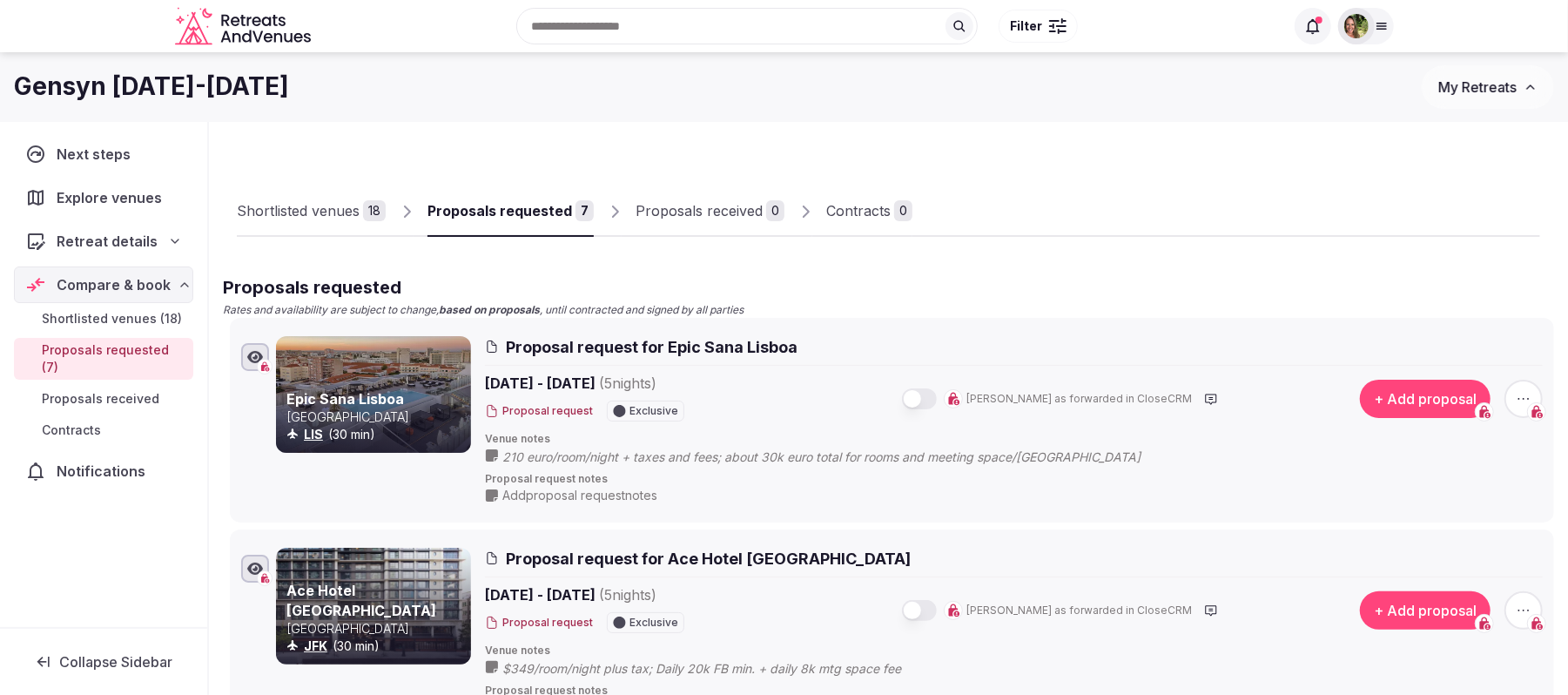
click at [311, 205] on div "Shortlisted venues" at bounding box center [298, 211] width 122 height 21
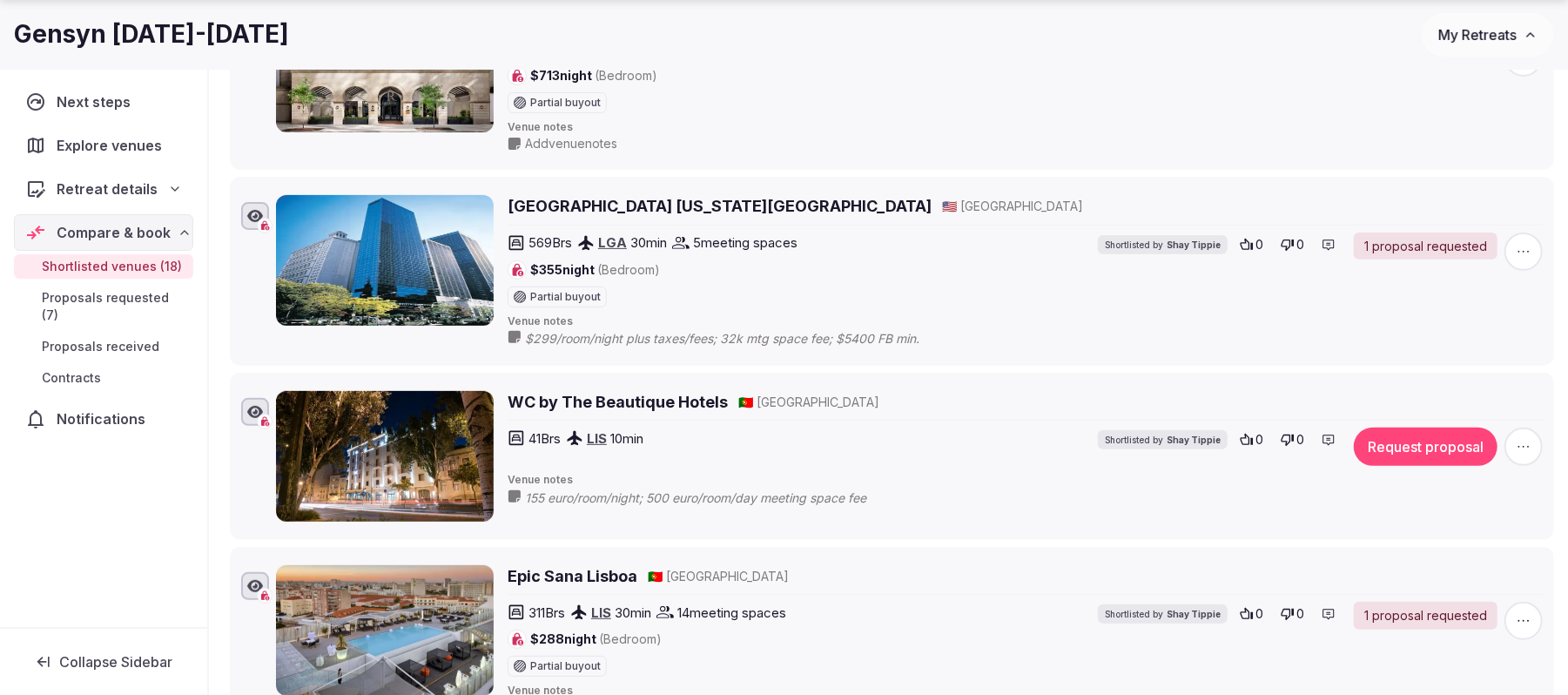
scroll to position [464, 0]
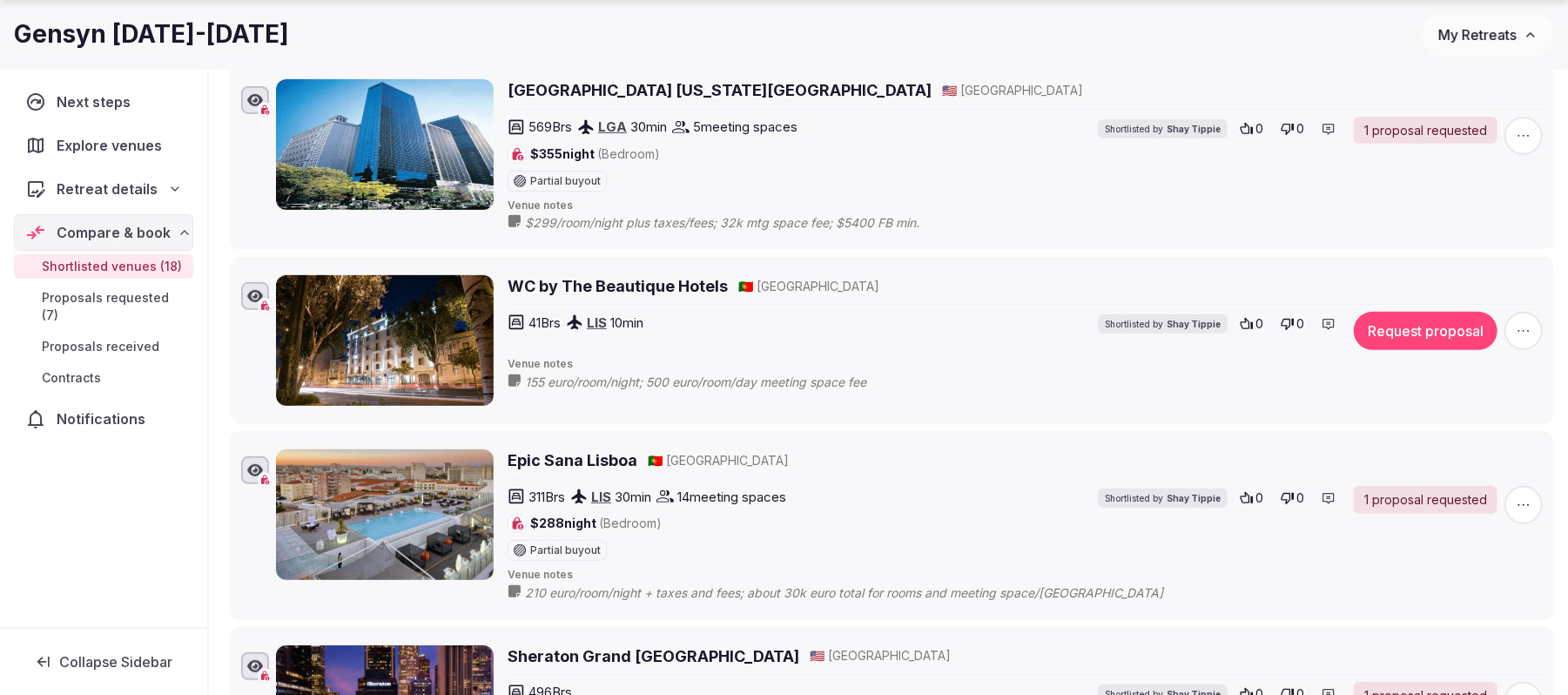
click at [1526, 334] on icon "button" at bounding box center [1523, 331] width 18 height 18
click at [1475, 272] on button "Remove Venue" at bounding box center [1476, 273] width 145 height 28
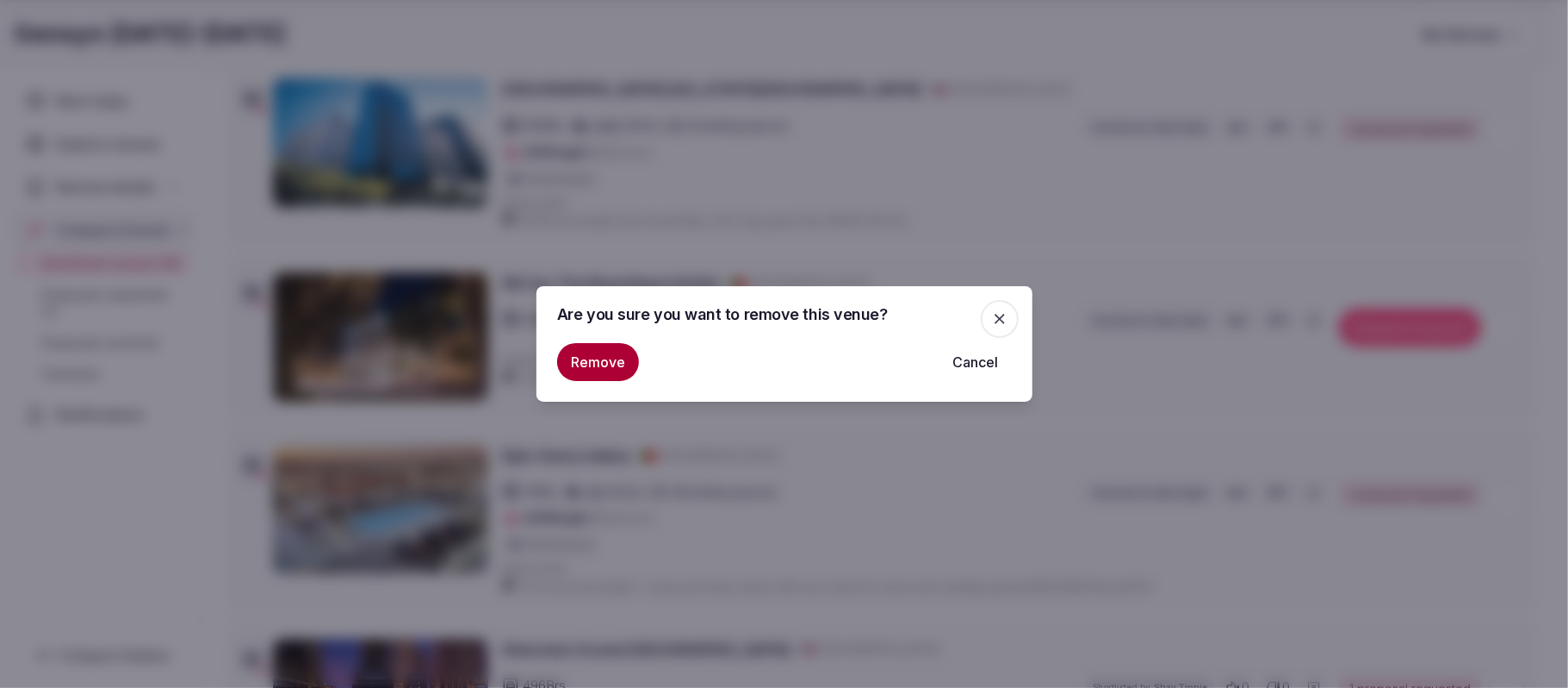
click at [623, 356] on button "Remove" at bounding box center [598, 361] width 82 height 37
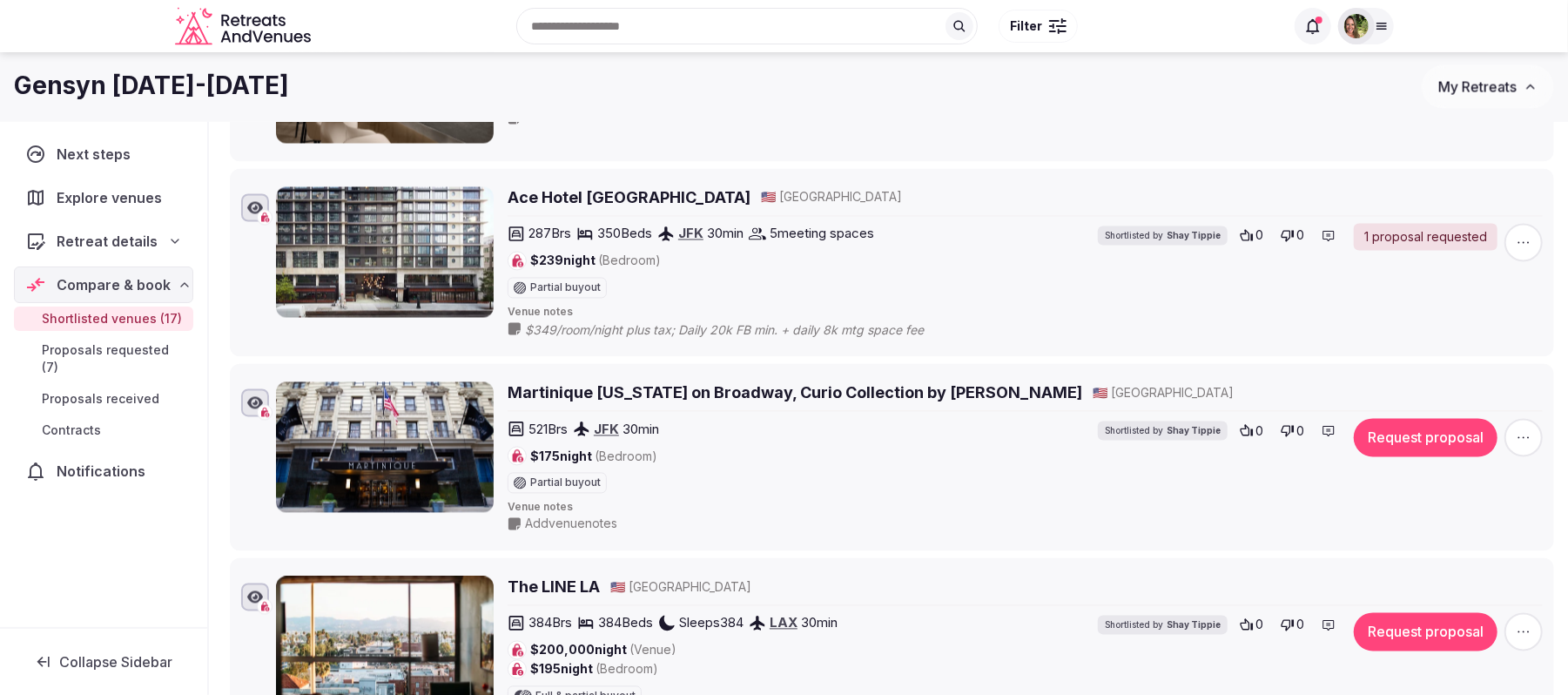
scroll to position [2163, 0]
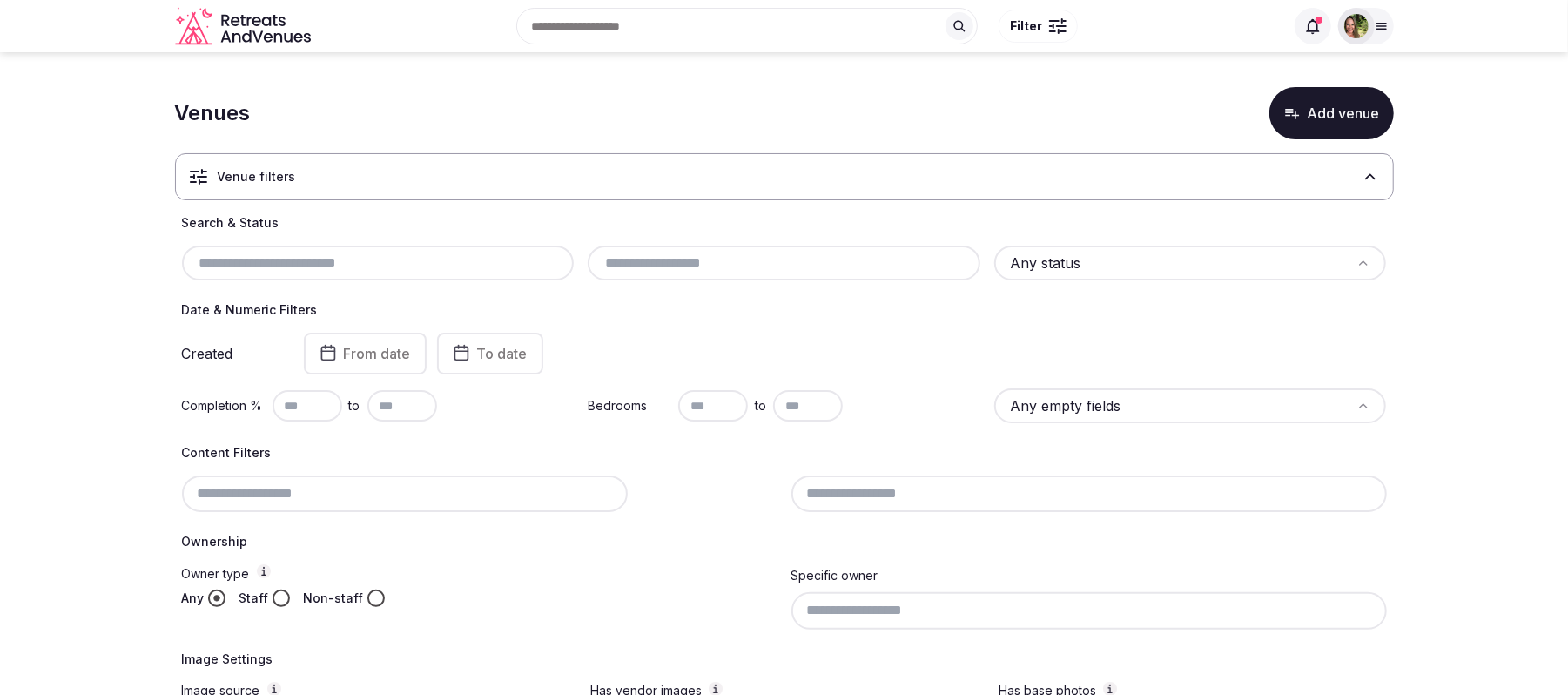
click at [425, 246] on div at bounding box center [379, 263] width 393 height 35
click at [425, 259] on input "text" at bounding box center [378, 263] width 379 height 21
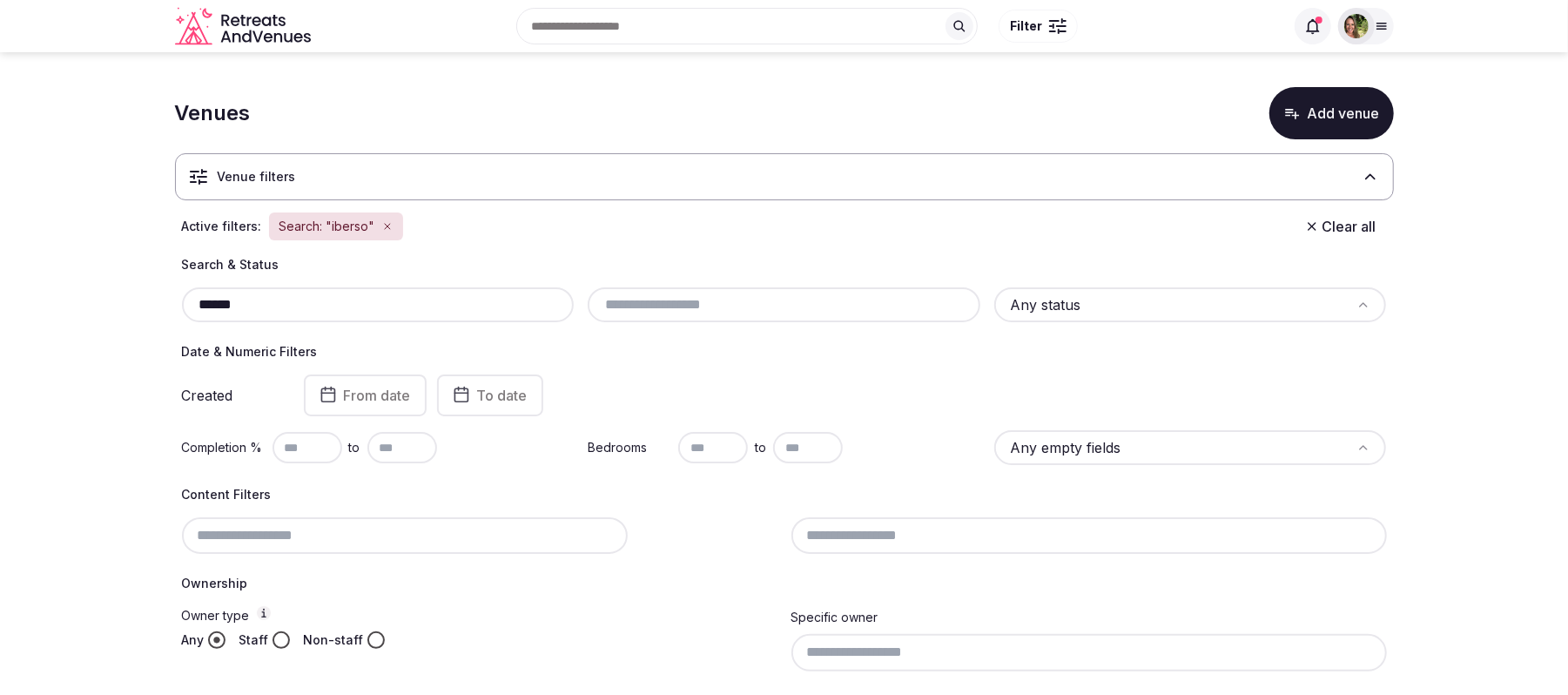
type input "******"
click at [349, 173] on div "Venue filters" at bounding box center [784, 176] width 1218 height 47
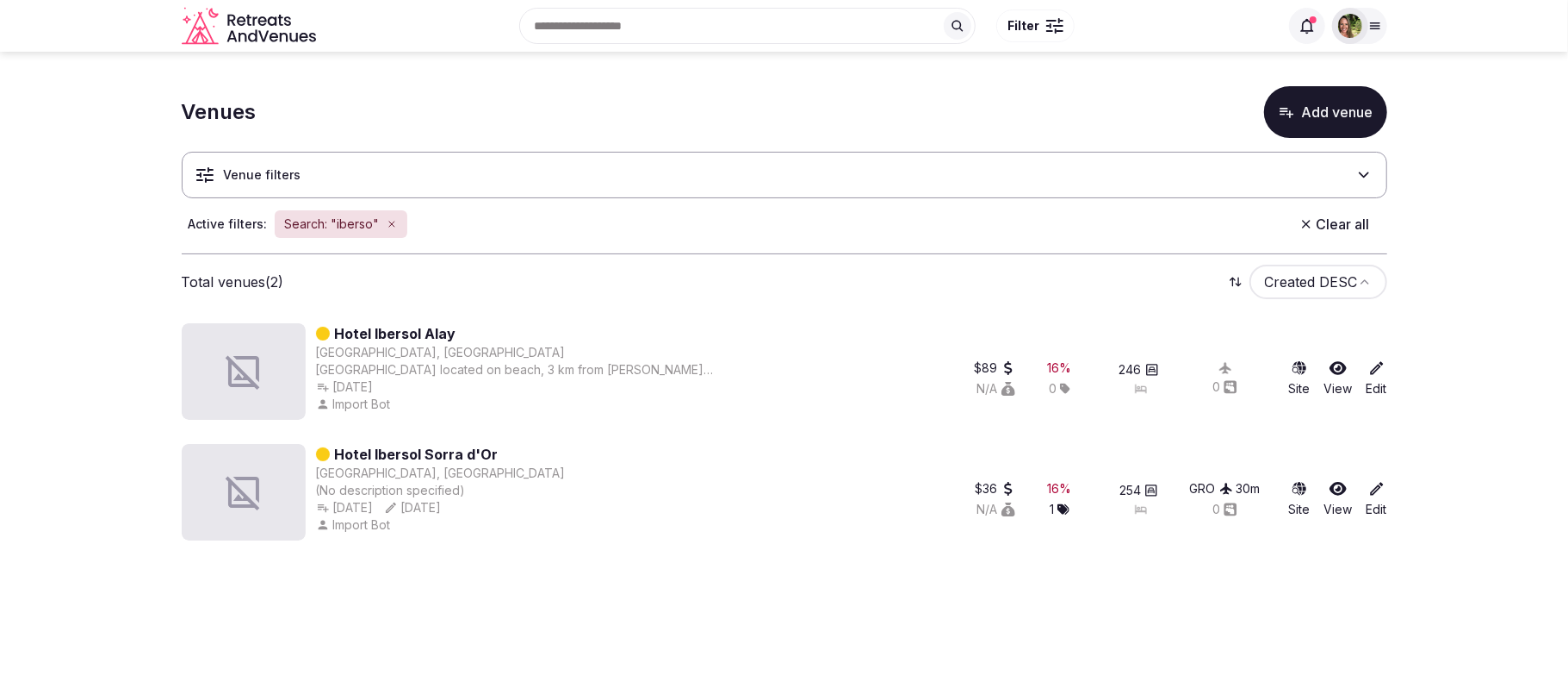
click at [391, 224] on icon "button" at bounding box center [392, 224] width 10 height 10
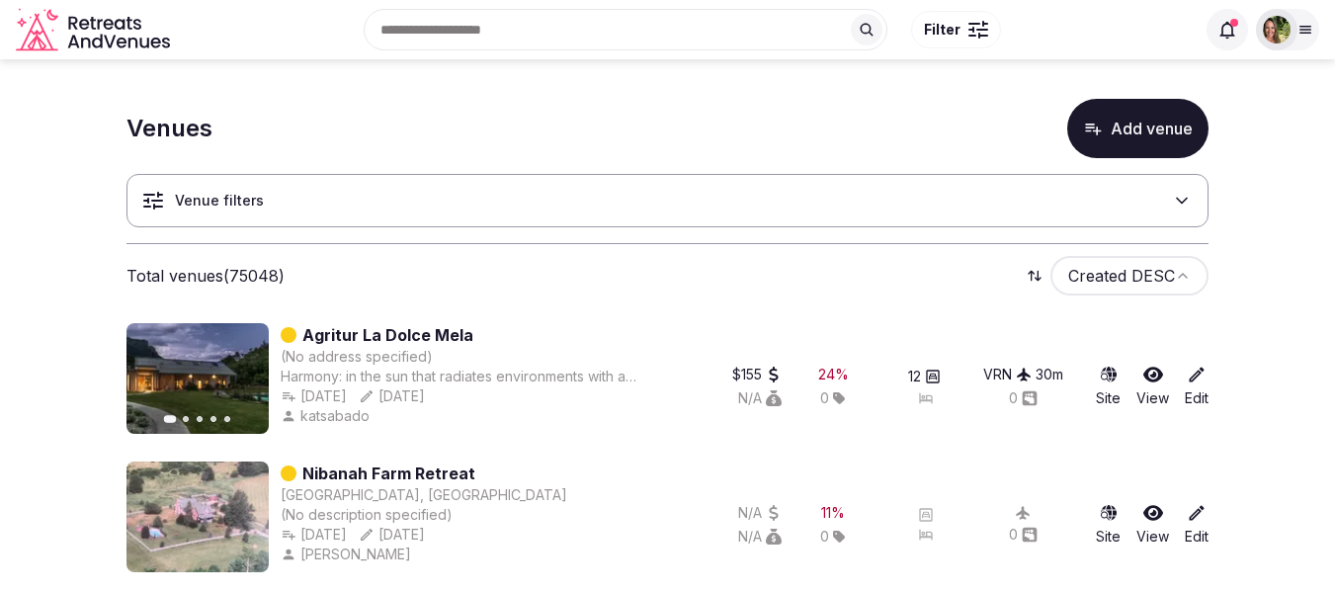
click at [399, 182] on div "Venue filters" at bounding box center [667, 200] width 1082 height 53
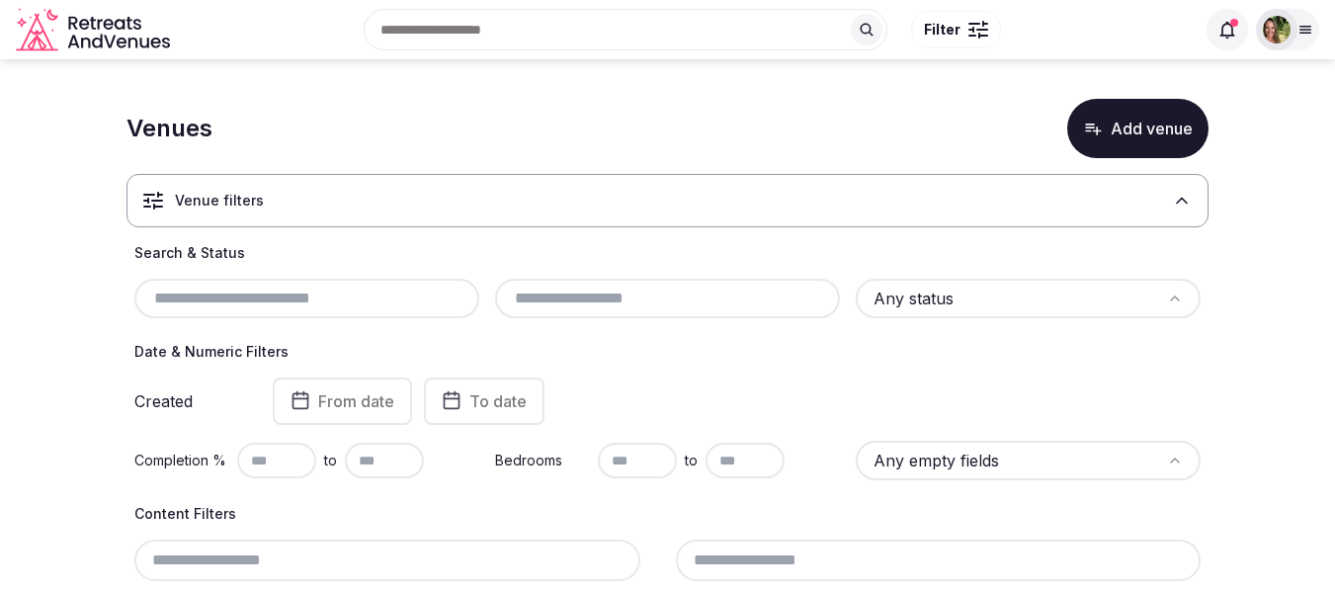
click at [321, 303] on input "text" at bounding box center [306, 299] width 329 height 24
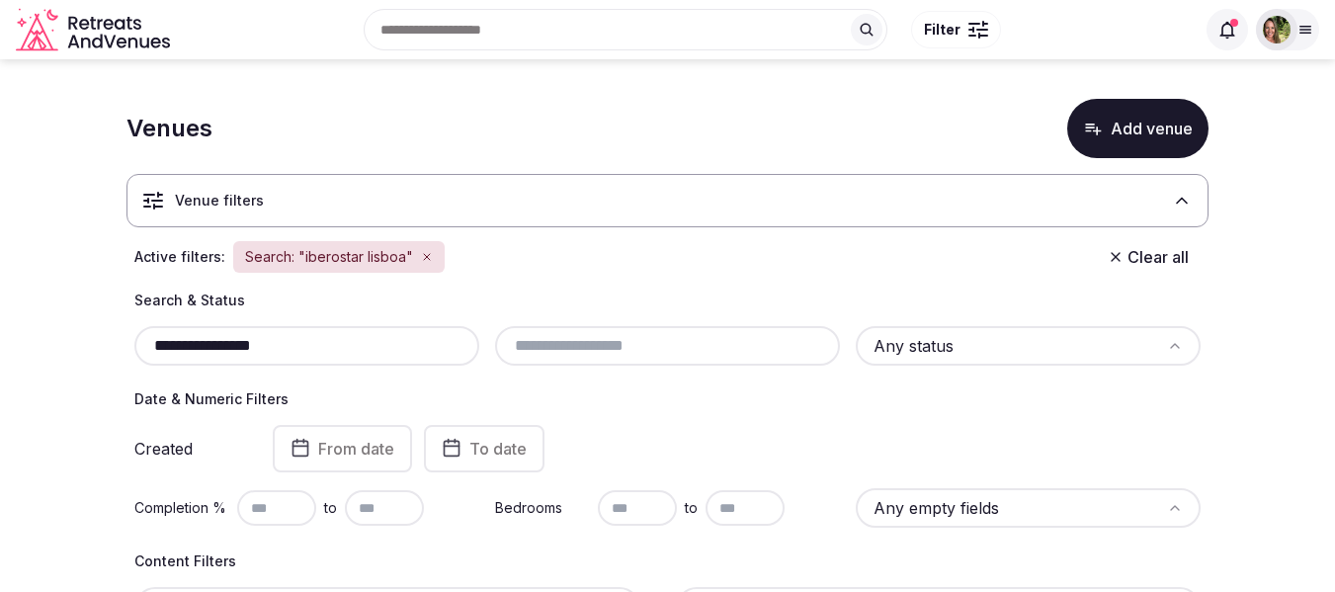
drag, startPoint x: 287, startPoint y: 346, endPoint x: 262, endPoint y: 342, distance: 25.0
click at [262, 342] on input "**********" at bounding box center [306, 346] width 329 height 24
drag, startPoint x: 333, startPoint y: 340, endPoint x: 222, endPoint y: 344, distance: 110.7
click at [222, 344] on input "**********" at bounding box center [306, 346] width 329 height 24
drag, startPoint x: 382, startPoint y: 342, endPoint x: 77, endPoint y: 377, distance: 307.4
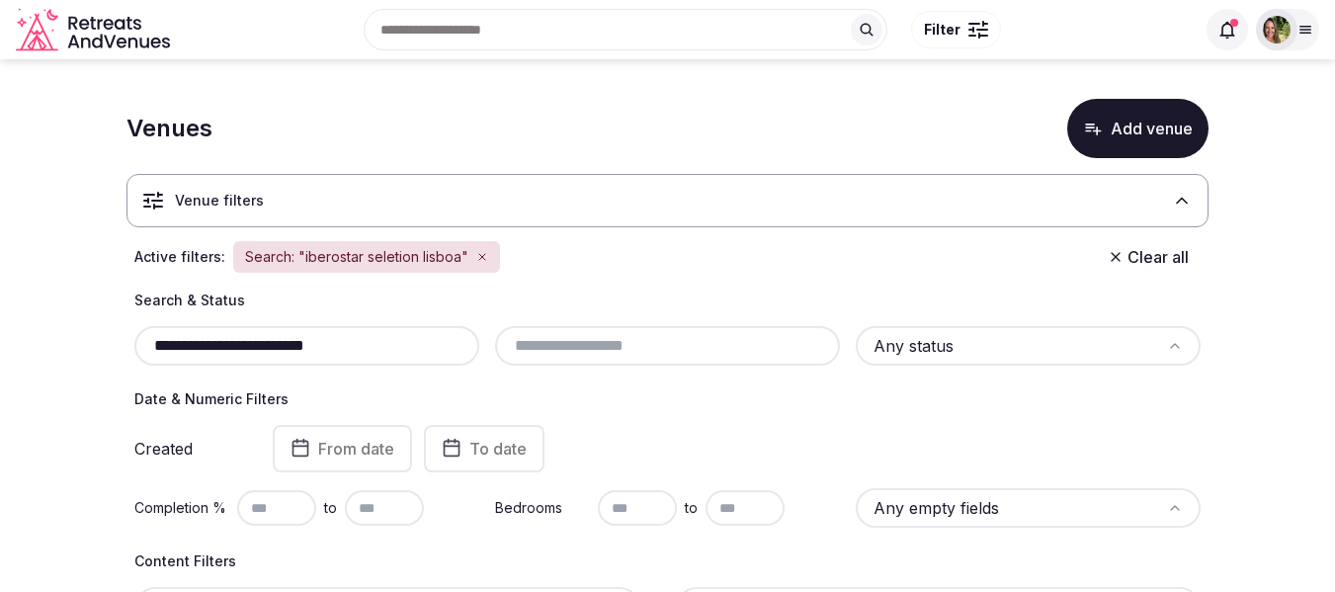
click at [77, 377] on section "**********" at bounding box center [667, 551] width 1335 height 985
paste input "*"
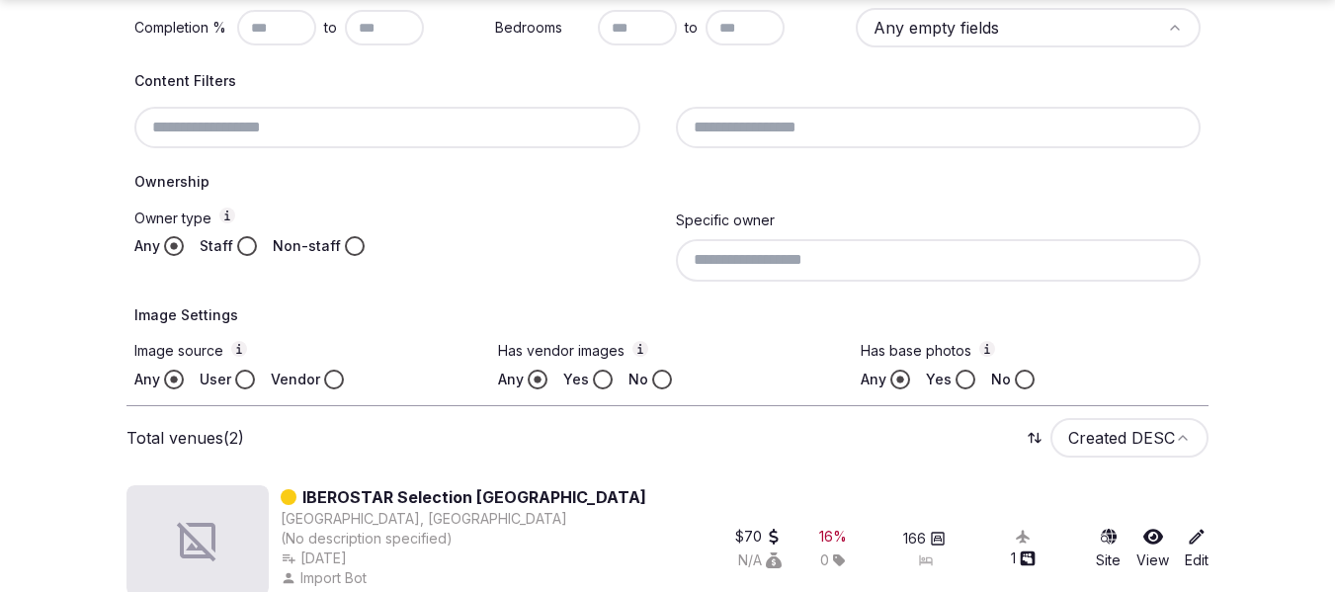
scroll to position [654, 0]
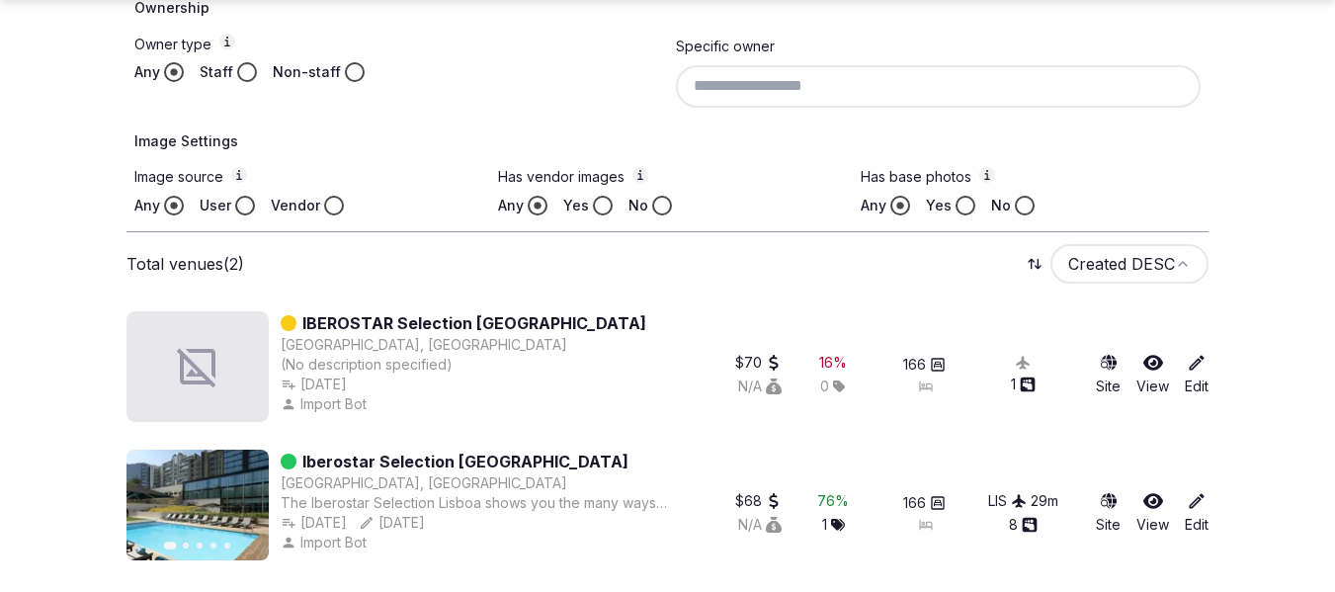
type input "**********"
click at [1150, 498] on icon at bounding box center [1153, 501] width 20 height 20
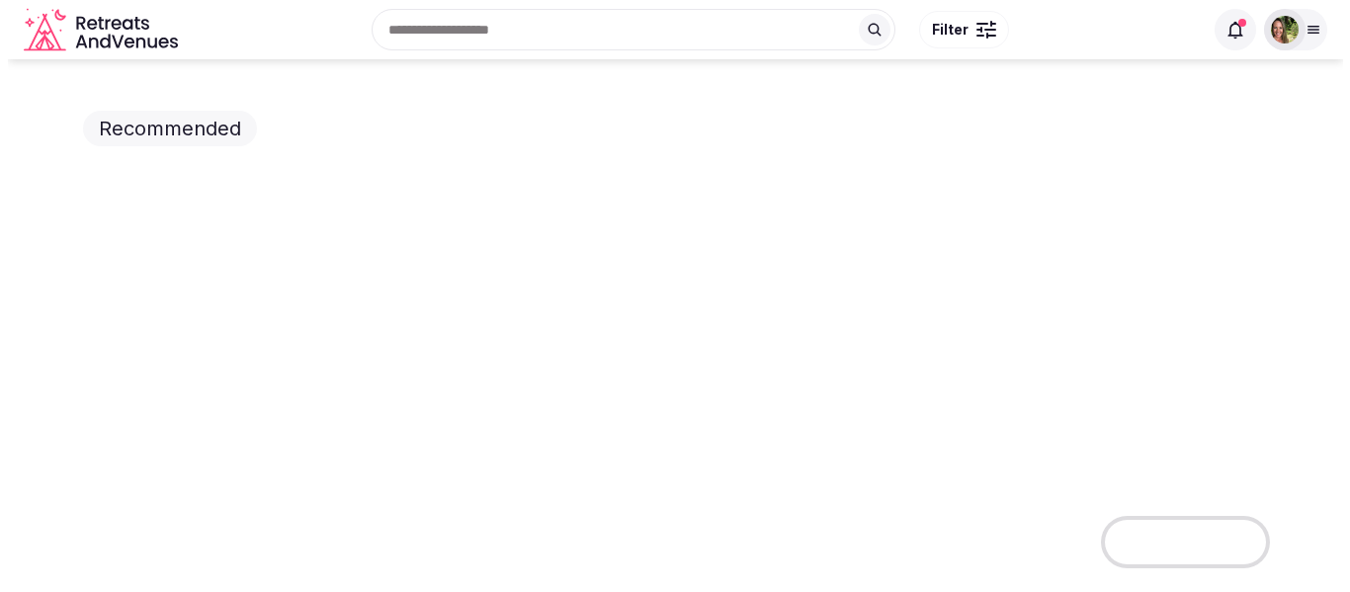
scroll to position [99, 0]
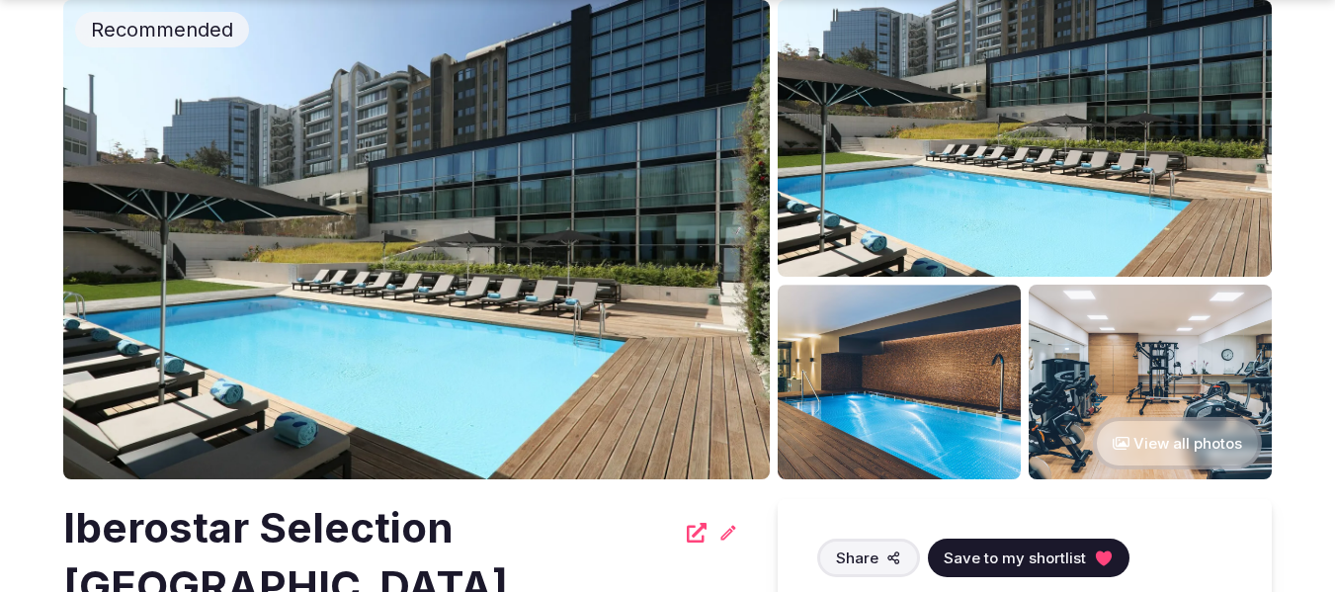
click at [993, 570] on button "Save to my shortlist" at bounding box center [1029, 558] width 202 height 39
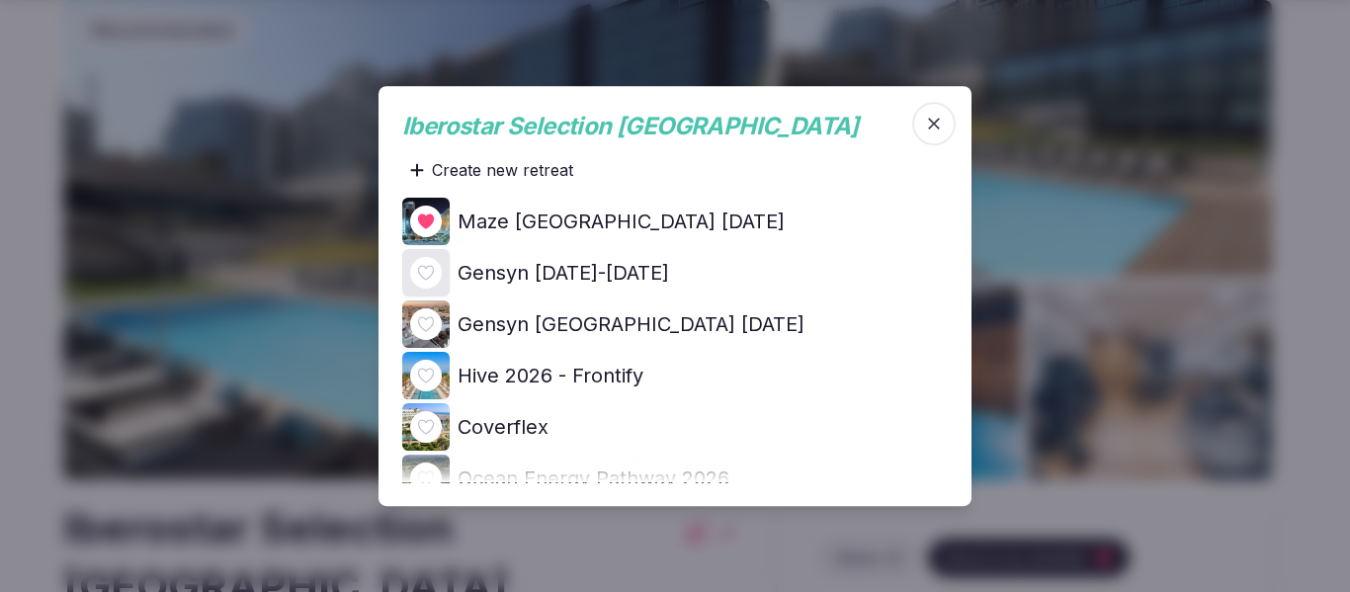
click at [0, 0] on icon at bounding box center [0, 0] width 0 height 0
